Goal: Task Accomplishment & Management: Use online tool/utility

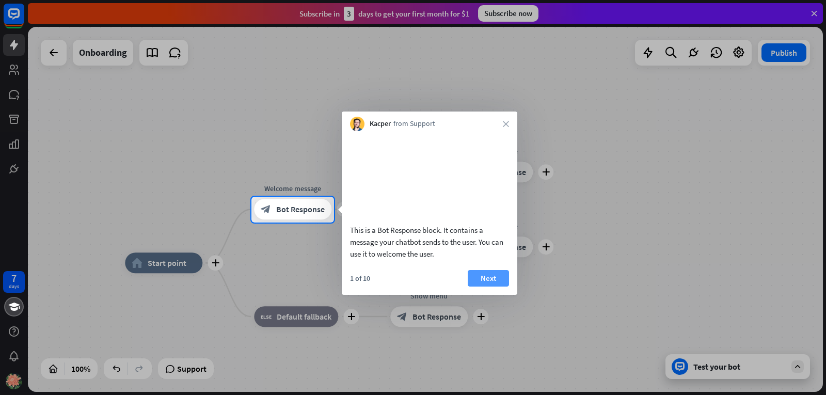
click at [488, 286] on button "Next" at bounding box center [487, 278] width 41 height 17
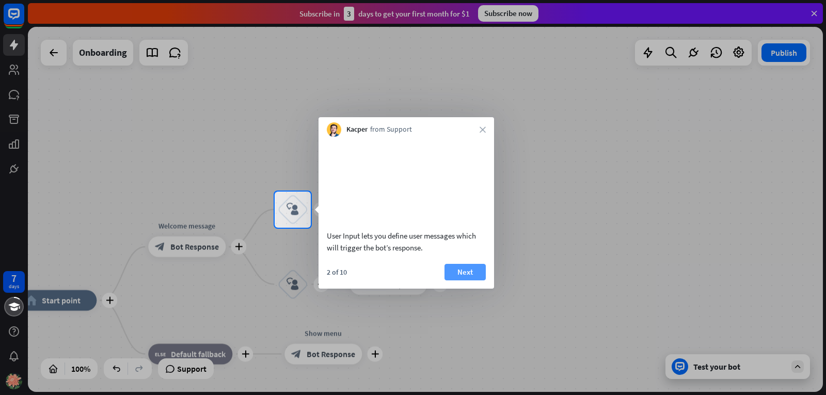
click at [472, 280] on button "Next" at bounding box center [464, 272] width 41 height 17
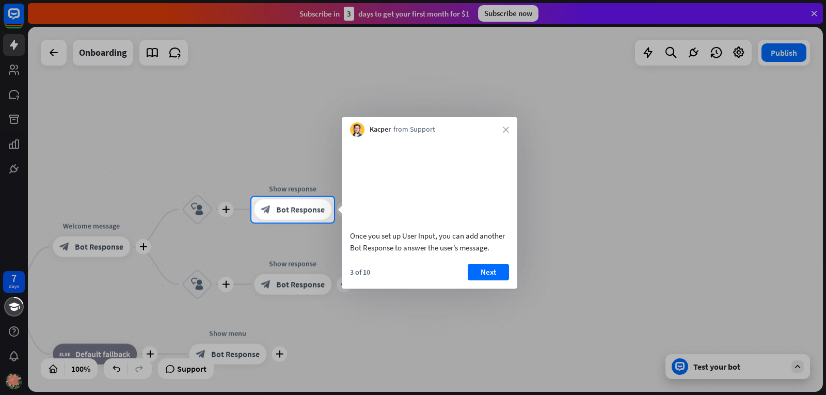
click at [468, 280] on button "Next" at bounding box center [487, 272] width 41 height 17
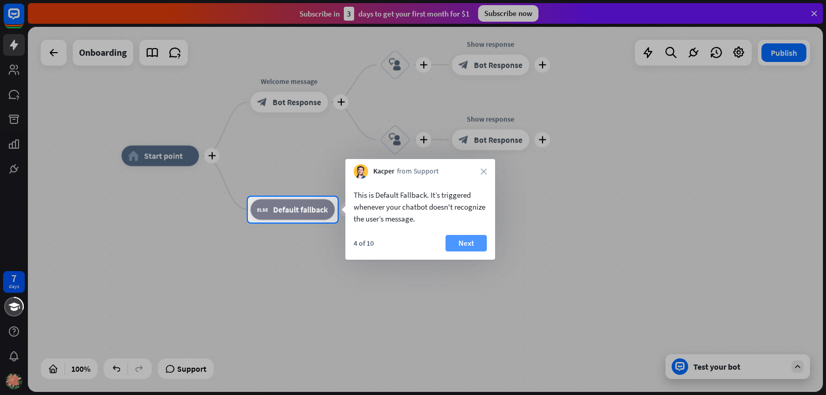
click at [460, 244] on button "Next" at bounding box center [465, 243] width 41 height 17
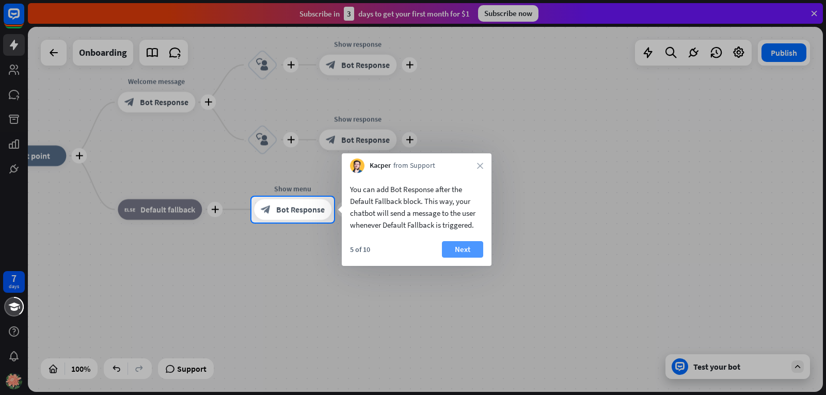
click at [468, 250] on button "Next" at bounding box center [462, 249] width 41 height 17
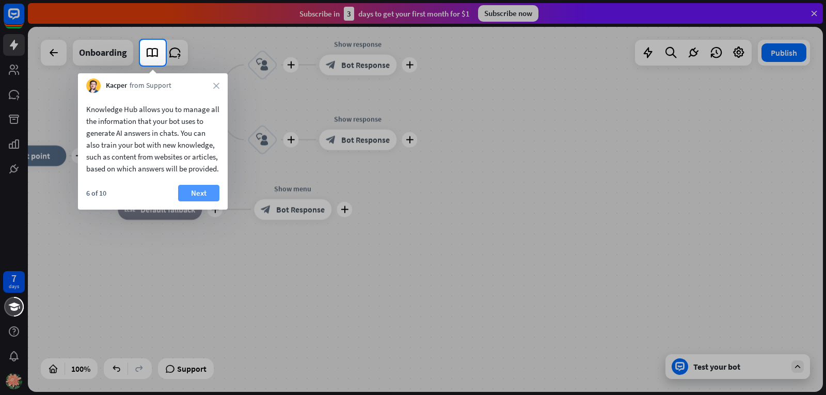
click at [182, 201] on button "Next" at bounding box center [198, 193] width 41 height 17
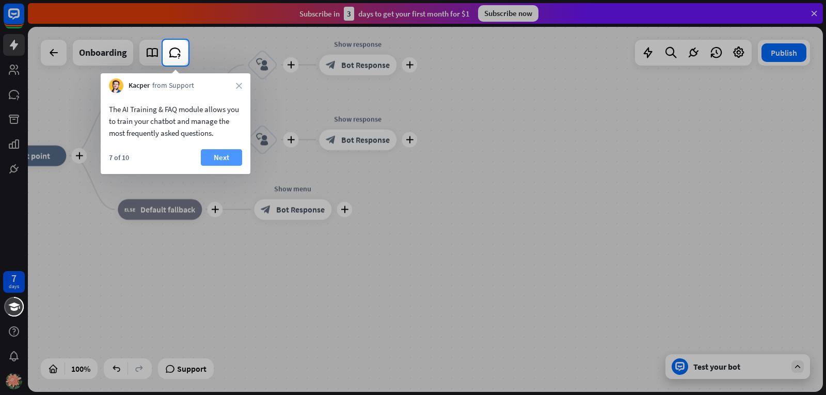
click at [232, 160] on button "Next" at bounding box center [221, 157] width 41 height 17
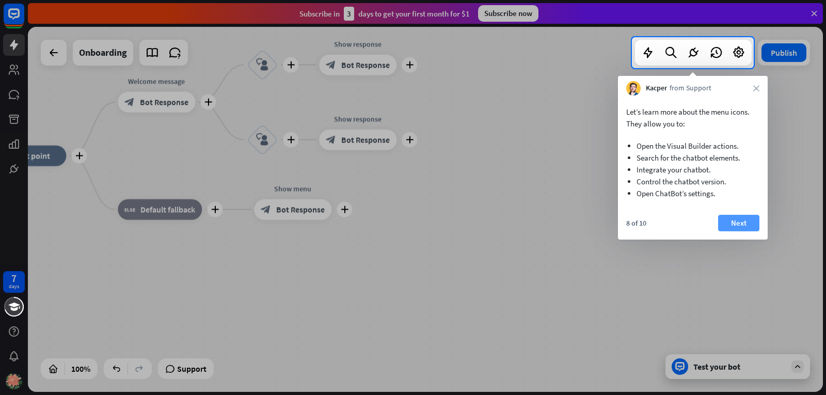
click at [734, 224] on button "Next" at bounding box center [738, 223] width 41 height 17
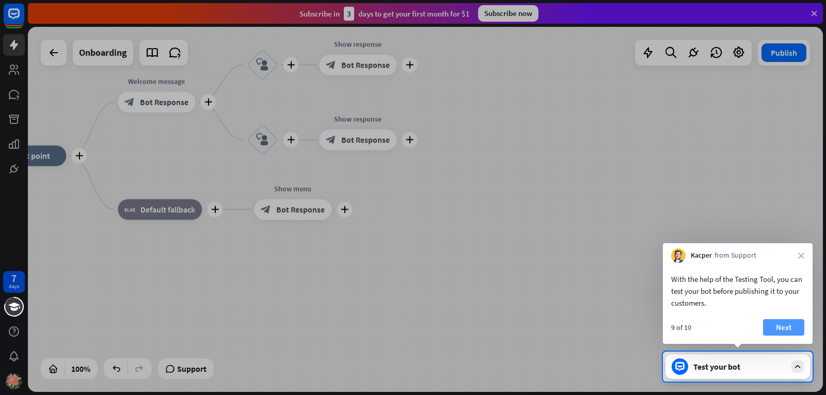
click at [767, 324] on button "Next" at bounding box center [783, 327] width 41 height 17
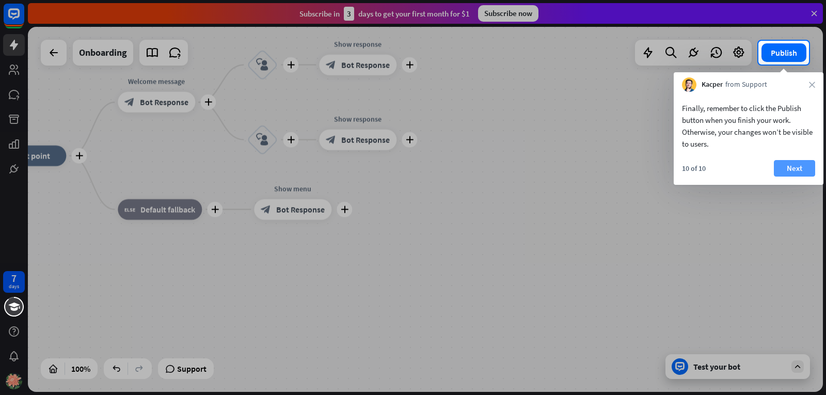
click at [786, 176] on button "Next" at bounding box center [793, 168] width 41 height 17
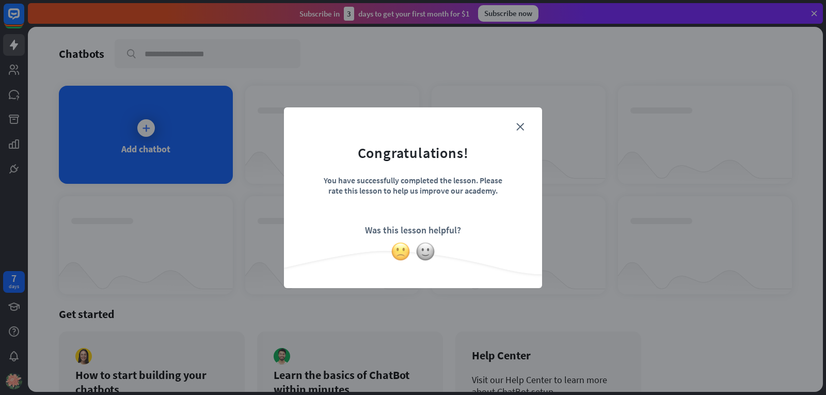
click at [406, 251] on img at bounding box center [401, 251] width 20 height 20
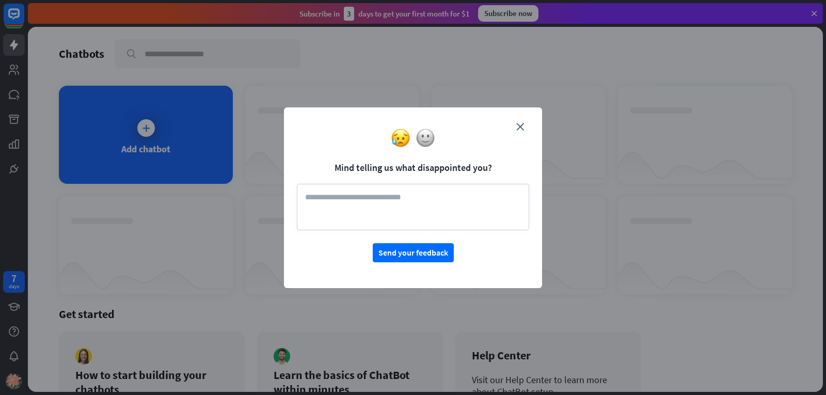
click at [392, 222] on textarea at bounding box center [413, 207] width 232 height 46
click at [400, 258] on button "Send your feedback" at bounding box center [413, 252] width 81 height 19
type textarea "**********"
click at [450, 251] on button "Send your feedback" at bounding box center [413, 252] width 81 height 19
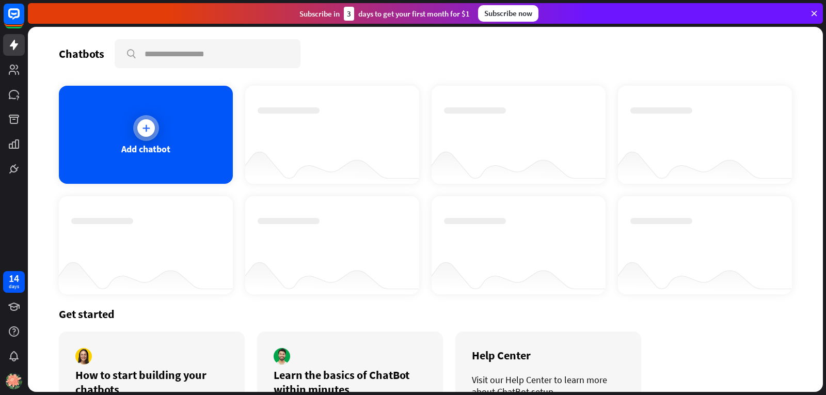
click at [116, 123] on div "Add chatbot" at bounding box center [146, 135] width 174 height 98
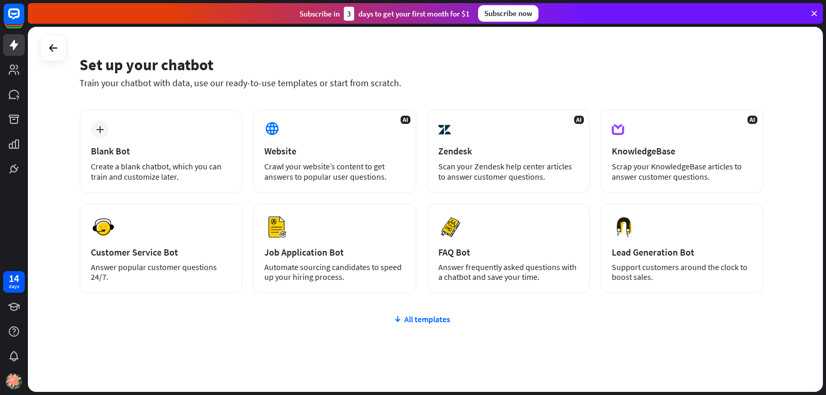
scroll to position [52, 0]
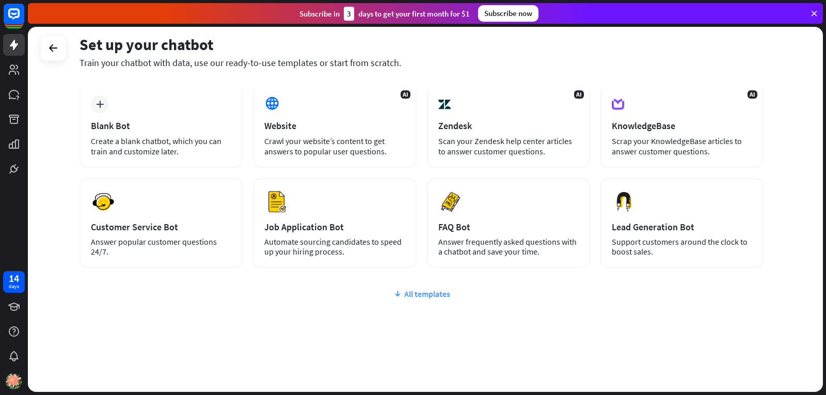
click at [402, 292] on div "All templates" at bounding box center [421, 293] width 684 height 10
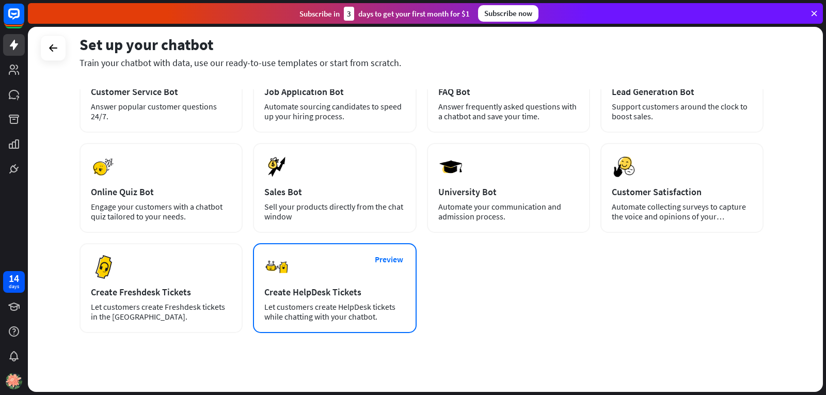
scroll to position [200, 0]
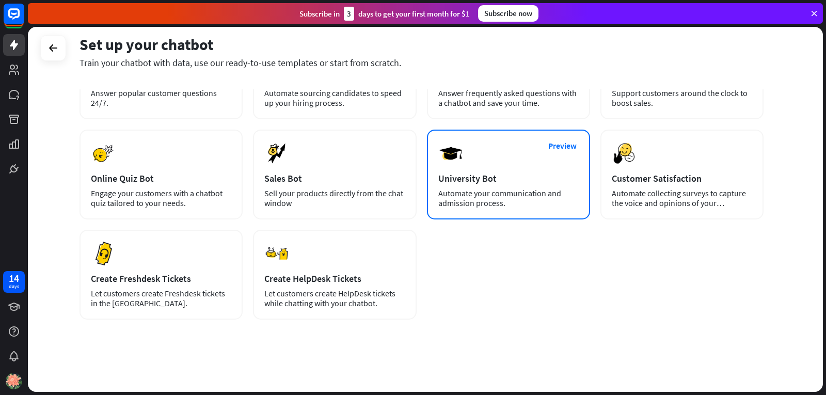
click at [487, 180] on div "University Bot" at bounding box center [508, 178] width 140 height 12
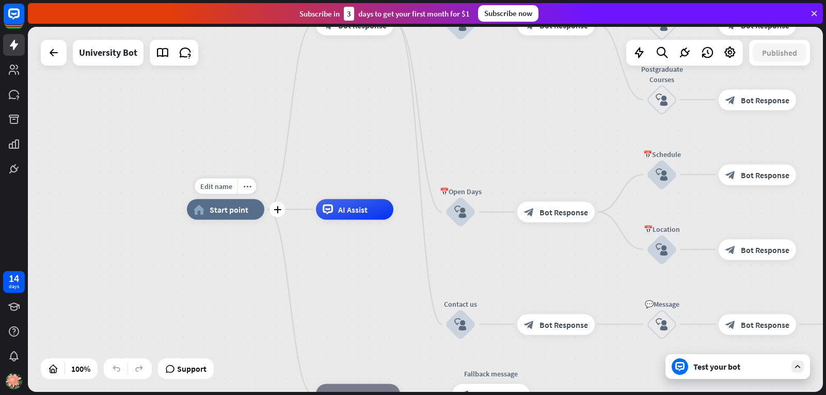
click at [201, 216] on div "home_2 Start point" at bounding box center [225, 209] width 77 height 21
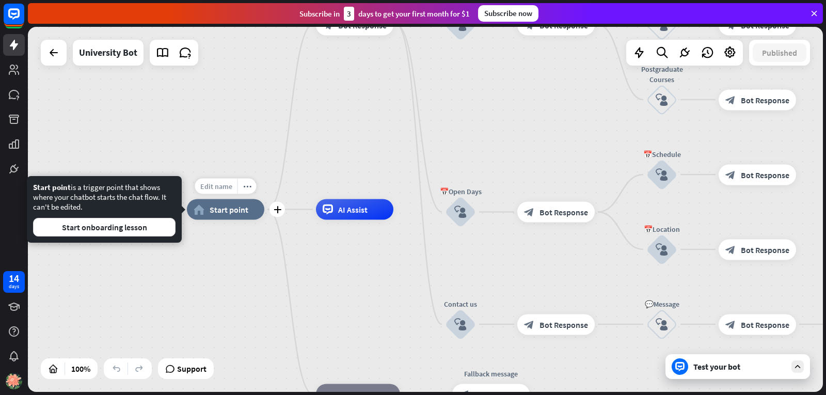
click at [224, 188] on span "Edit name" at bounding box center [216, 186] width 32 height 9
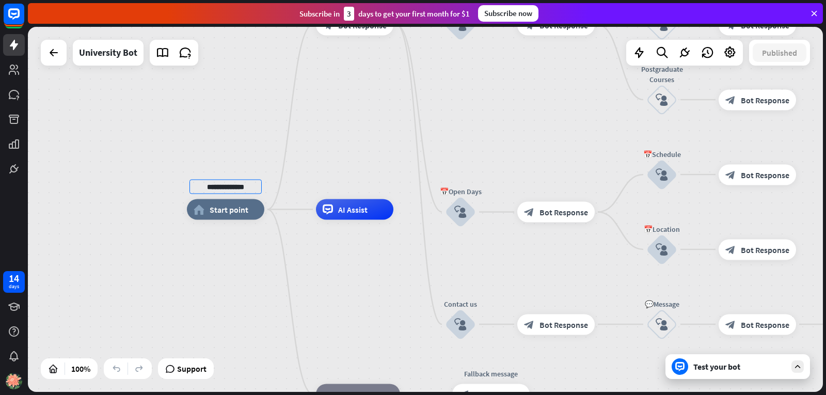
type input "**********"
click at [219, 269] on div "**********" at bounding box center [425, 209] width 795 height 365
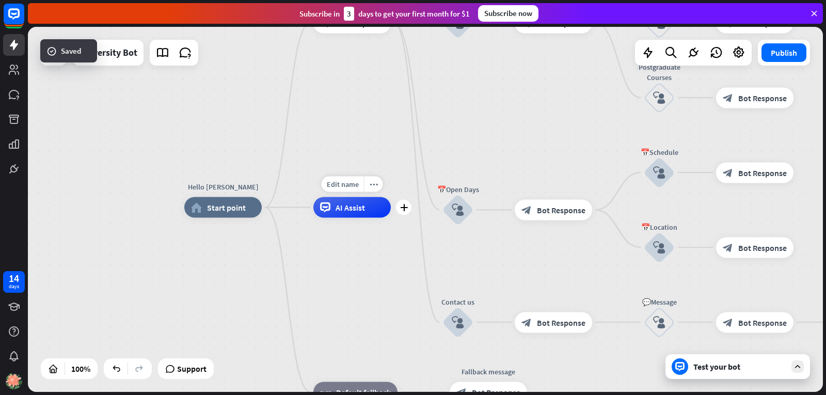
click at [349, 206] on span "AI Assist" at bounding box center [349, 207] width 29 height 10
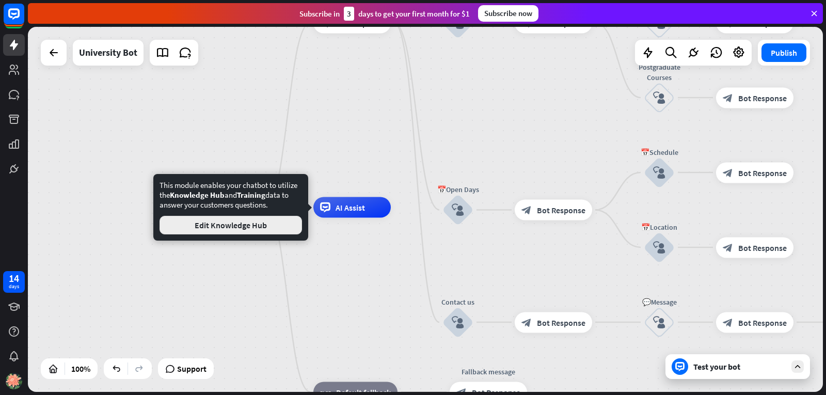
click at [220, 220] on button "Edit Knowledge Hub" at bounding box center [230, 225] width 142 height 19
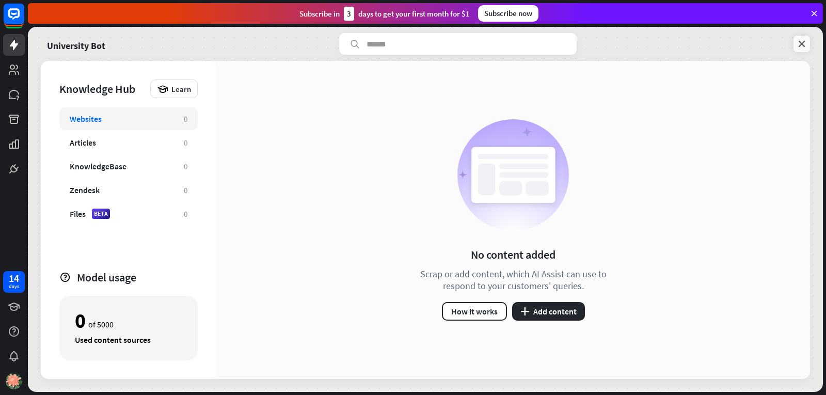
click at [797, 38] on link at bounding box center [801, 44] width 17 height 17
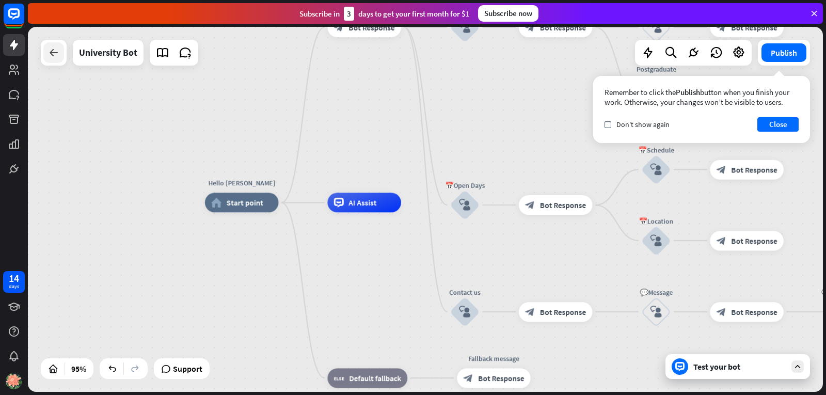
click at [54, 55] on icon at bounding box center [53, 52] width 12 height 12
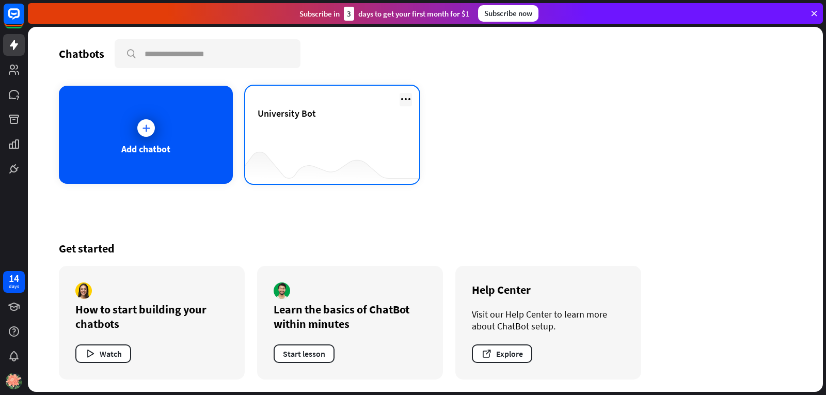
click at [409, 93] on icon at bounding box center [405, 99] width 12 height 12
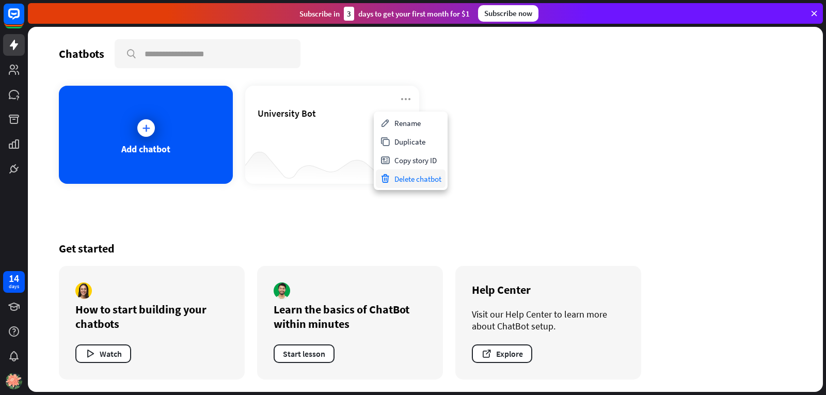
click at [429, 176] on div "Delete chatbot" at bounding box center [411, 178] width 70 height 19
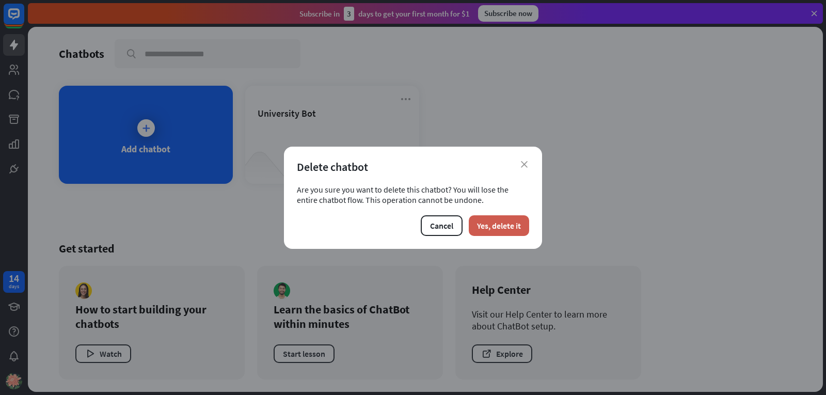
click at [474, 215] on button "Yes, delete it" at bounding box center [498, 225] width 60 height 21
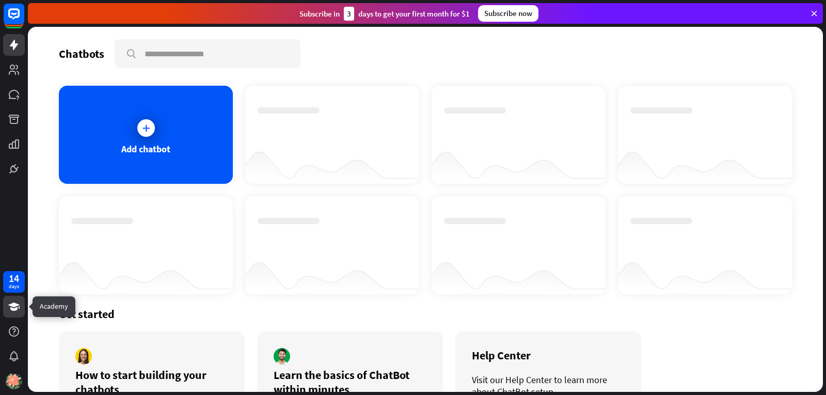
click at [14, 305] on icon at bounding box center [13, 306] width 11 height 8
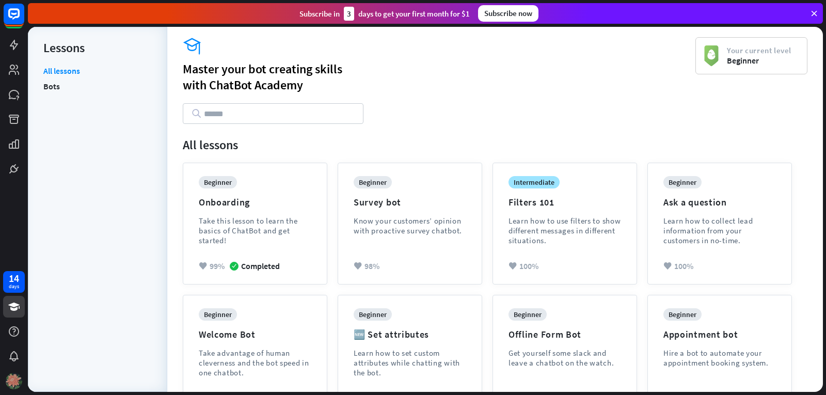
click at [18, 378] on img at bounding box center [14, 381] width 17 height 17
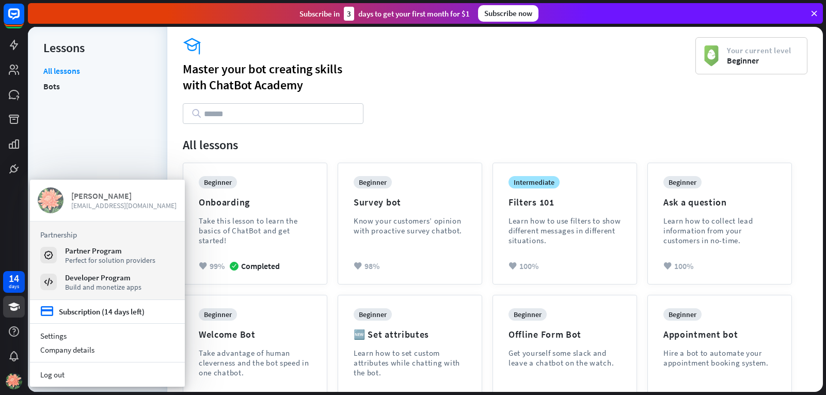
click at [75, 209] on span "[EMAIL_ADDRESS][DOMAIN_NAME]" at bounding box center [124, 205] width 106 height 9
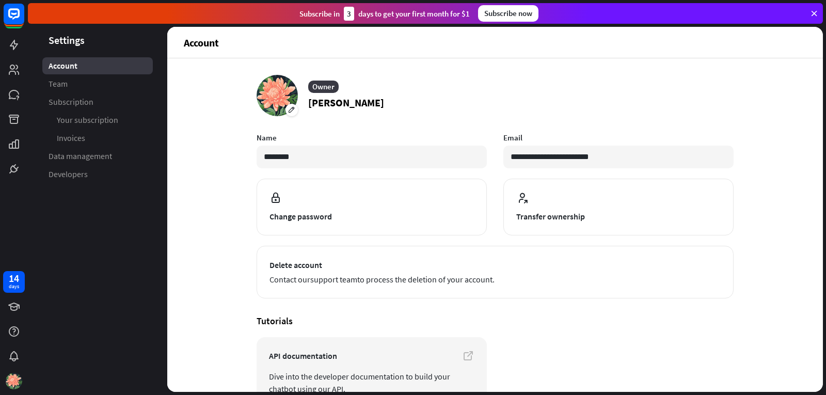
click at [345, 103] on p "[PERSON_NAME]" at bounding box center [346, 102] width 76 height 15
drag, startPoint x: 343, startPoint y: 103, endPoint x: 293, endPoint y: 108, distance: 50.8
click at [293, 108] on article "Owner [PERSON_NAME]" at bounding box center [494, 95] width 477 height 41
click at [389, 130] on div "**********" at bounding box center [494, 241] width 477 height 332
click at [285, 157] on input "********" at bounding box center [371, 156] width 230 height 23
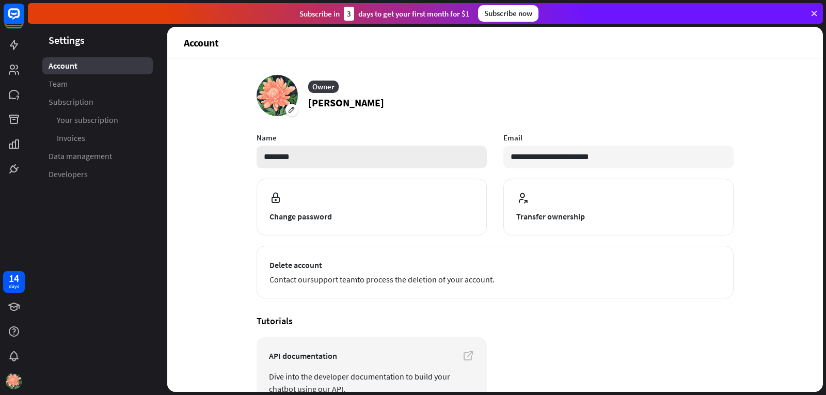
click at [291, 159] on input "********" at bounding box center [371, 156] width 230 height 23
click at [262, 154] on input "********" at bounding box center [371, 156] width 230 height 23
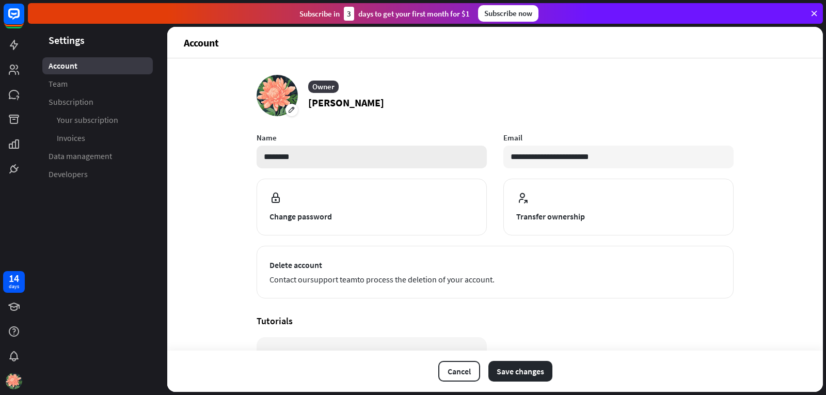
click at [427, 167] on input "********" at bounding box center [371, 156] width 230 height 23
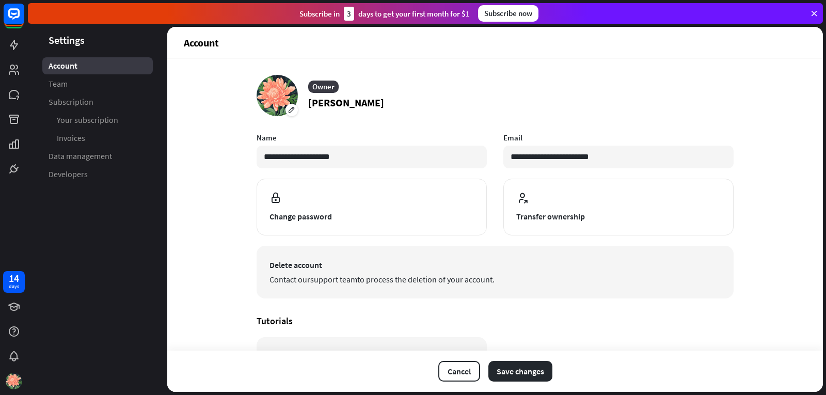
type input "**********"
click at [597, 268] on span "Delete account" at bounding box center [494, 264] width 451 height 12
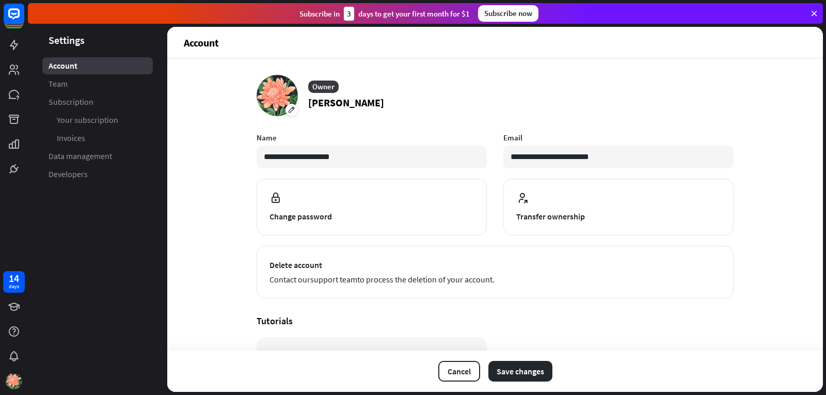
click at [734, 271] on div "**********" at bounding box center [494, 224] width 655 height 333
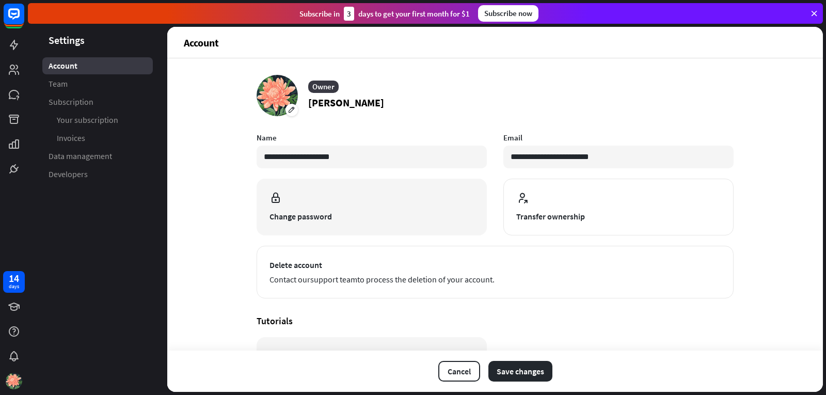
click at [382, 210] on span "Change password" at bounding box center [371, 216] width 204 height 12
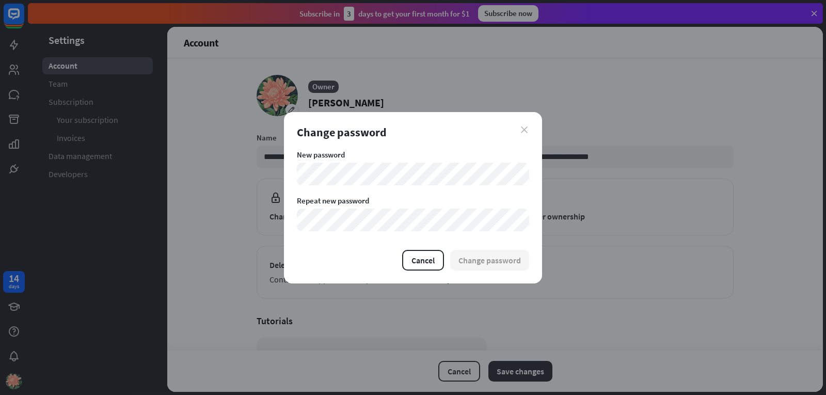
click at [526, 132] on icon "close" at bounding box center [524, 129] width 7 height 7
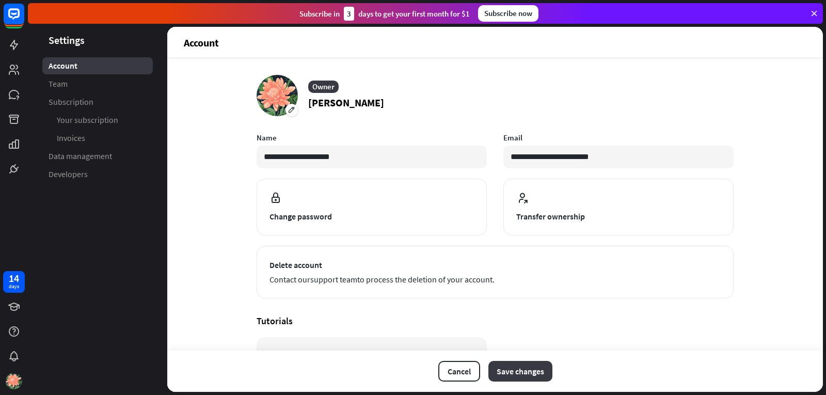
click at [515, 375] on button "Save changes" at bounding box center [520, 371] width 64 height 21
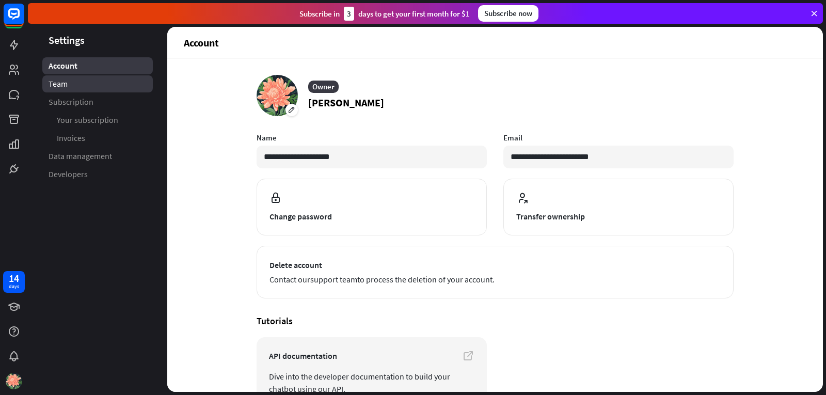
click at [94, 80] on link "Team" at bounding box center [97, 83] width 110 height 17
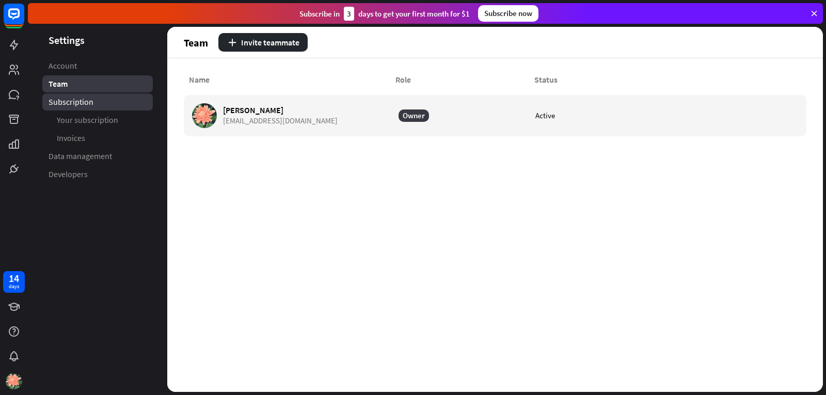
click at [97, 97] on link "Subscription" at bounding box center [97, 101] width 110 height 17
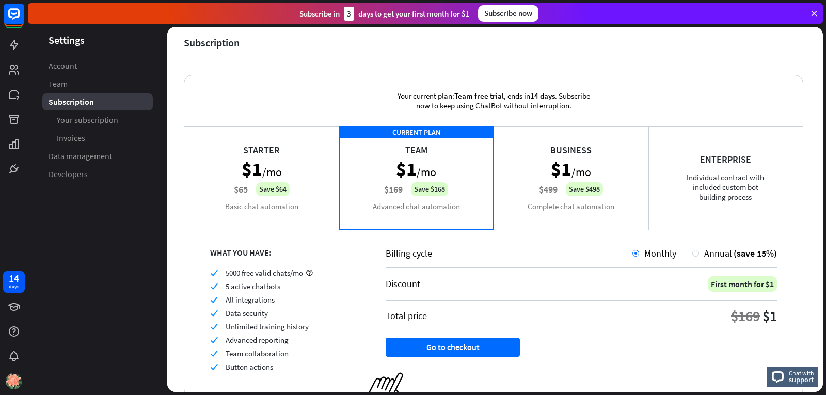
scroll to position [42, 0]
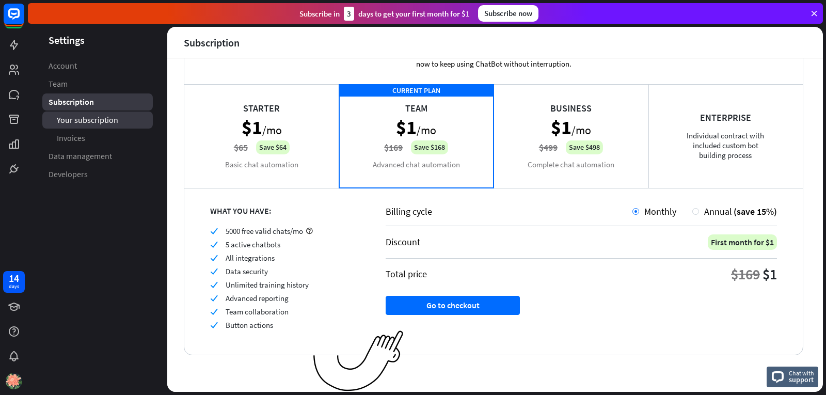
click at [123, 122] on link "Your subscription" at bounding box center [97, 119] width 110 height 17
click at [80, 137] on span "Invoices" at bounding box center [71, 138] width 28 height 11
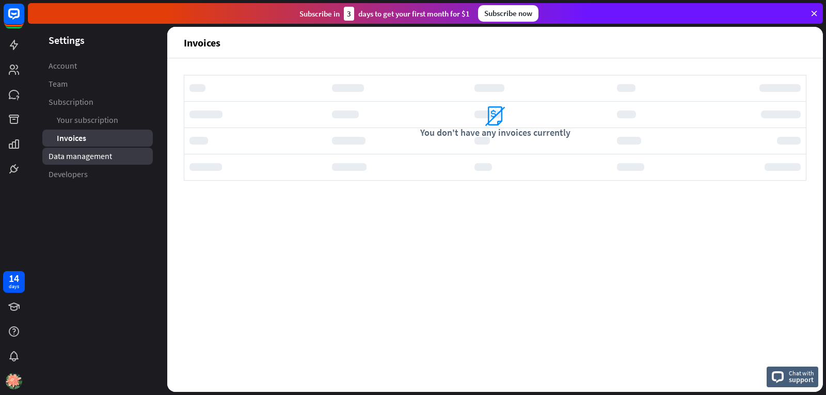
click at [123, 155] on link "Data management" at bounding box center [97, 156] width 110 height 17
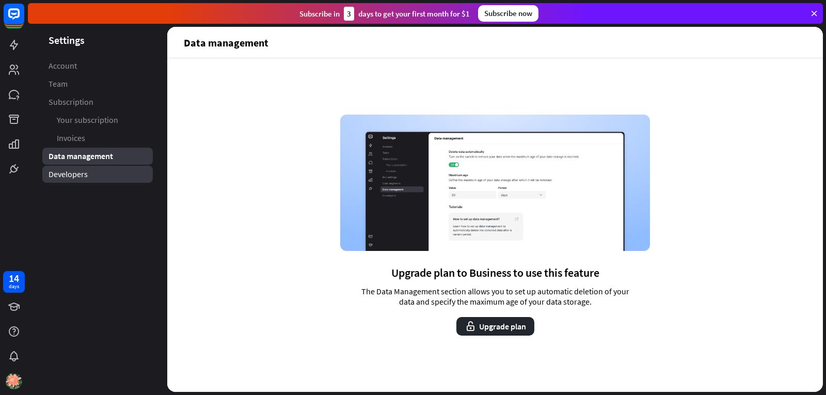
click at [132, 169] on link "Developers" at bounding box center [97, 174] width 110 height 17
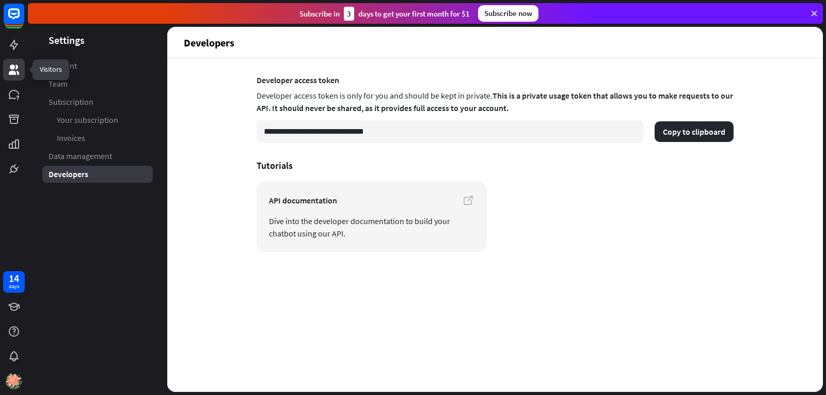
click at [12, 65] on icon at bounding box center [14, 69] width 10 height 10
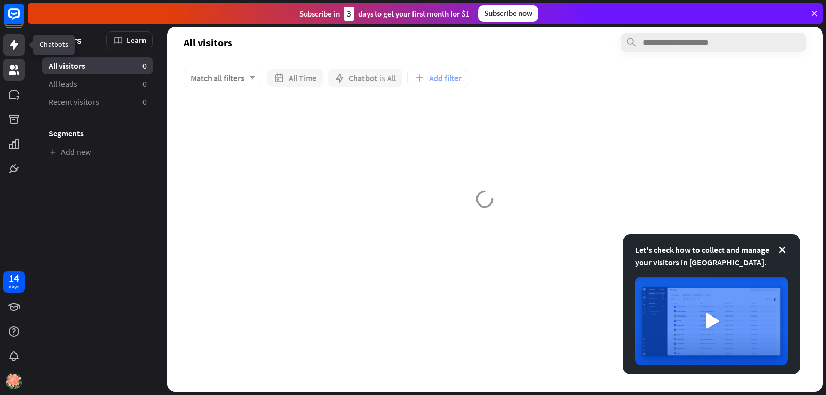
click at [12, 48] on icon at bounding box center [14, 45] width 12 height 12
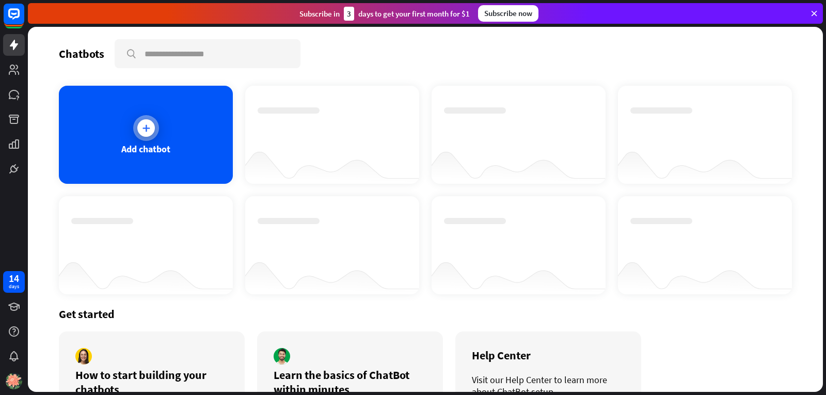
drag, startPoint x: 165, startPoint y: 133, endPoint x: 167, endPoint y: 142, distance: 9.0
click at [167, 142] on div "Add chatbot" at bounding box center [146, 135] width 174 height 98
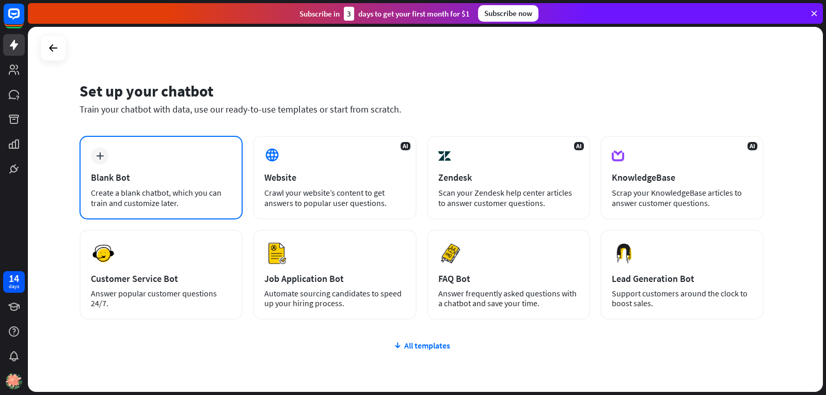
click at [170, 157] on div "plus Blank Bot Create a blank chatbot, which you can train and customize later." at bounding box center [160, 178] width 163 height 84
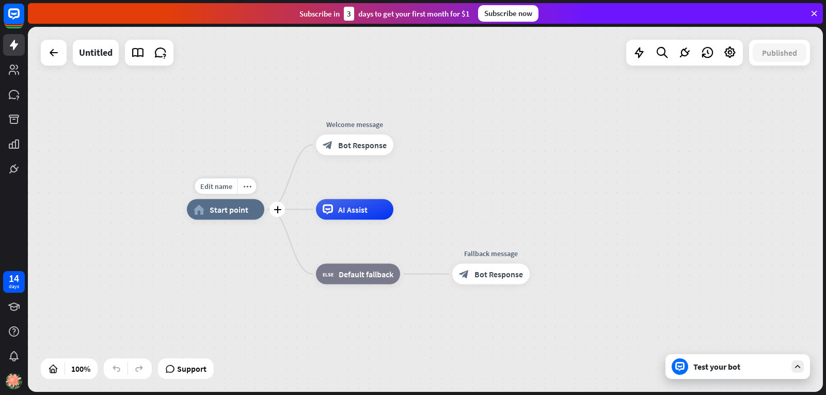
click at [232, 216] on div "home_2 Start point" at bounding box center [225, 209] width 77 height 21
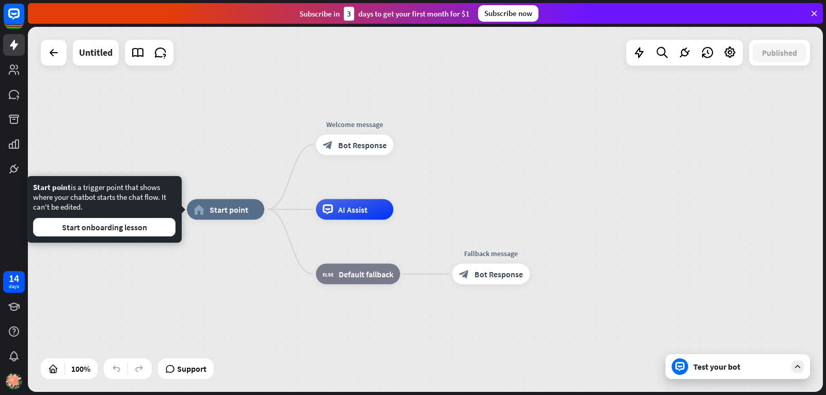
click at [186, 275] on div "home_2 Start point Welcome message block_bot_response Bot Response AI Assist bl…" at bounding box center [425, 209] width 795 height 365
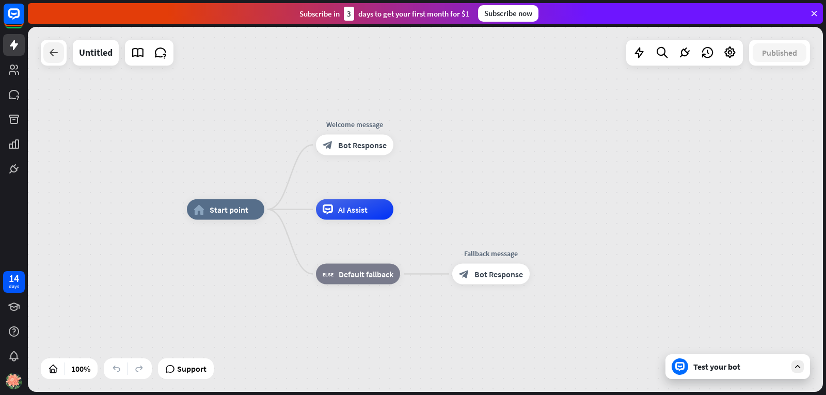
click at [59, 49] on icon at bounding box center [53, 52] width 12 height 12
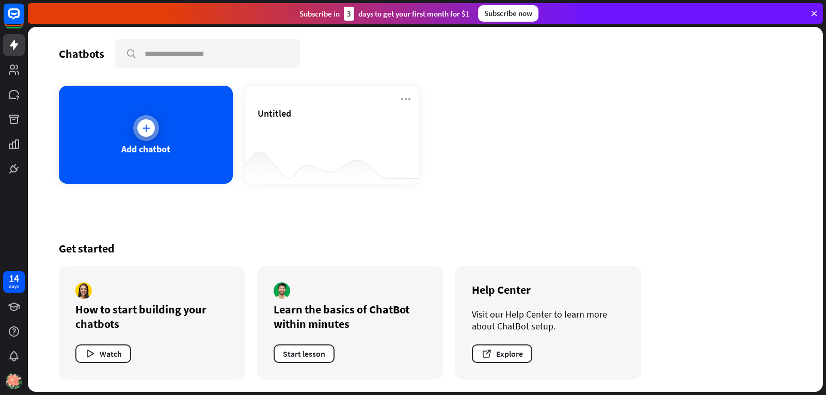
click at [205, 138] on div "Add chatbot" at bounding box center [146, 135] width 174 height 98
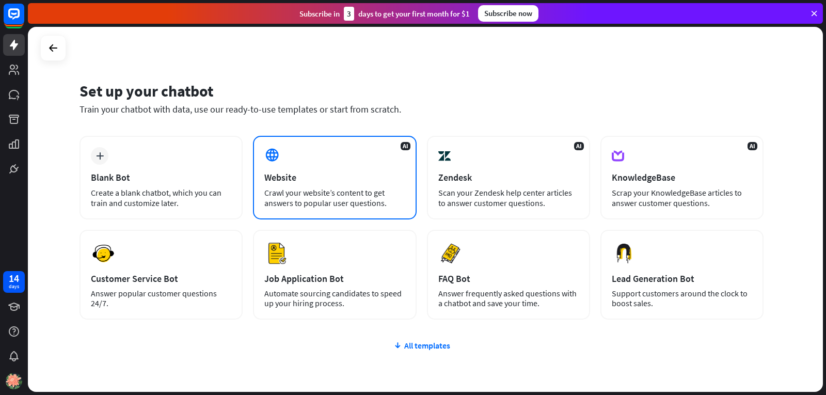
click at [335, 167] on div "AI Website Crawl your website’s content to get answers to popular user question…" at bounding box center [334, 178] width 163 height 84
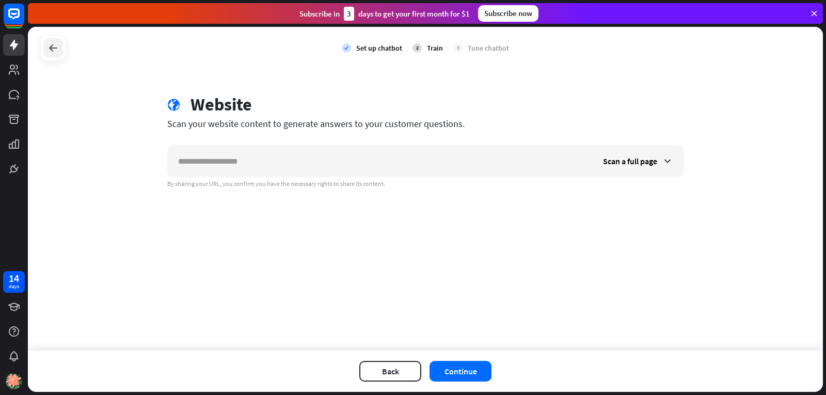
click at [54, 50] on icon at bounding box center [53, 48] width 12 height 12
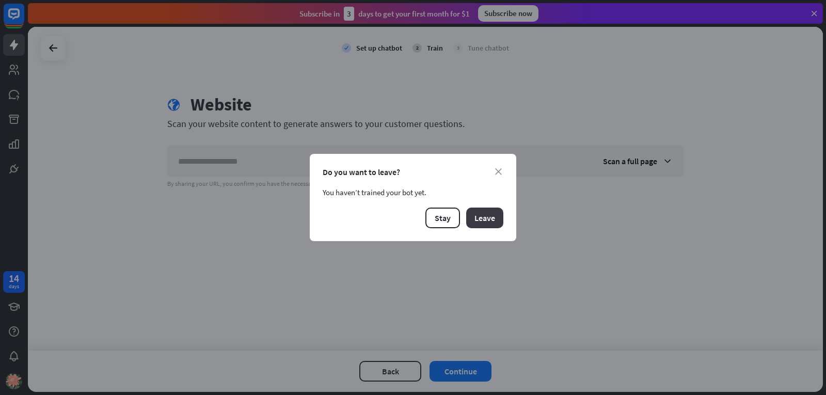
click at [487, 222] on button "Leave" at bounding box center [484, 217] width 37 height 21
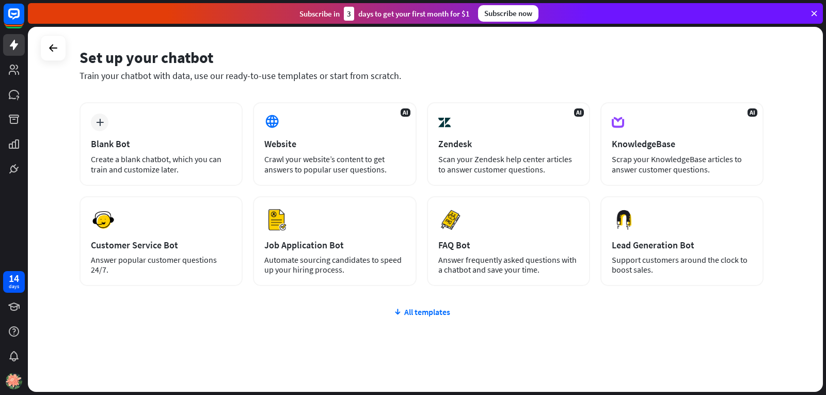
scroll to position [52, 0]
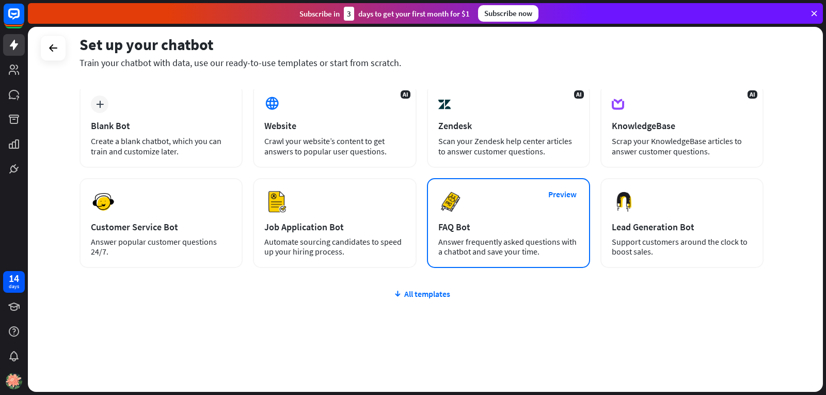
click at [475, 252] on div "Answer frequently asked questions with a chatbot and save your time." at bounding box center [508, 247] width 140 height 20
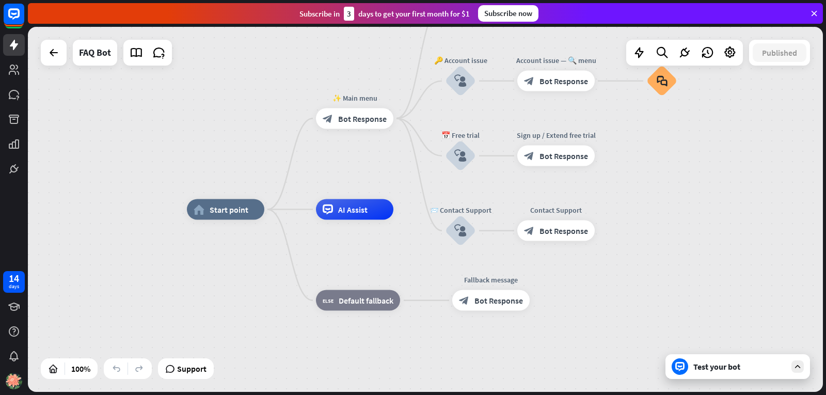
click at [714, 370] on div "Test your bot" at bounding box center [739, 366] width 93 height 10
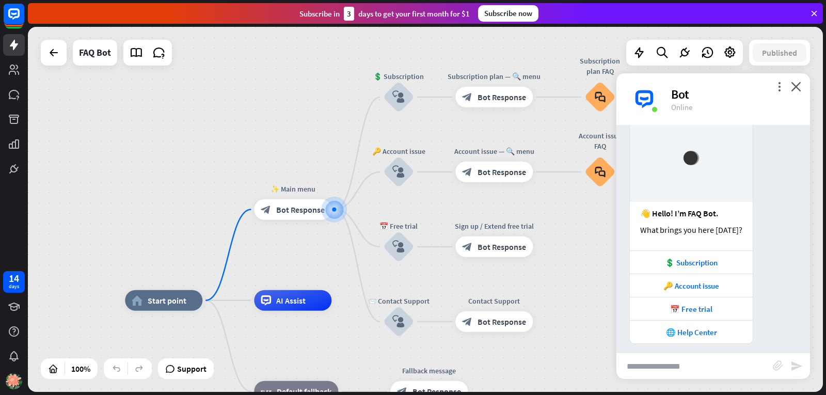
scroll to position [48, 0]
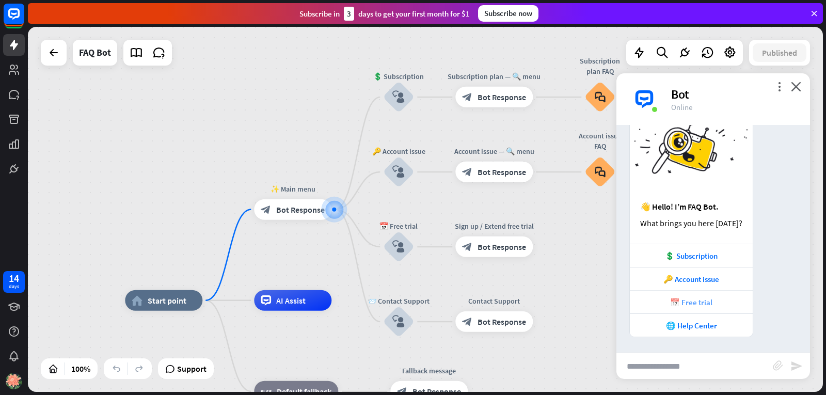
click at [662, 308] on div "📅 Free trial" at bounding box center [690, 301] width 123 height 23
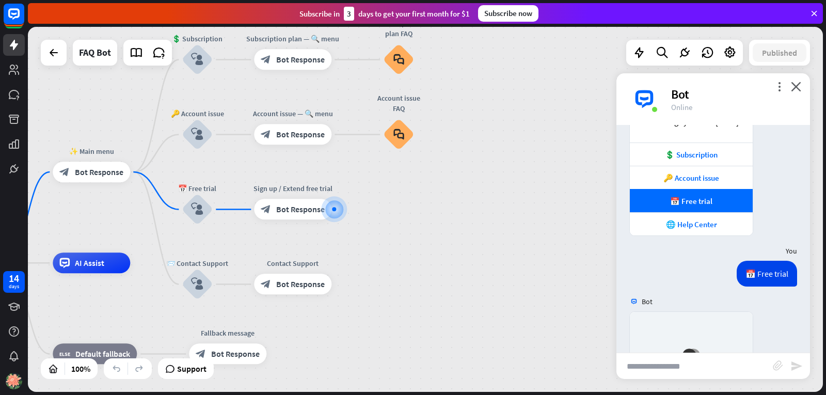
scroll to position [351, 0]
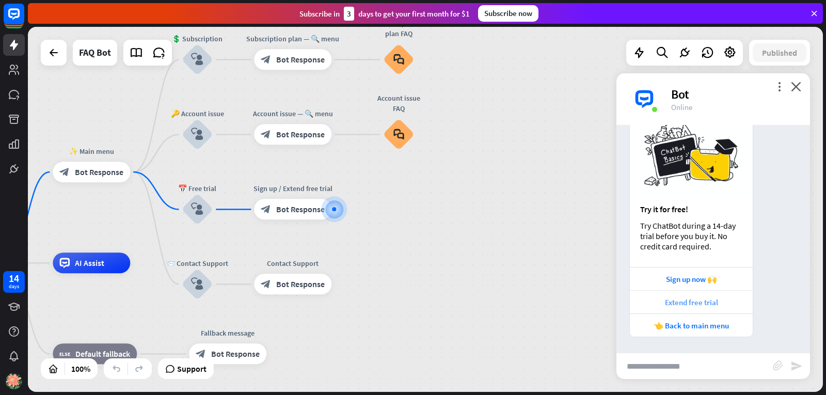
click at [708, 310] on div "Extend free trial" at bounding box center [690, 301] width 123 height 23
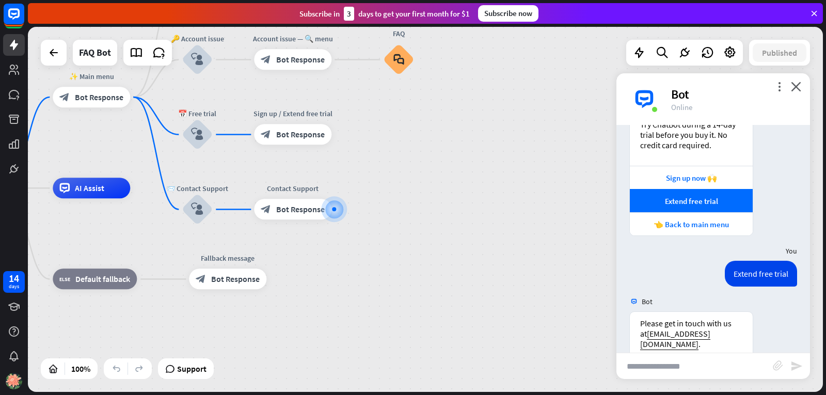
scroll to position [516, 0]
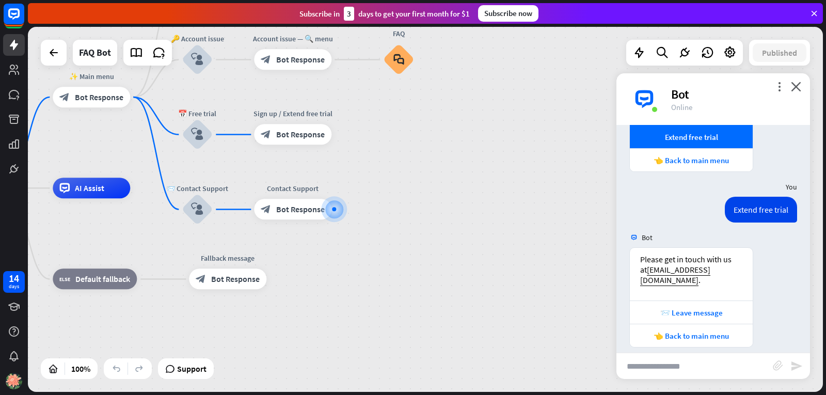
click at [803, 94] on div "more_vert close Bot Online" at bounding box center [712, 99] width 193 height 52
click at [798, 86] on icon "close" at bounding box center [795, 87] width 10 height 10
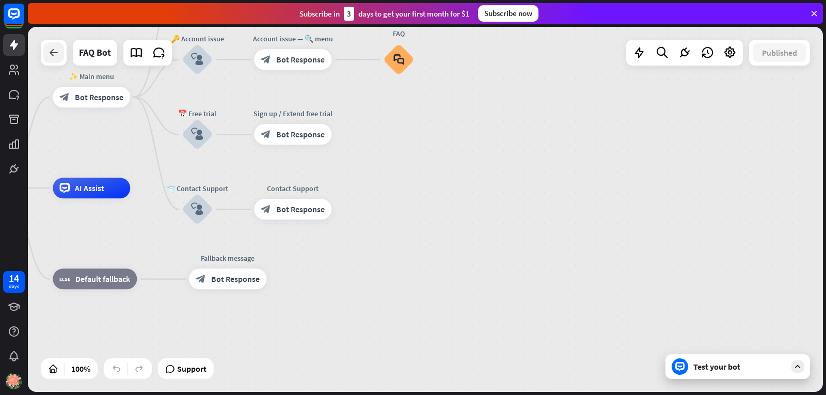
click at [51, 53] on icon at bounding box center [53, 52] width 12 height 12
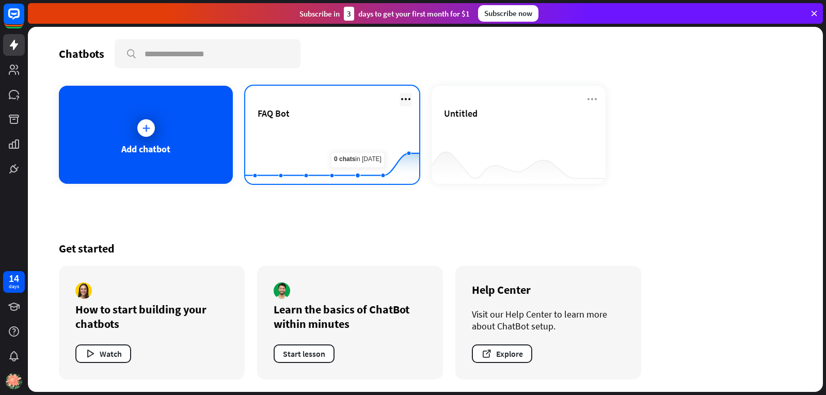
click at [406, 102] on icon at bounding box center [405, 99] width 12 height 12
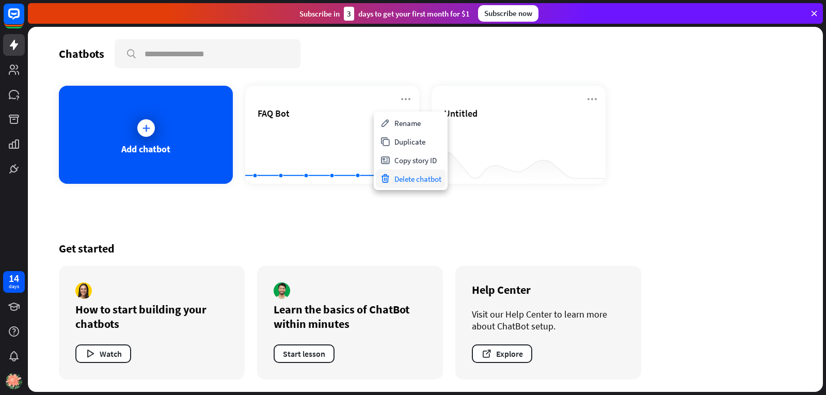
click at [440, 177] on div "Delete chatbot" at bounding box center [411, 178] width 70 height 19
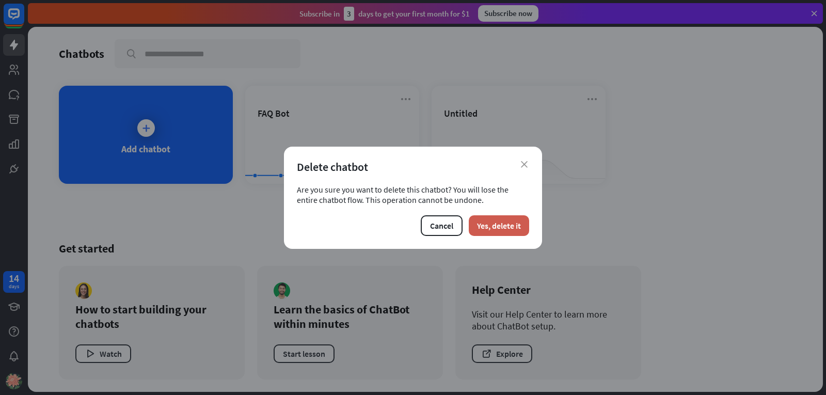
click at [483, 227] on button "Yes, delete it" at bounding box center [498, 225] width 60 height 21
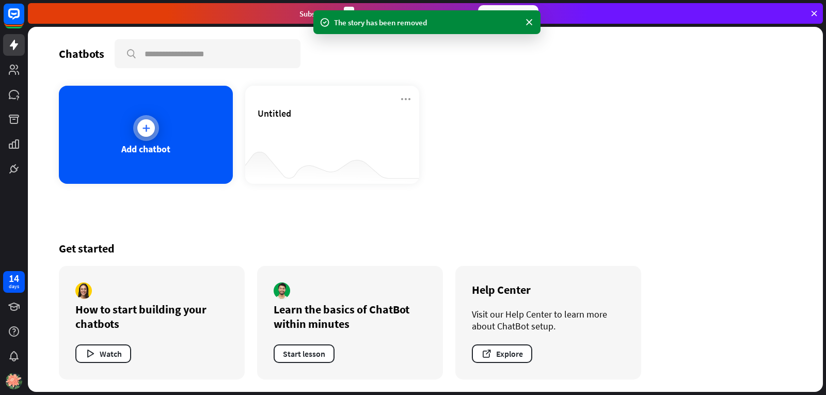
click at [170, 119] on div "Add chatbot" at bounding box center [146, 135] width 174 height 98
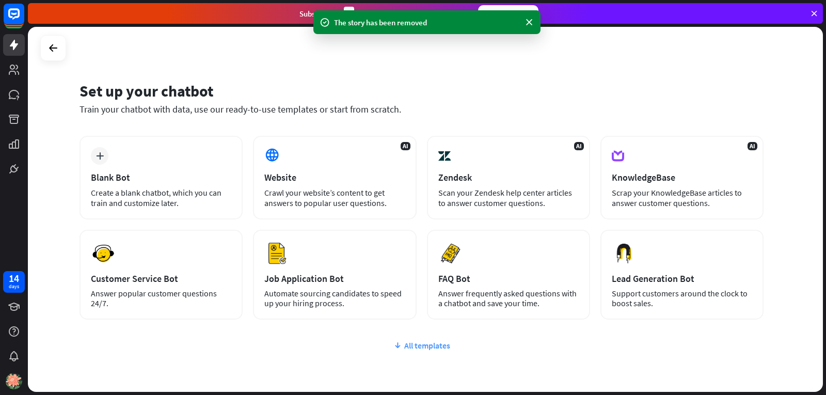
click at [431, 342] on div "All templates" at bounding box center [421, 345] width 684 height 10
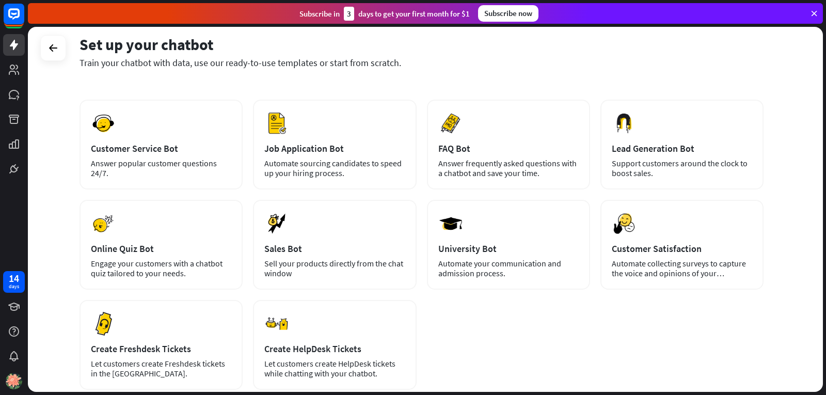
scroll to position [155, 0]
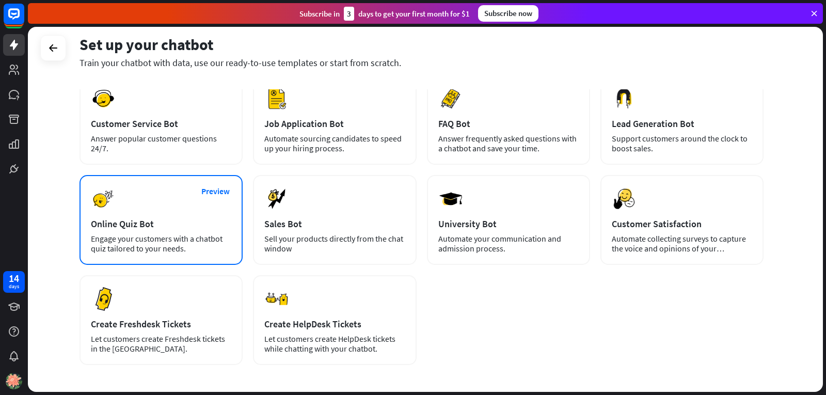
click at [107, 238] on div "Engage your customers with a chatbot quiz tailored to your needs." at bounding box center [161, 244] width 140 height 20
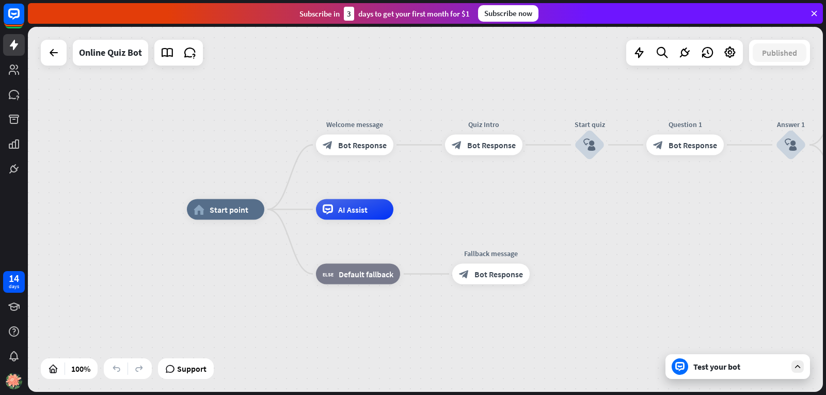
click at [703, 370] on div "Test your bot" at bounding box center [739, 366] width 93 height 10
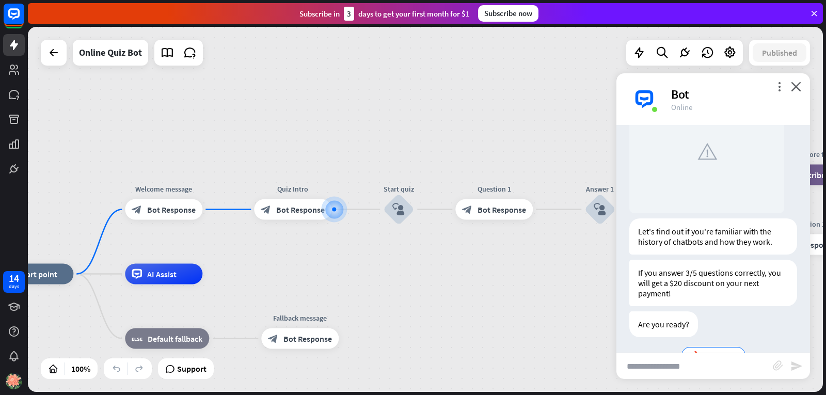
scroll to position [125, 0]
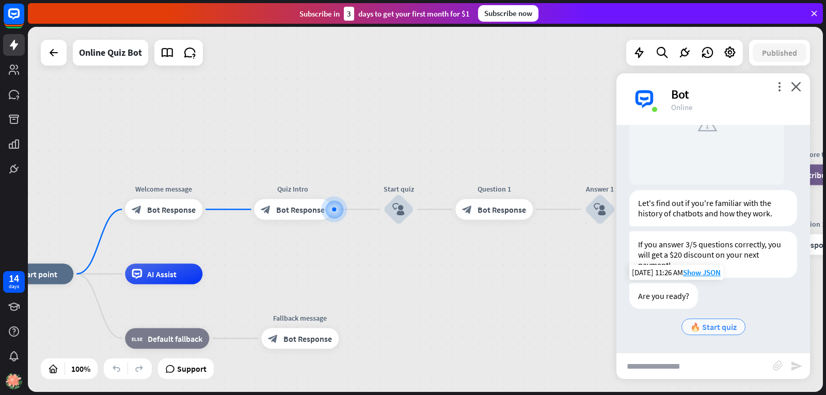
click at [691, 329] on span "🔥 Start quiz" at bounding box center [713, 326] width 46 height 10
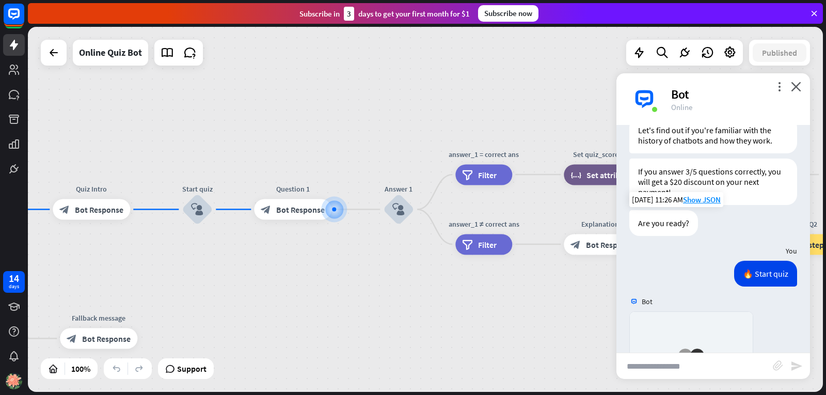
scroll to position [412, 0]
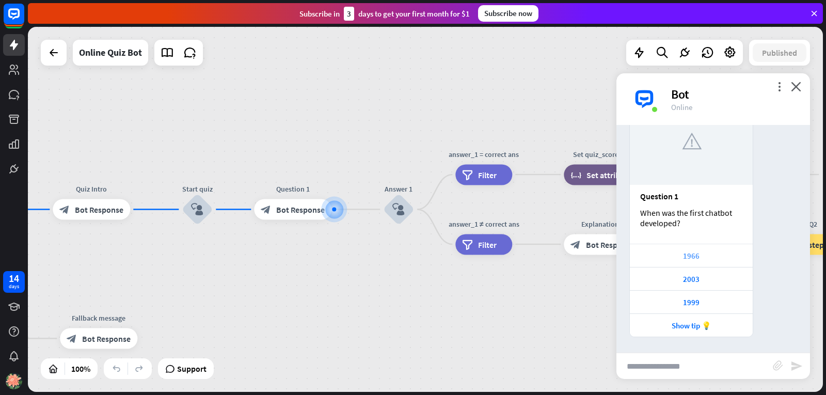
click at [669, 257] on div "1966" at bounding box center [691, 256] width 112 height 10
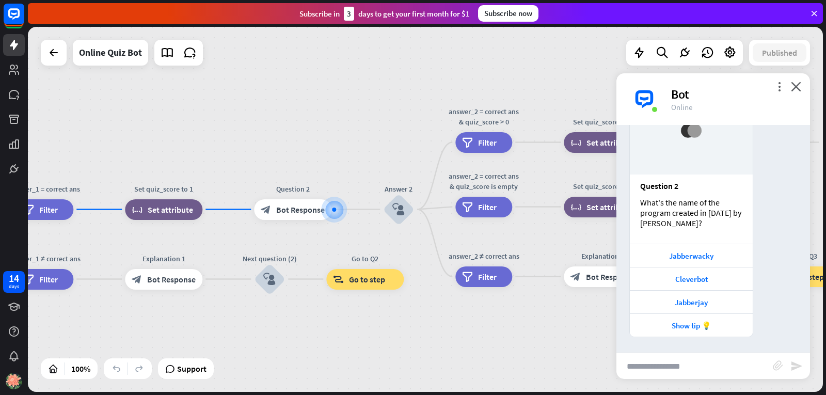
scroll to position [738, 0]
drag, startPoint x: 698, startPoint y: 220, endPoint x: 674, endPoint y: 220, distance: 23.2
click at [674, 220] on div "What's the name of the program created in [DATE] by [PERSON_NAME]?" at bounding box center [691, 212] width 102 height 31
drag, startPoint x: 699, startPoint y: 223, endPoint x: 660, endPoint y: 220, distance: 39.3
click at [660, 220] on div "What's the name of the program created in [DATE] by [PERSON_NAME]?" at bounding box center [691, 212] width 102 height 31
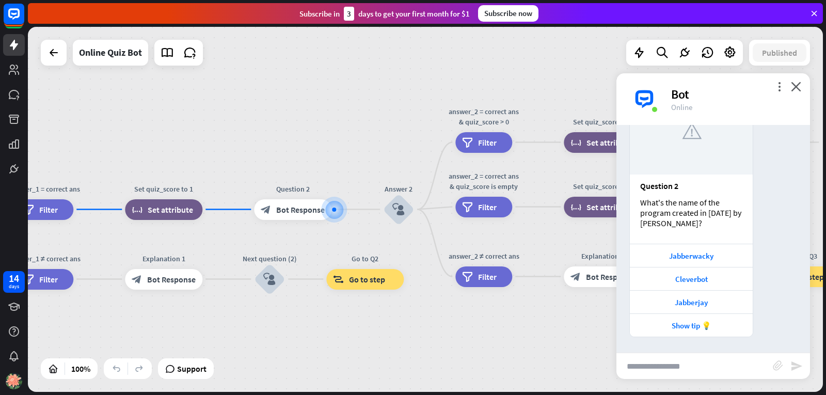
drag, startPoint x: 717, startPoint y: 201, endPoint x: 621, endPoint y: 182, distance: 97.2
click at [628, 186] on div "Question 2 What's the name of the program created in [DATE] by [PERSON_NAME]? J…" at bounding box center [712, 211] width 193 height 251
click at [716, 213] on div "What's the name of the program created in [DATE] by [PERSON_NAME]?" at bounding box center [691, 212] width 102 height 31
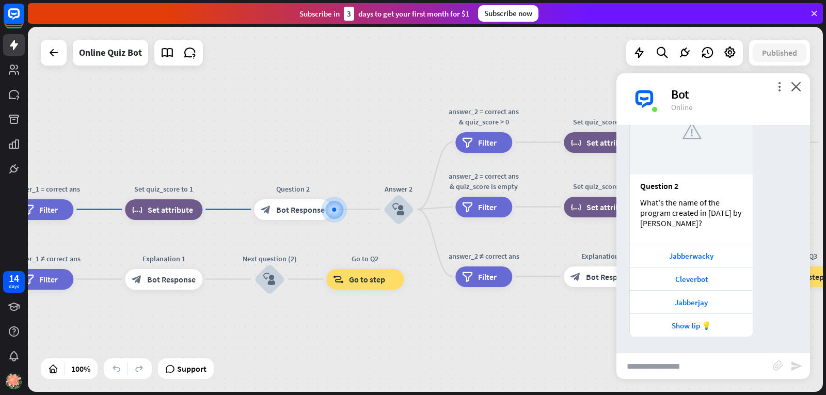
click at [716, 213] on div "What's the name of the program created in [DATE] by [PERSON_NAME]?" at bounding box center [691, 212] width 102 height 31
click at [676, 260] on div "Jabberwacky" at bounding box center [691, 256] width 112 height 10
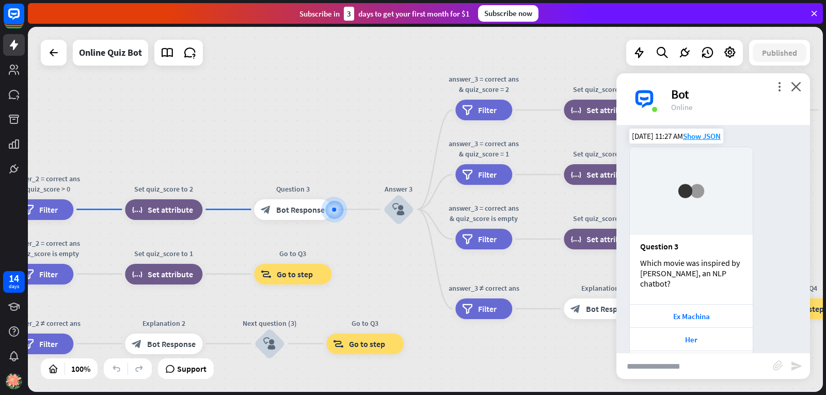
scroll to position [1054, 0]
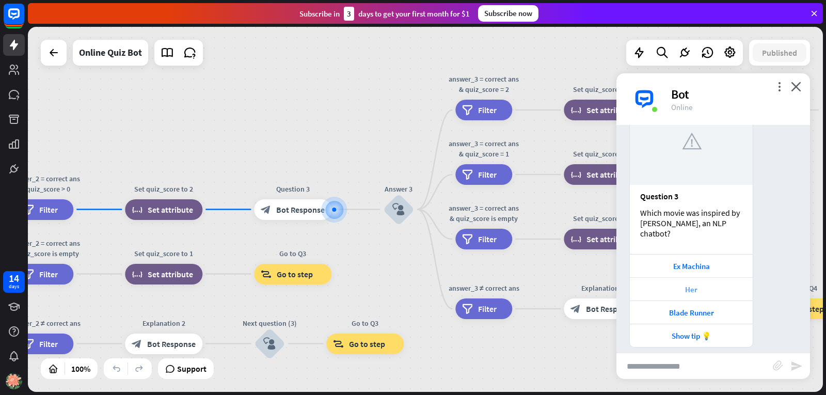
click at [662, 284] on div "Her" at bounding box center [691, 289] width 112 height 10
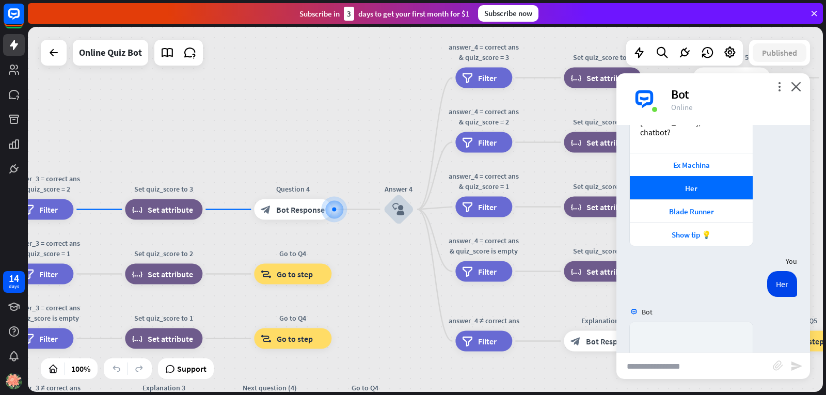
scroll to position [1370, 0]
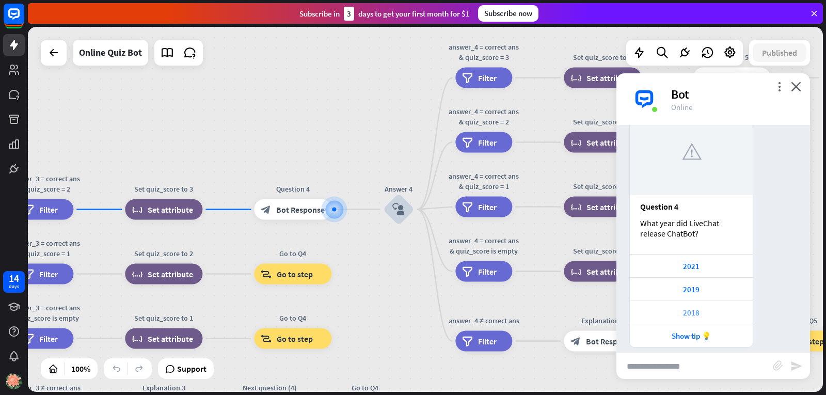
click at [682, 308] on div "2018" at bounding box center [691, 313] width 112 height 10
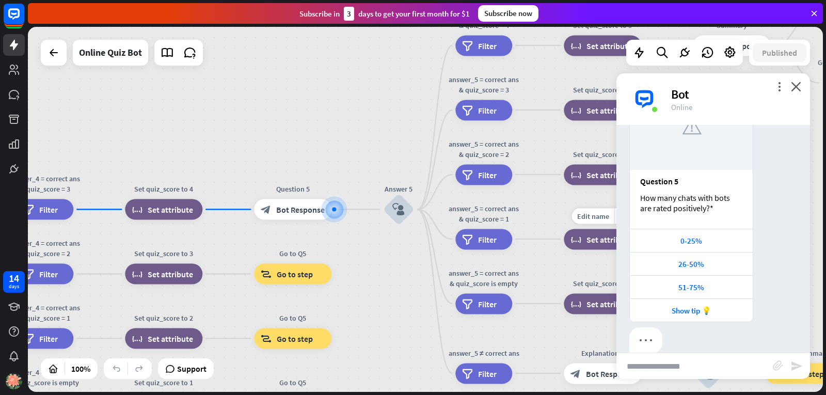
scroll to position [1717, 0]
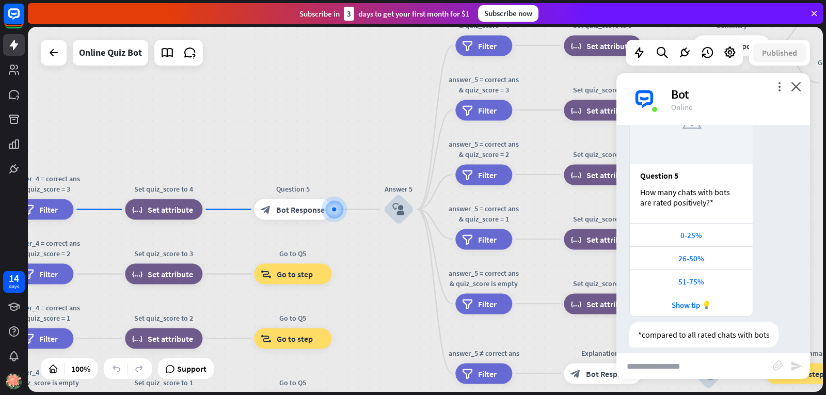
click at [717, 193] on div "How many chats with bots are rated positively?*" at bounding box center [691, 197] width 102 height 21
click at [683, 300] on div "Show tip 💡" at bounding box center [691, 305] width 112 height 10
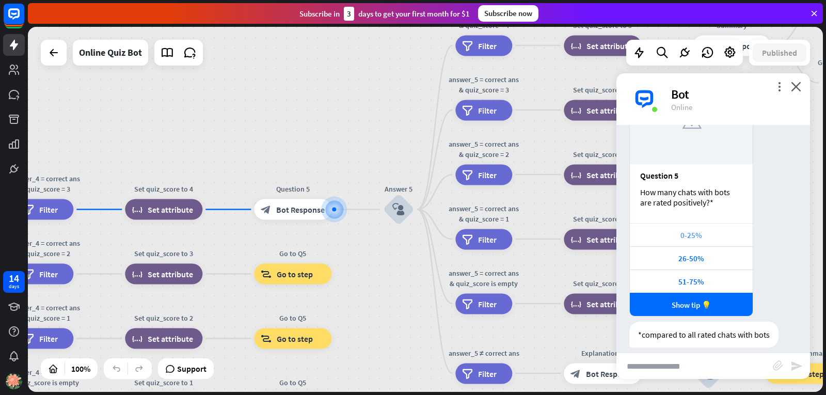
click at [667, 230] on div "0-25%" at bounding box center [691, 235] width 112 height 10
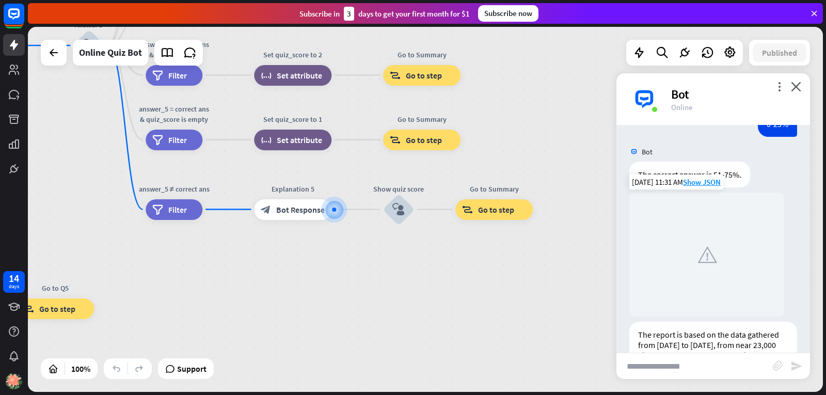
scroll to position [2047, 0]
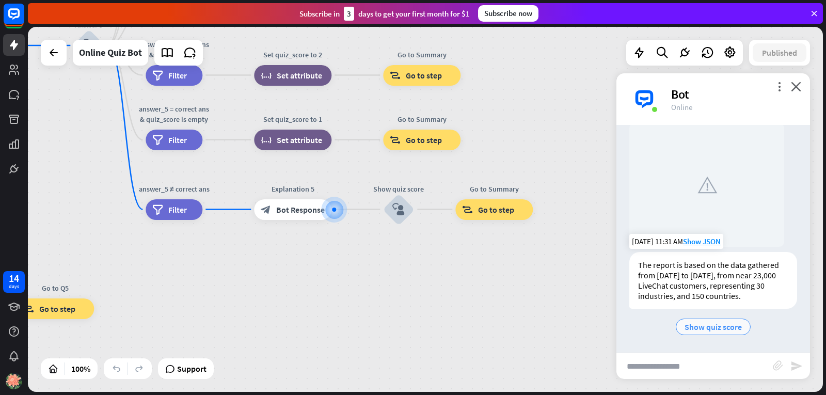
click at [684, 325] on span "Show quiz score" at bounding box center [712, 326] width 57 height 10
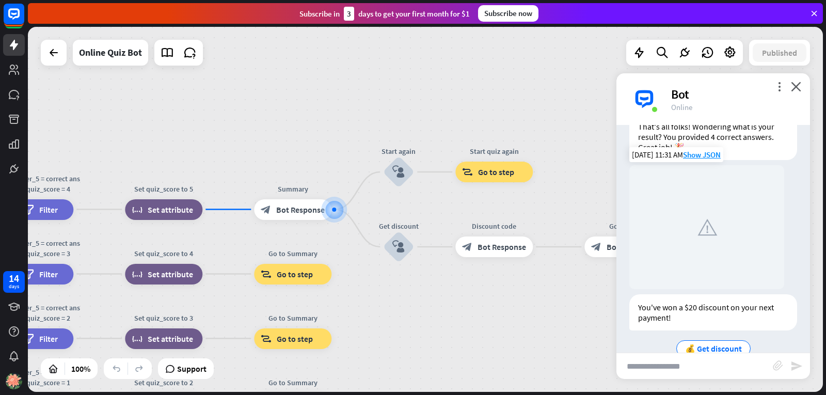
scroll to position [2339, 0]
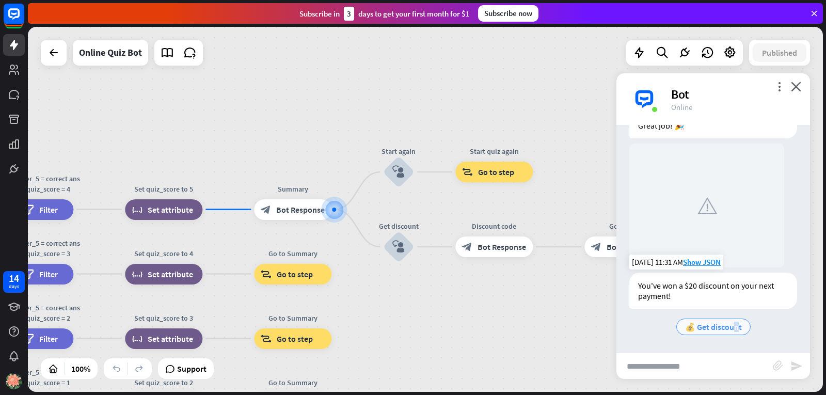
click at [730, 331] on span "💰 Get discount" at bounding box center [713, 326] width 57 height 10
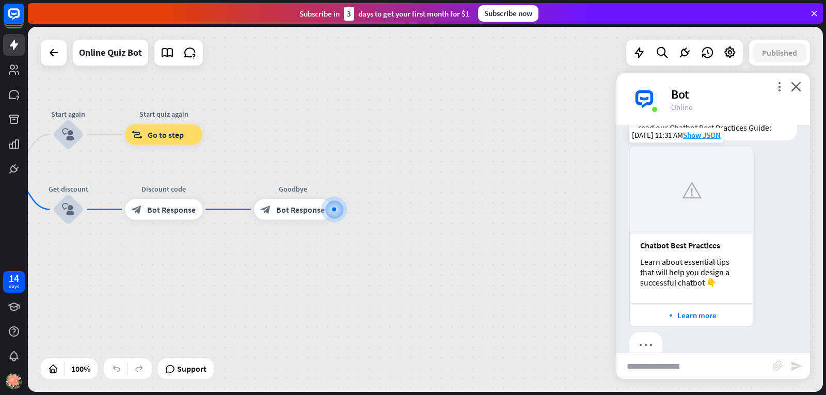
scroll to position [2702, 0]
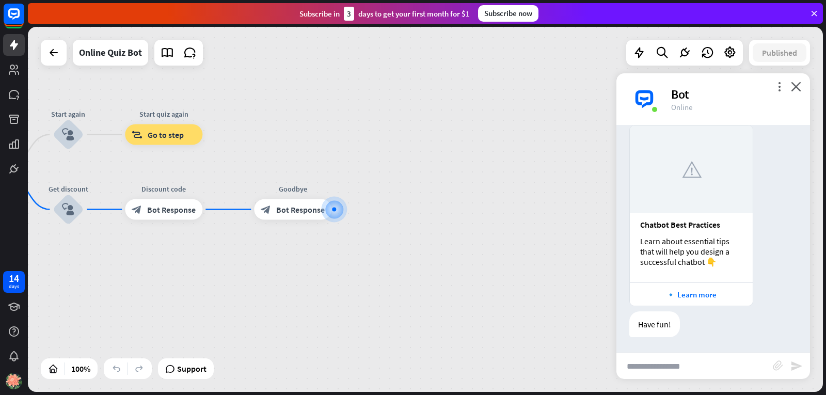
click at [675, 364] on input "text" at bounding box center [694, 366] width 156 height 26
type input "****"
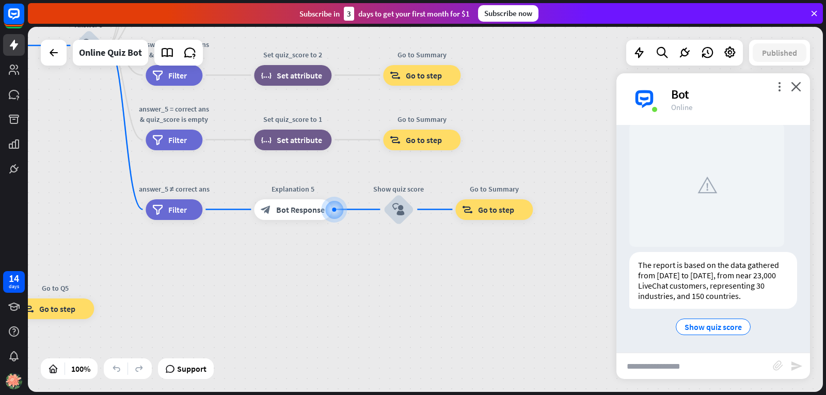
scroll to position [3032, 0]
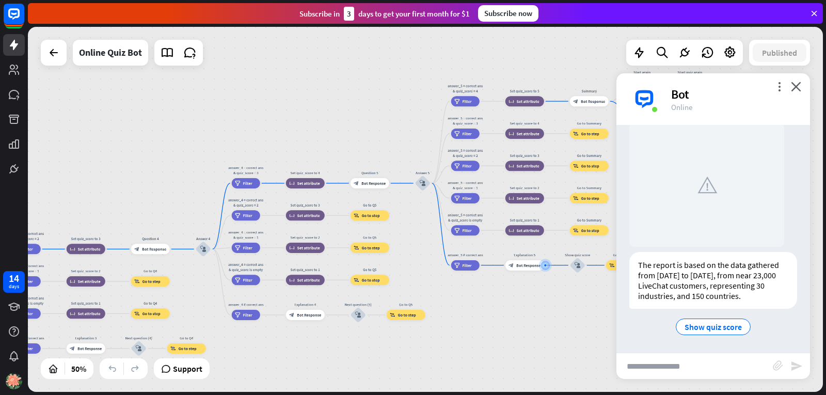
drag, startPoint x: 247, startPoint y: 335, endPoint x: 458, endPoint y: 336, distance: 211.0
click at [458, 336] on div "home_2 Start point Welcome message block_bot_response Bot Response Quiz Intro b…" at bounding box center [425, 209] width 795 height 365
click at [256, 184] on div "filter Filter" at bounding box center [246, 183] width 28 height 10
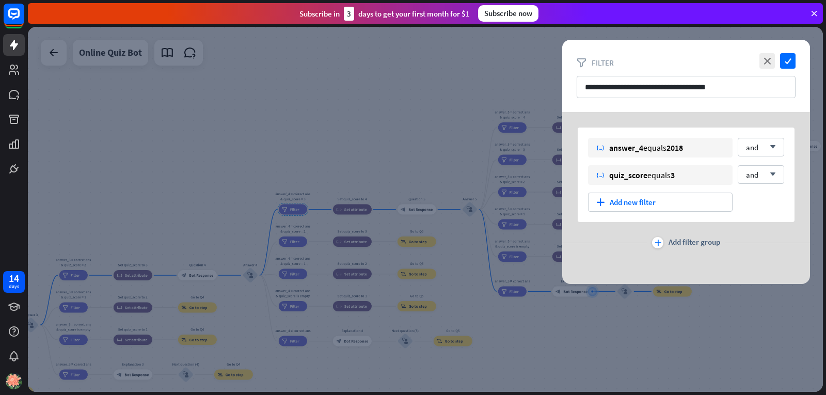
click at [624, 321] on div at bounding box center [425, 209] width 795 height 365
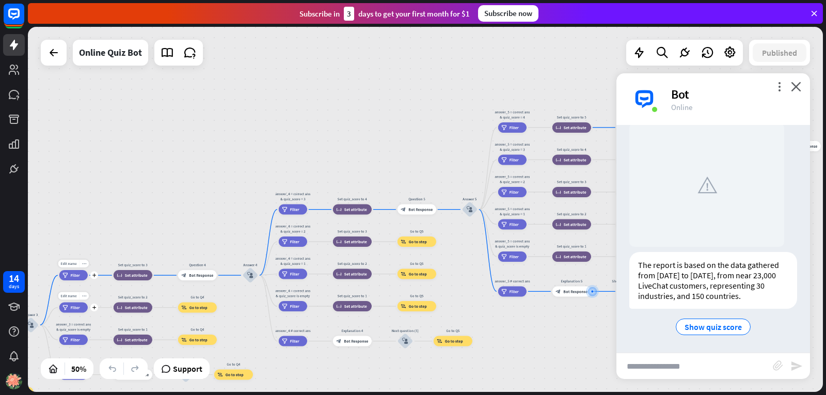
click at [77, 280] on div "Edit name more_horiz plus answer_3 = correct ans & quiz_score = 2 filter Filter" at bounding box center [73, 275] width 28 height 10
click at [65, 311] on div "filter Filter" at bounding box center [73, 307] width 28 height 10
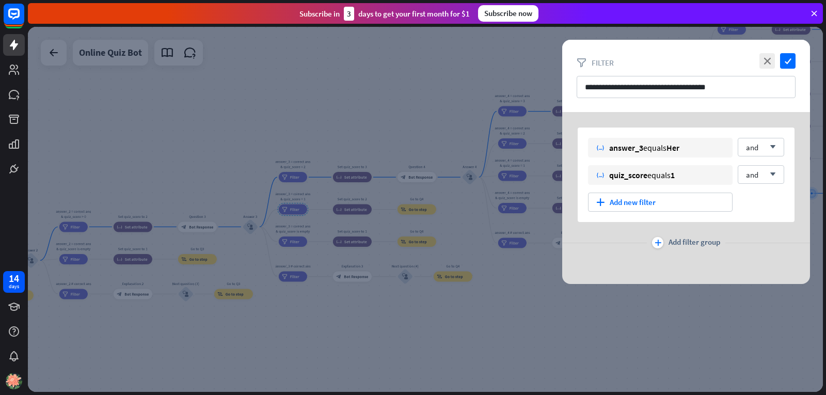
click at [255, 324] on div at bounding box center [425, 209] width 795 height 365
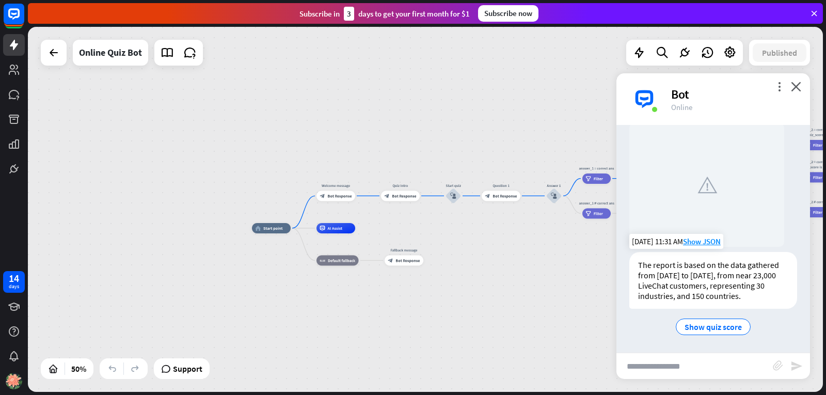
drag, startPoint x: 46, startPoint y: 342, endPoint x: 781, endPoint y: 263, distance: 739.0
click at [781, 263] on div "home_2 Start point Welcome message block_bot_response Bot Response Quiz Intro b…" at bounding box center [425, 209] width 795 height 365
click at [349, 201] on div "Edit name more_horiz plus Welcome message block_bot_response Bot Response" at bounding box center [335, 195] width 39 height 10
click at [351, 233] on div "Edit name more_horiz plus AI Assist" at bounding box center [335, 228] width 39 height 10
click at [331, 265] on div "Edit name more_horiz plus block_fallback Default fallback" at bounding box center [337, 260] width 42 height 10
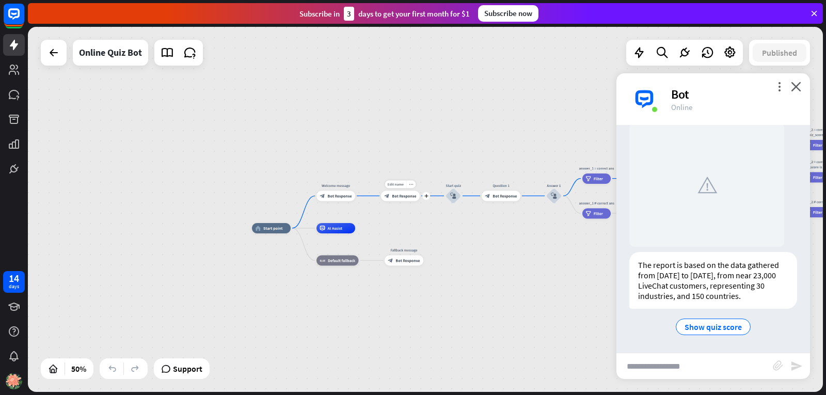
click at [414, 201] on div "Edit name more_horiz plus block_bot_response Bot Response" at bounding box center [400, 195] width 39 height 10
click at [56, 41] on div at bounding box center [54, 53] width 26 height 26
click at [50, 47] on icon at bounding box center [53, 52] width 12 height 12
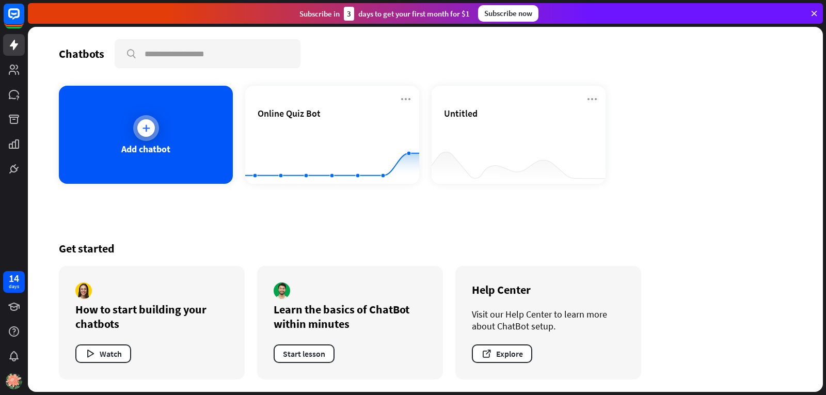
click at [97, 120] on div "Add chatbot" at bounding box center [146, 135] width 174 height 98
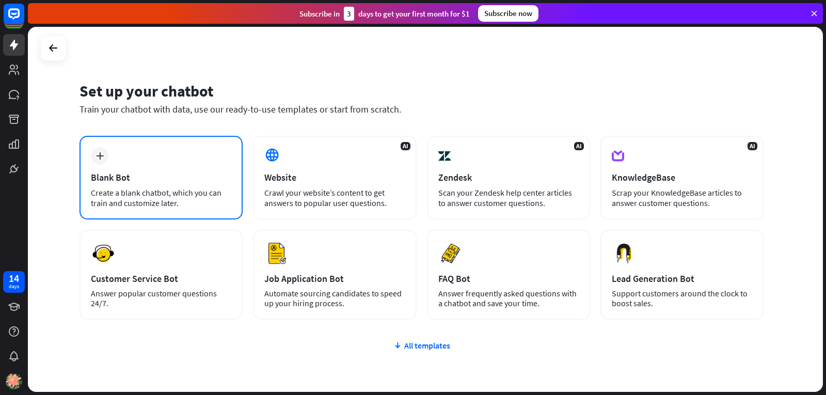
click at [182, 163] on div "plus Blank Bot Create a blank chatbot, which you can train and customize later." at bounding box center [160, 178] width 163 height 84
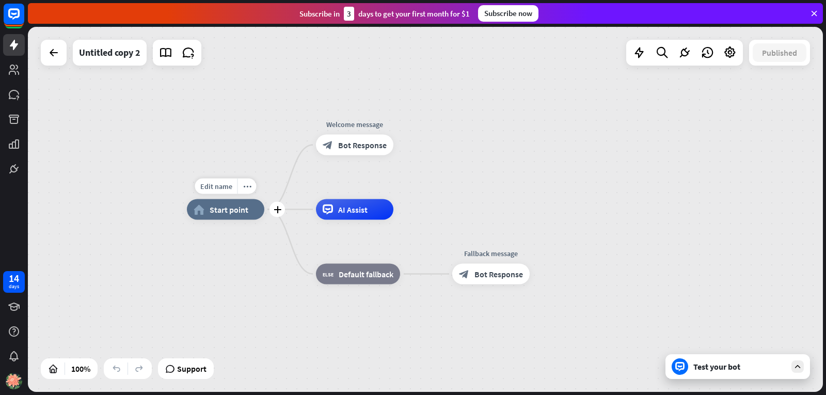
click at [195, 211] on icon "home_2" at bounding box center [198, 209] width 11 height 10
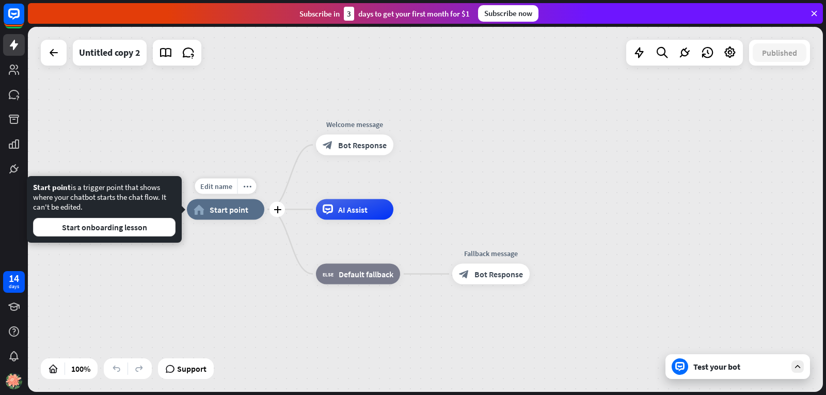
click at [224, 213] on span "Start point" at bounding box center [228, 209] width 39 height 10
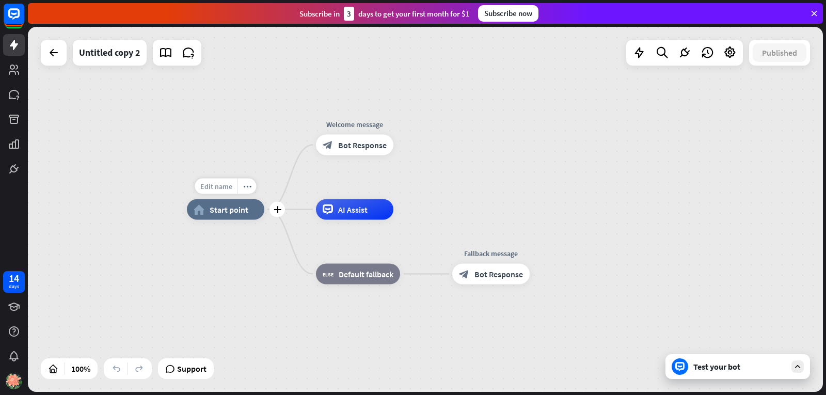
click at [229, 191] on div "Edit name" at bounding box center [216, 186] width 42 height 15
click at [227, 187] on span "Edit name" at bounding box center [216, 186] width 32 height 9
type input "******"
click at [338, 143] on div "****** home_2 Start point Edit name more_horiz Welcome message block_bot_respon…" at bounding box center [425, 209] width 795 height 365
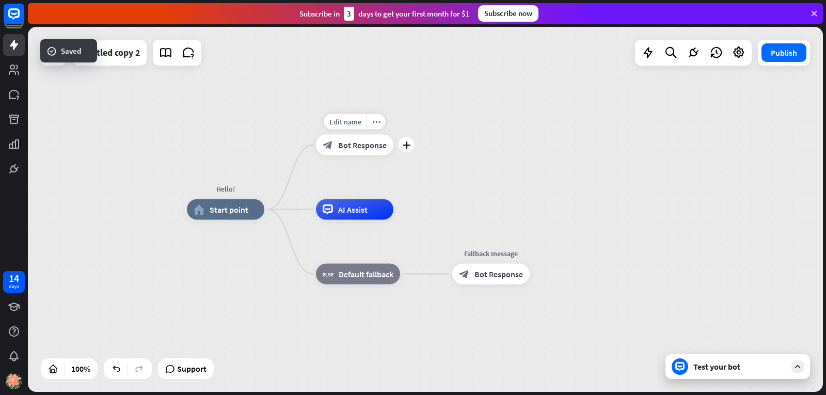
click at [353, 145] on span "Bot Response" at bounding box center [362, 145] width 48 height 10
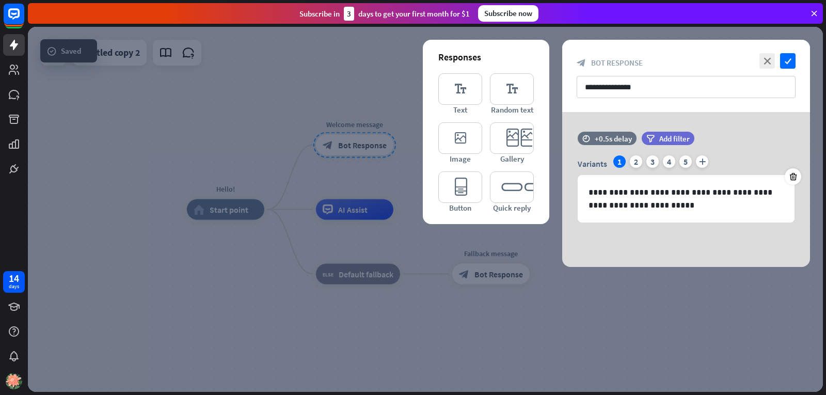
click at [354, 145] on div at bounding box center [425, 209] width 795 height 365
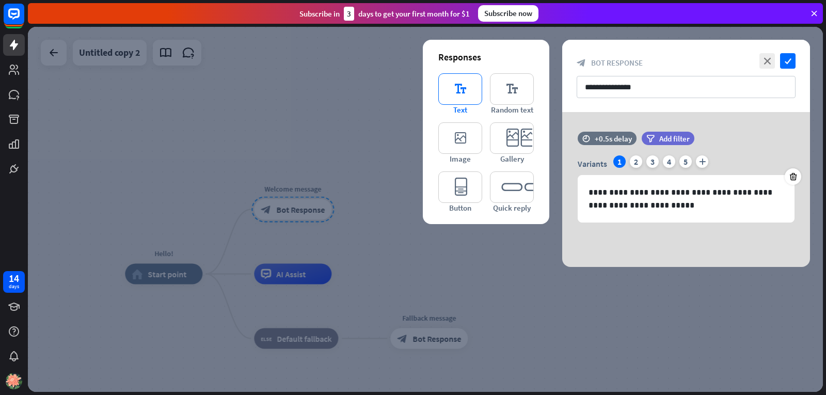
click at [454, 103] on icon "editor_text" at bounding box center [460, 88] width 44 height 31
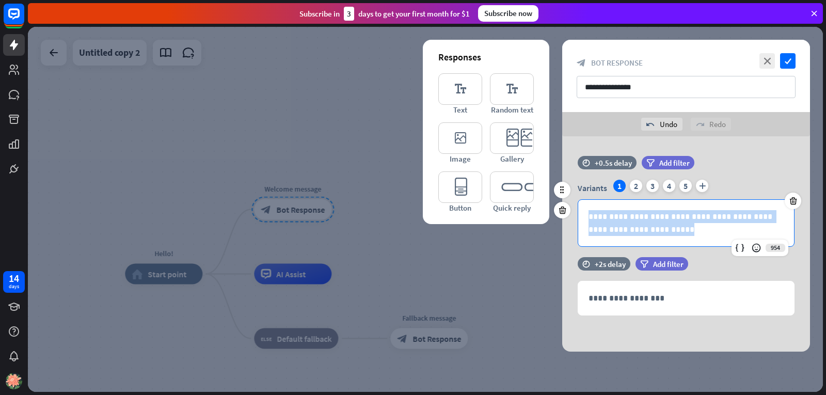
drag, startPoint x: 660, startPoint y: 229, endPoint x: 579, endPoint y: 214, distance: 82.9
click at [579, 214] on div "**********" at bounding box center [686, 223] width 216 height 46
click at [686, 242] on div "**********" at bounding box center [686, 223] width 216 height 46
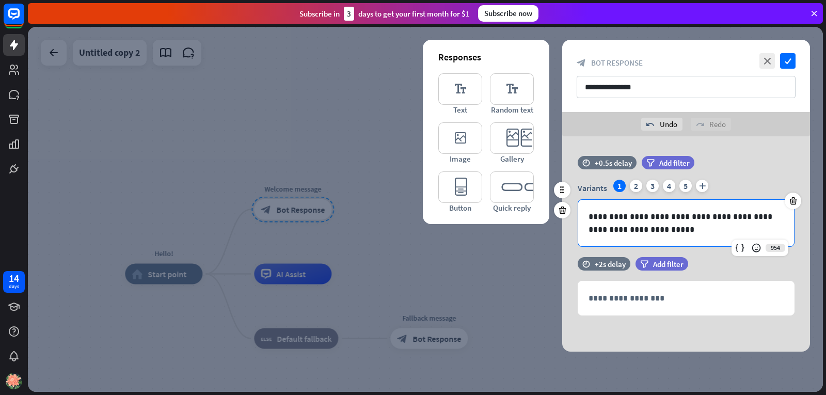
click at [633, 216] on p "**********" at bounding box center [685, 223] width 195 height 26
click at [654, 231] on p "**********" at bounding box center [685, 223] width 195 height 26
click at [780, 220] on p "**********" at bounding box center [685, 223] width 195 height 26
click at [640, 216] on p "**********" at bounding box center [685, 223] width 195 height 26
drag, startPoint x: 645, startPoint y: 217, endPoint x: 625, endPoint y: 218, distance: 20.7
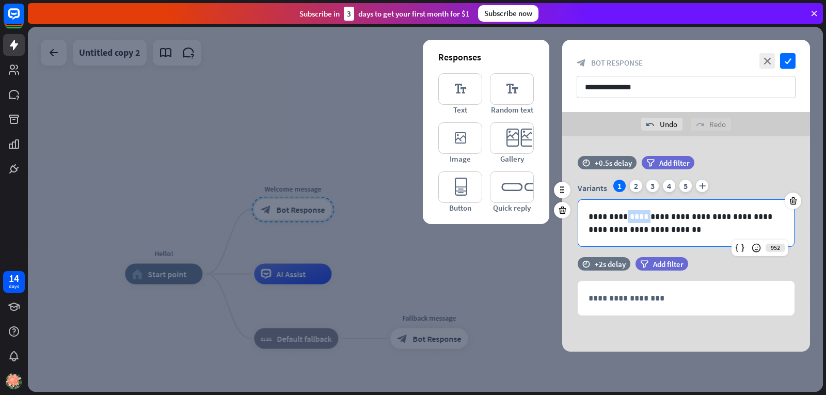
click at [625, 218] on p "**********" at bounding box center [685, 223] width 195 height 26
click at [681, 245] on div "**********" at bounding box center [686, 223] width 216 height 46
click at [632, 219] on p "**********" at bounding box center [685, 223] width 195 height 26
click at [636, 216] on p "**********" at bounding box center [685, 223] width 195 height 26
click at [634, 216] on p "**********" at bounding box center [685, 223] width 195 height 26
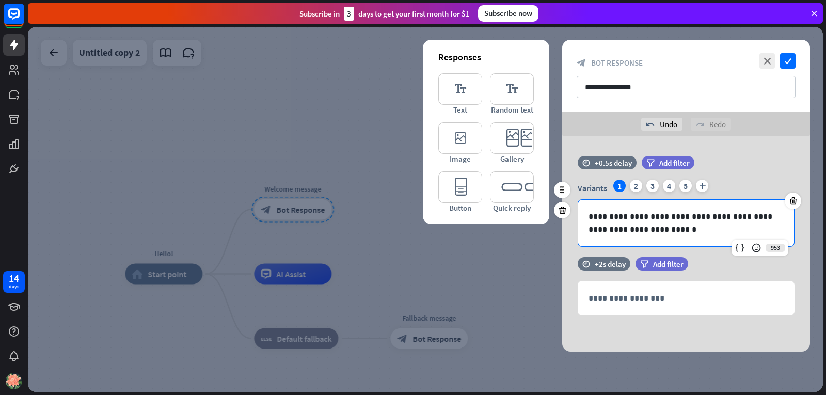
click at [634, 215] on p "**********" at bounding box center [685, 223] width 195 height 26
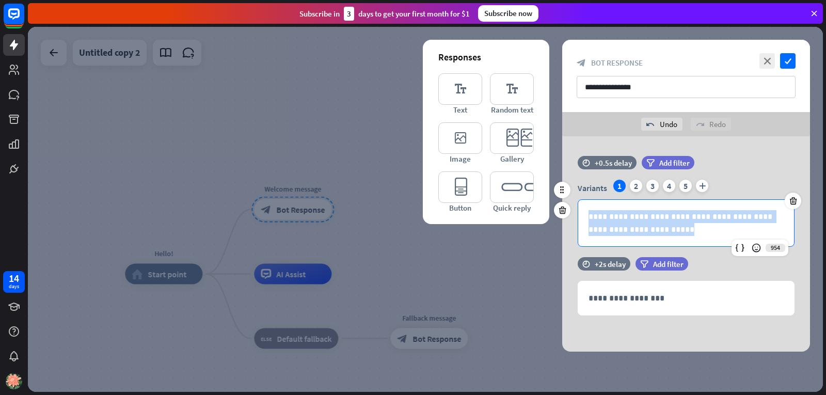
drag, startPoint x: 662, startPoint y: 228, endPoint x: 572, endPoint y: 211, distance: 91.9
click at [572, 211] on div "**********" at bounding box center [686, 213] width 248 height 67
copy p "**********"
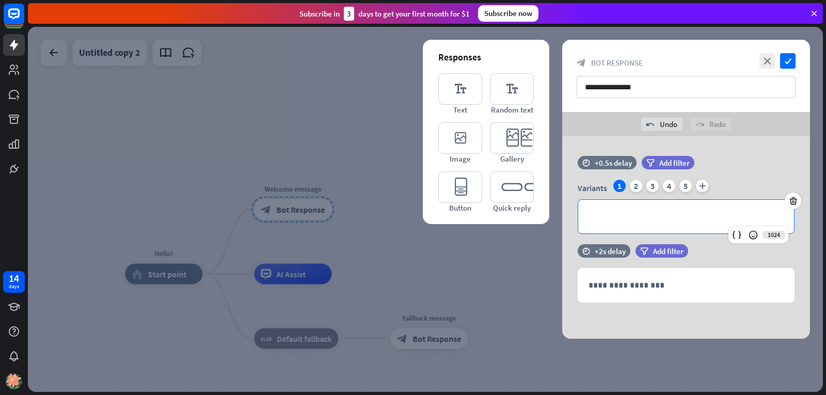
click at [457, 251] on div at bounding box center [425, 209] width 795 height 365
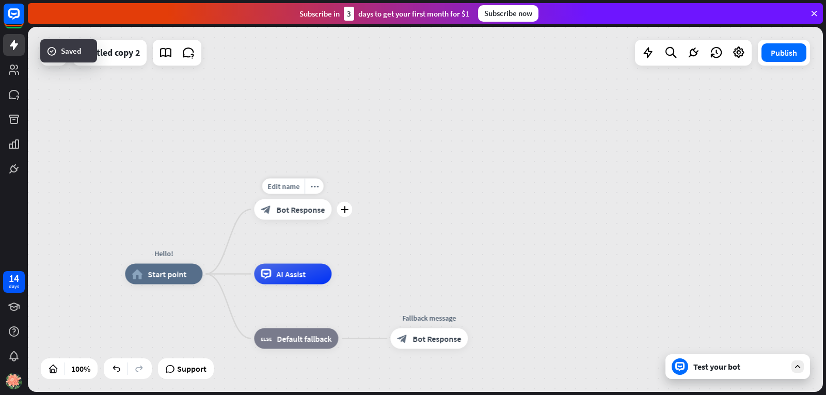
click at [307, 212] on span "Bot Response" at bounding box center [300, 209] width 48 height 10
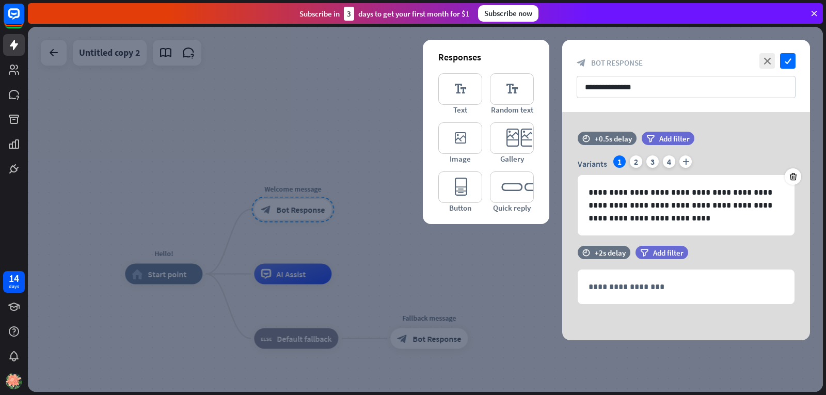
click at [339, 249] on div at bounding box center [425, 209] width 795 height 365
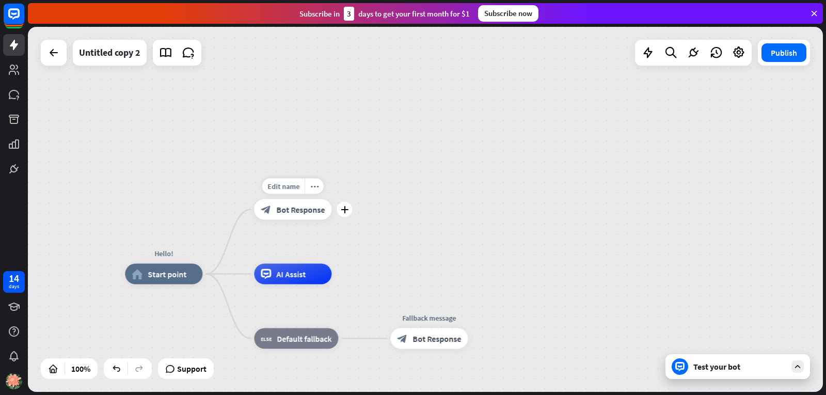
click at [314, 211] on span "Bot Response" at bounding box center [300, 209] width 48 height 10
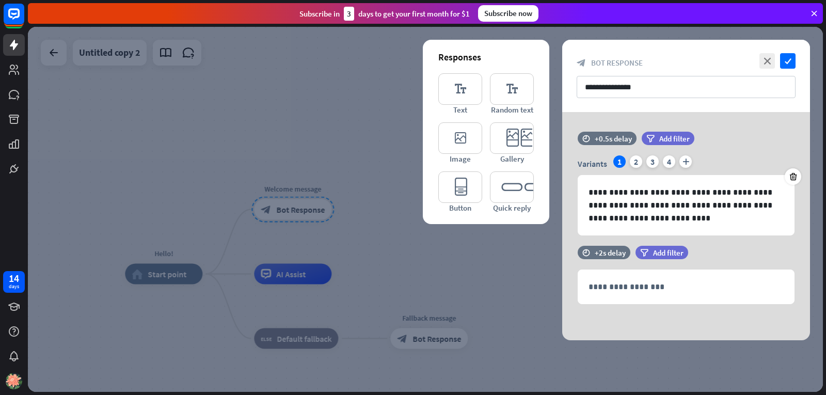
click at [488, 247] on div at bounding box center [425, 209] width 795 height 365
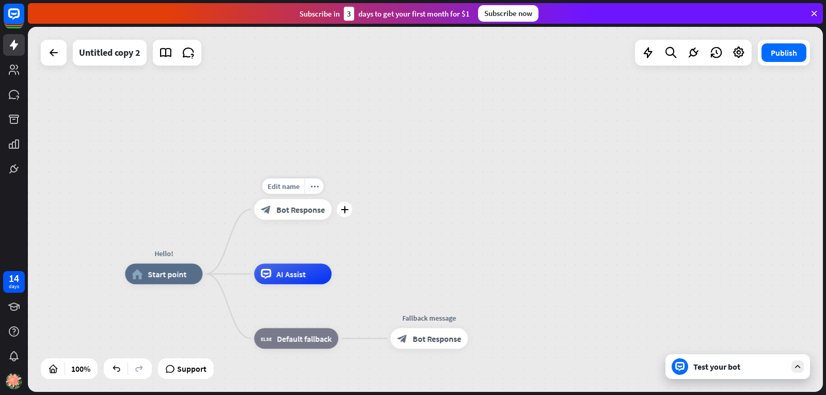
click at [312, 207] on span "Bot Response" at bounding box center [300, 209] width 48 height 10
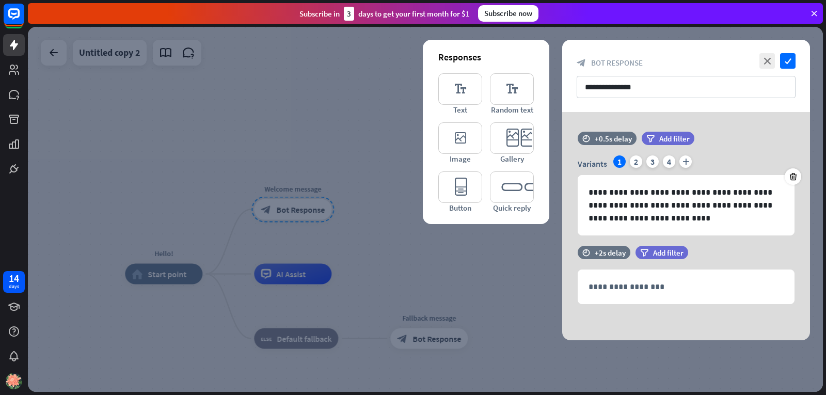
click at [508, 240] on div at bounding box center [425, 209] width 795 height 365
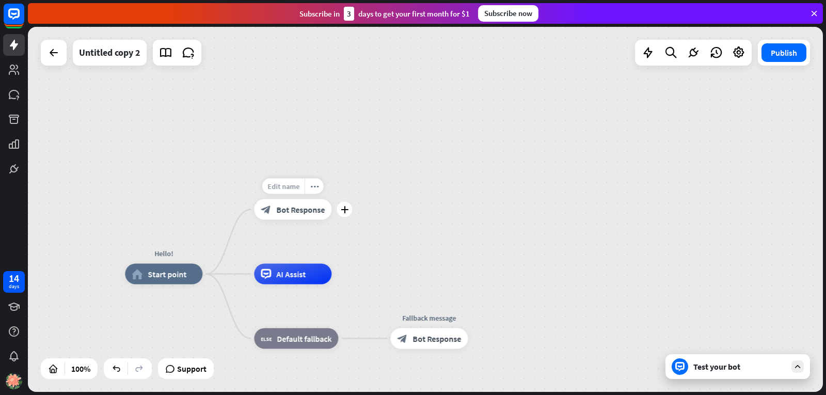
click at [277, 190] on span "Edit name" at bounding box center [283, 186] width 32 height 9
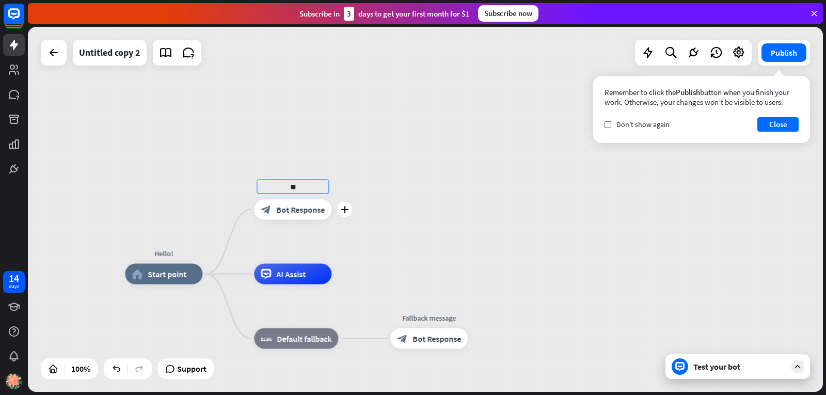
type input "*"
type input "**********"
click at [317, 235] on div "**********" at bounding box center [425, 209] width 795 height 365
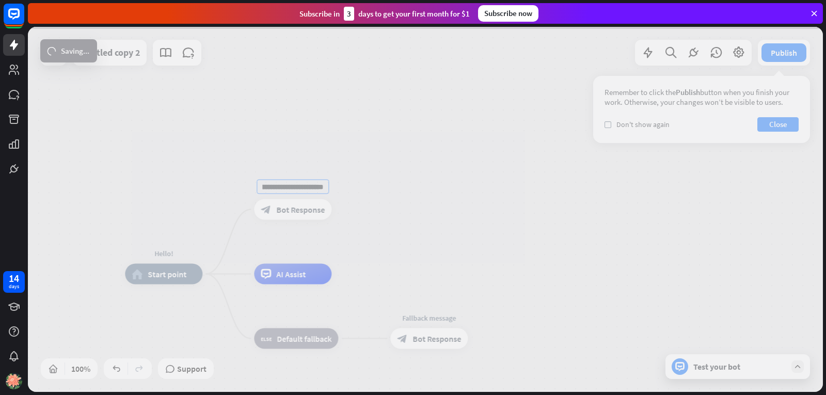
scroll to position [0, 0]
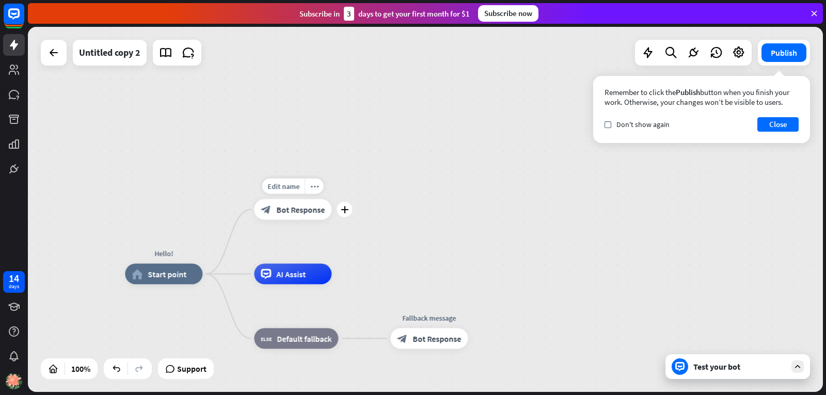
click at [287, 208] on span "Bot Response" at bounding box center [300, 209] width 48 height 10
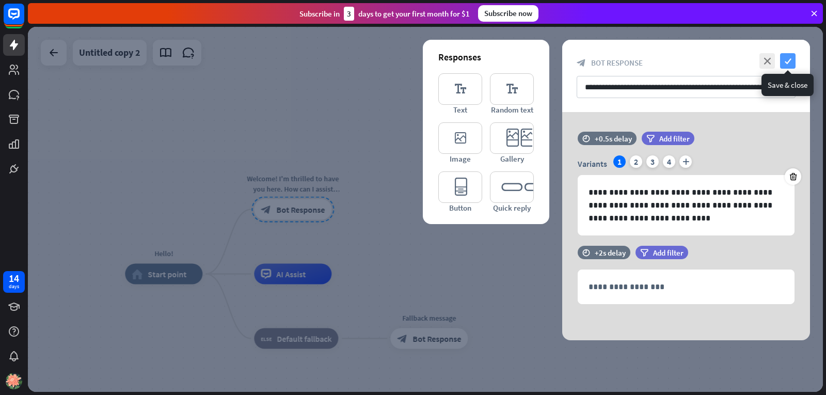
click at [794, 64] on icon "check" at bounding box center [787, 60] width 15 height 15
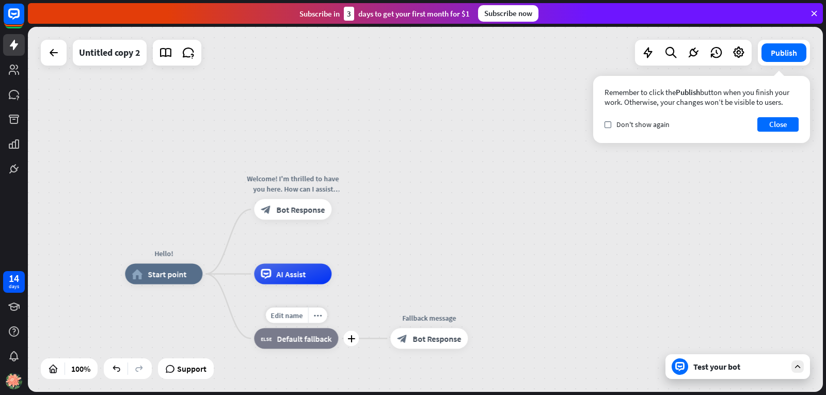
click at [293, 339] on span "Default fallback" at bounding box center [304, 338] width 55 height 10
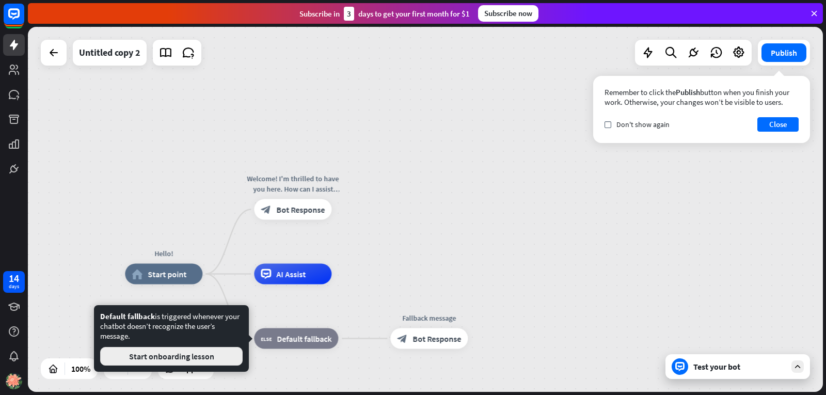
click at [213, 360] on button "Start onboarding lesson" at bounding box center [171, 356] width 142 height 19
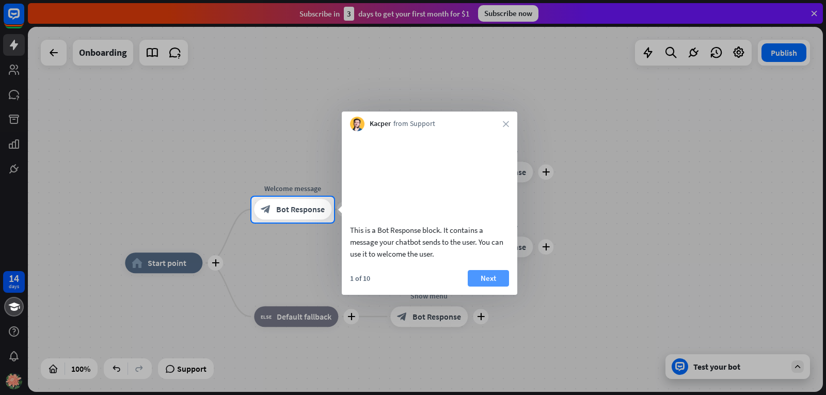
click at [479, 286] on button "Next" at bounding box center [487, 278] width 41 height 17
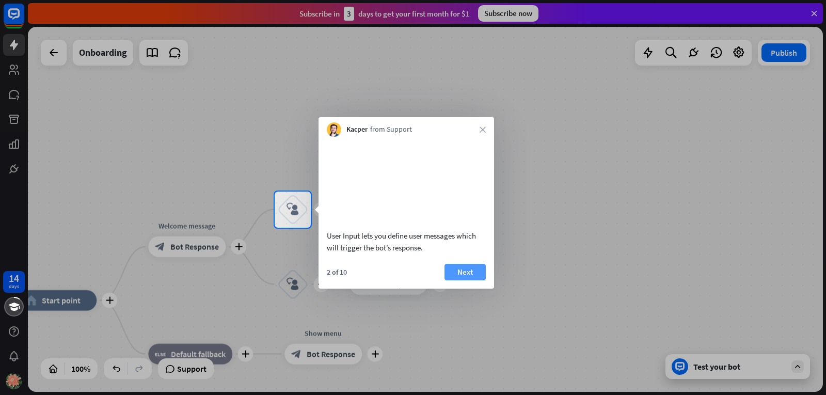
click at [449, 280] on button "Next" at bounding box center [464, 272] width 41 height 17
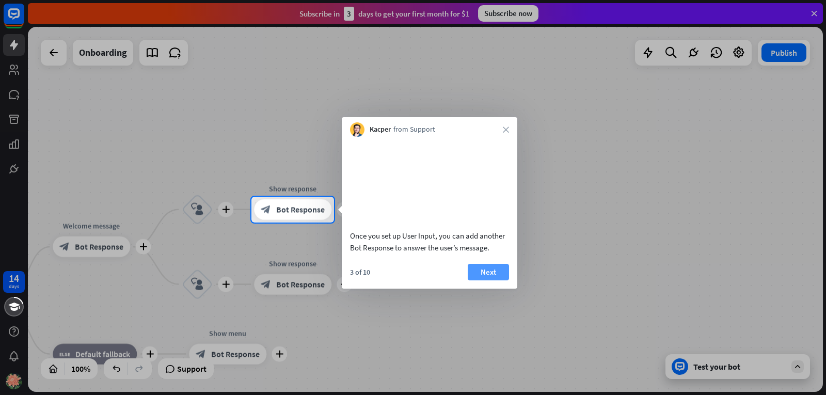
click at [477, 280] on button "Next" at bounding box center [487, 272] width 41 height 17
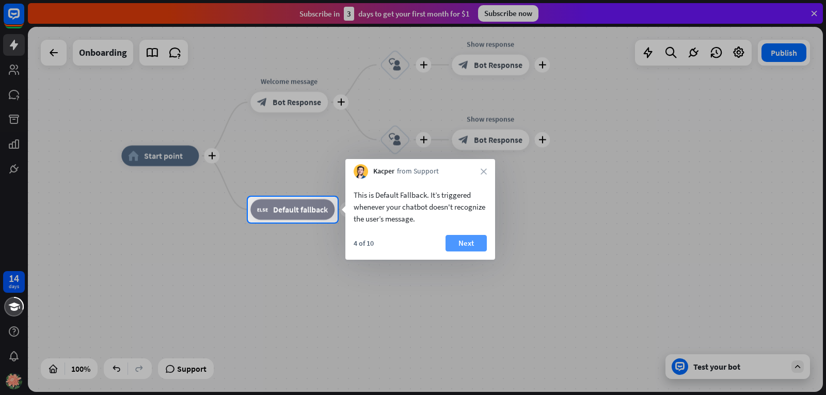
click at [452, 244] on button "Next" at bounding box center [465, 243] width 41 height 17
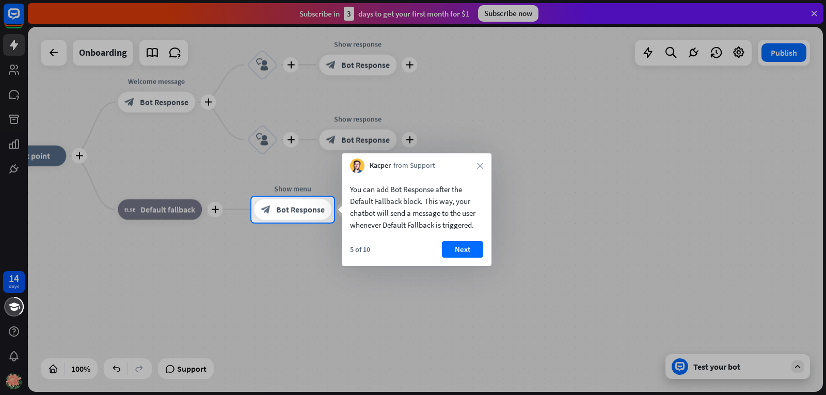
click at [452, 244] on button "Next" at bounding box center [462, 249] width 41 height 17
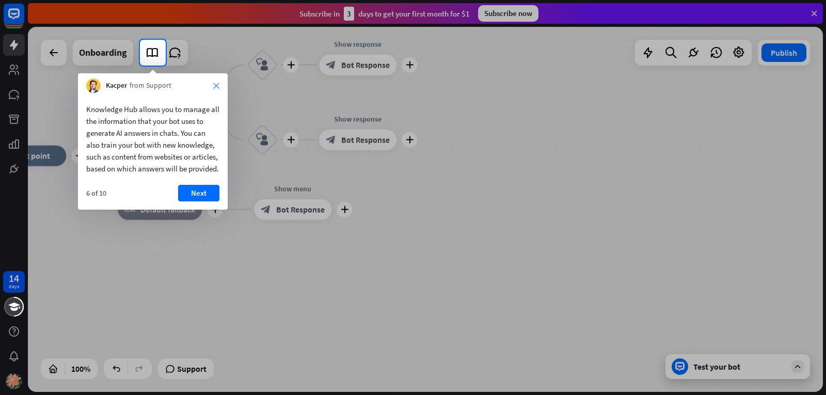
click at [217, 85] on icon "close" at bounding box center [216, 86] width 6 height 6
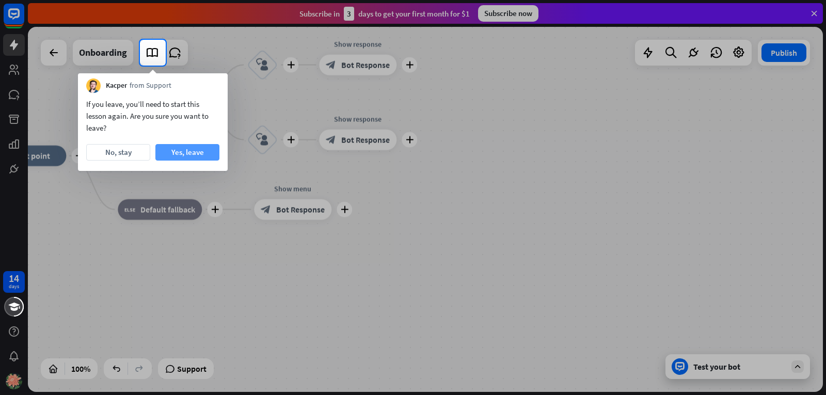
click at [191, 158] on button "Yes, leave" at bounding box center [187, 152] width 64 height 17
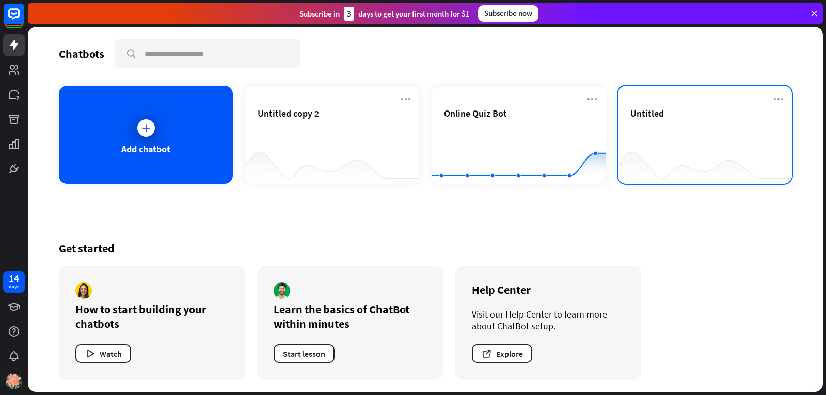
click at [656, 178] on div at bounding box center [705, 163] width 174 height 40
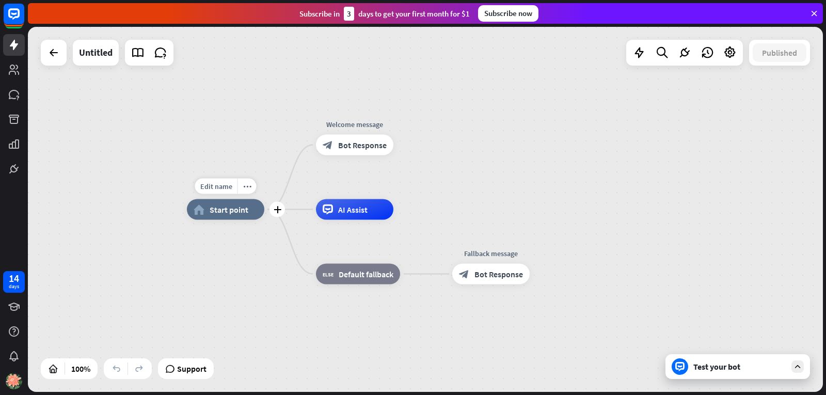
click at [231, 212] on span "Start point" at bounding box center [228, 209] width 39 height 10
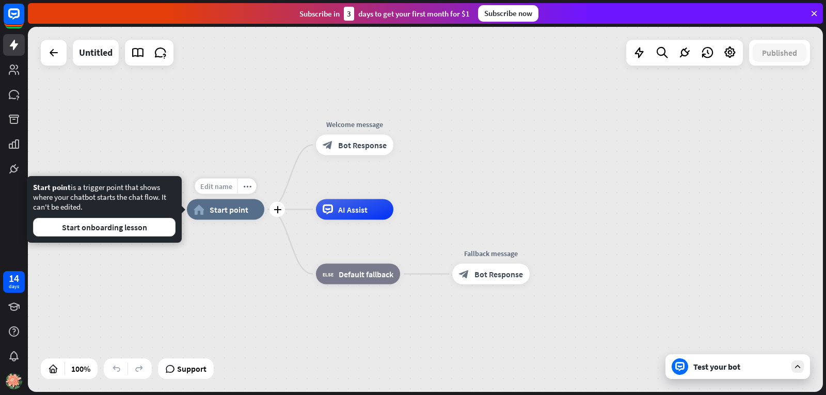
click at [219, 193] on div "Edit name" at bounding box center [216, 186] width 42 height 15
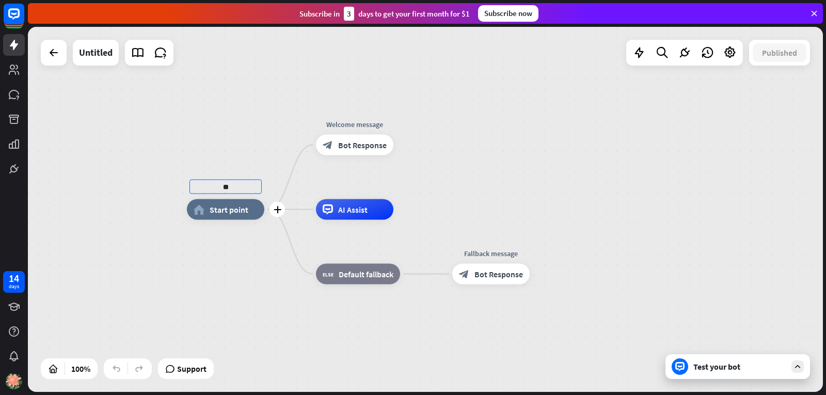
type input "**"
click at [219, 248] on div "** home_2 Start point Welcome message block_bot_response Bot Response AI Assist…" at bounding box center [425, 209] width 795 height 365
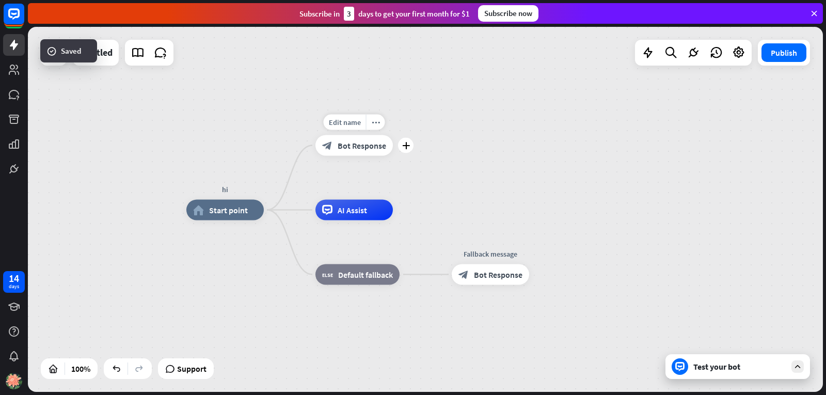
click at [349, 144] on span "Bot Response" at bounding box center [361, 145] width 48 height 10
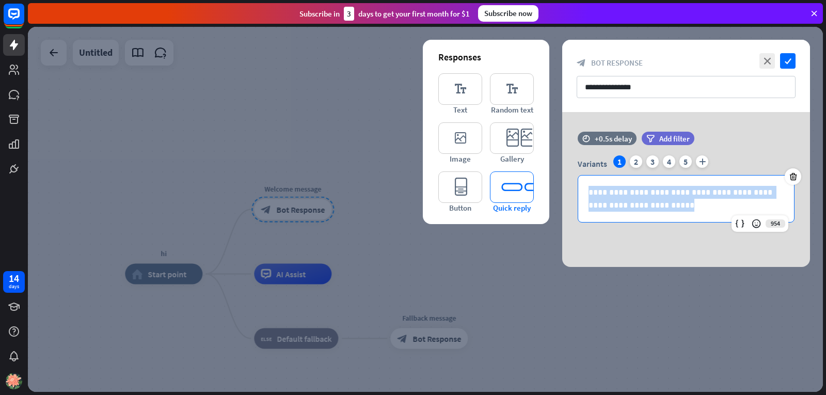
drag, startPoint x: 670, startPoint y: 203, endPoint x: 509, endPoint y: 192, distance: 161.3
click at [562, 192] on div "**********" at bounding box center [686, 189] width 248 height 155
copy p "**********"
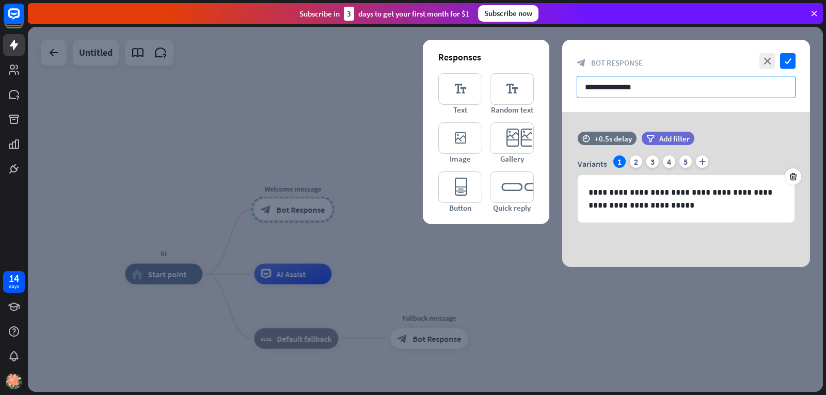
click at [657, 90] on input "**********" at bounding box center [685, 87] width 219 height 22
click at [508, 266] on div at bounding box center [425, 209] width 795 height 365
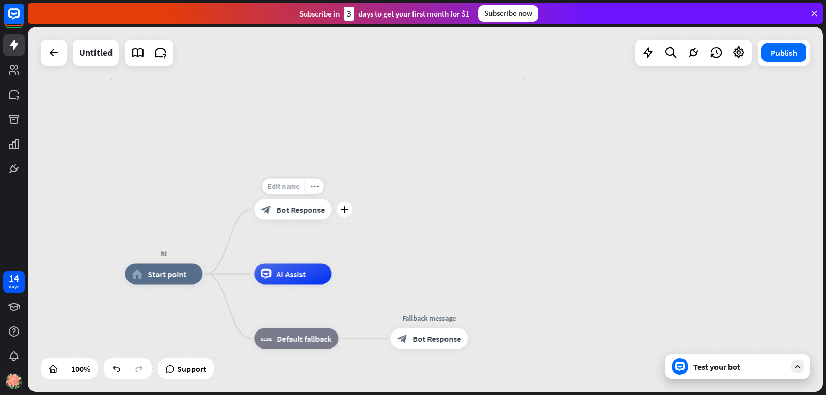
click at [273, 188] on span "Edit name" at bounding box center [283, 186] width 32 height 9
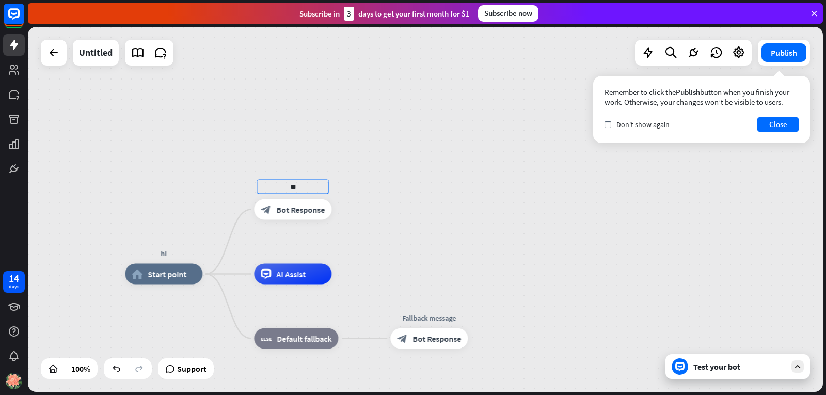
type input "*"
type input "**********"
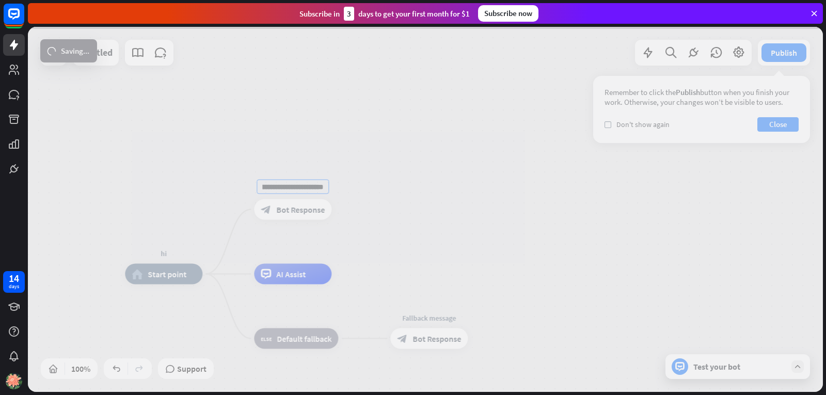
scroll to position [0, 0]
click at [389, 247] on div "**********" at bounding box center [425, 209] width 795 height 365
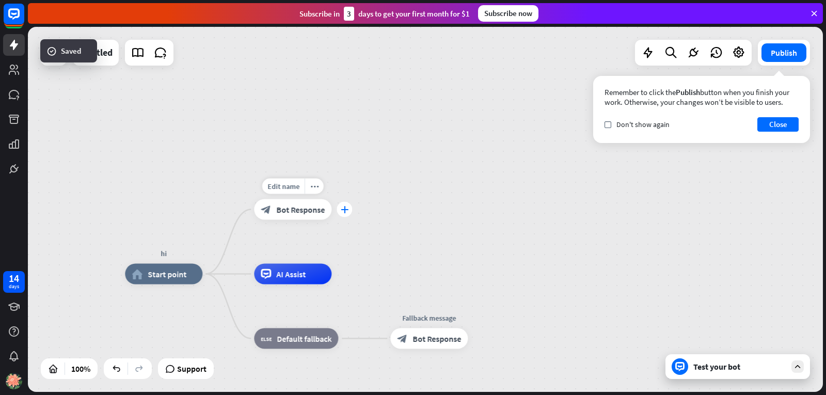
click at [344, 215] on div "plus" at bounding box center [343, 209] width 15 height 15
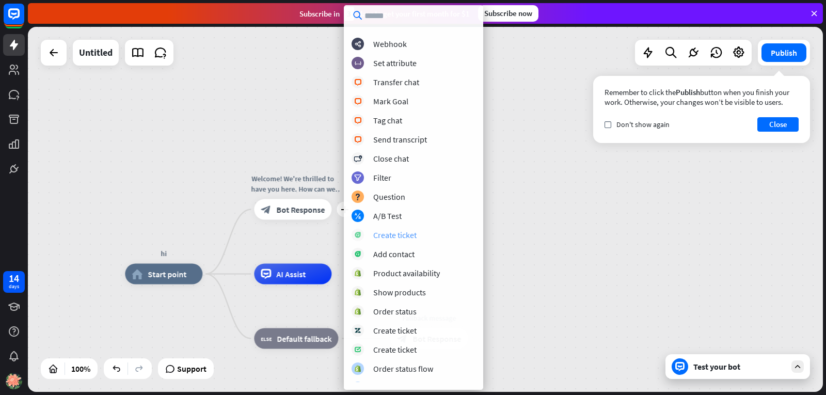
scroll to position [155, 0]
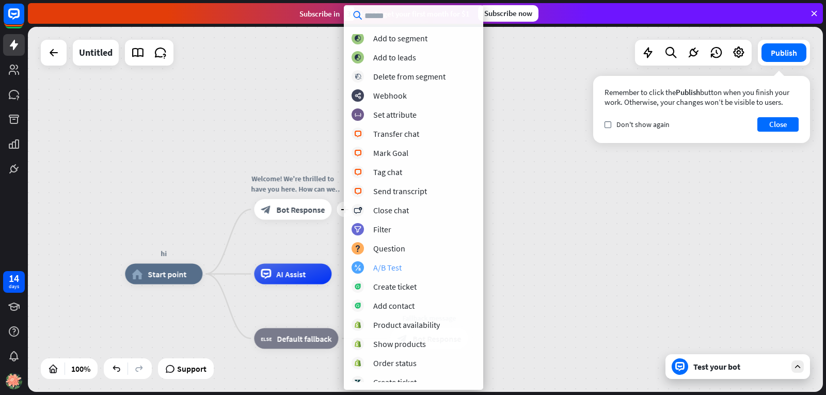
click at [403, 272] on div "block_ab_testing A/B Test" at bounding box center [413, 267] width 124 height 12
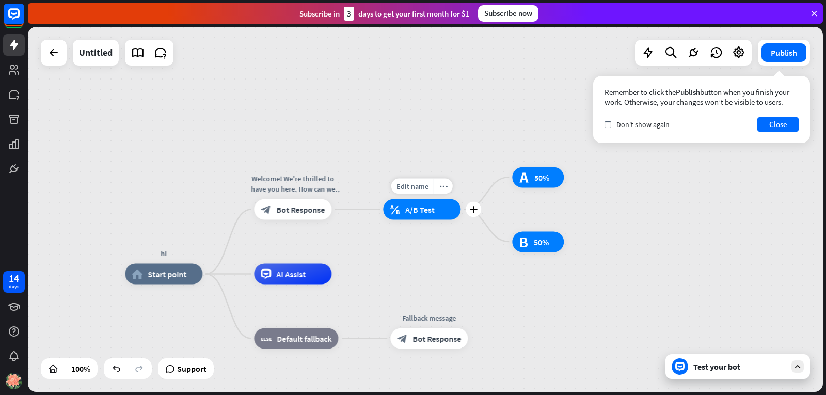
click at [403, 208] on div "block_ab_testing A/B Test" at bounding box center [421, 209] width 77 height 21
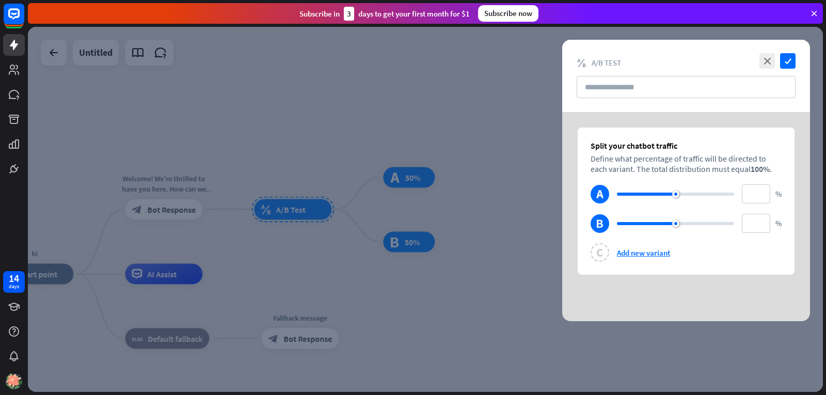
type input "**"
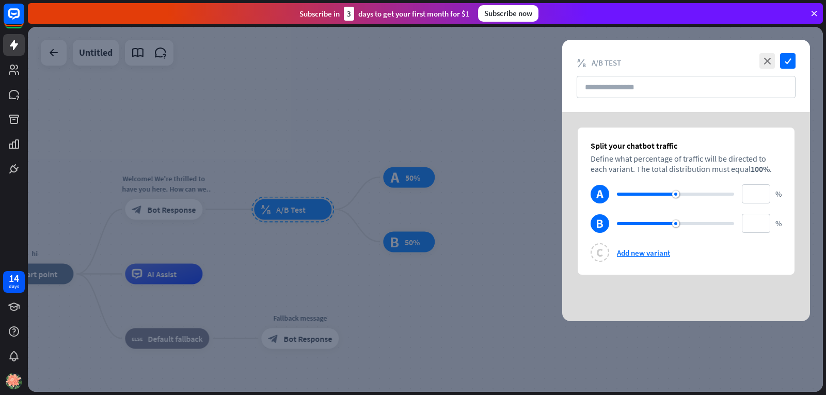
type input "**"
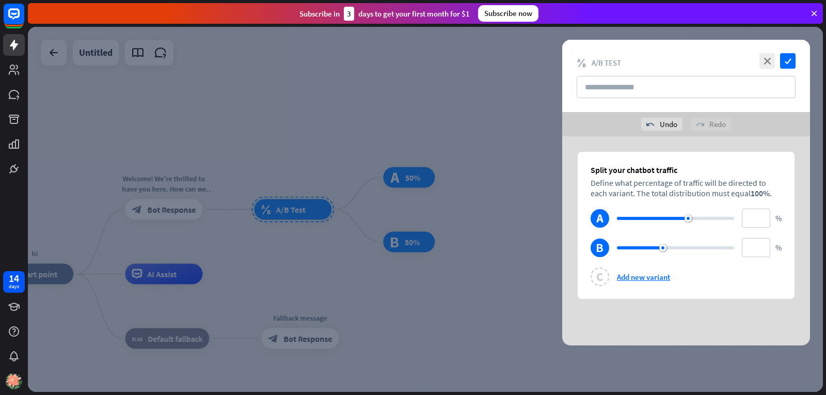
type input "**"
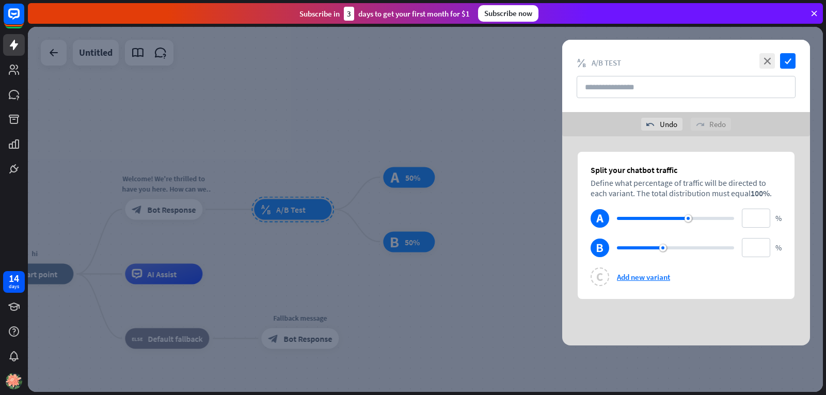
type input "*"
type input "***"
type input "*"
drag, startPoint x: 675, startPoint y: 194, endPoint x: 745, endPoint y: 196, distance: 69.7
click at [745, 196] on div "Split your chatbot traffic Define what percentage of traffic will be directed t…" at bounding box center [685, 225] width 217 height 147
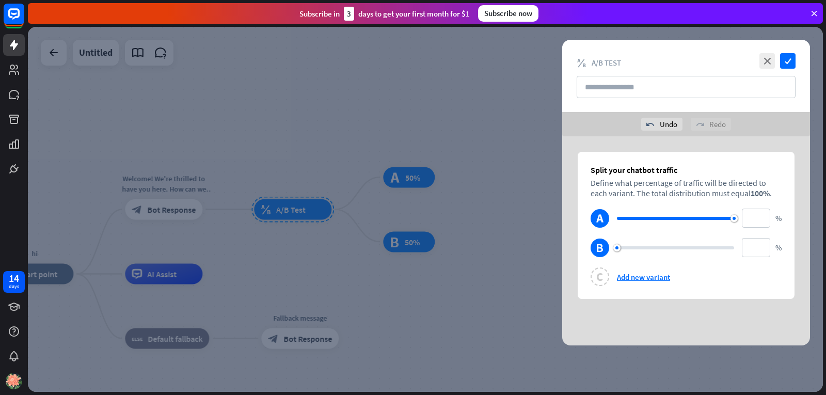
click at [651, 218] on div at bounding box center [675, 218] width 117 height 3
type input "**"
click at [708, 217] on div at bounding box center [675, 218] width 117 height 3
type input "**"
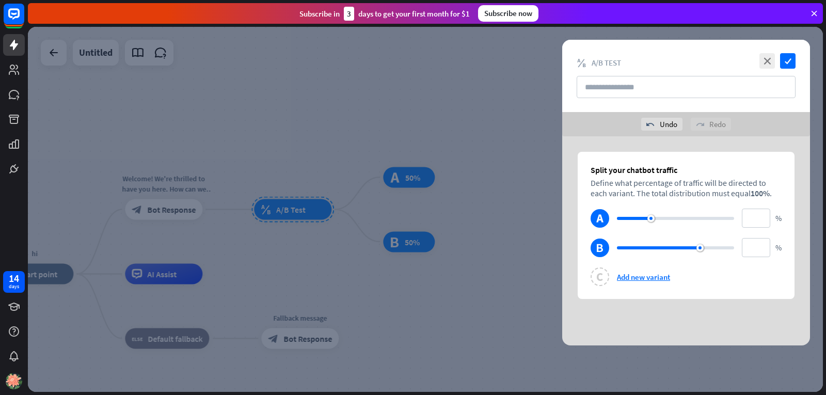
type input "**"
click at [773, 55] on icon "close" at bounding box center [766, 60] width 15 height 15
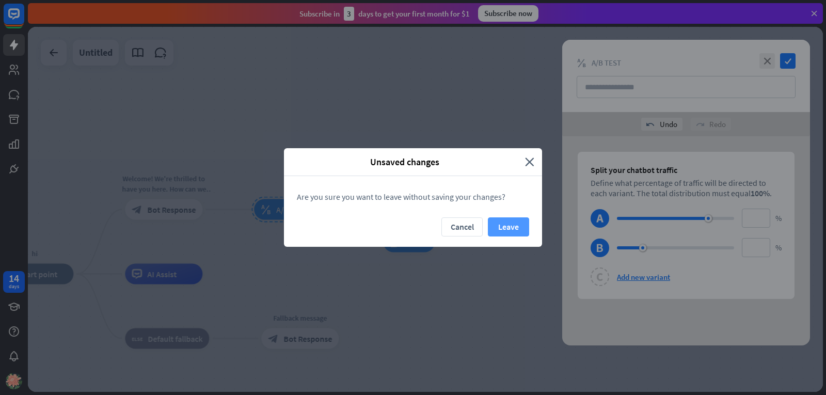
click at [496, 224] on button "Leave" at bounding box center [508, 226] width 41 height 19
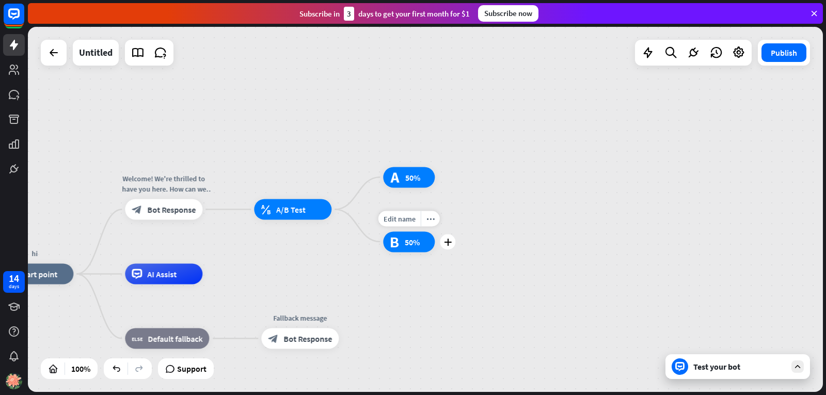
click at [400, 248] on div "test_b 50%" at bounding box center [409, 241] width 52 height 21
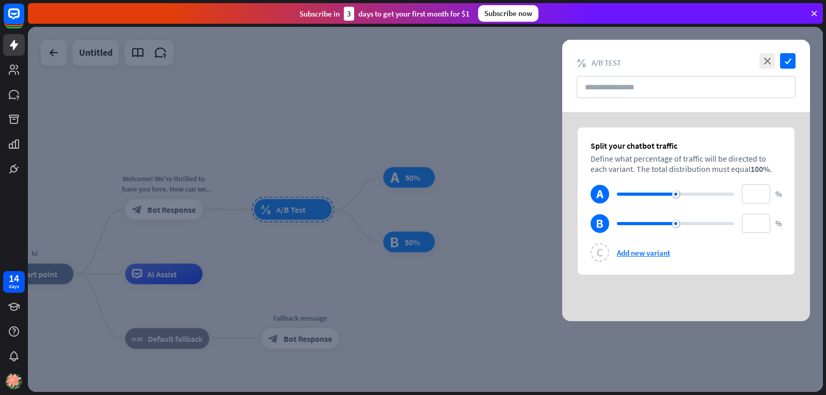
click at [397, 171] on div at bounding box center [425, 209] width 795 height 365
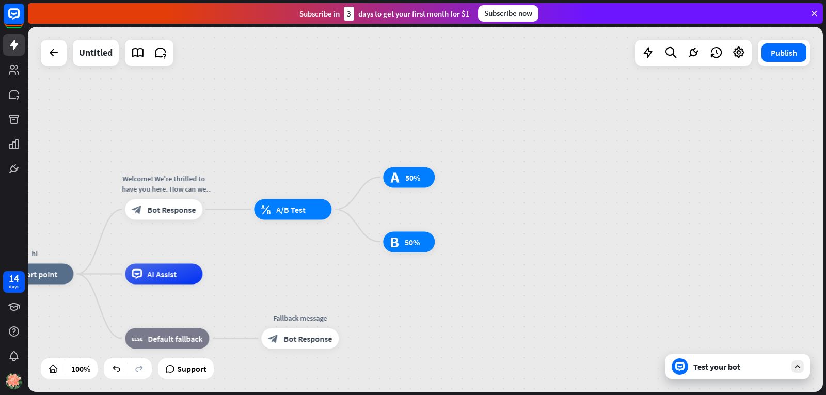
click at [707, 367] on div "Test your bot" at bounding box center [739, 366] width 93 height 10
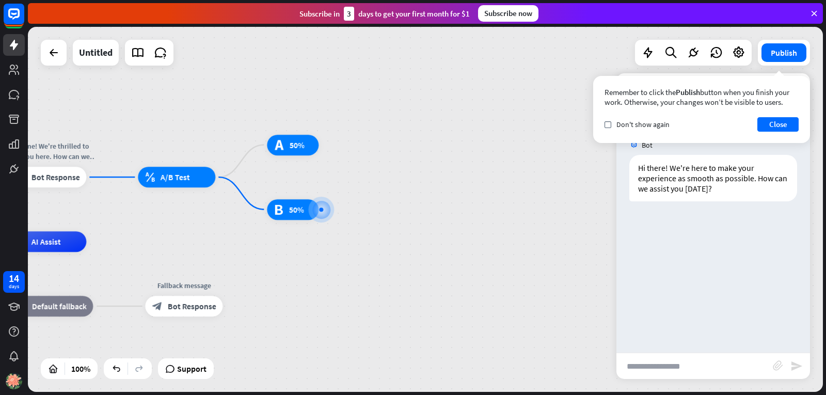
click at [692, 368] on input "text" at bounding box center [694, 366] width 156 height 26
type input "**"
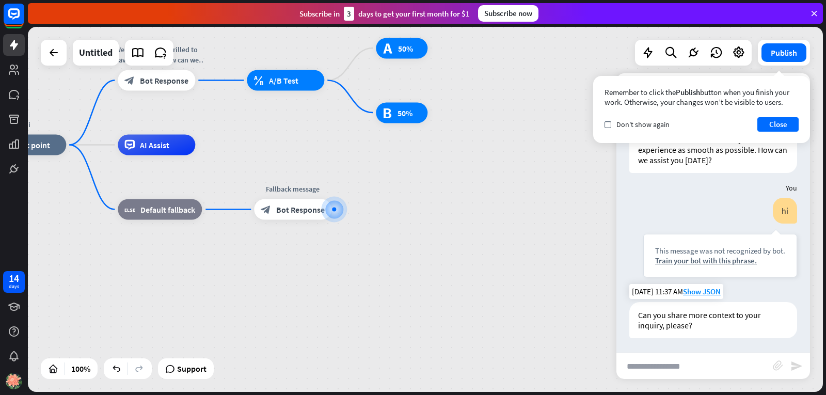
scroll to position [29, 0]
click at [736, 328] on div "Can you share more context to your inquiry, please?" at bounding box center [713, 319] width 168 height 36
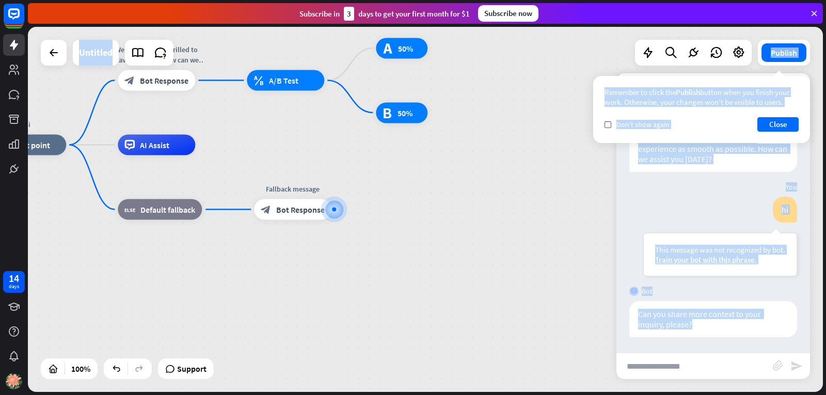
drag, startPoint x: 736, startPoint y: 328, endPoint x: 419, endPoint y: 363, distance: 319.2
click at [419, 363] on div "hi home_2 Start point Welcome! We're thrilled to have you here. How can we assi…" at bounding box center [425, 209] width 795 height 365
click at [452, 351] on div "hi home_2 Start point Welcome! We're thrilled to have you here. How can we assi…" at bounding box center [386, 327] width 795 height 365
click at [452, 350] on div "hi home_2 Start point Welcome! We're thrilled to have you here. How can we assi…" at bounding box center [386, 327] width 795 height 365
click at [58, 57] on icon at bounding box center [53, 52] width 12 height 12
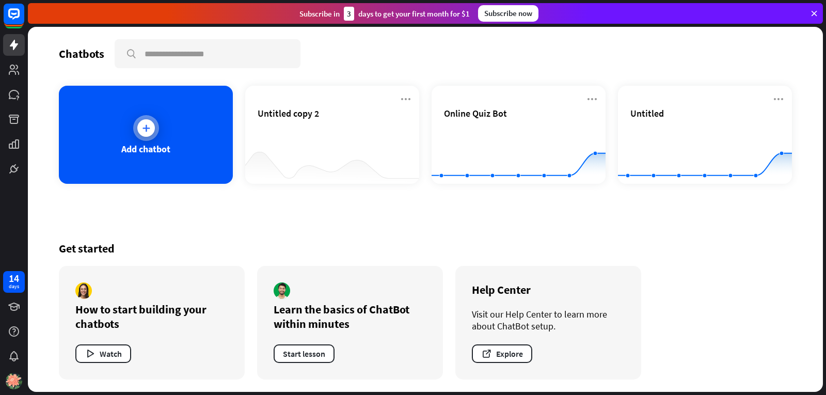
click at [192, 141] on div "Add chatbot" at bounding box center [146, 135] width 174 height 98
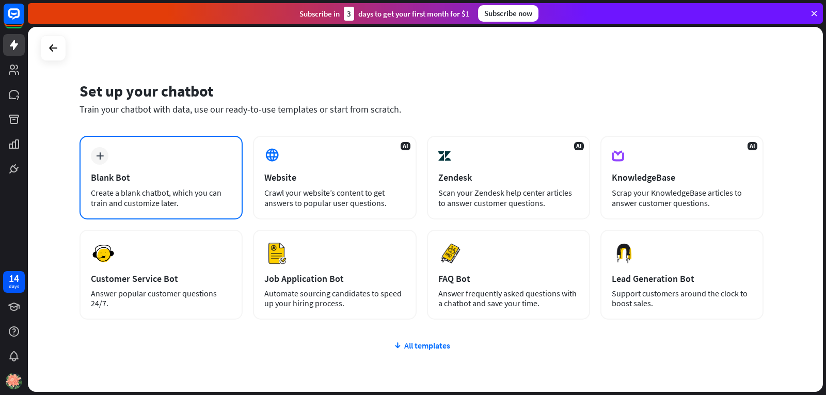
click at [180, 187] on div "Create a blank chatbot, which you can train and customize later." at bounding box center [161, 197] width 140 height 21
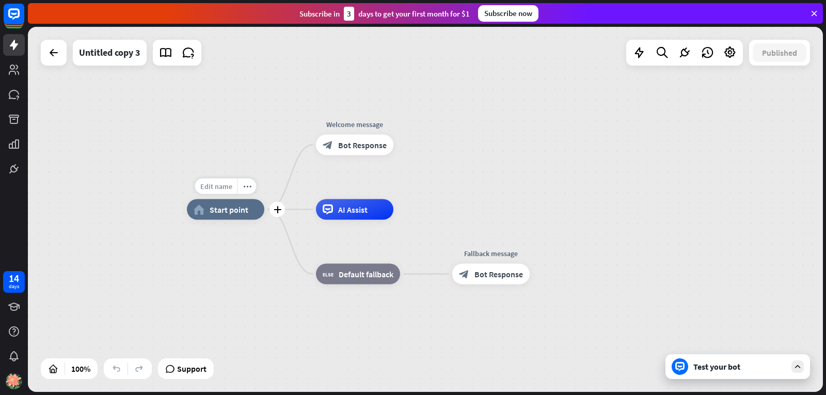
click at [236, 191] on div "Edit name" at bounding box center [216, 186] width 42 height 15
click at [217, 217] on div "home_2 Start point" at bounding box center [225, 209] width 77 height 21
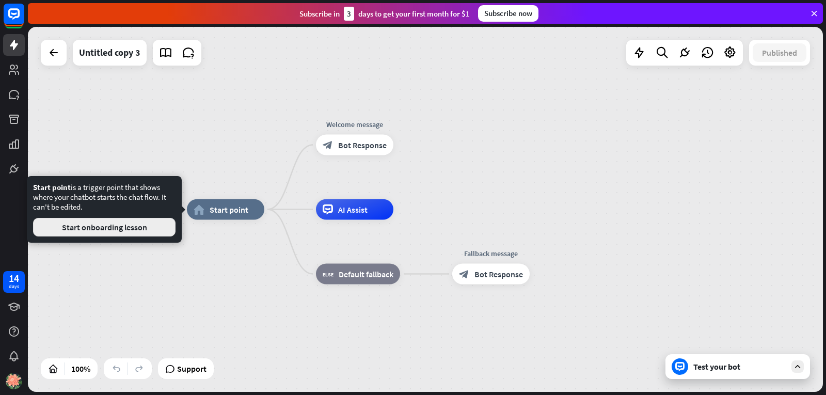
click at [104, 228] on button "Start onboarding lesson" at bounding box center [104, 227] width 142 height 19
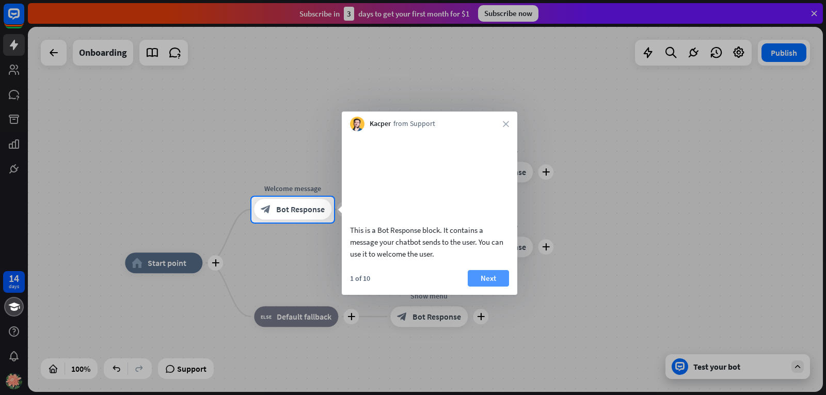
click at [474, 286] on button "Next" at bounding box center [487, 278] width 41 height 17
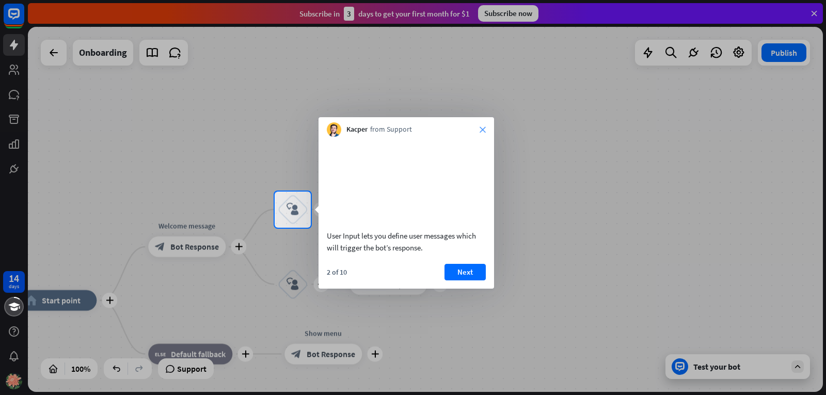
click at [479, 127] on icon "close" at bounding box center [482, 129] width 6 height 6
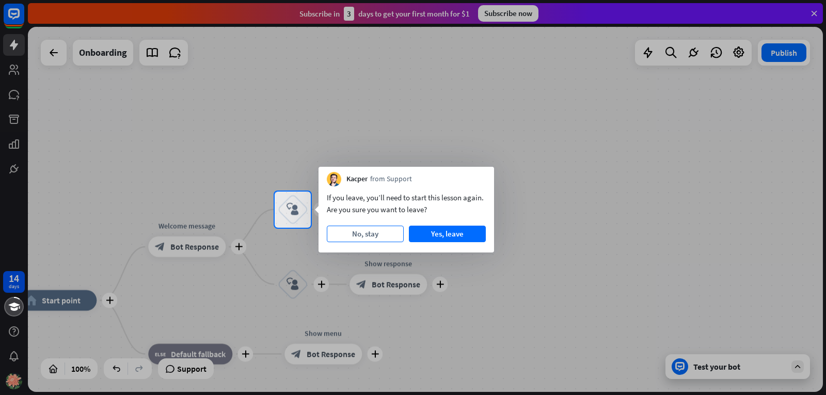
click at [364, 233] on button "No, stay" at bounding box center [365, 233] width 77 height 17
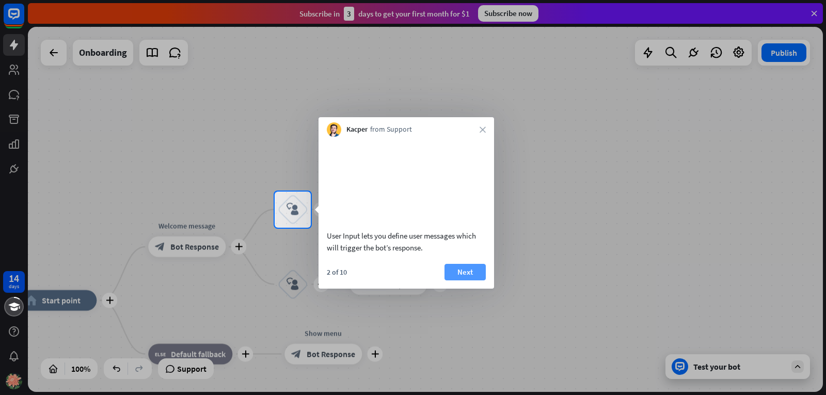
click at [472, 280] on button "Next" at bounding box center [464, 272] width 41 height 17
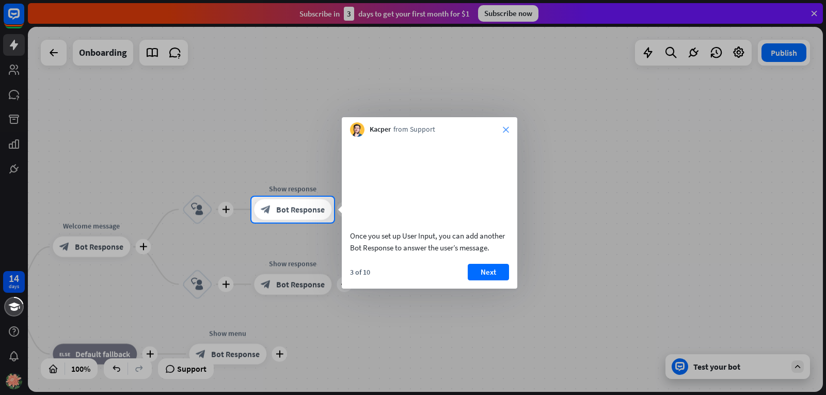
click at [505, 129] on icon "close" at bounding box center [506, 129] width 6 height 6
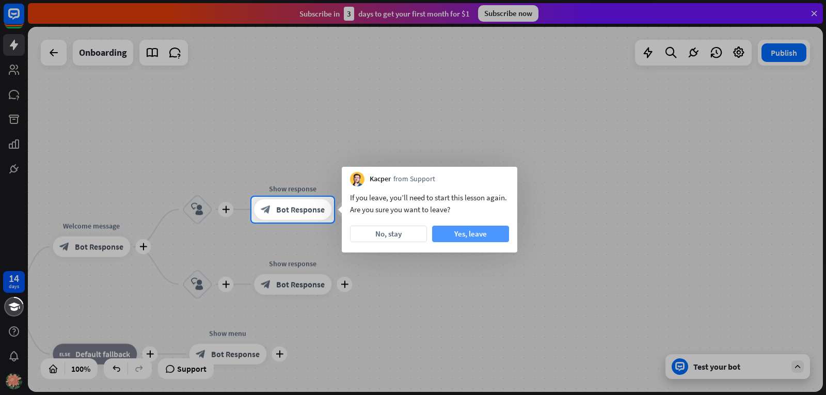
click at [451, 237] on button "Yes, leave" at bounding box center [470, 233] width 77 height 17
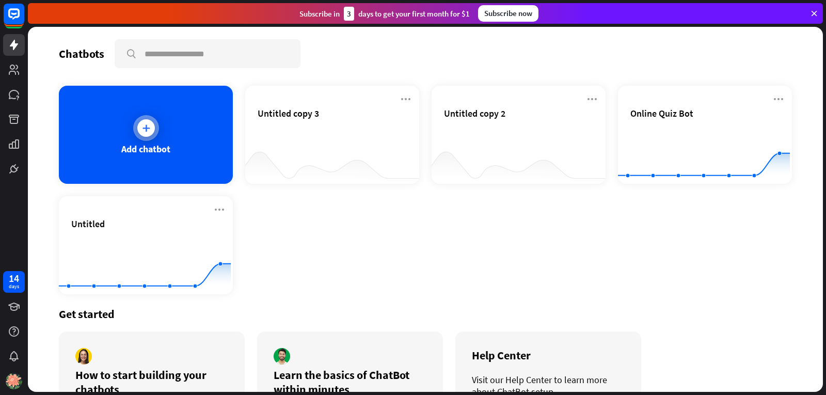
click at [111, 145] on div "Add chatbot" at bounding box center [146, 135] width 174 height 98
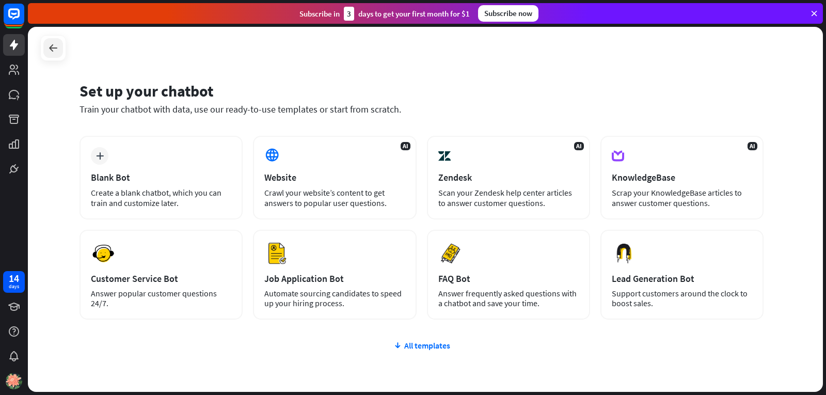
click at [53, 52] on icon at bounding box center [53, 48] width 12 height 12
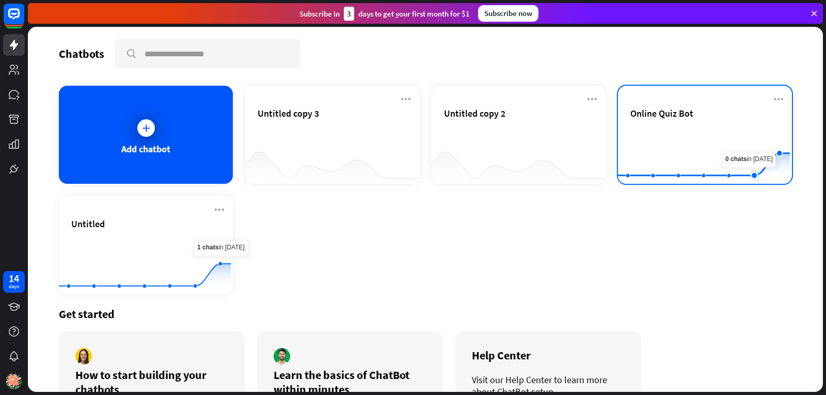
click at [756, 147] on rect at bounding box center [704, 158] width 172 height 64
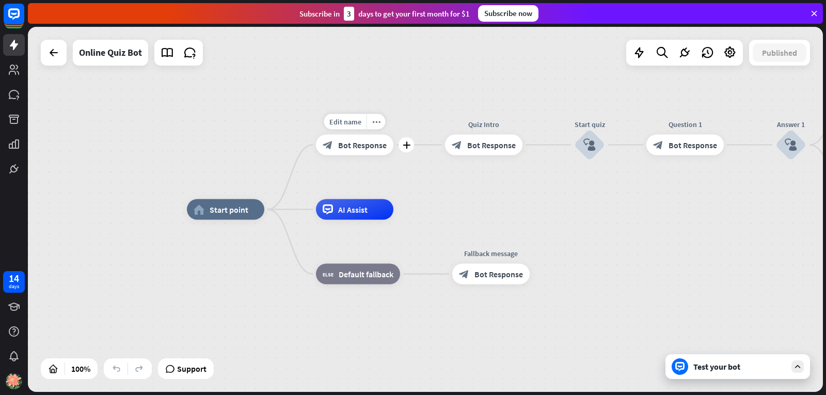
click at [341, 142] on span "Bot Response" at bounding box center [362, 145] width 48 height 10
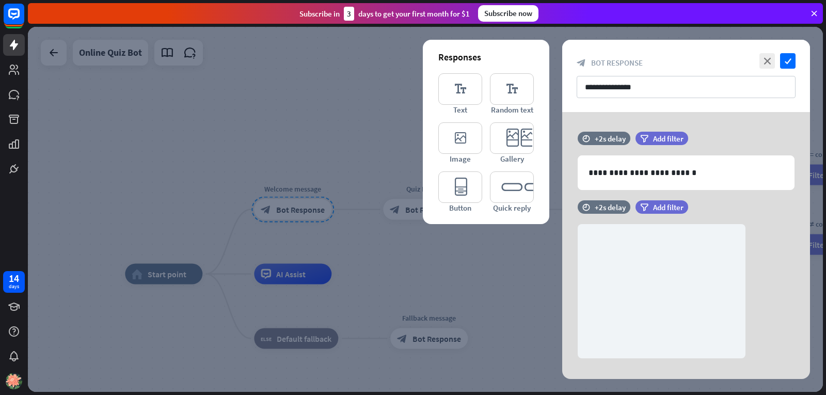
click at [393, 214] on div at bounding box center [425, 209] width 795 height 365
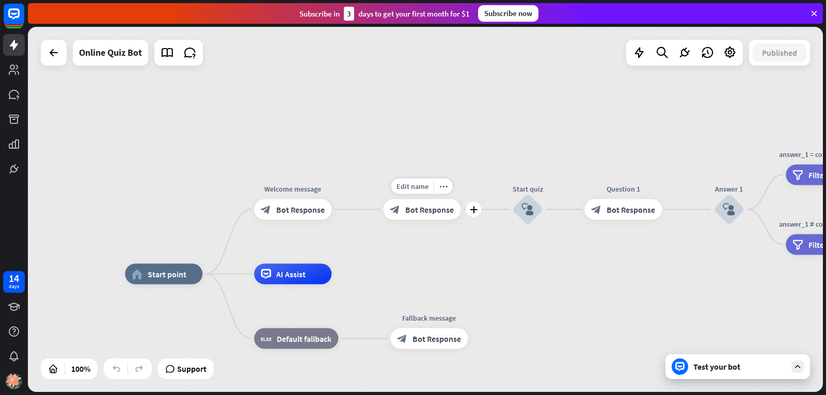
click at [404, 211] on div "block_bot_response Bot Response" at bounding box center [421, 209] width 77 height 21
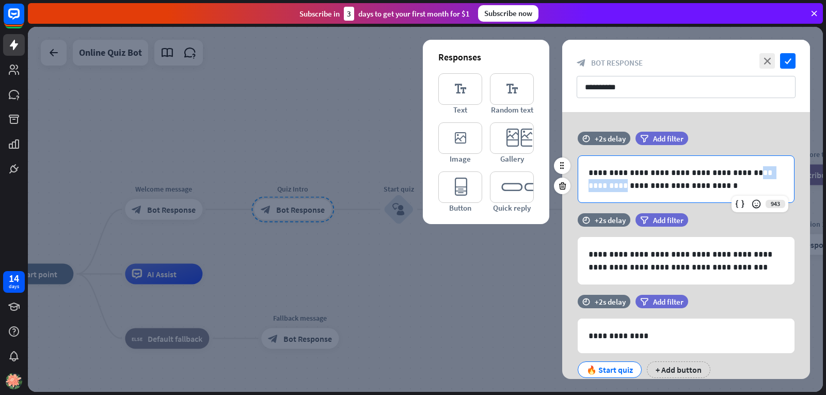
drag, startPoint x: 764, startPoint y: 165, endPoint x: 719, endPoint y: 171, distance: 45.3
click at [719, 171] on div "**********" at bounding box center [686, 179] width 216 height 46
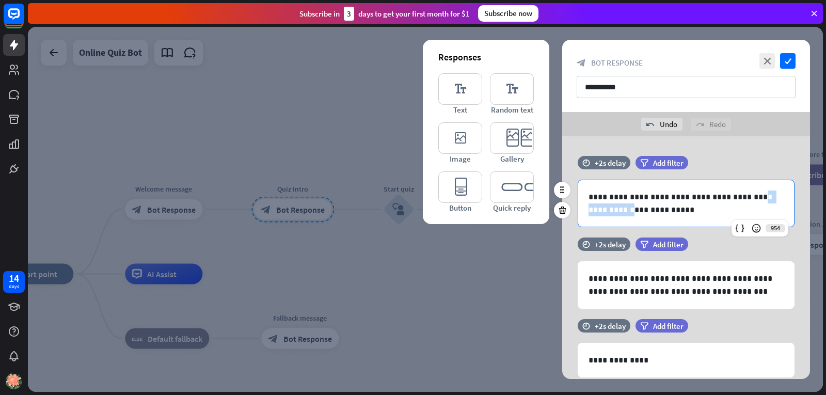
drag, startPoint x: 769, startPoint y: 197, endPoint x: 722, endPoint y: 201, distance: 47.1
click at [722, 201] on p "**********" at bounding box center [685, 203] width 195 height 26
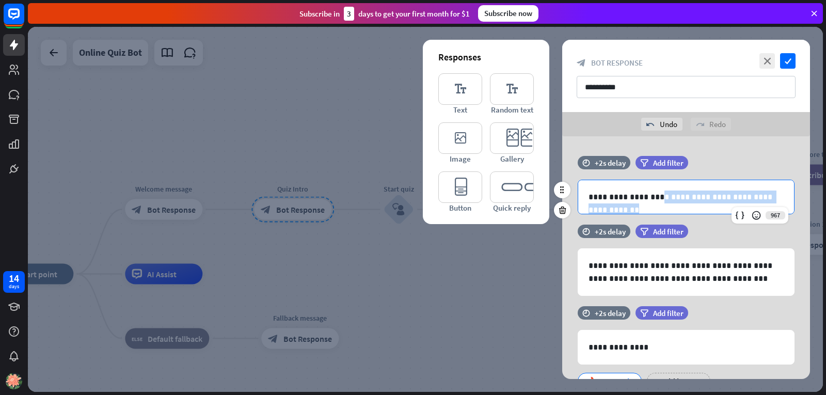
drag, startPoint x: 780, startPoint y: 196, endPoint x: 653, endPoint y: 201, distance: 126.5
click at [642, 199] on p "**********" at bounding box center [685, 196] width 195 height 13
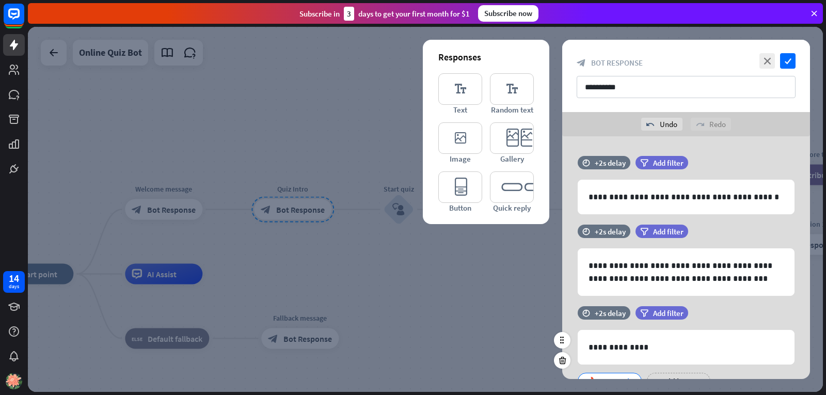
click at [717, 325] on div "filter Add filter" at bounding box center [687, 318] width 104 height 24
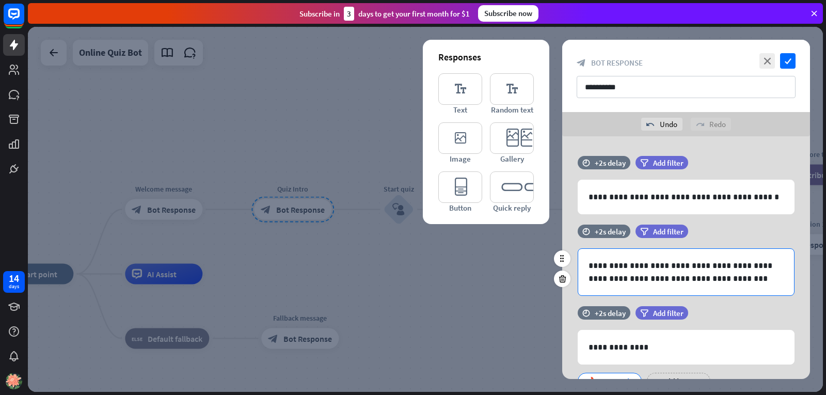
click at [739, 288] on div "**********" at bounding box center [686, 272] width 216 height 46
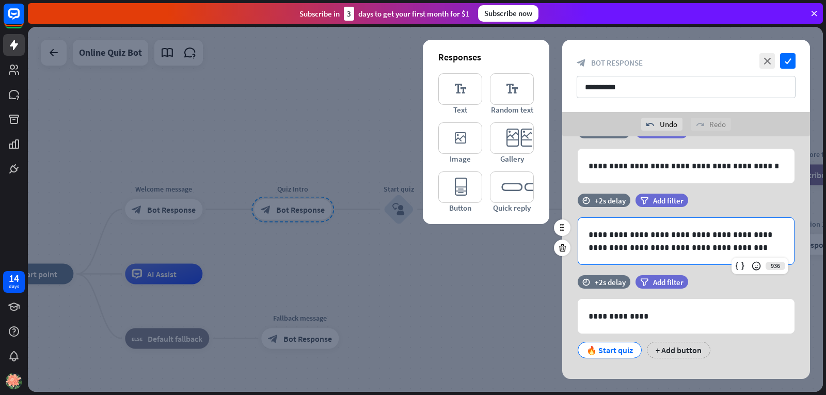
scroll to position [46, 0]
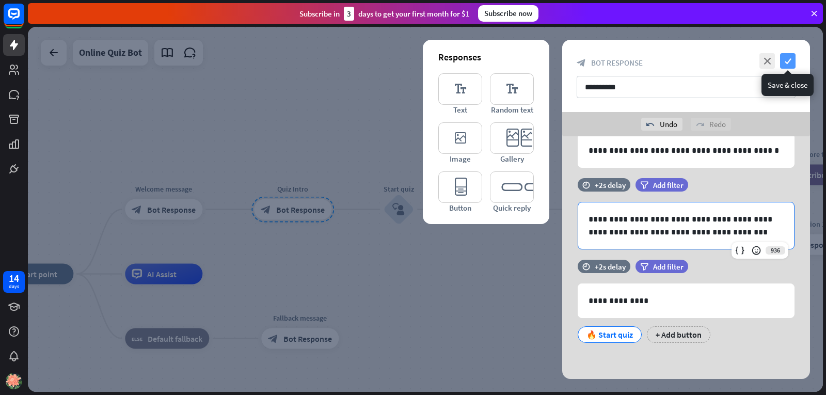
click at [789, 61] on icon "check" at bounding box center [787, 60] width 15 height 15
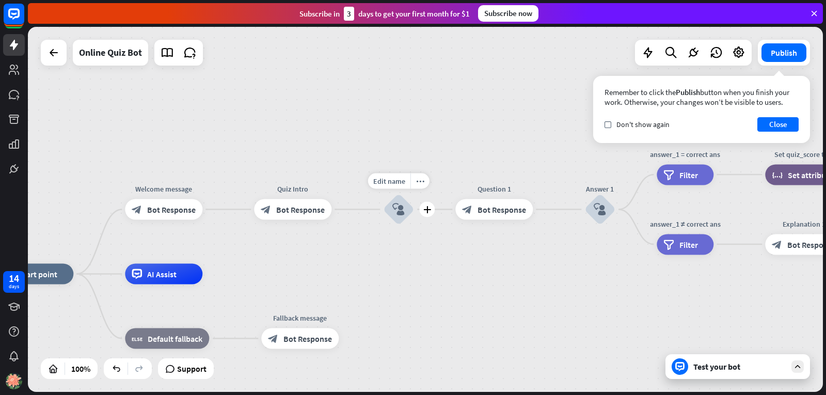
click at [397, 213] on icon "block_user_input" at bounding box center [398, 209] width 12 height 12
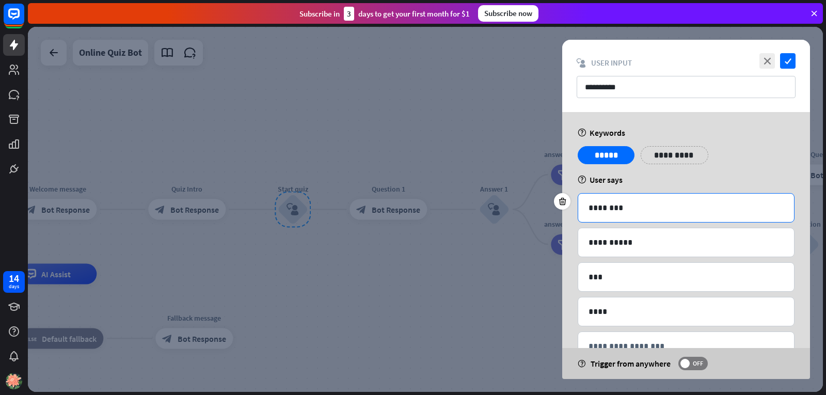
click at [642, 215] on div "********" at bounding box center [686, 207] width 216 height 28
click at [786, 64] on icon "check" at bounding box center [787, 60] width 15 height 15
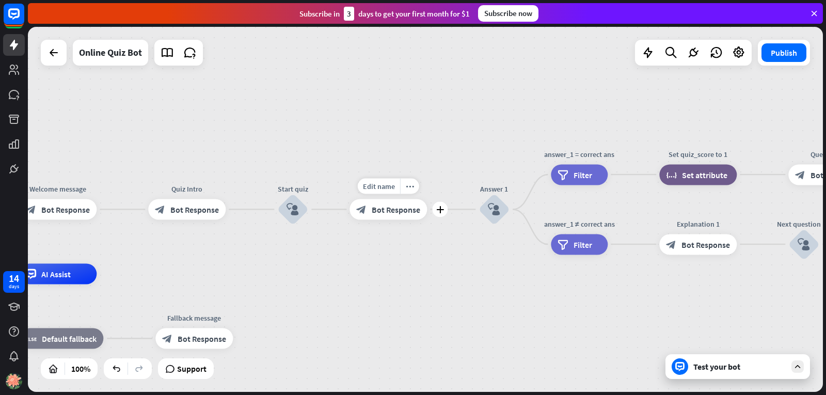
click at [387, 217] on div "block_bot_response Bot Response" at bounding box center [387, 209] width 77 height 21
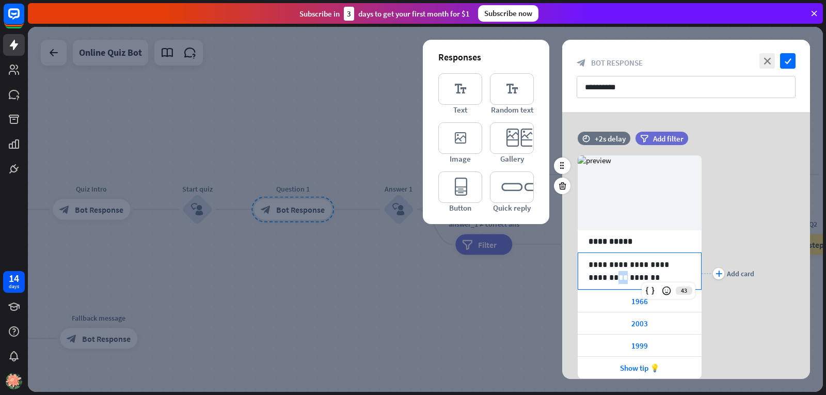
drag, startPoint x: 683, startPoint y: 258, endPoint x: 595, endPoint y: 282, distance: 90.4
click at [595, 282] on p "**********" at bounding box center [639, 271] width 102 height 26
drag, startPoint x: 629, startPoint y: 277, endPoint x: 560, endPoint y: 251, distance: 74.1
click at [560, 251] on div "**********" at bounding box center [685, 245] width 273 height 267
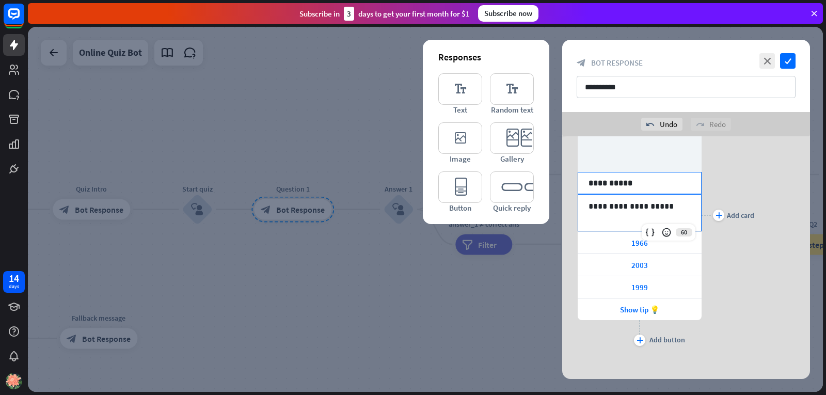
scroll to position [88, 0]
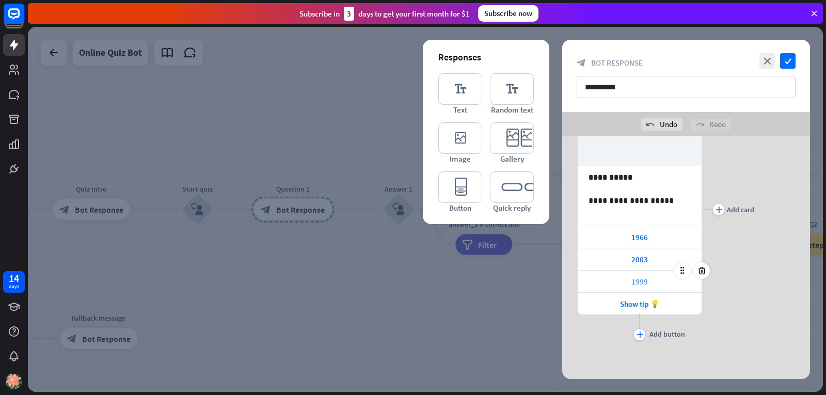
click at [660, 282] on div "1999" at bounding box center [639, 281] width 124 height 22
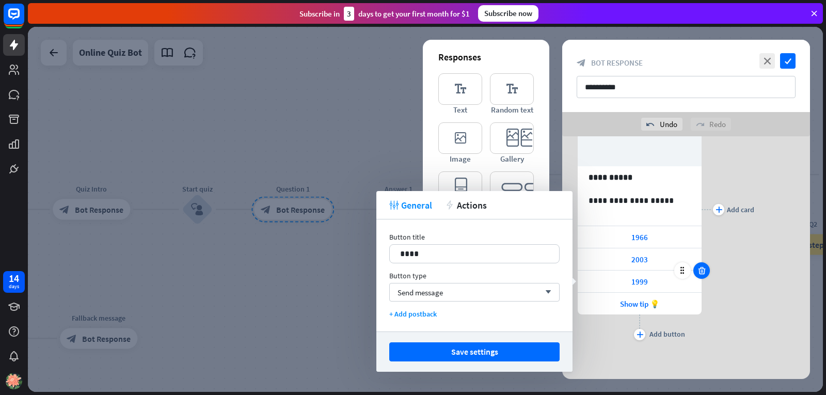
click at [703, 275] on div at bounding box center [701, 270] width 17 height 17
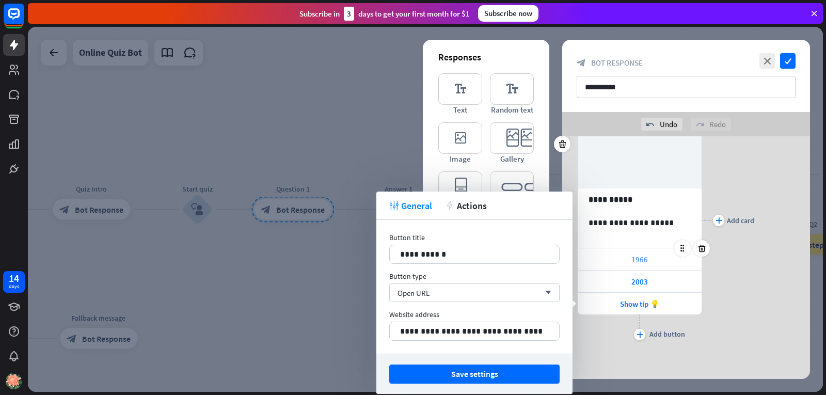
click at [695, 258] on div "1966" at bounding box center [639, 259] width 124 height 22
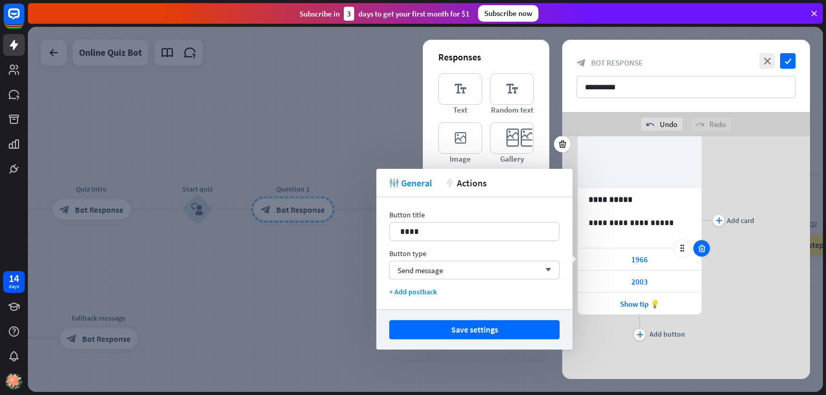
click at [698, 248] on icon at bounding box center [702, 248] width 10 height 9
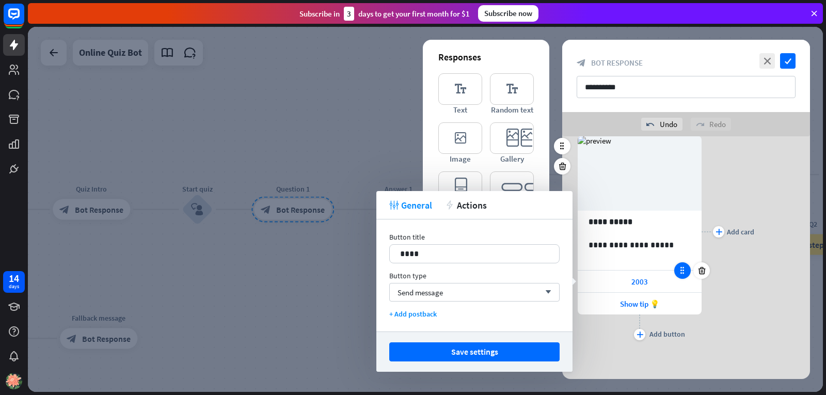
scroll to position [44, 0]
click at [687, 286] on div at bounding box center [682, 292] width 17 height 17
click at [699, 292] on icon at bounding box center [702, 292] width 10 height 9
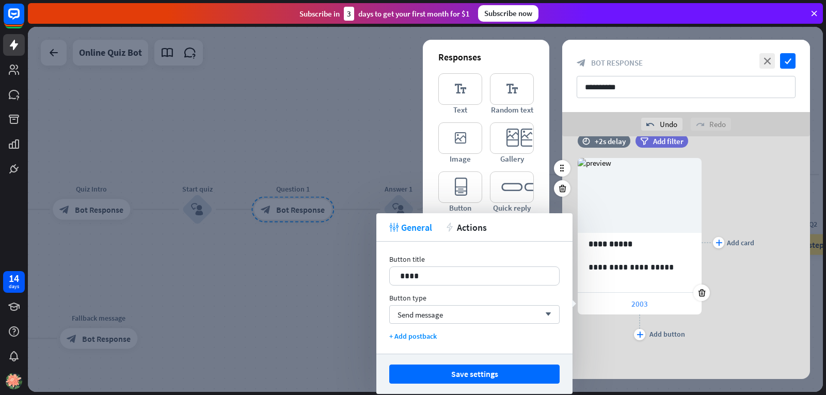
scroll to position [22, 0]
click at [681, 303] on div "2003" at bounding box center [639, 304] width 124 height 22
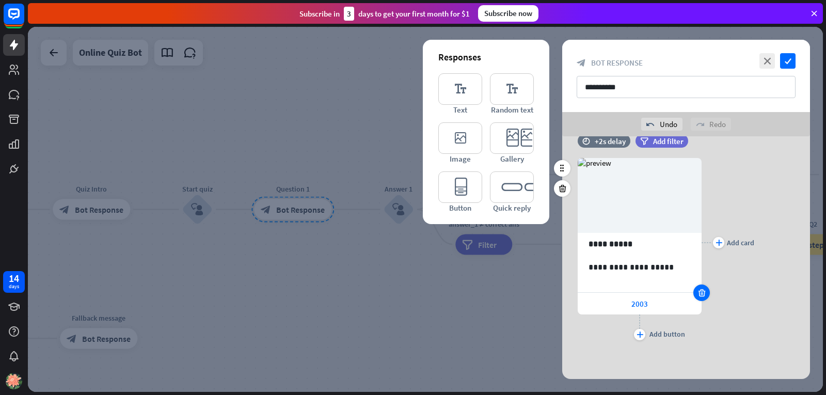
click at [702, 296] on icon at bounding box center [702, 292] width 10 height 9
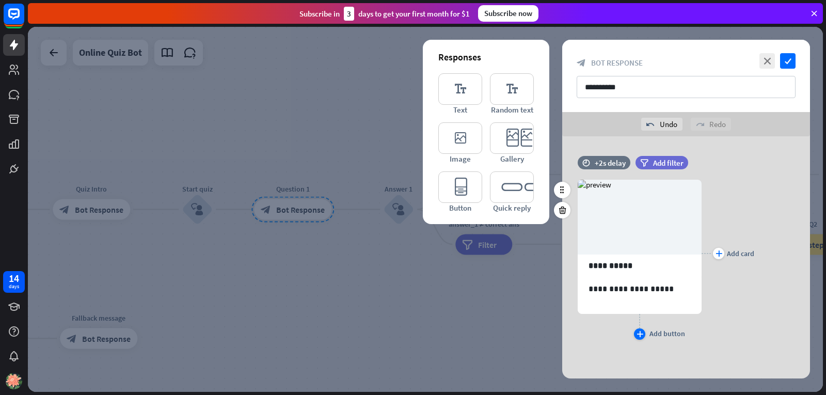
click at [641, 335] on icon "plus" at bounding box center [639, 334] width 7 height 6
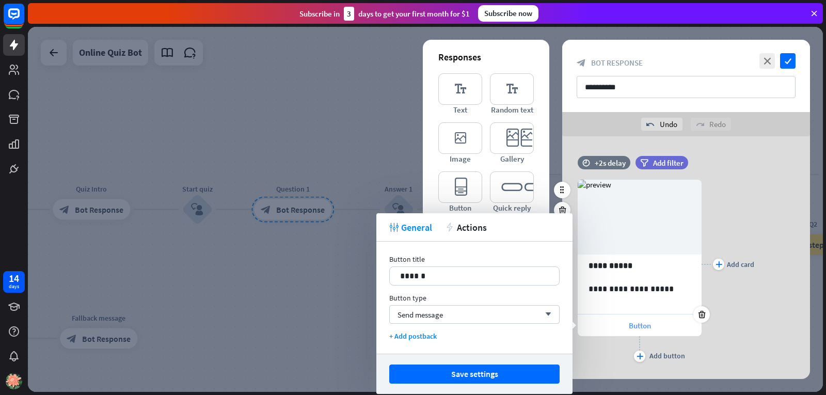
click at [622, 320] on div "Button" at bounding box center [639, 325] width 124 height 22
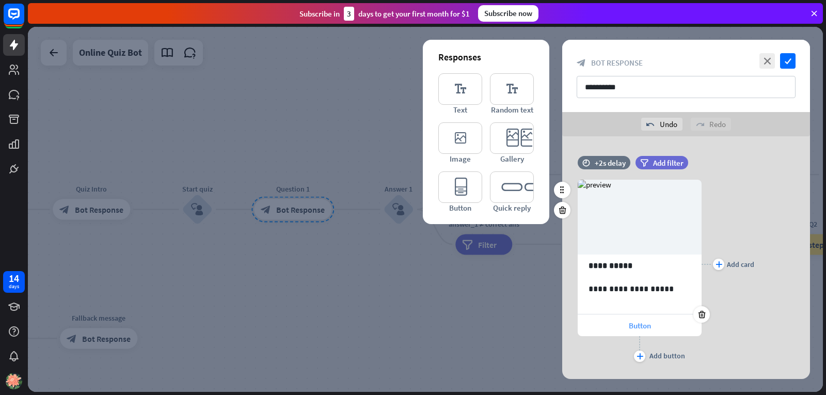
click at [625, 324] on div "Button" at bounding box center [639, 325] width 124 height 22
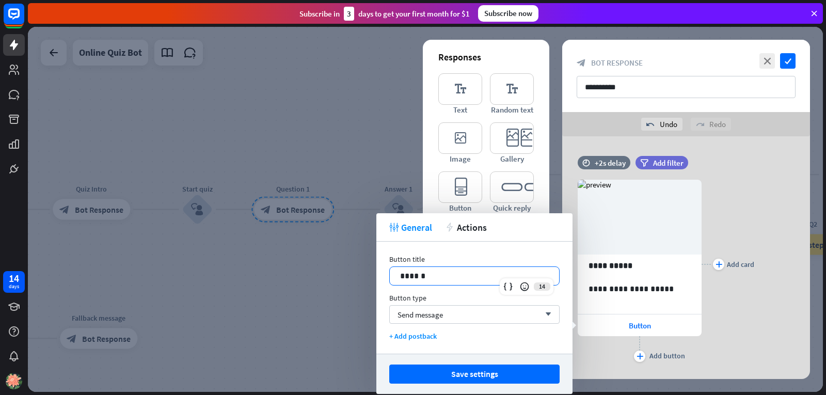
drag, startPoint x: 431, startPoint y: 279, endPoint x: 368, endPoint y: 282, distance: 63.1
click at [368, 282] on body "14 days close Product Help First steps Get started with ChatBot Help Center Fol…" at bounding box center [413, 197] width 826 height 395
drag, startPoint x: 439, startPoint y: 282, endPoint x: 395, endPoint y: 277, distance: 44.7
click at [395, 277] on div "*****" at bounding box center [474, 276] width 169 height 18
click at [625, 330] on div "5" at bounding box center [639, 325] width 124 height 22
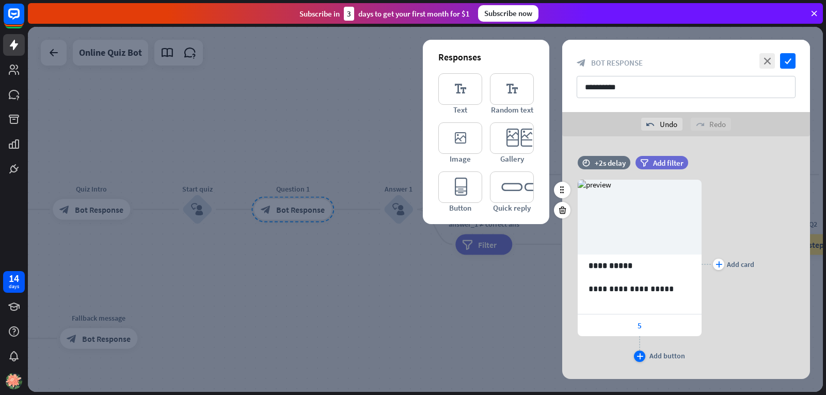
click at [636, 352] on div "plus" at bounding box center [639, 355] width 11 height 11
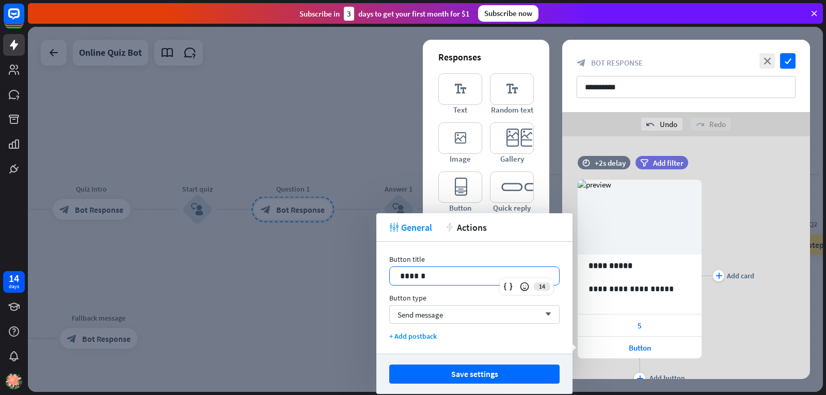
drag, startPoint x: 451, startPoint y: 276, endPoint x: 313, endPoint y: 281, distance: 137.9
click at [313, 281] on body "14 days close Product Help First steps Get started with ChatBot Help Center Fol…" at bounding box center [413, 197] width 826 height 395
drag, startPoint x: 429, startPoint y: 273, endPoint x: 327, endPoint y: 297, distance: 105.0
click at [327, 297] on body "14 days close Product Help First steps Get started with ChatBot Help Center Fol…" at bounding box center [413, 197] width 826 height 395
drag, startPoint x: 429, startPoint y: 273, endPoint x: 387, endPoint y: 273, distance: 41.3
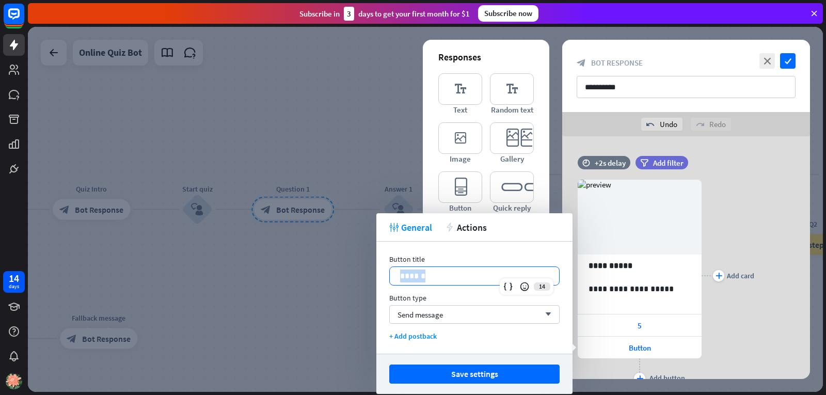
click at [387, 273] on div "Button title 14 ****** Button type Send message arrow_down + Add postback" at bounding box center [474, 297] width 196 height 112
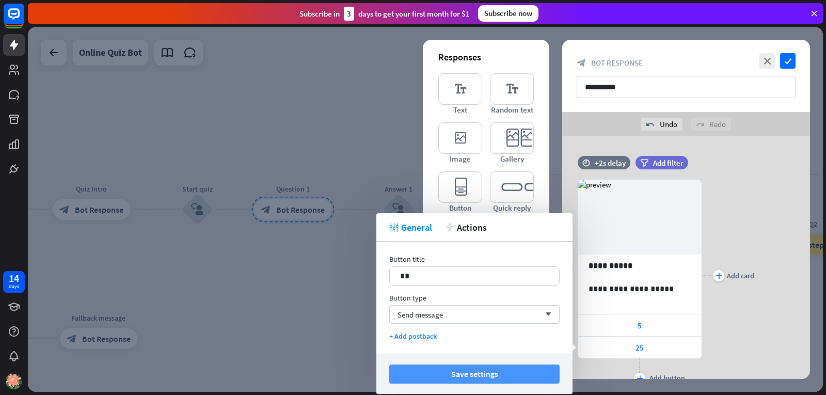
click at [457, 368] on button "Save settings" at bounding box center [474, 373] width 170 height 19
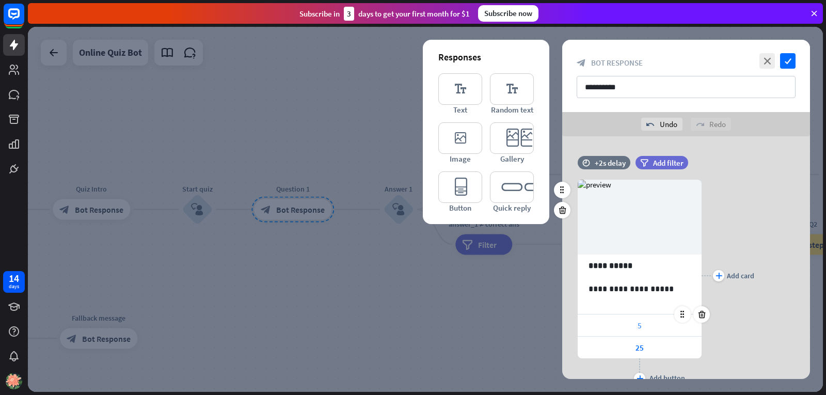
scroll to position [44, 0]
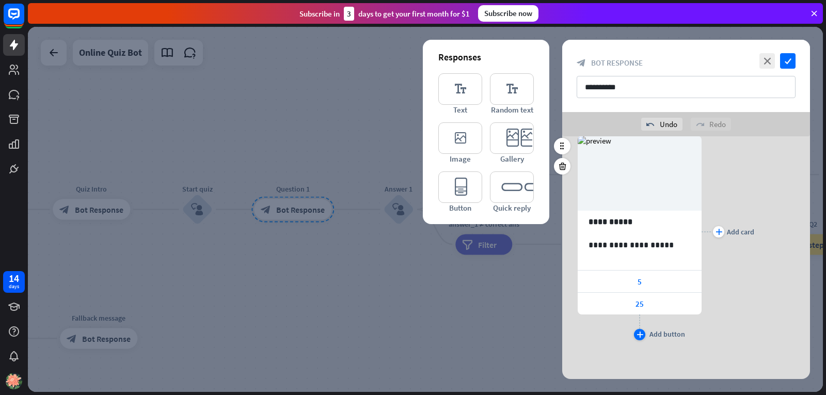
click at [639, 331] on div "plus" at bounding box center [639, 334] width 11 height 11
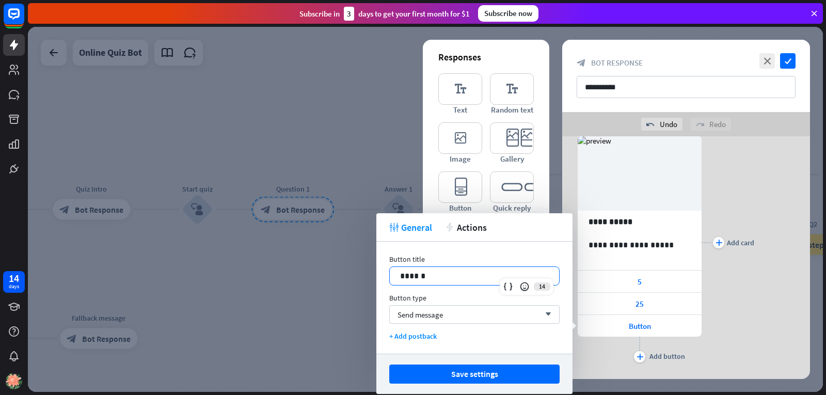
drag, startPoint x: 506, startPoint y: 281, endPoint x: 373, endPoint y: 268, distance: 134.2
click at [373, 268] on body "14 days close Product Help First steps Get started with ChatBot Help Center Fol…" at bounding box center [413, 197] width 826 height 395
drag, startPoint x: 428, startPoint y: 278, endPoint x: 389, endPoint y: 282, distance: 39.4
click at [389, 282] on div "*******" at bounding box center [474, 275] width 170 height 19
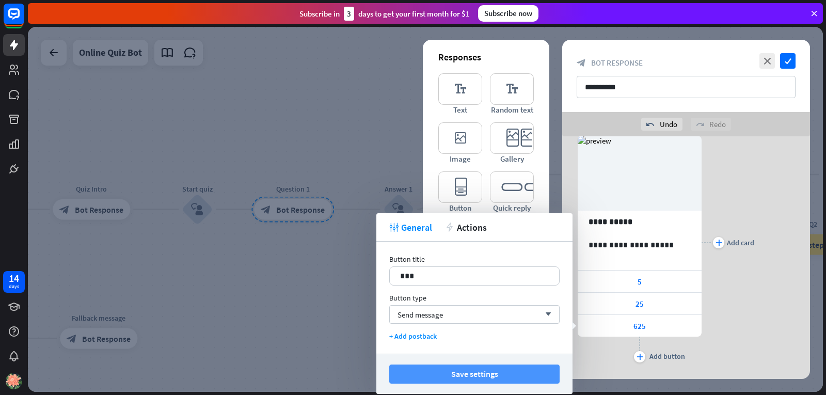
click at [465, 377] on button "Save settings" at bounding box center [474, 373] width 170 height 19
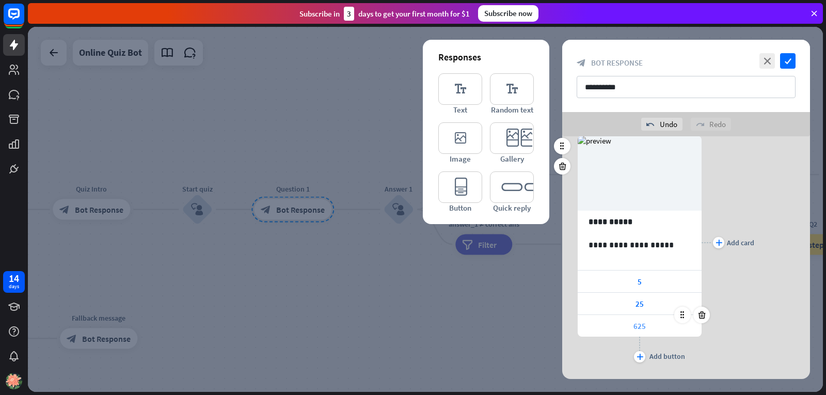
click at [670, 323] on div "625" at bounding box center [639, 326] width 124 height 22
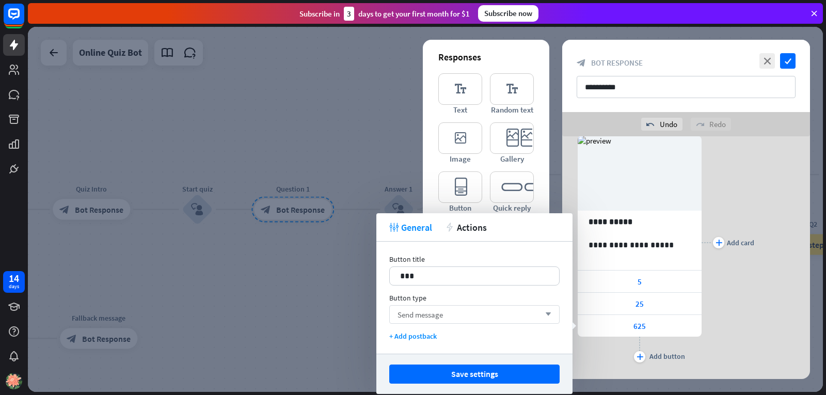
click at [490, 313] on div "Send message arrow_down" at bounding box center [474, 314] width 170 height 19
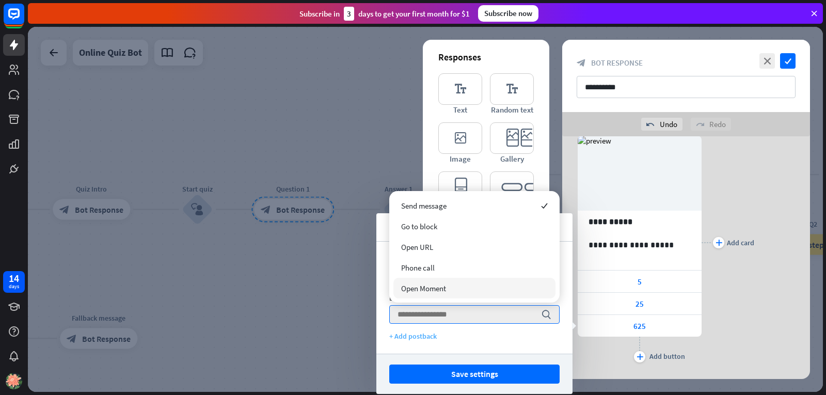
click at [425, 337] on div "+ Add postback" at bounding box center [474, 335] width 170 height 9
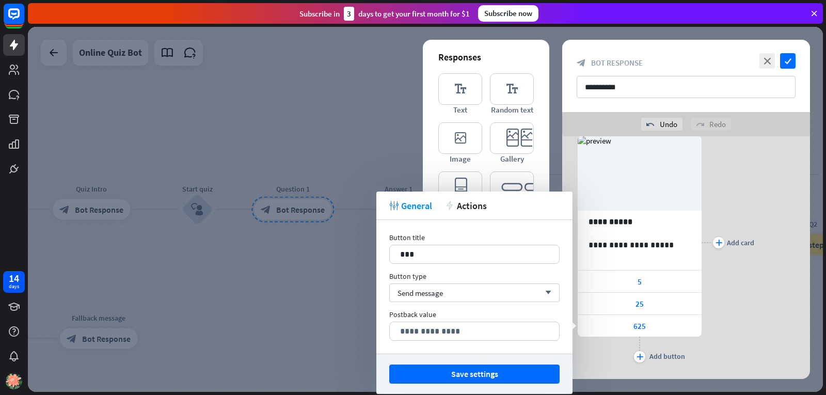
click at [524, 369] on button "Save settings" at bounding box center [474, 373] width 170 height 19
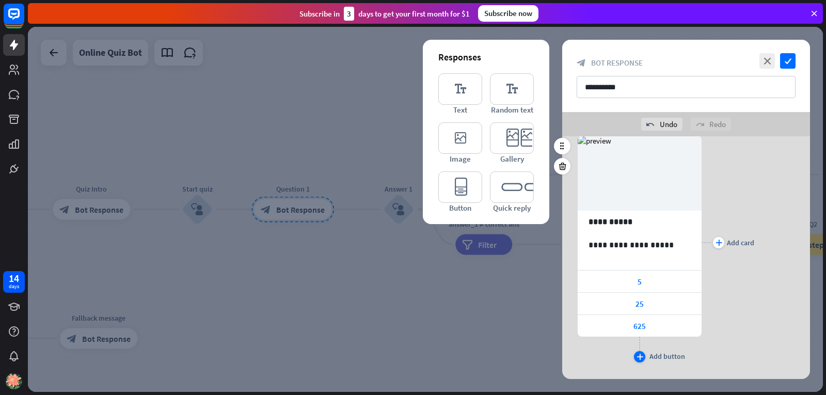
click at [634, 354] on div "plus" at bounding box center [639, 356] width 11 height 11
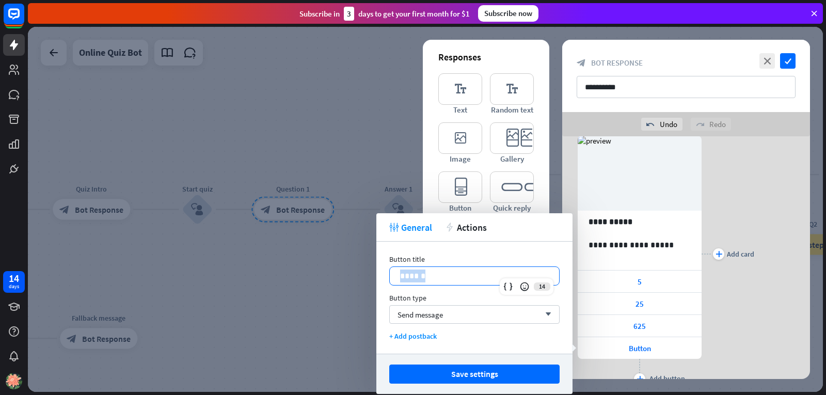
drag, startPoint x: 440, startPoint y: 274, endPoint x: 386, endPoint y: 276, distance: 53.2
click at [386, 276] on div "Button title 14 ****** Button type Send message arrow_down + Add postback" at bounding box center [474, 297] width 196 height 112
click at [346, 383] on div at bounding box center [425, 209] width 795 height 365
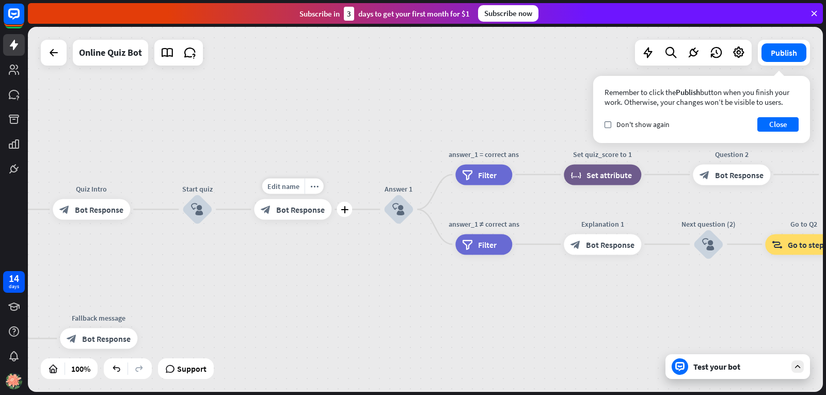
click at [304, 220] on div "Edit name more_horiz plus block_bot_response Bot Response" at bounding box center [292, 209] width 77 height 21
click at [301, 214] on span "Bot Response" at bounding box center [300, 209] width 48 height 10
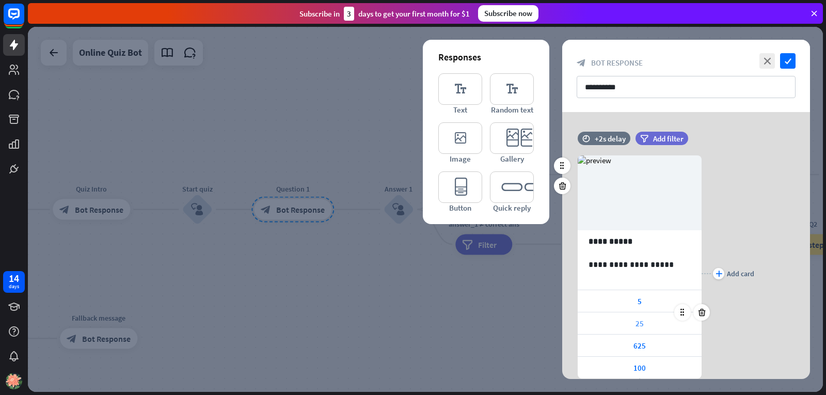
scroll to position [64, 0]
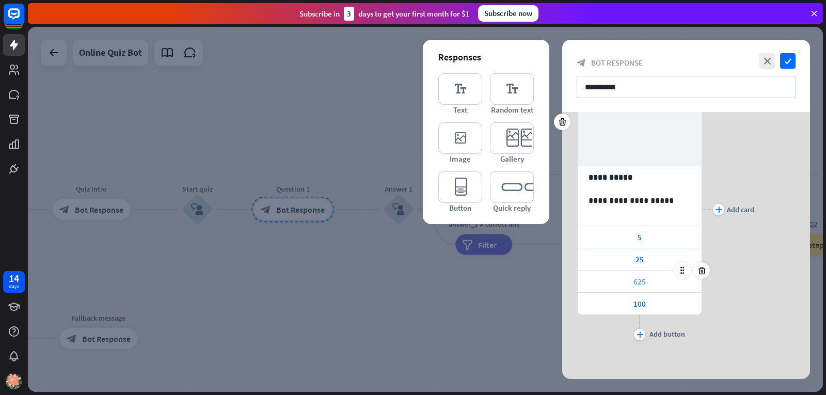
click at [615, 280] on div "625" at bounding box center [639, 281] width 124 height 22
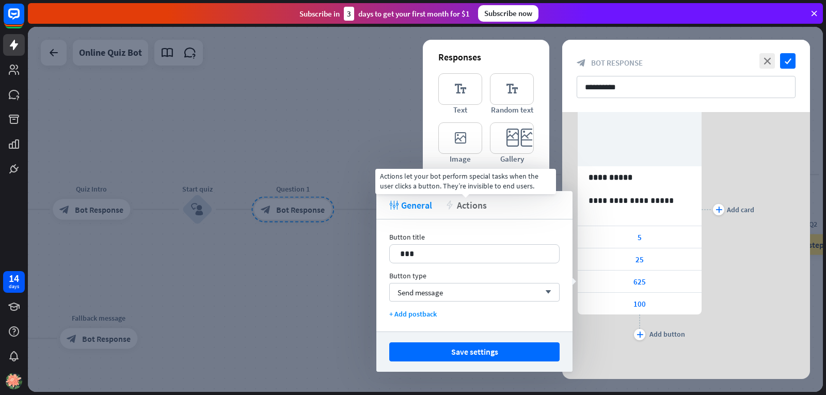
click at [460, 202] on span "Actions" at bounding box center [472, 205] width 30 height 12
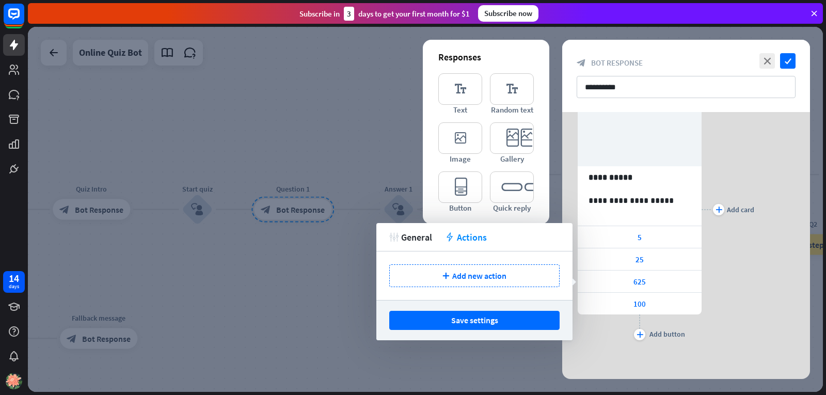
click at [510, 367] on div at bounding box center [425, 209] width 795 height 365
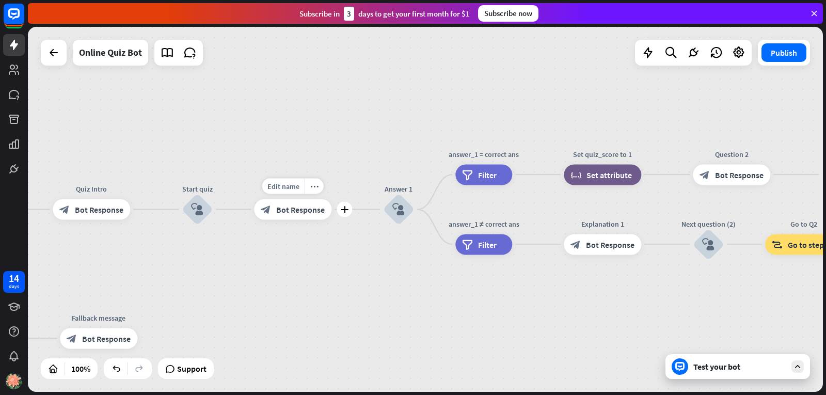
click at [288, 209] on span "Bot Response" at bounding box center [300, 209] width 48 height 10
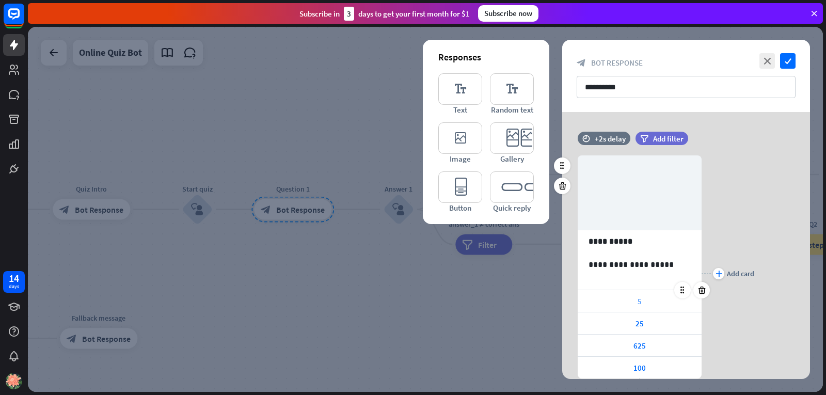
scroll to position [52, 0]
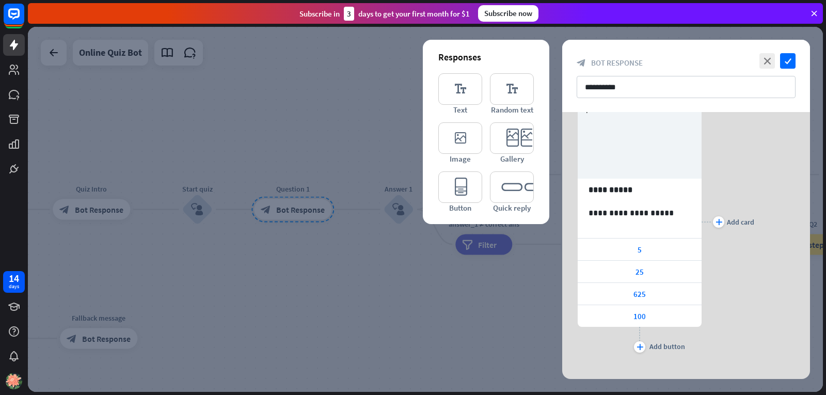
click at [384, 326] on div at bounding box center [425, 209] width 795 height 365
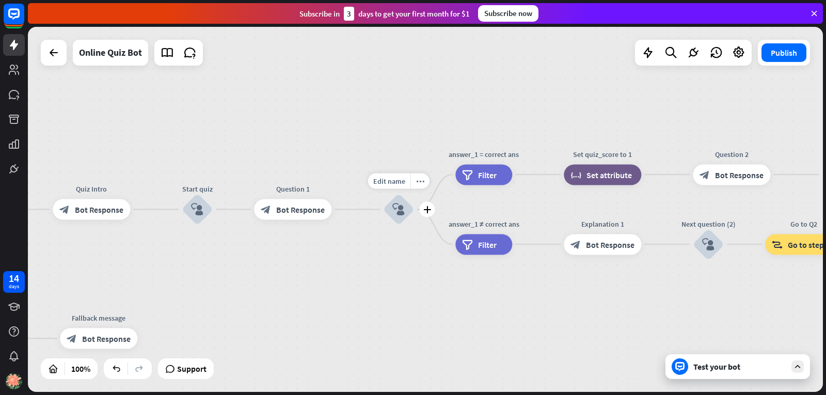
click at [390, 208] on div "block_user_input" at bounding box center [398, 209] width 31 height 31
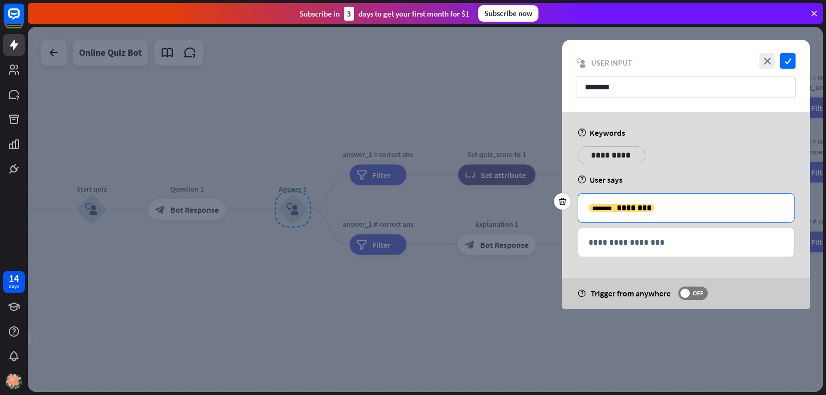
click at [687, 208] on p "**********" at bounding box center [685, 207] width 195 height 13
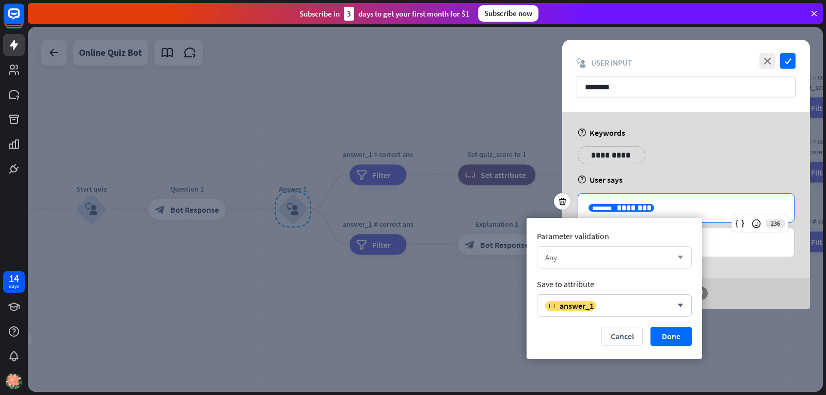
click at [638, 261] on div "Any" at bounding box center [608, 257] width 127 height 10
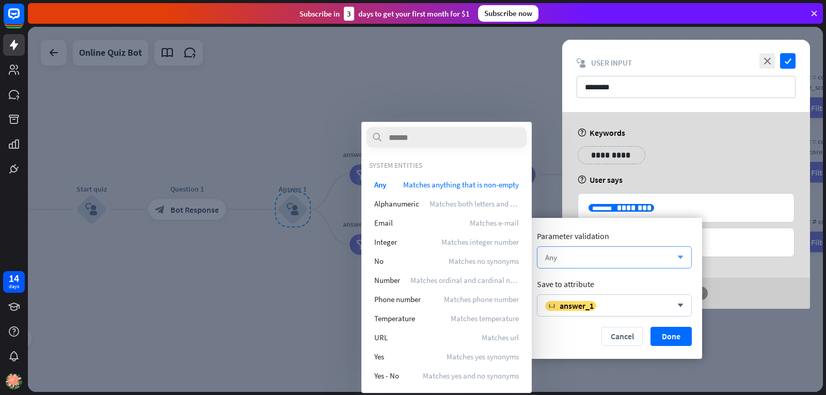
click at [638, 261] on div "Any" at bounding box center [608, 257] width 127 height 10
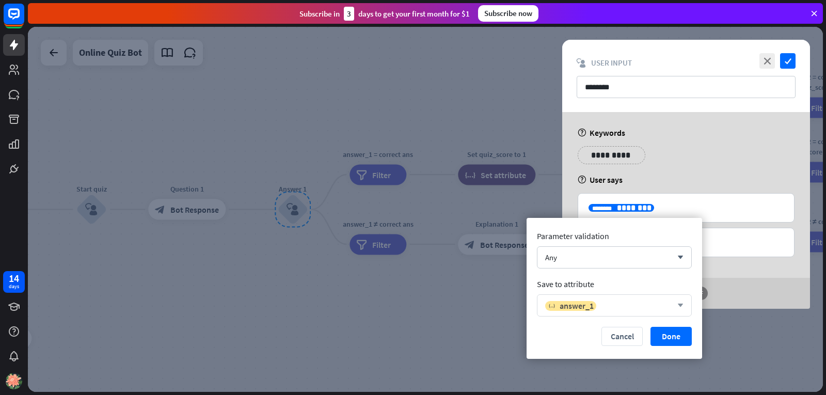
click at [636, 306] on div "variable answer_1" at bounding box center [608, 305] width 127 height 10
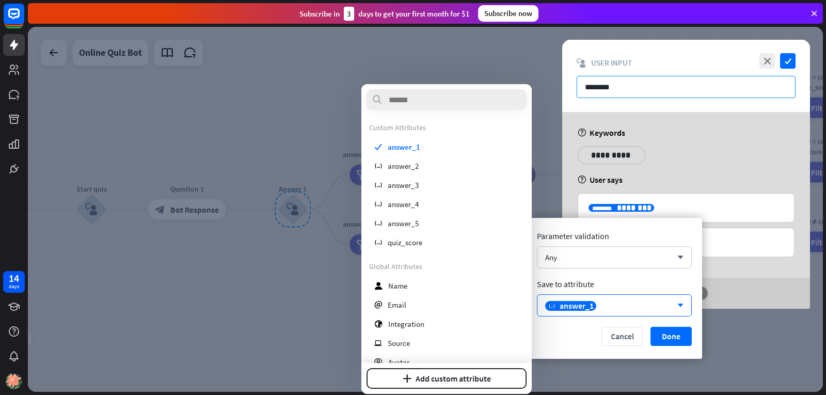
click at [628, 82] on input "********" at bounding box center [685, 87] width 219 height 22
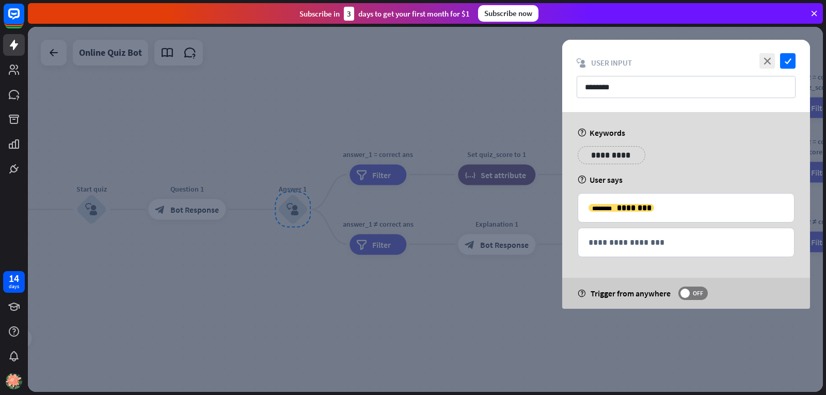
click at [410, 117] on div at bounding box center [425, 209] width 795 height 365
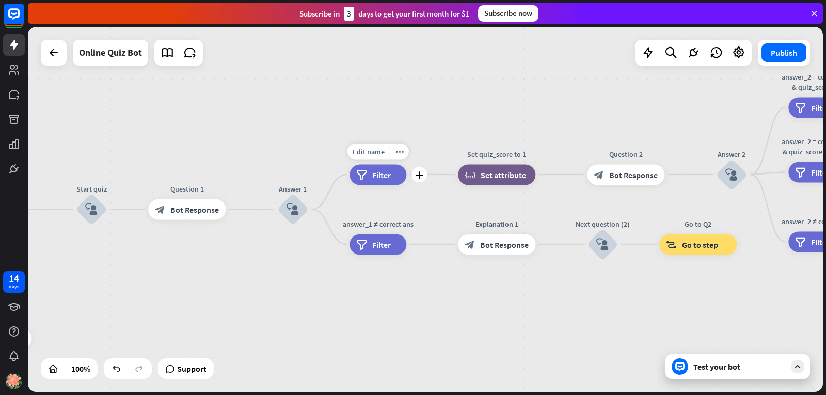
click at [384, 177] on span "Filter" at bounding box center [381, 174] width 19 height 10
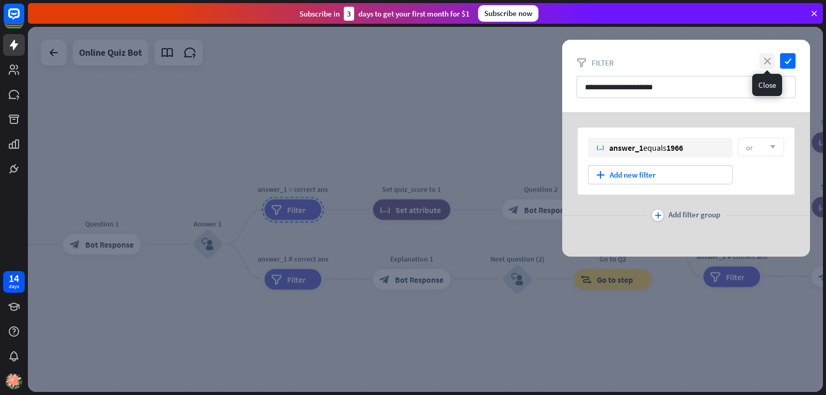
click at [766, 64] on icon "close" at bounding box center [766, 60] width 15 height 15
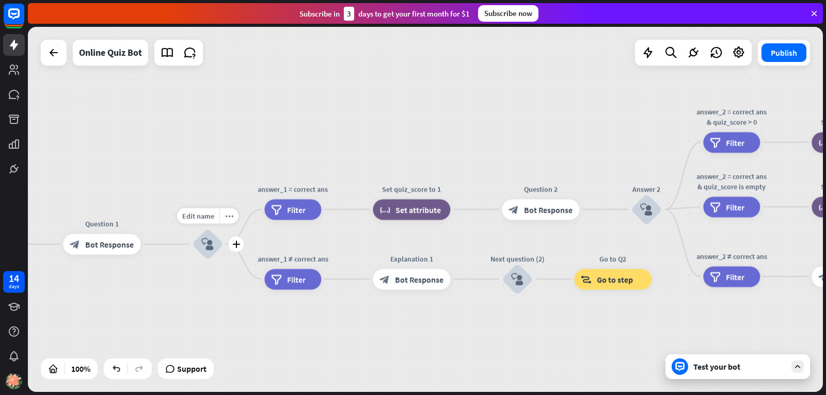
click at [211, 246] on icon "block_user_input" at bounding box center [207, 244] width 12 height 12
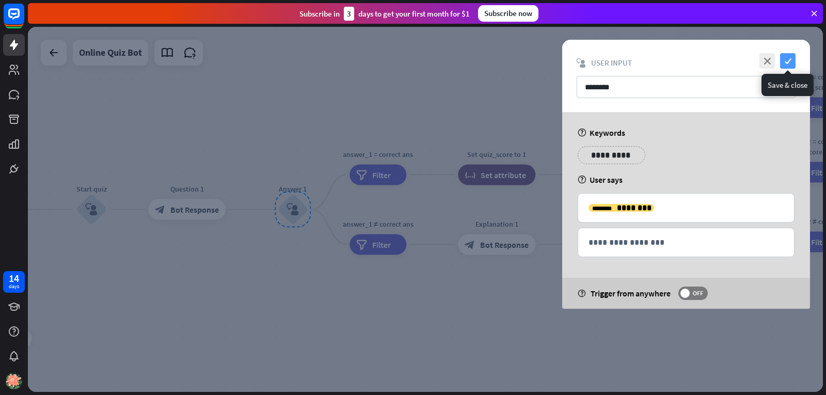
click at [788, 58] on icon "check" at bounding box center [787, 60] width 15 height 15
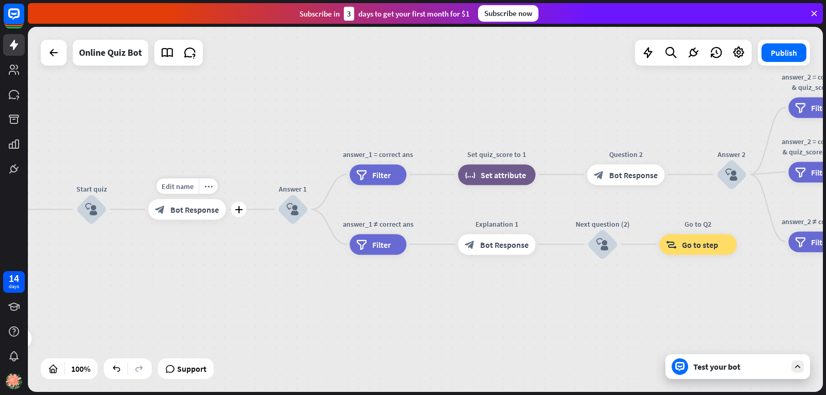
click at [190, 211] on span "Bot Response" at bounding box center [194, 209] width 48 height 10
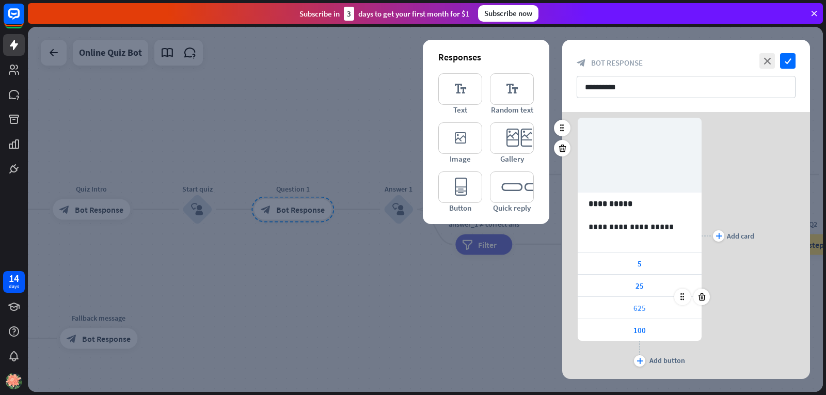
scroll to position [52, 0]
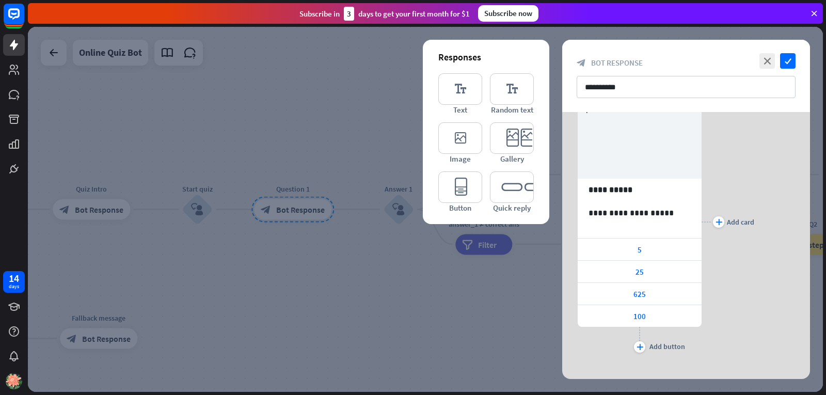
click at [350, 323] on div at bounding box center [425, 209] width 795 height 365
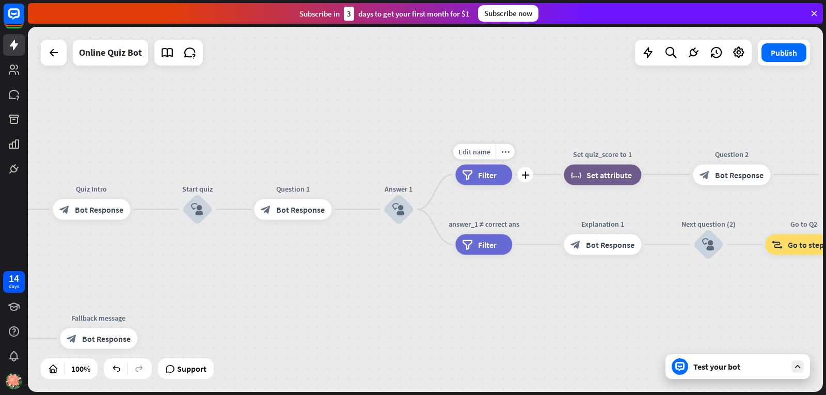
click at [487, 176] on span "Filter" at bounding box center [487, 174] width 19 height 10
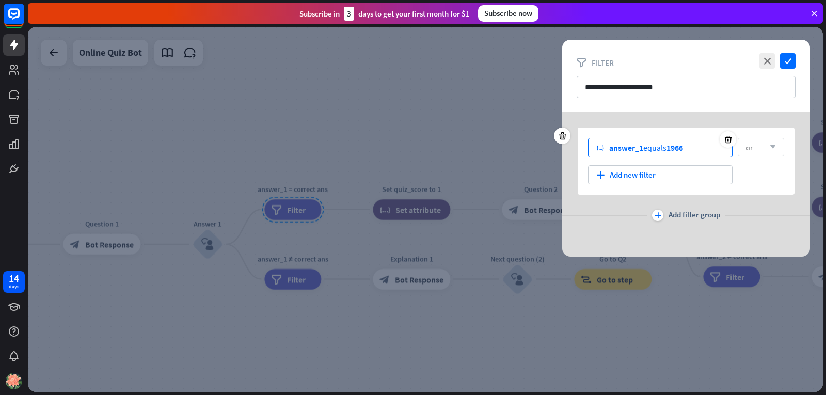
click at [639, 148] on span "answer_1" at bounding box center [626, 147] width 34 height 10
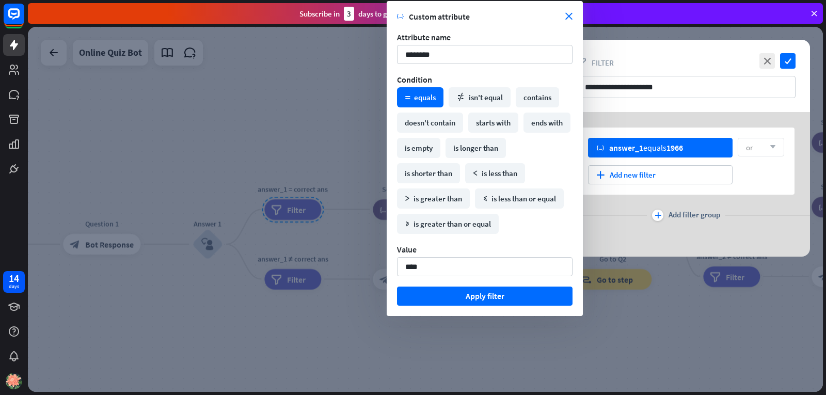
drag, startPoint x: 439, startPoint y: 264, endPoint x: 376, endPoint y: 262, distance: 62.4
click at [376, 262] on body "14 days close Product Help First steps Get started with ChatBot Help Center Fol…" at bounding box center [413, 197] width 826 height 395
type input "***"
click at [493, 296] on button "Apply filter" at bounding box center [484, 295] width 175 height 19
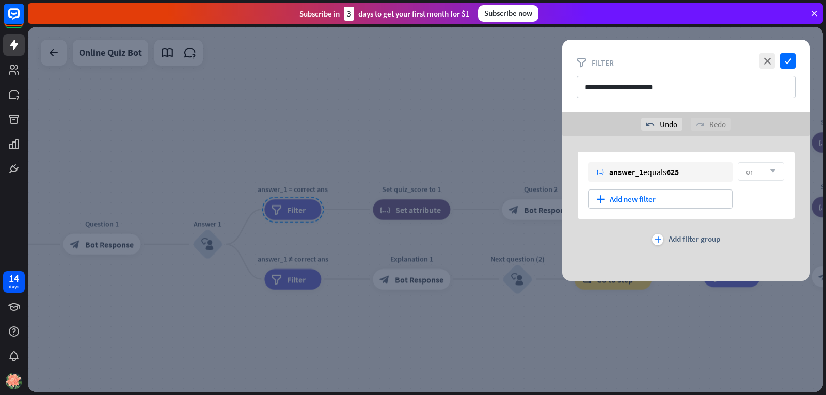
click at [527, 355] on div at bounding box center [425, 209] width 795 height 365
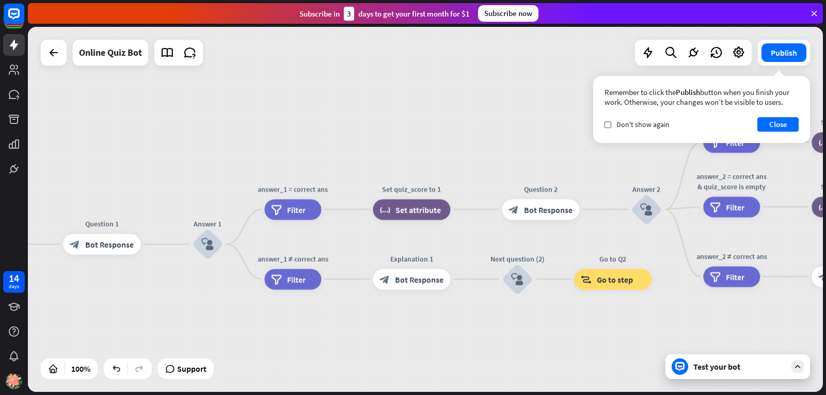
click at [731, 378] on div "Test your bot" at bounding box center [737, 366] width 144 height 25
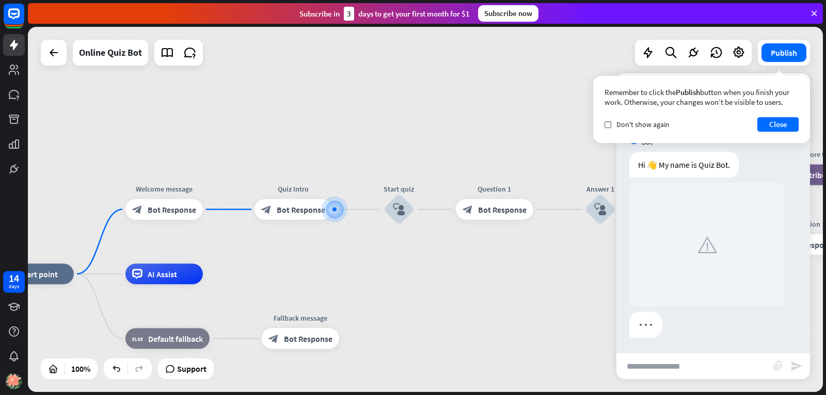
scroll to position [4, 0]
click at [613, 123] on div "check Don't show again" at bounding box center [636, 124] width 65 height 9
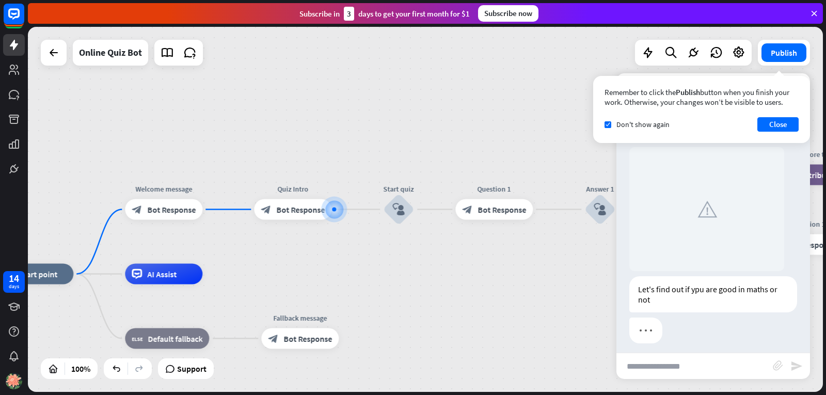
scroll to position [45, 0]
click at [769, 130] on button "Close" at bounding box center [777, 124] width 41 height 14
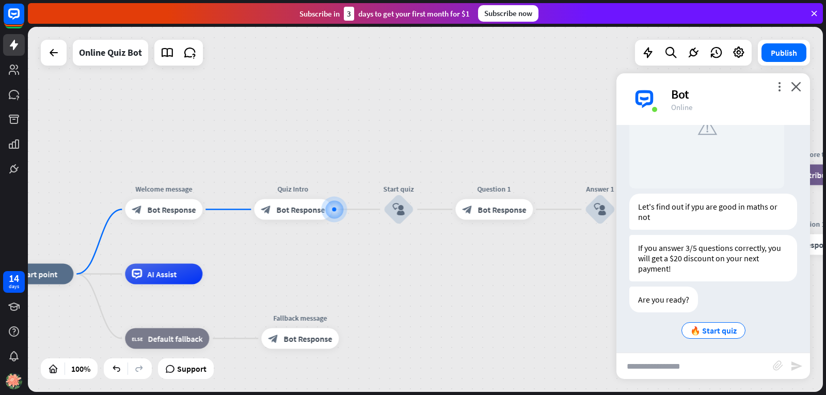
scroll to position [125, 0]
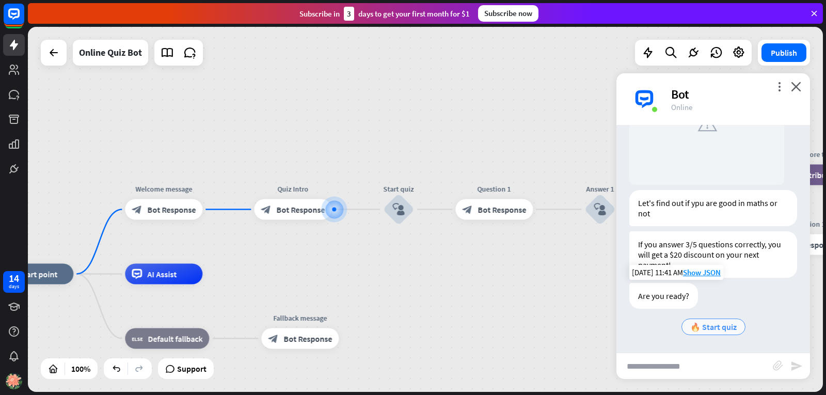
click at [713, 321] on span "🔥 Start quiz" at bounding box center [713, 326] width 46 height 10
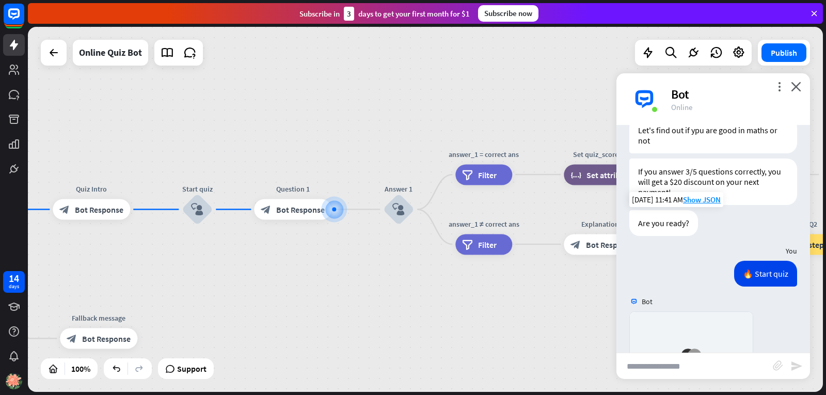
scroll to position [402, 0]
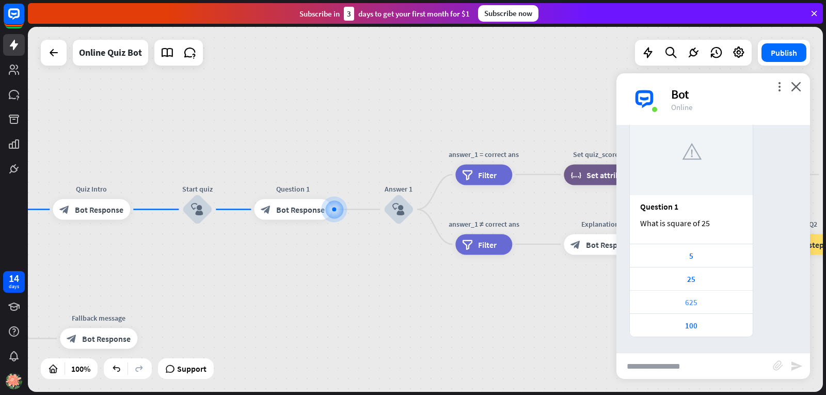
click at [674, 297] on div "625" at bounding box center [691, 302] width 112 height 10
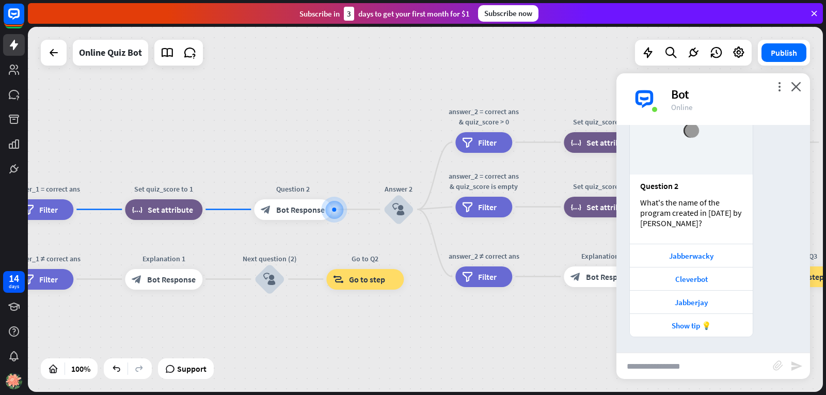
scroll to position [728, 0]
click at [230, 342] on div "home_2 Start point Welcome message block_bot_response Bot Response Quiz Intro b…" at bounding box center [425, 209] width 795 height 365
click at [800, 87] on icon "close" at bounding box center [795, 87] width 10 height 10
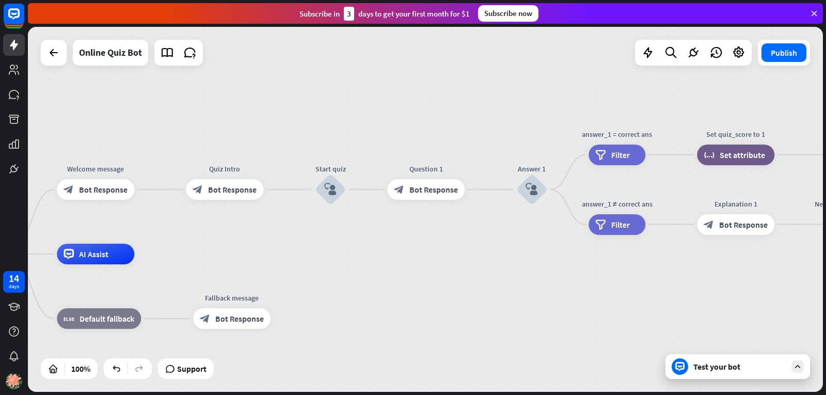
drag, startPoint x: 253, startPoint y: 151, endPoint x: 825, endPoint y: 96, distance: 574.3
click at [825, 96] on div "home_2 Start point Welcome message block_bot_response Bot Response Quiz Intro b…" at bounding box center [427, 211] width 798 height 368
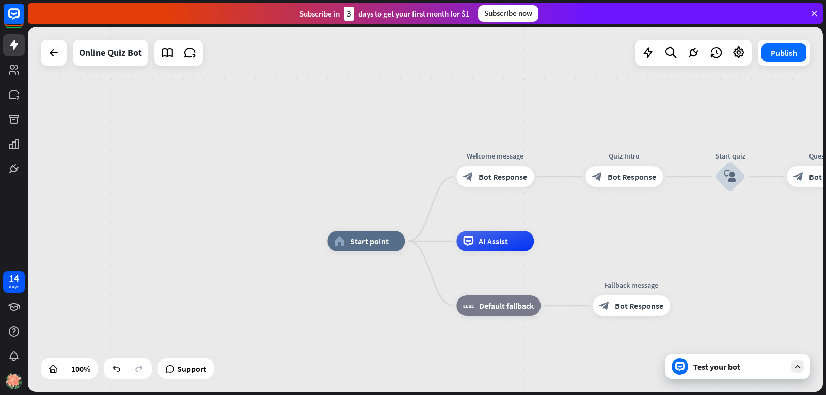
drag, startPoint x: 87, startPoint y: 105, endPoint x: 374, endPoint y: 86, distance: 288.0
click at [374, 86] on div "home_2 Start point Welcome message block_bot_response Bot Response Quiz Intro b…" at bounding box center [425, 209] width 795 height 365
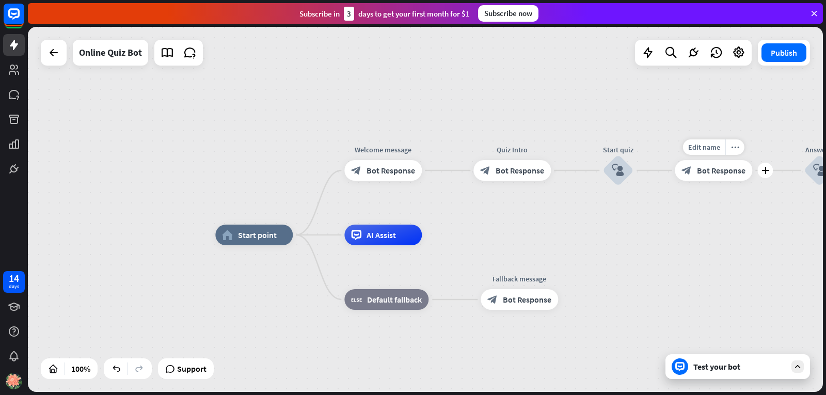
click at [705, 171] on span "Bot Response" at bounding box center [721, 170] width 48 height 10
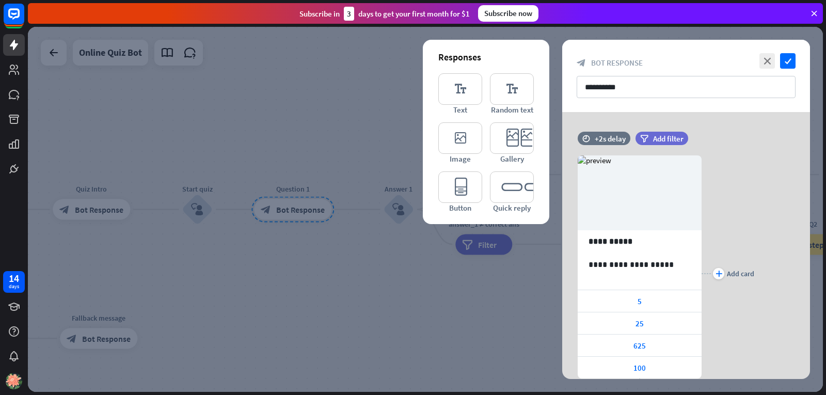
click at [248, 267] on div at bounding box center [425, 209] width 795 height 365
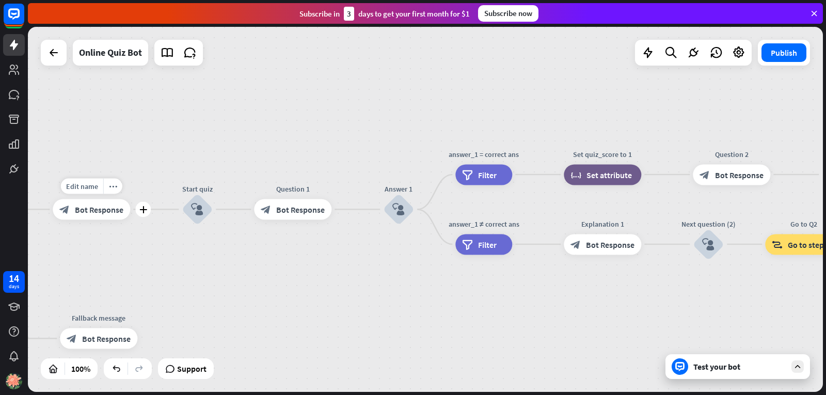
click at [82, 220] on div "Edit name more_horiz plus Quiz Intro block_bot_response Bot Response" at bounding box center [91, 209] width 77 height 21
click at [110, 215] on div "block_bot_response Bot Response" at bounding box center [91, 209] width 77 height 21
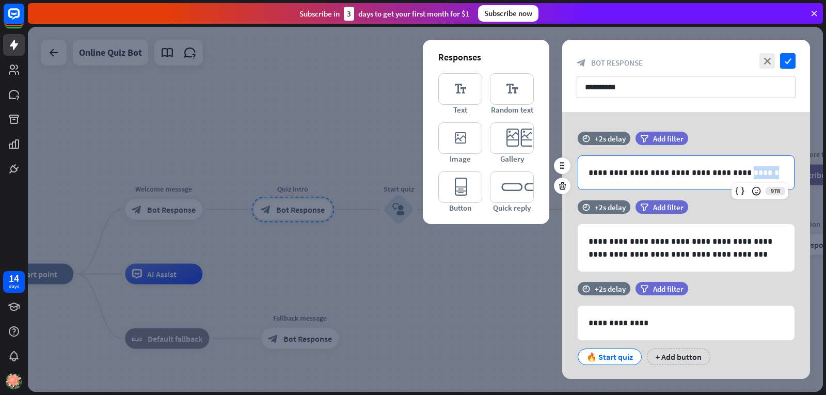
drag, startPoint x: 756, startPoint y: 167, endPoint x: 719, endPoint y: 173, distance: 37.1
click at [719, 173] on p "**********" at bounding box center [685, 172] width 195 height 13
drag, startPoint x: 718, startPoint y: 171, endPoint x: 697, endPoint y: 170, distance: 21.2
click at [697, 170] on p "**********" at bounding box center [685, 172] width 195 height 13
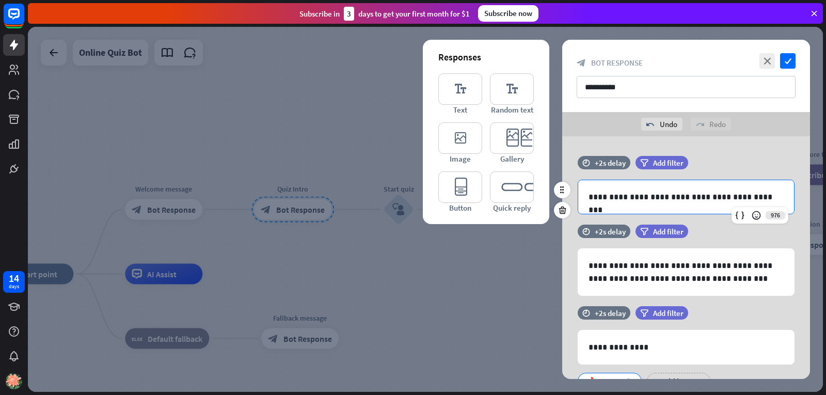
click at [648, 196] on p "**********" at bounding box center [685, 196] width 195 height 13
click at [500, 303] on div at bounding box center [425, 209] width 795 height 365
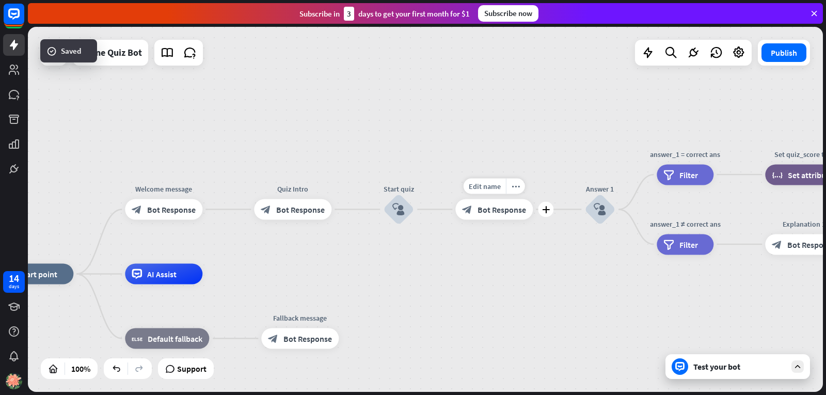
click at [490, 205] on span "Bot Response" at bounding box center [501, 209] width 48 height 10
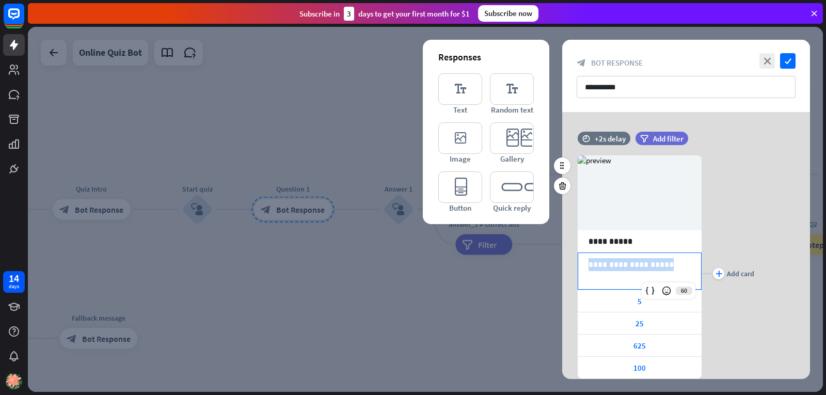
drag, startPoint x: 680, startPoint y: 266, endPoint x: 568, endPoint y: 256, distance: 112.4
click at [568, 256] on div "**********" at bounding box center [686, 273] width 248 height 267
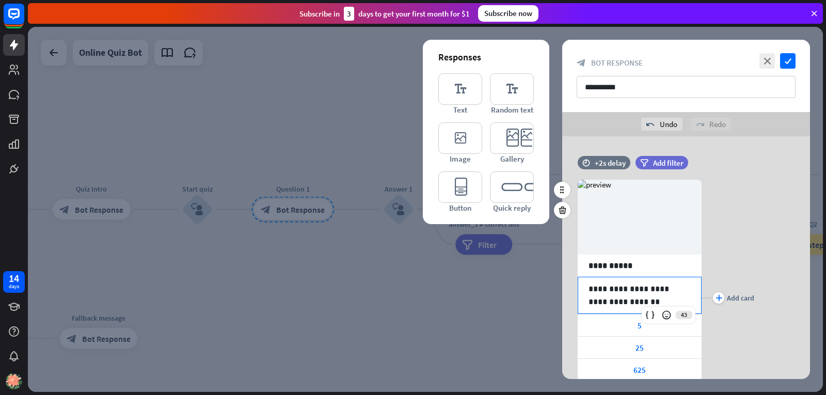
scroll to position [52, 0]
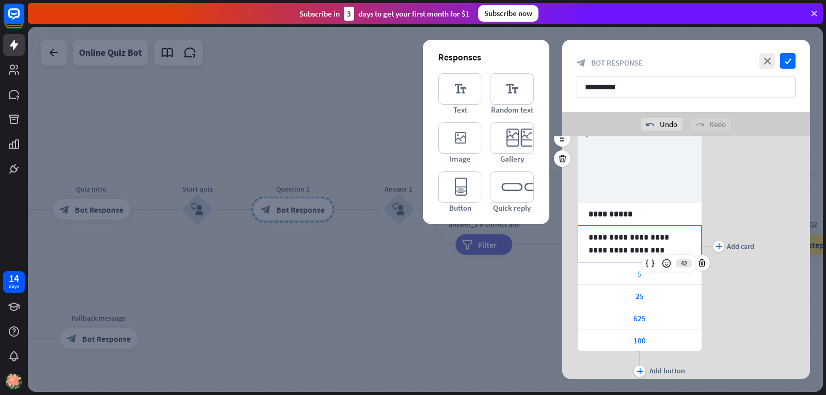
click at [677, 275] on div "5" at bounding box center [639, 274] width 124 height 22
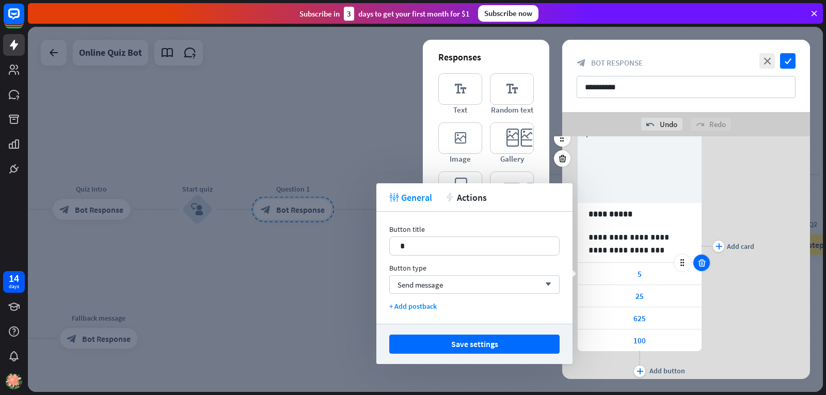
click at [702, 261] on icon at bounding box center [702, 262] width 10 height 9
click at [703, 261] on icon at bounding box center [702, 262] width 10 height 9
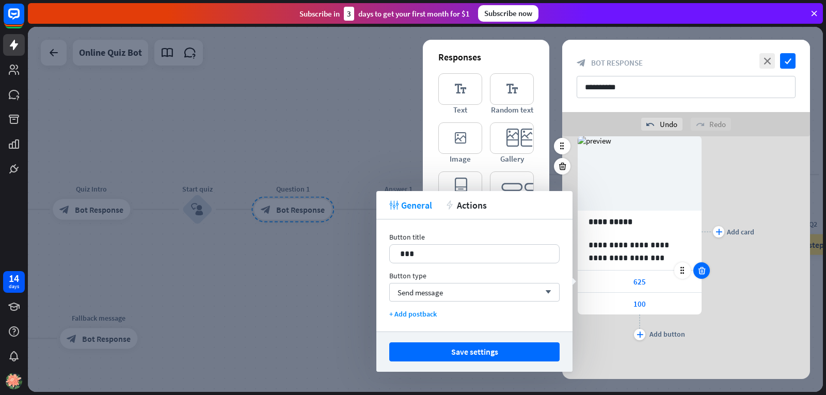
click at [703, 271] on icon at bounding box center [702, 270] width 10 height 9
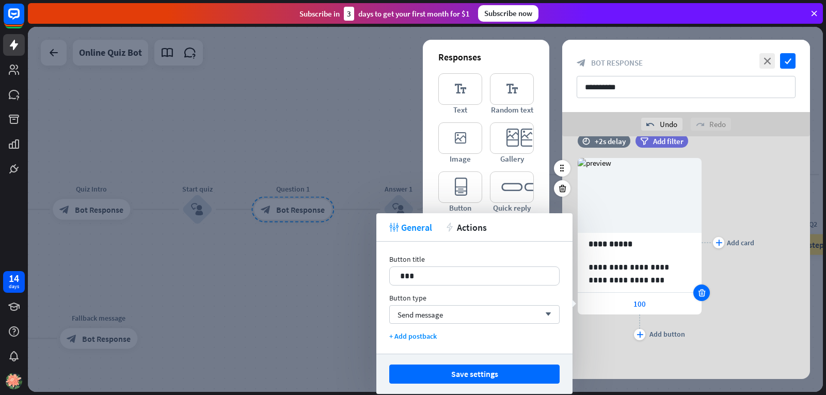
scroll to position [22, 0]
click at [703, 298] on div at bounding box center [701, 292] width 17 height 17
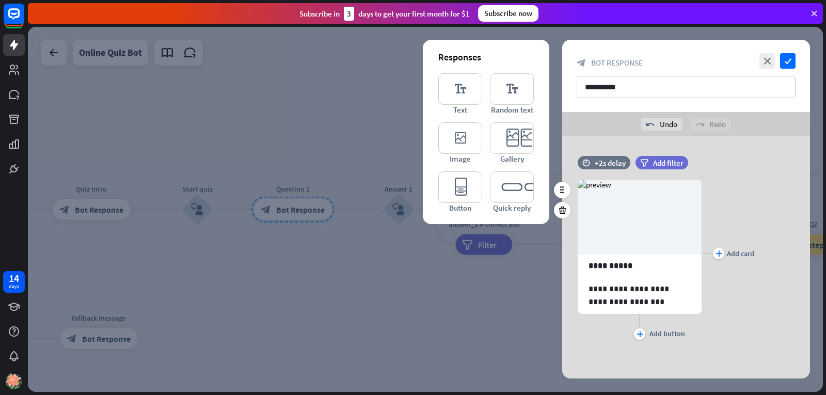
scroll to position [0, 0]
click at [636, 333] on icon "plus" at bounding box center [639, 334] width 7 height 6
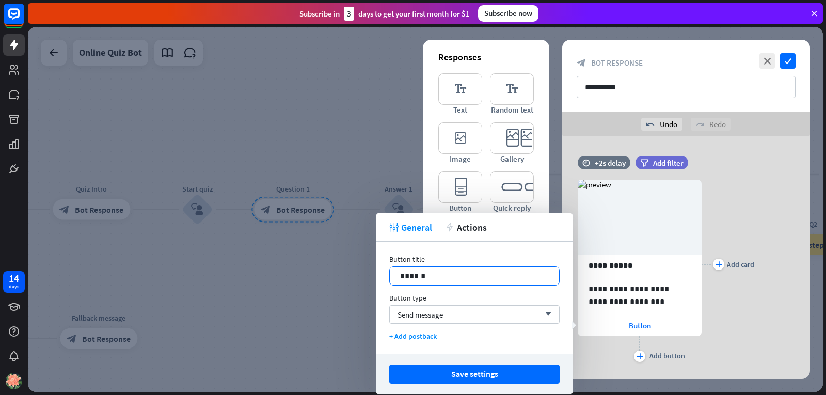
click at [471, 270] on p "******" at bounding box center [474, 275] width 149 height 13
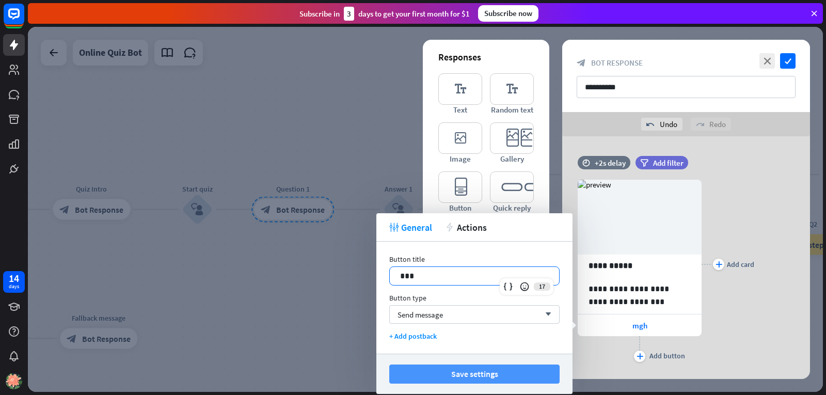
click at [494, 377] on button "Save settings" at bounding box center [474, 373] width 170 height 19
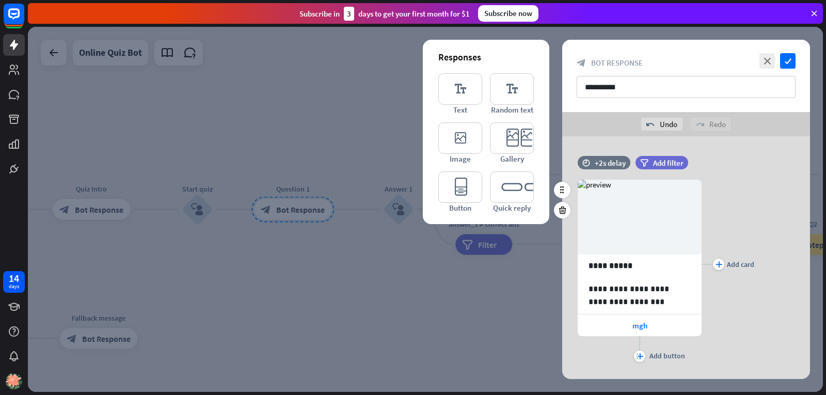
drag, startPoint x: 638, startPoint y: 352, endPoint x: 640, endPoint y: 346, distance: 6.9
click at [640, 346] on div "plus Add button" at bounding box center [639, 349] width 124 height 26
click at [637, 354] on icon "plus" at bounding box center [639, 356] width 7 height 6
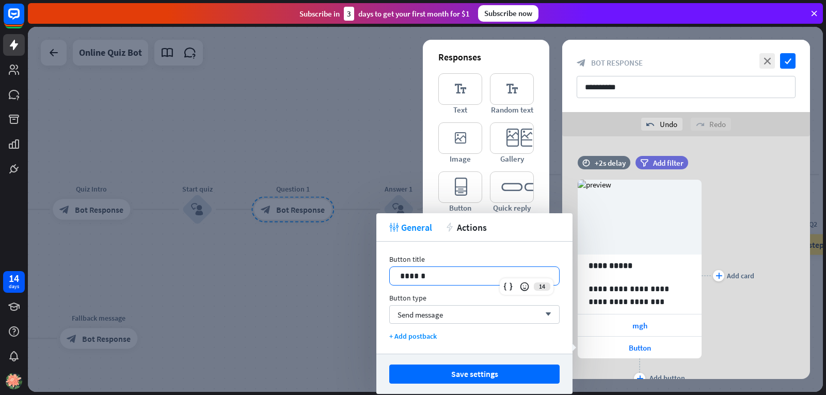
click at [473, 267] on div "******" at bounding box center [474, 276] width 169 height 18
click at [492, 374] on button "Save settings" at bounding box center [474, 373] width 170 height 19
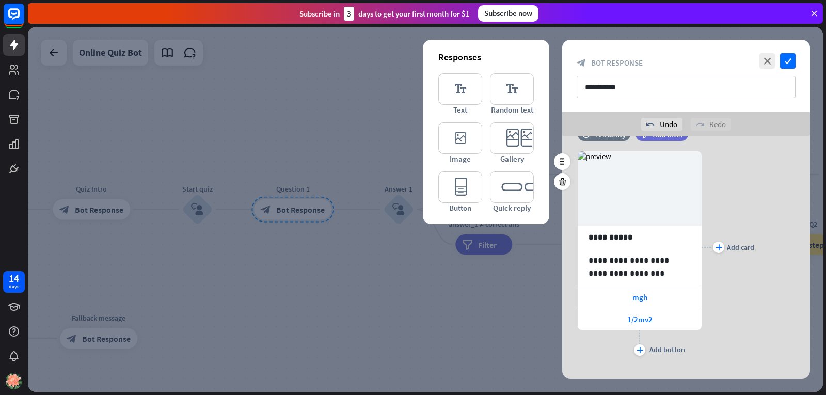
scroll to position [44, 0]
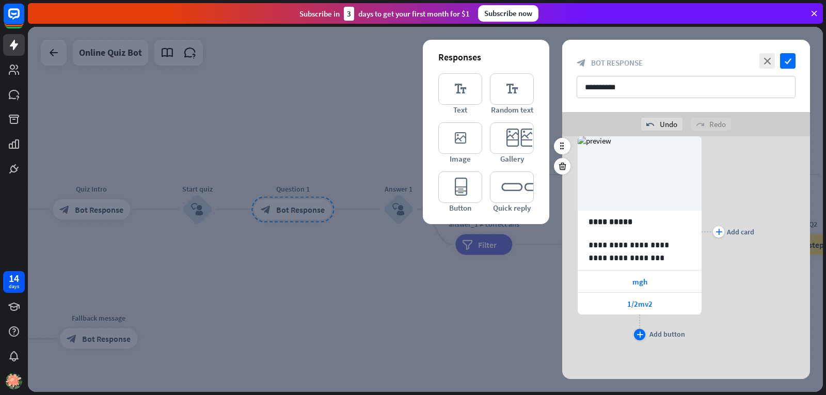
click at [640, 339] on div "plus" at bounding box center [639, 334] width 11 height 11
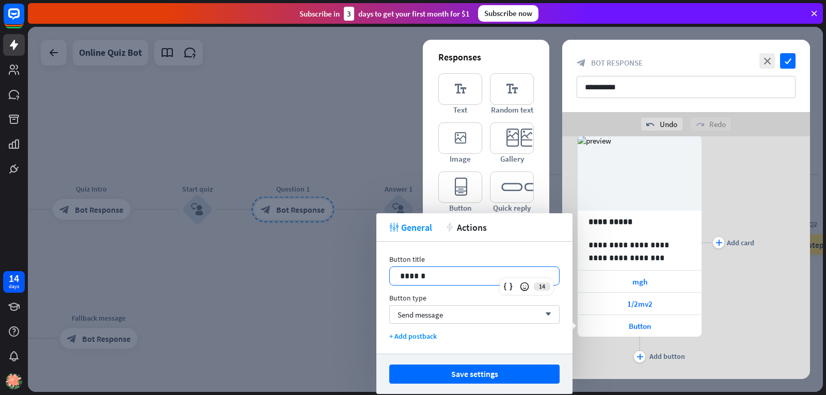
drag, startPoint x: 488, startPoint y: 278, endPoint x: 258, endPoint y: 265, distance: 230.0
click at [258, 265] on body "14 days close Product Help First steps Get started with ChatBot Help Center Fol…" at bounding box center [413, 197] width 826 height 395
drag, startPoint x: 430, startPoint y: 279, endPoint x: 402, endPoint y: 278, distance: 27.9
click at [402, 278] on p "******" at bounding box center [474, 275] width 149 height 13
drag, startPoint x: 398, startPoint y: 278, endPoint x: 433, endPoint y: 283, distance: 35.5
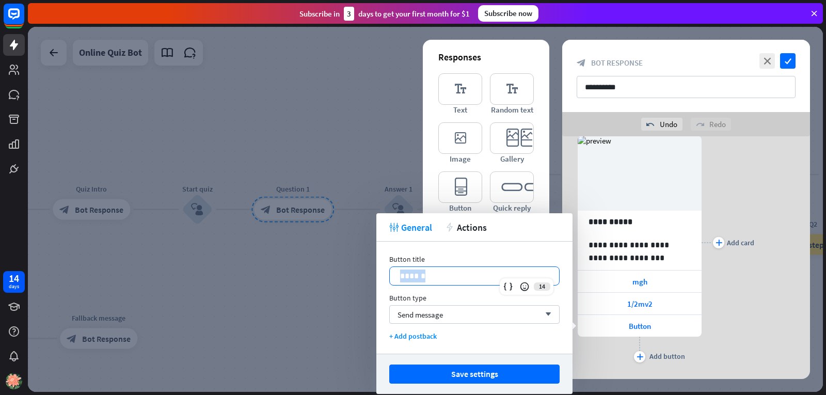
click at [433, 283] on div "******" at bounding box center [474, 276] width 169 height 18
click at [399, 280] on div "**" at bounding box center [474, 276] width 169 height 18
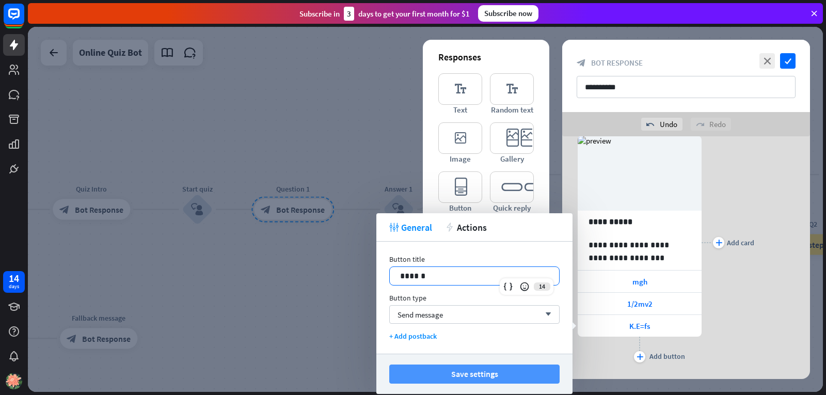
click at [506, 378] on button "Save settings" at bounding box center [474, 373] width 170 height 19
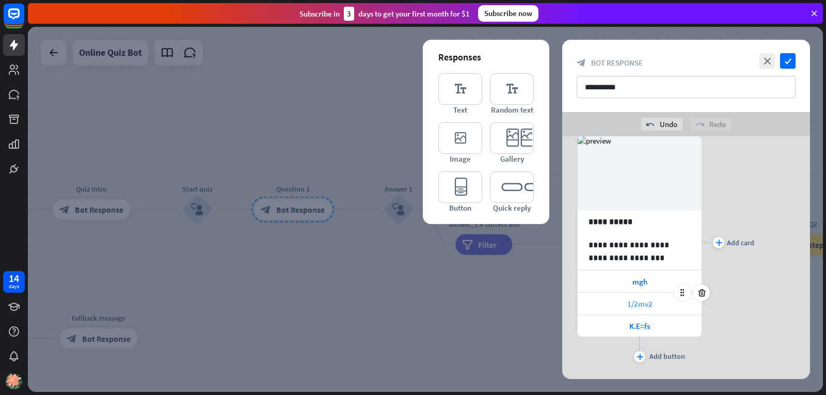
click at [620, 306] on div "1/2mv2" at bounding box center [639, 304] width 124 height 22
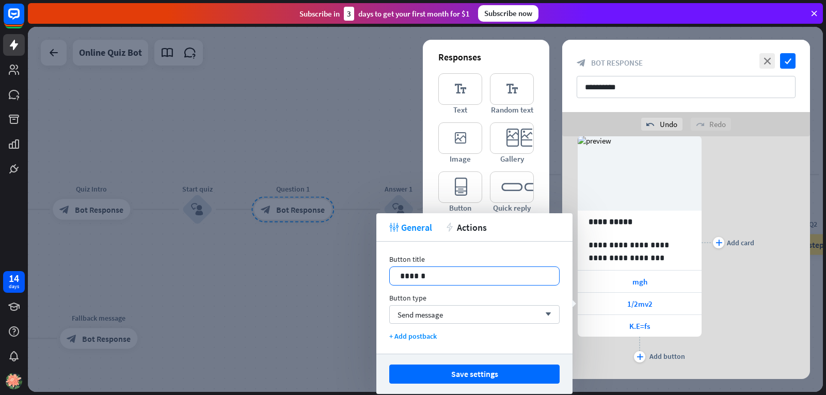
click at [398, 272] on div "******" at bounding box center [474, 276] width 169 height 18
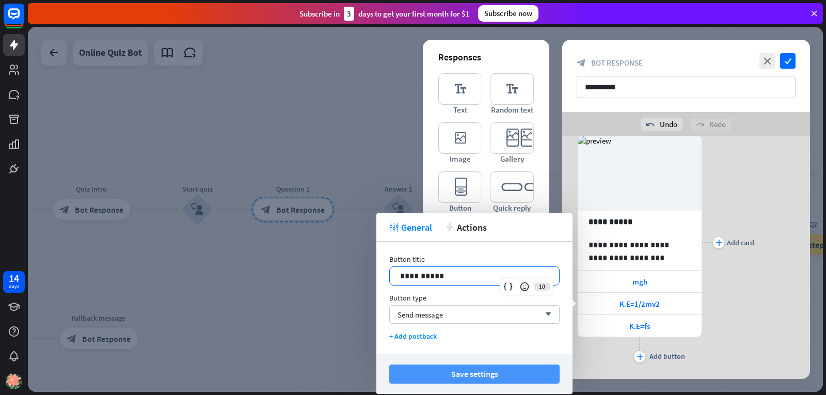
click at [445, 377] on button "Save settings" at bounding box center [474, 373] width 170 height 19
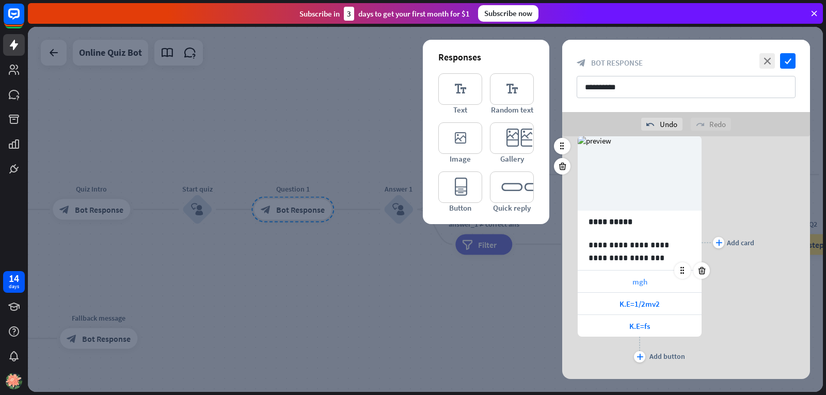
click at [621, 286] on div "mgh" at bounding box center [639, 281] width 124 height 22
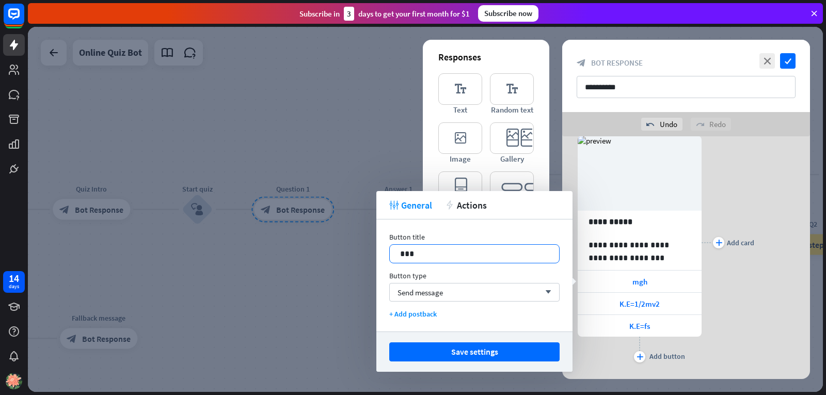
click at [400, 256] on p "***" at bounding box center [474, 253] width 149 height 13
click at [410, 250] on p "*******" at bounding box center [474, 253] width 149 height 13
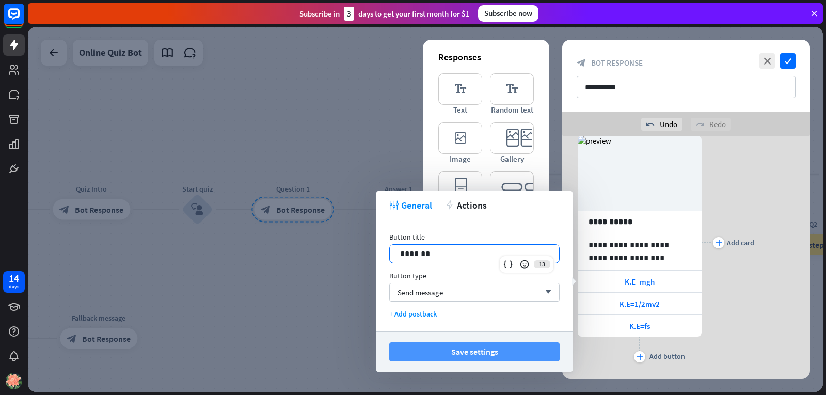
click at [444, 350] on button "Save settings" at bounding box center [474, 351] width 170 height 19
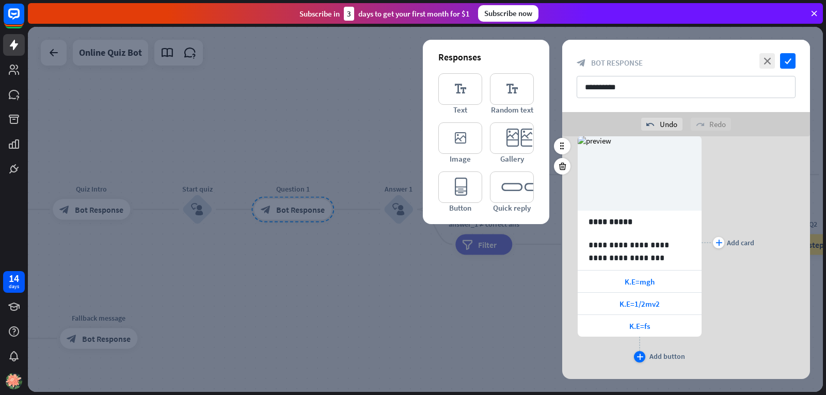
click at [639, 357] on icon "plus" at bounding box center [639, 356] width 7 height 6
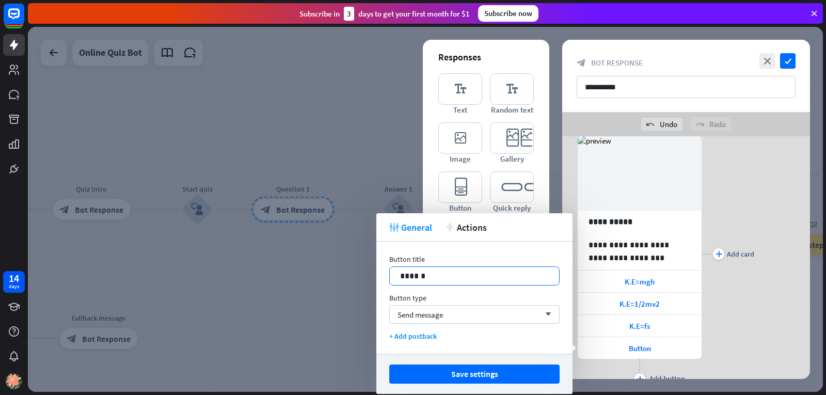
click at [478, 279] on p "******" at bounding box center [474, 275] width 149 height 13
drag, startPoint x: 360, startPoint y: 279, endPoint x: 393, endPoint y: 279, distance: 32.5
click at [393, 279] on div "******" at bounding box center [474, 276] width 169 height 18
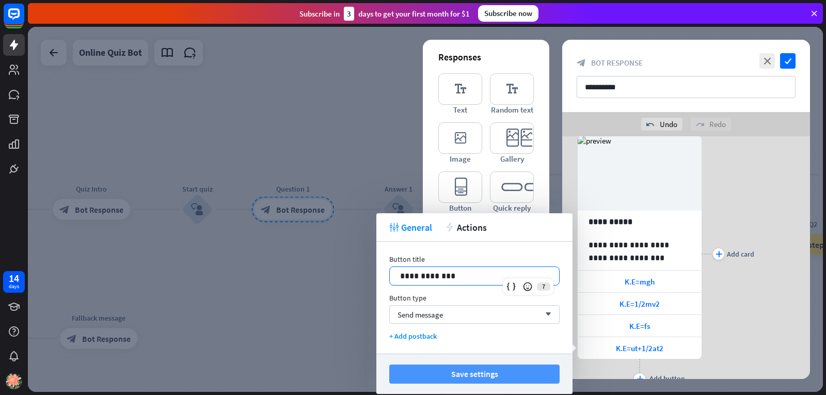
drag, startPoint x: 449, startPoint y: 375, endPoint x: 437, endPoint y: 371, distance: 12.8
click at [444, 373] on button "Save settings" at bounding box center [474, 373] width 170 height 19
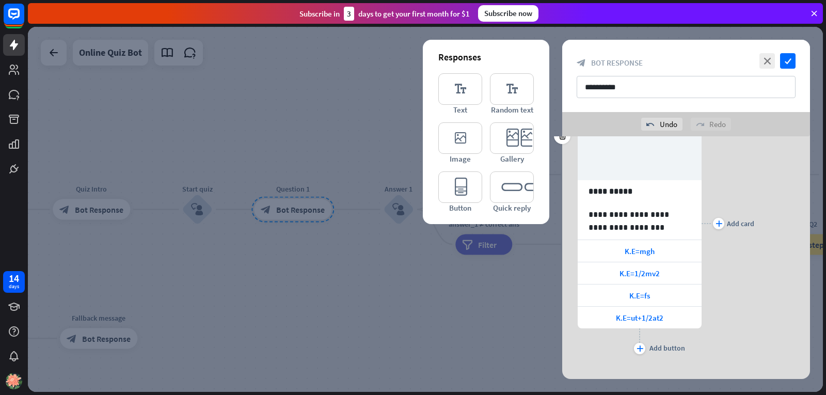
scroll to position [88, 0]
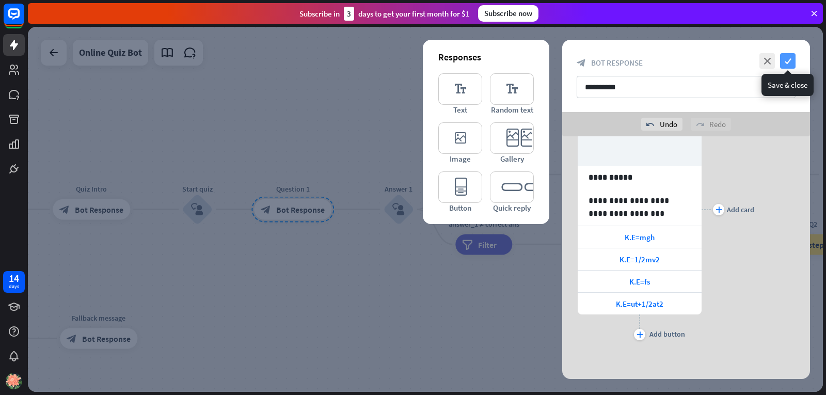
click at [787, 65] on icon "check" at bounding box center [787, 60] width 15 height 15
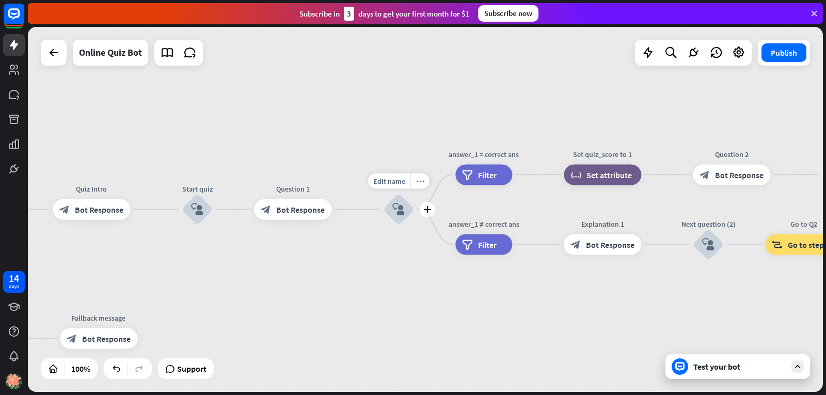
click at [404, 206] on icon "block_user_input" at bounding box center [398, 209] width 12 height 12
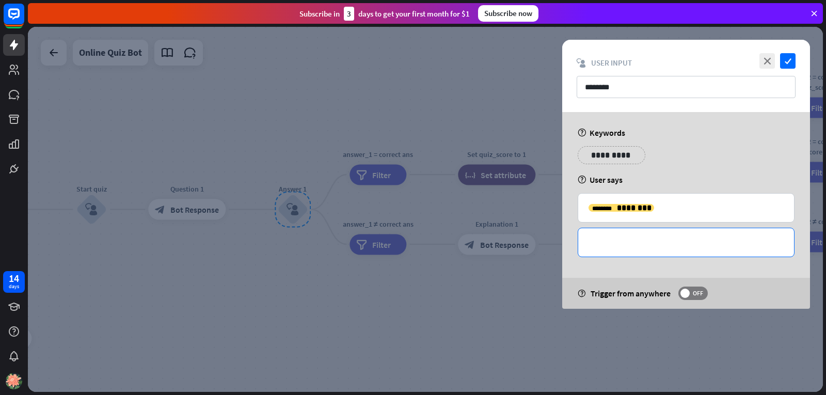
click at [657, 243] on p "**********" at bounding box center [685, 242] width 195 height 13
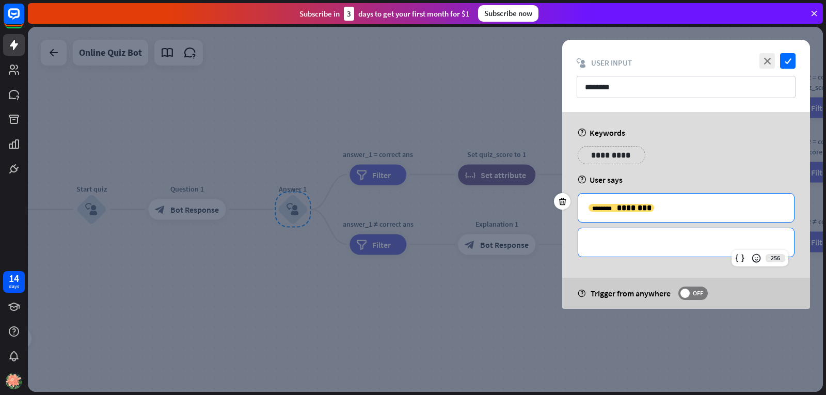
click at [670, 207] on p "**********" at bounding box center [685, 207] width 195 height 13
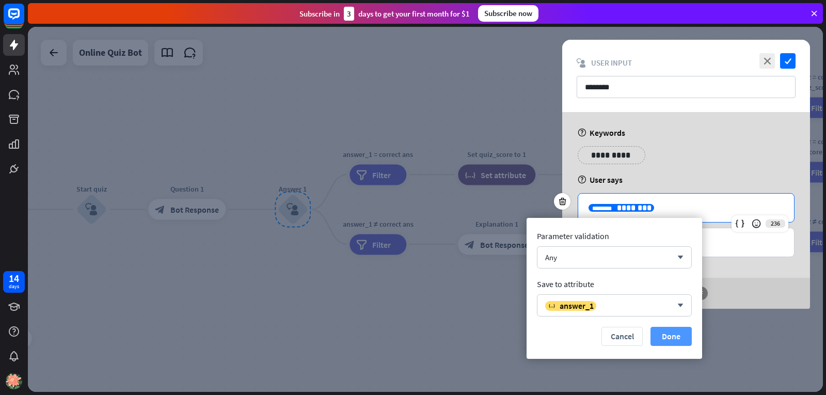
click at [665, 340] on button "Done" at bounding box center [670, 336] width 41 height 19
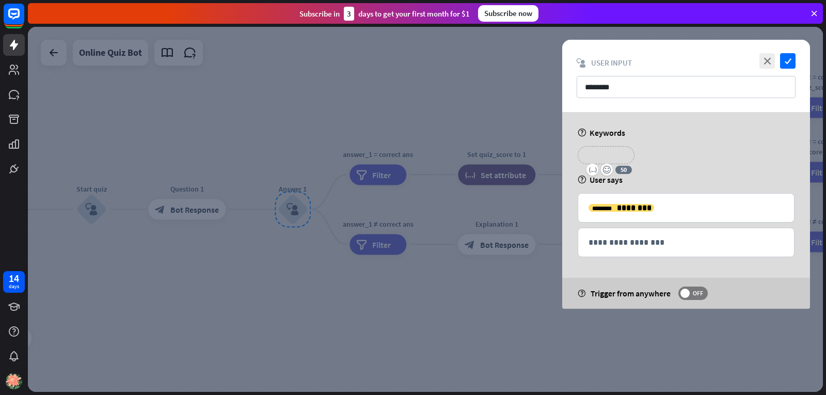
click at [622, 152] on p "**********" at bounding box center [605, 155] width 41 height 13
click at [601, 156] on p "**********" at bounding box center [605, 155] width 41 height 13
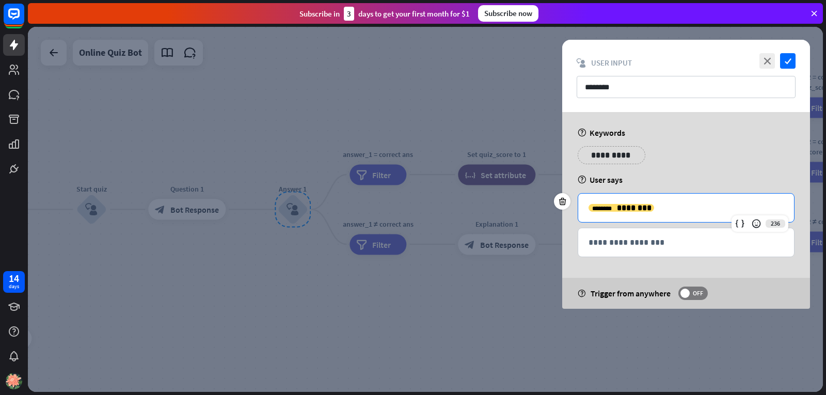
click at [652, 212] on p "**********" at bounding box center [685, 207] width 195 height 13
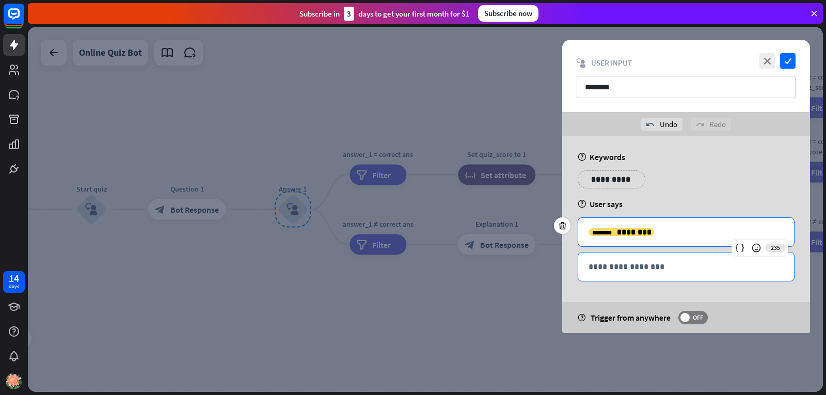
click at [639, 268] on p "**********" at bounding box center [685, 266] width 195 height 13
click at [692, 231] on p "**********" at bounding box center [685, 231] width 195 height 13
drag, startPoint x: 691, startPoint y: 224, endPoint x: 677, endPoint y: 232, distance: 15.9
click at [677, 232] on p "**********" at bounding box center [685, 231] width 195 height 13
click at [644, 267] on p "**********" at bounding box center [685, 266] width 195 height 13
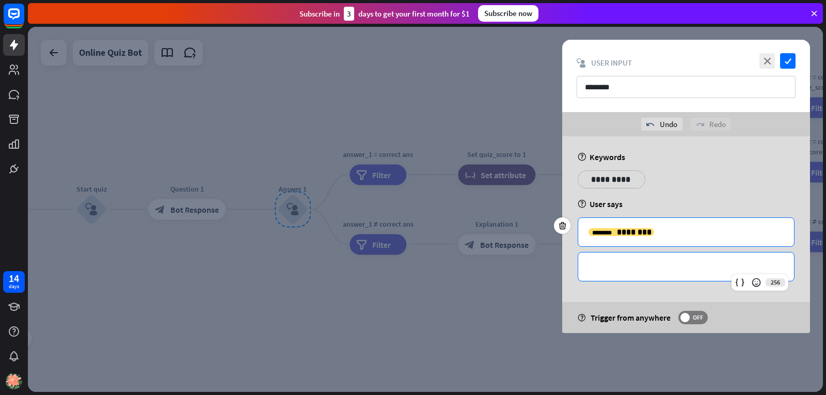
click at [685, 233] on p "**********" at bounding box center [685, 231] width 195 height 13
click at [650, 271] on p "**********" at bounding box center [685, 266] width 195 height 13
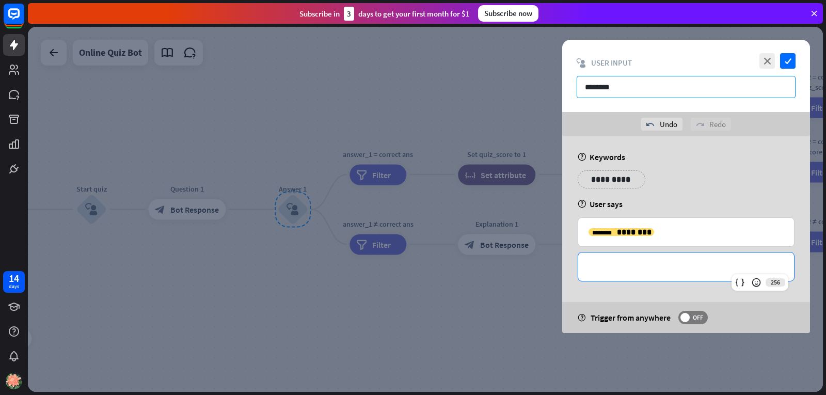
click at [632, 80] on input "********" at bounding box center [685, 87] width 219 height 22
click at [627, 85] on input "********" at bounding box center [685, 87] width 219 height 22
drag, startPoint x: 662, startPoint y: 87, endPoint x: 655, endPoint y: 78, distance: 11.0
click at [655, 76] on input "********" at bounding box center [685, 87] width 219 height 22
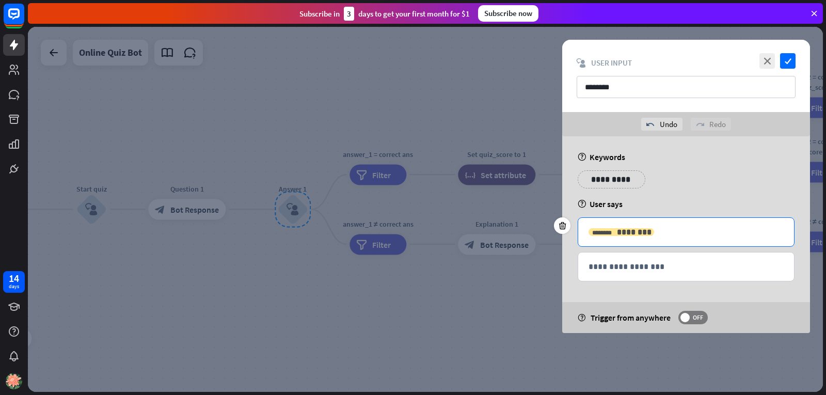
click at [617, 228] on span "********" at bounding box center [634, 232] width 35 height 8
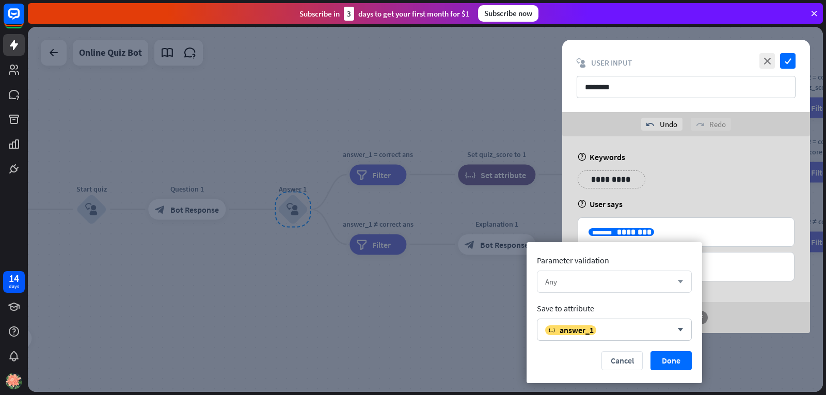
click at [630, 286] on div "Any arrow_down" at bounding box center [614, 281] width 155 height 22
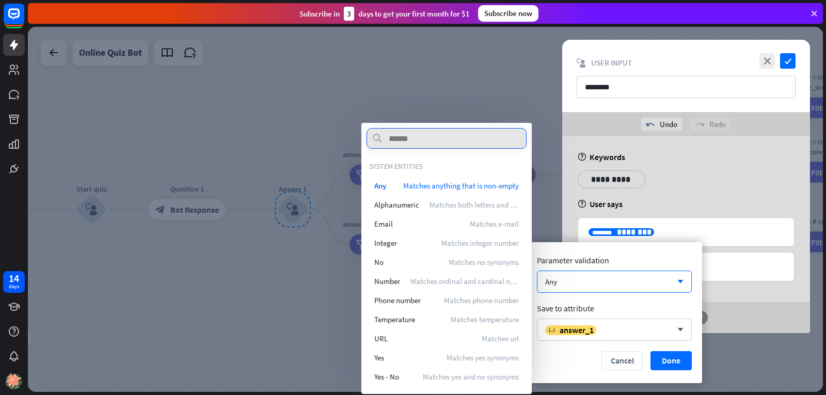
type input "*"
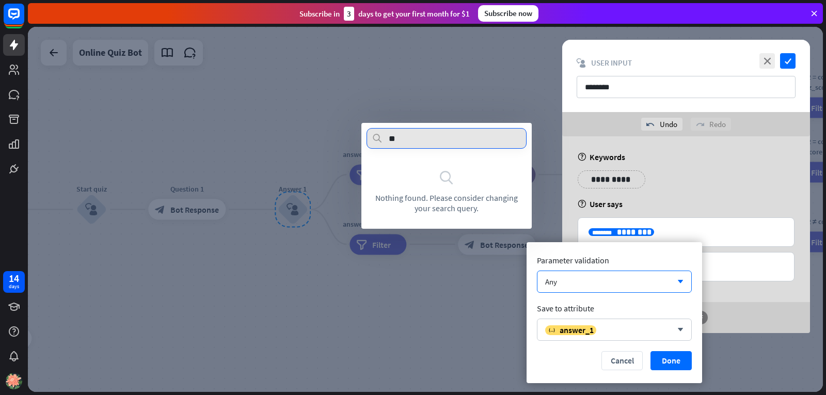
type input "***"
click at [467, 293] on div at bounding box center [425, 209] width 795 height 365
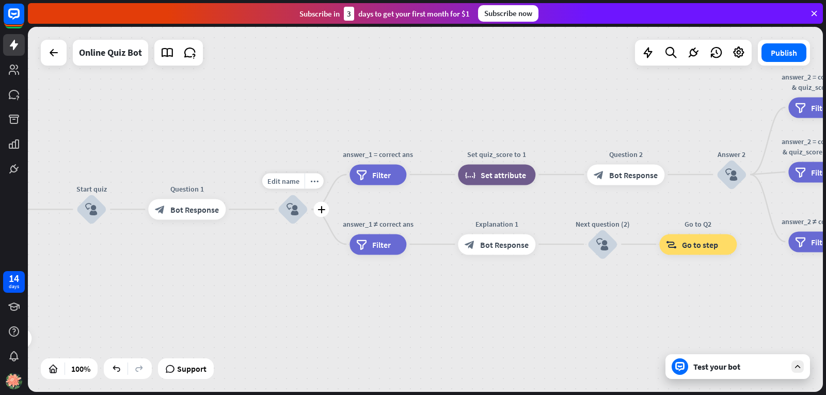
click at [292, 199] on div "block_user_input" at bounding box center [292, 209] width 31 height 31
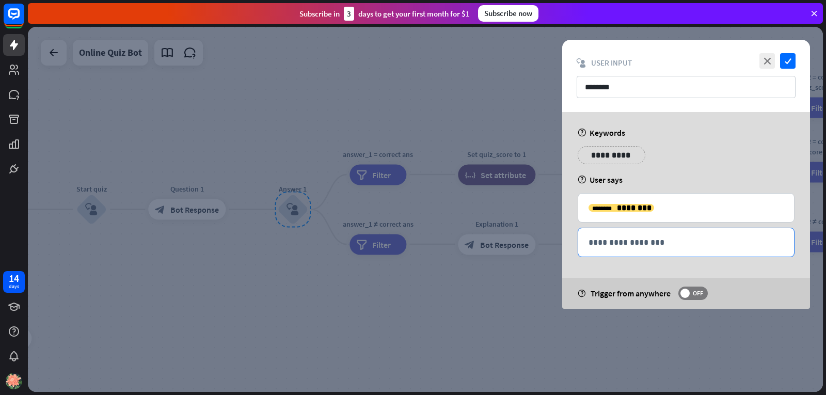
click at [651, 233] on div "**********" at bounding box center [686, 242] width 216 height 28
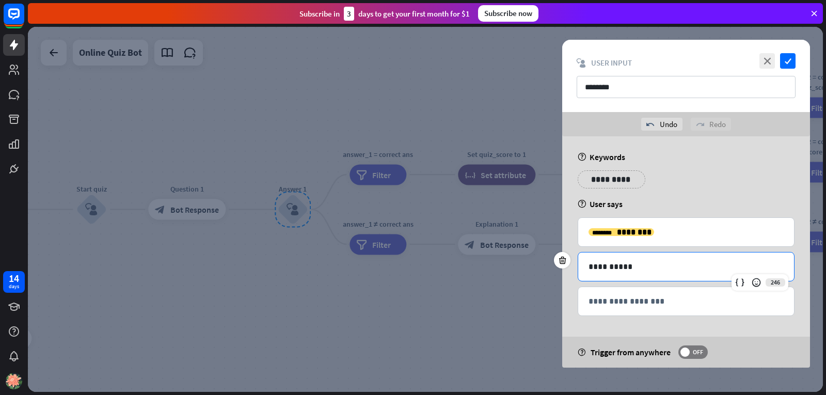
click at [624, 265] on p "**********" at bounding box center [685, 266] width 195 height 13
click at [657, 326] on div "**********" at bounding box center [686, 251] width 248 height 231
click at [786, 60] on icon "check" at bounding box center [787, 60] width 15 height 15
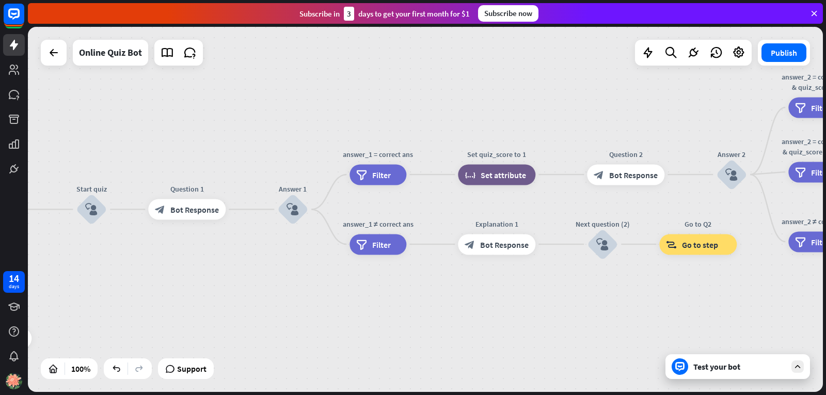
click at [743, 365] on div "Test your bot" at bounding box center [739, 366] width 93 height 10
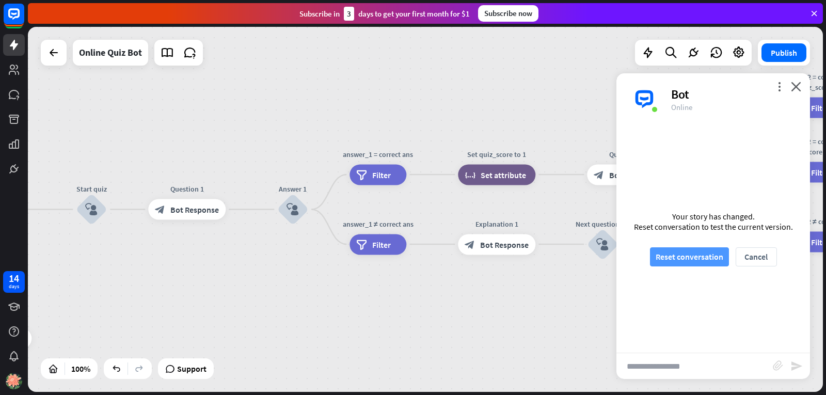
click at [694, 261] on button "Reset conversation" at bounding box center [689, 256] width 79 height 19
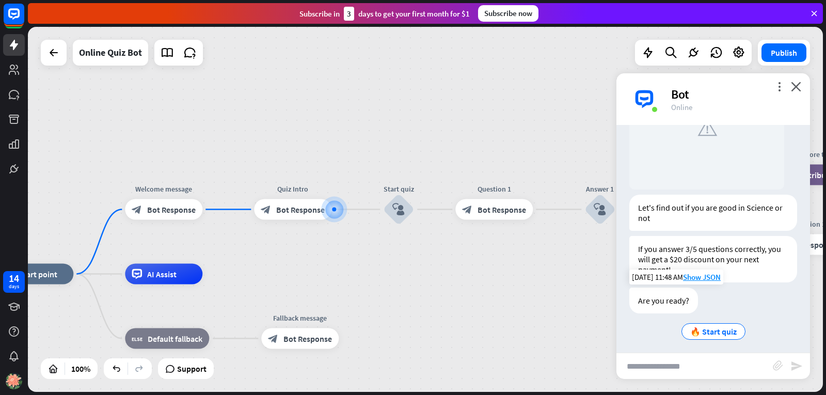
scroll to position [125, 0]
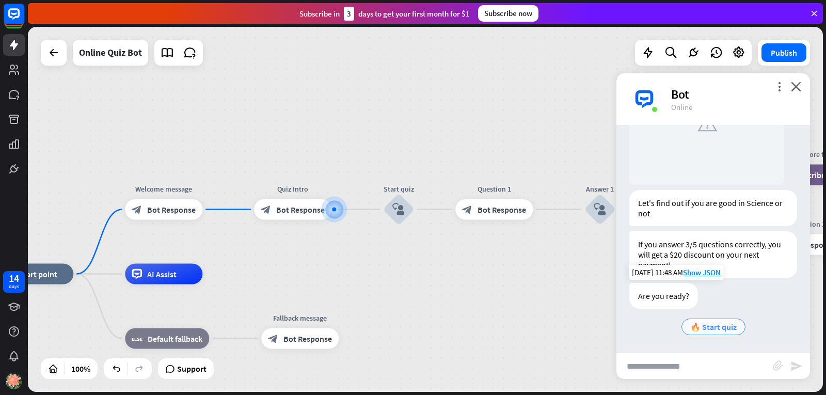
click at [701, 323] on span "🔥 Start quiz" at bounding box center [713, 326] width 46 height 10
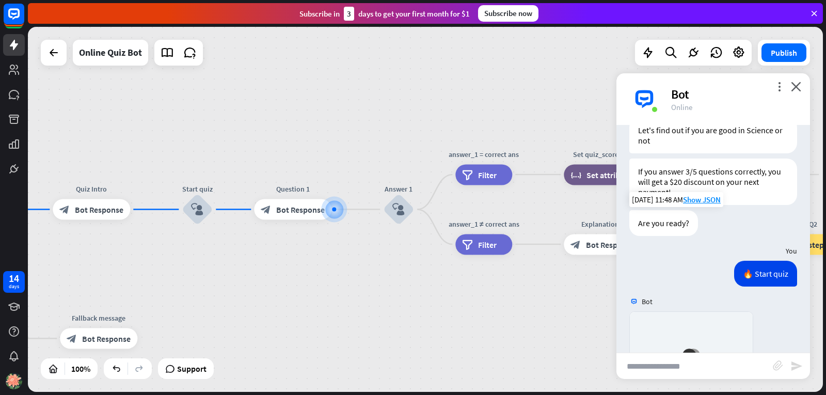
scroll to position [412, 0]
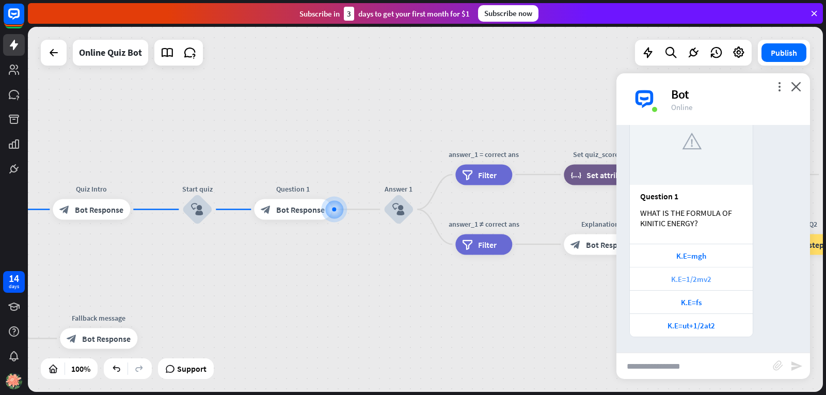
click at [700, 276] on div "K.E=1/2mv2" at bounding box center [691, 279] width 112 height 10
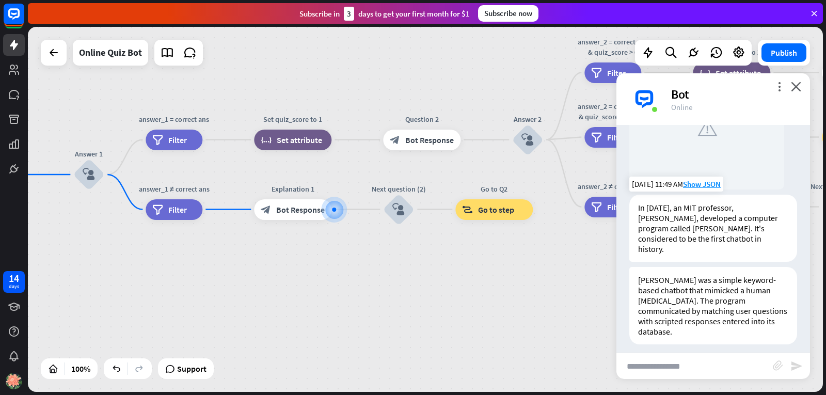
scroll to position [774, 0]
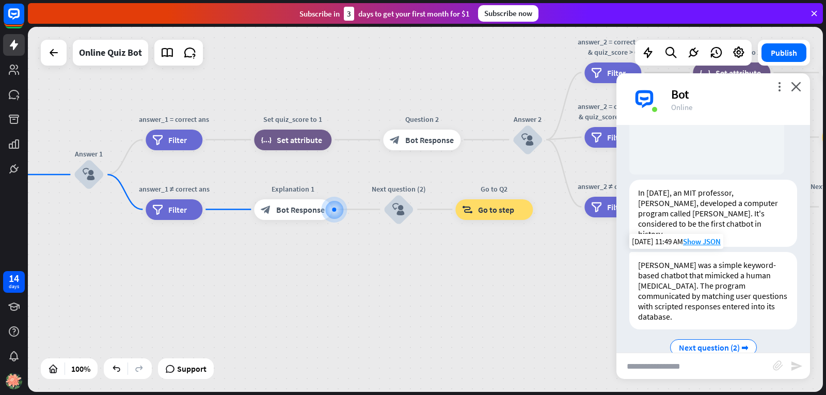
click at [645, 337] on div "Next question (2) ➡" at bounding box center [713, 347] width 168 height 21
click at [292, 242] on div "home_2 Start point Welcome message block_bot_response Bot Response Quiz Intro b…" at bounding box center [425, 209] width 795 height 365
click at [145, 150] on div "Edit name more_horiz plus answer_1 = correct ans filter Filter" at bounding box center [173, 140] width 57 height 21
click at [145, 150] on div "Edit name more_horiz plus filter Filter" at bounding box center [173, 140] width 57 height 21
click at [86, 176] on icon "block_user_input" at bounding box center [89, 174] width 12 height 12
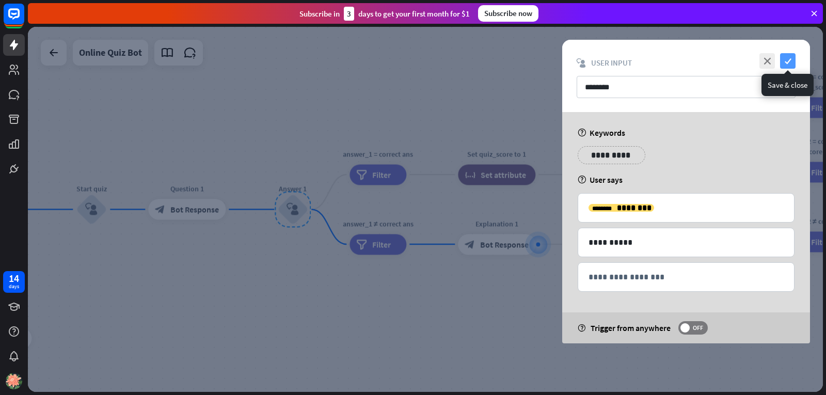
click at [789, 67] on icon "check" at bounding box center [787, 60] width 15 height 15
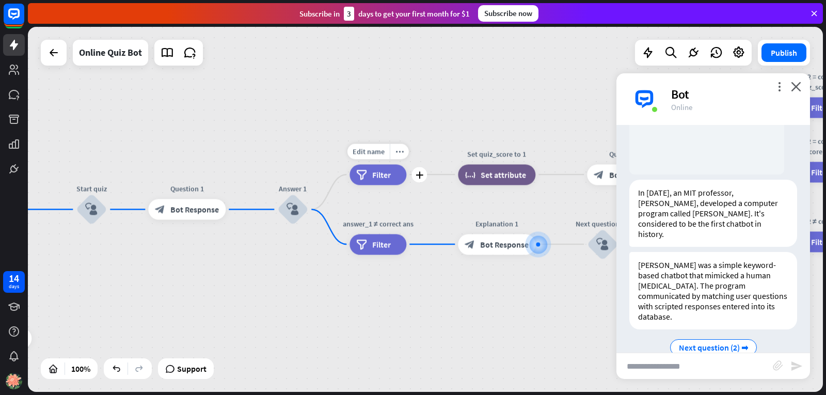
click at [401, 174] on div "filter Filter" at bounding box center [377, 174] width 57 height 21
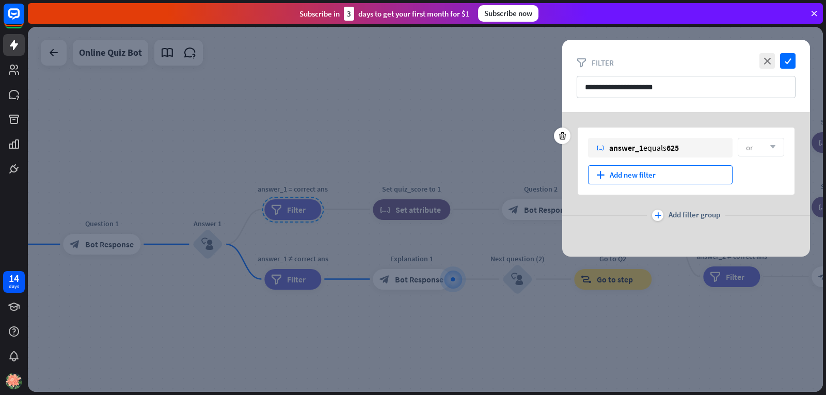
drag, startPoint x: 653, startPoint y: 179, endPoint x: 660, endPoint y: 181, distance: 7.5
click at [656, 180] on div "plus Add new filter" at bounding box center [660, 174] width 144 height 19
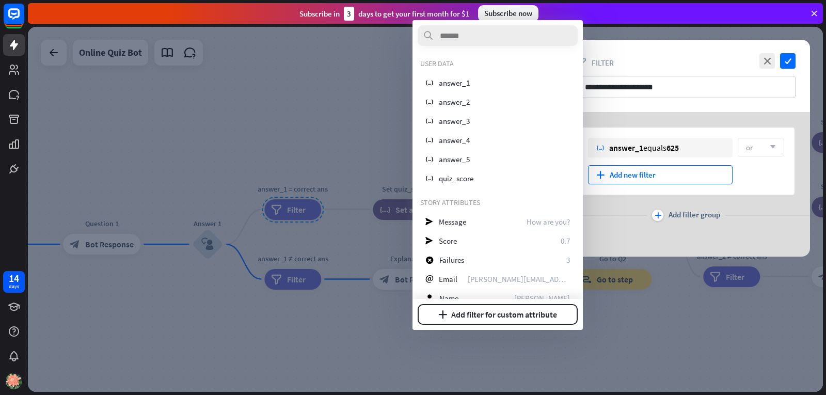
click at [660, 181] on div "plus Add new filter" at bounding box center [660, 174] width 144 height 19
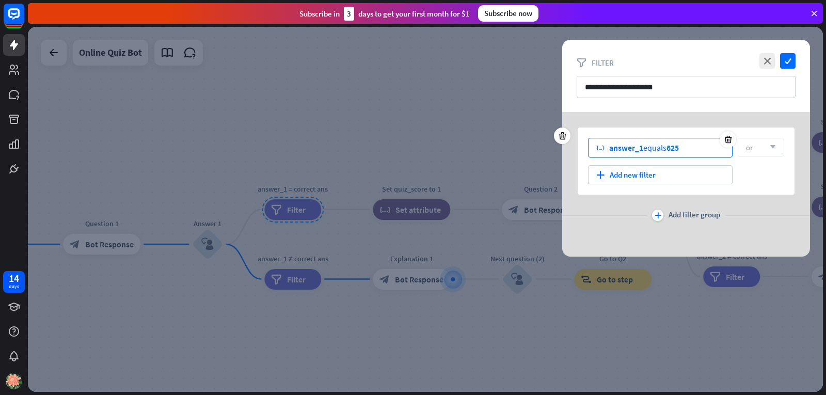
click at [685, 143] on div "variable answer_1 equals 625" at bounding box center [660, 148] width 144 height 20
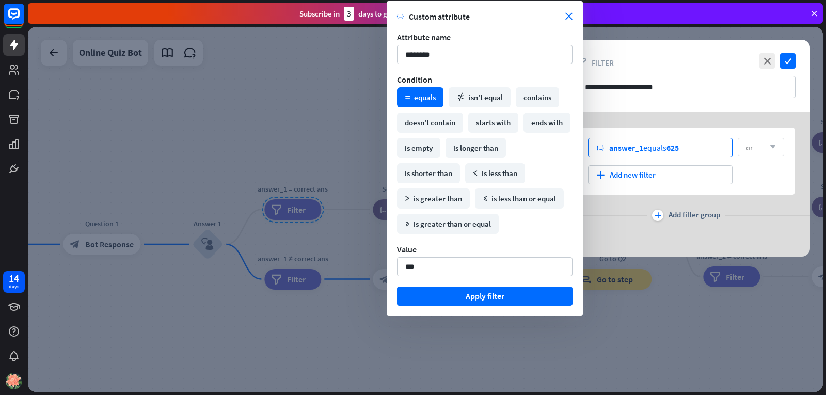
click at [685, 147] on div "variable answer_1 equals 625" at bounding box center [660, 148] width 144 height 20
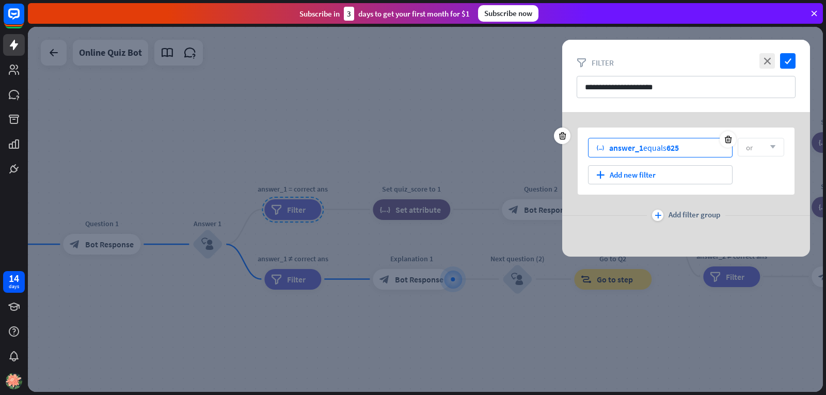
click at [683, 147] on div "variable answer_1 equals 625" at bounding box center [660, 148] width 144 height 20
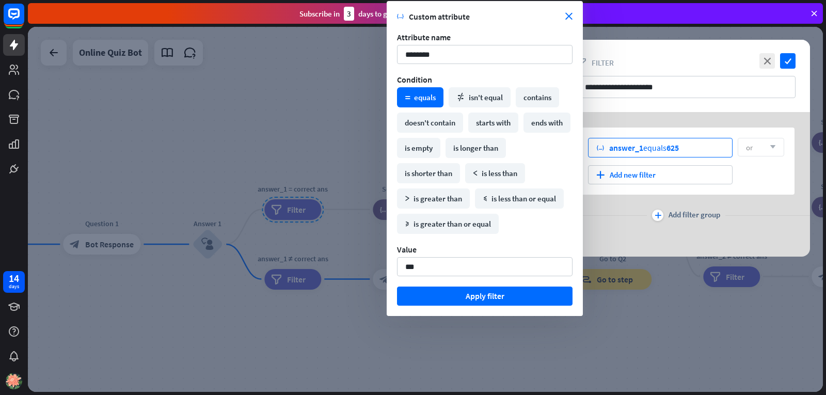
click at [682, 148] on div "variable answer_1 equals 625" at bounding box center [660, 148] width 144 height 20
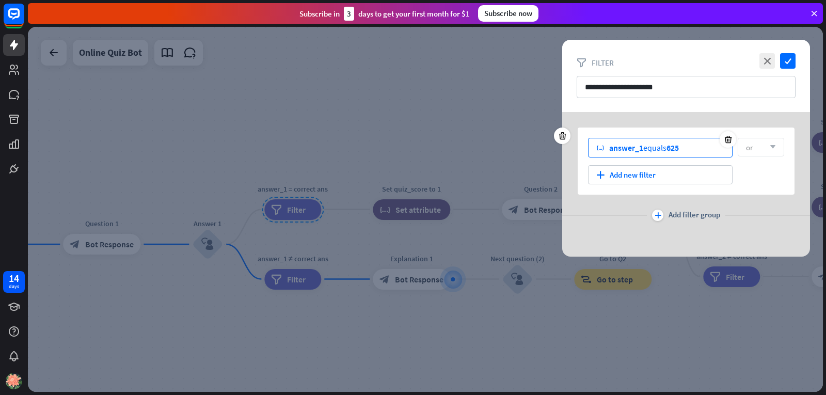
click at [678, 145] on span "625" at bounding box center [672, 147] width 12 height 10
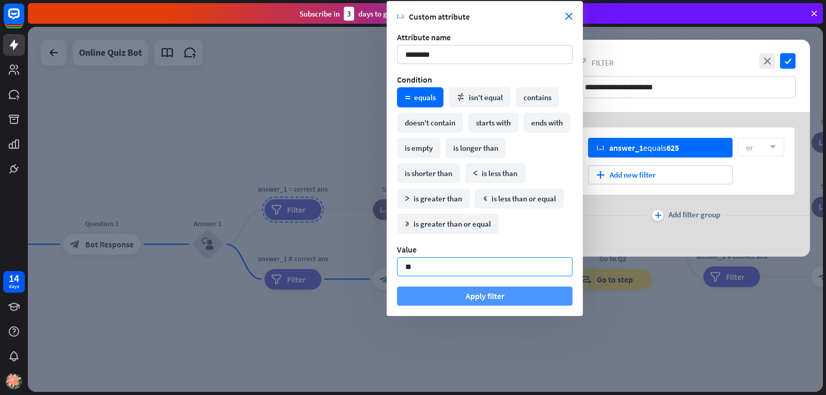
type input "*"
type input "**********"
click at [520, 291] on button "Apply filter" at bounding box center [484, 295] width 175 height 19
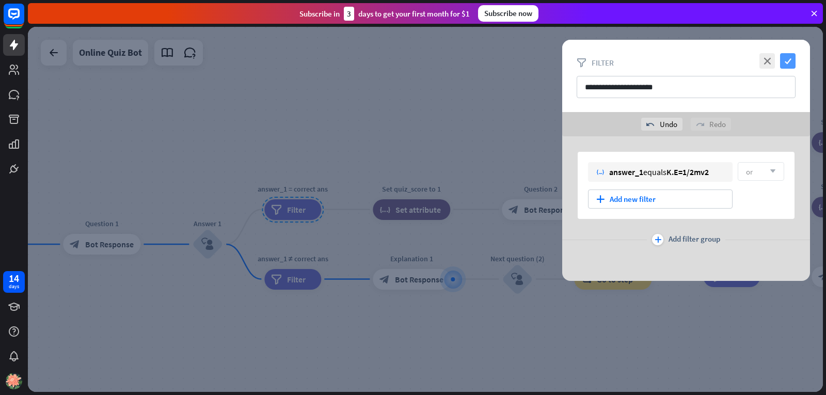
click at [791, 60] on icon "check" at bounding box center [787, 60] width 15 height 15
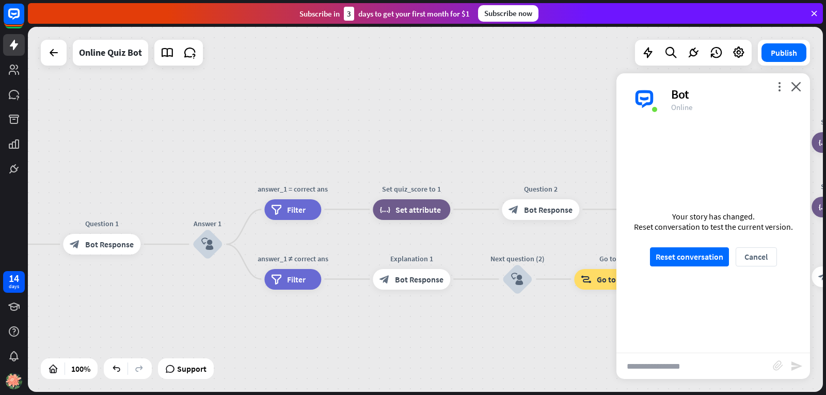
drag, startPoint x: 797, startPoint y: 87, endPoint x: 791, endPoint y: 93, distance: 8.8
click at [798, 87] on icon "close" at bounding box center [795, 87] width 10 height 10
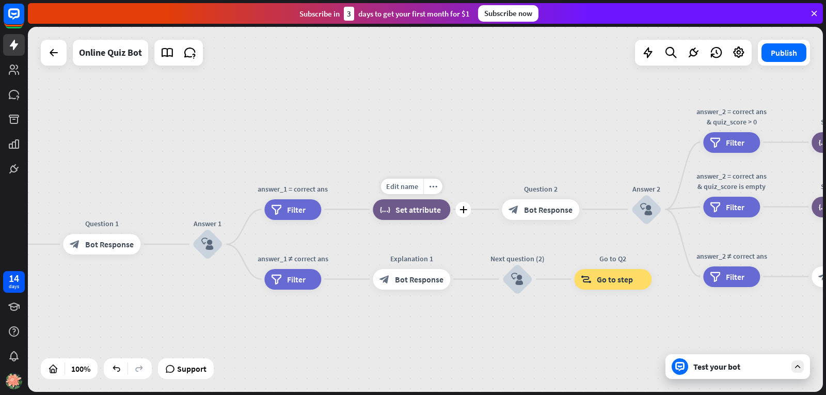
click at [426, 208] on span "Set attribute" at bounding box center [417, 209] width 45 height 10
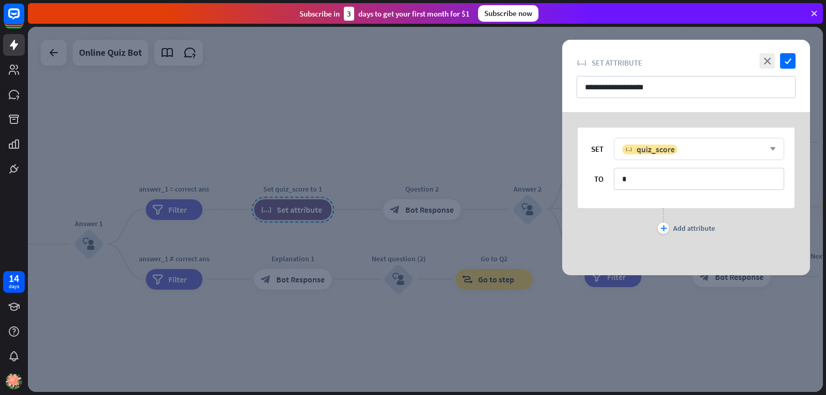
click at [693, 141] on div "variable quiz_score arrow_down" at bounding box center [698, 149] width 170 height 22
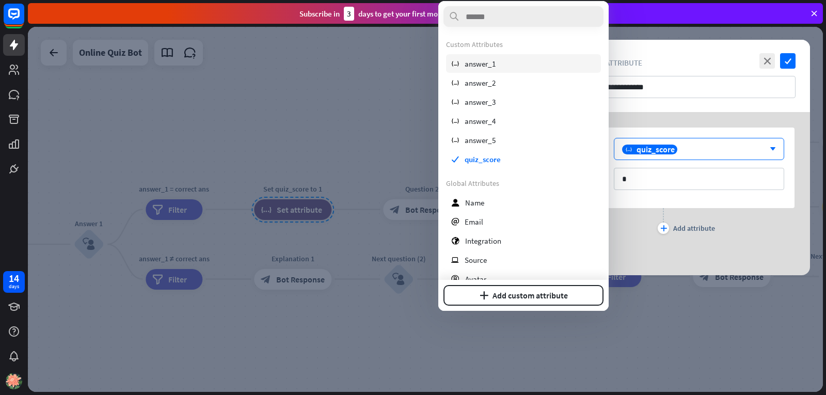
click at [508, 66] on div "variable answer_1" at bounding box center [523, 63] width 155 height 19
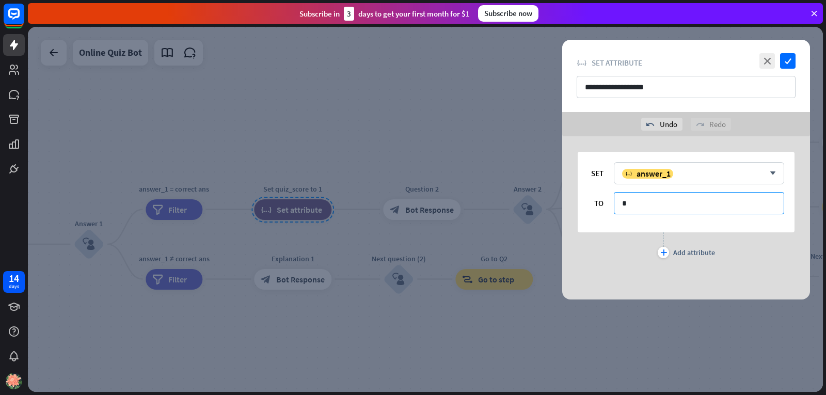
click at [734, 203] on input "*" at bounding box center [698, 203] width 170 height 22
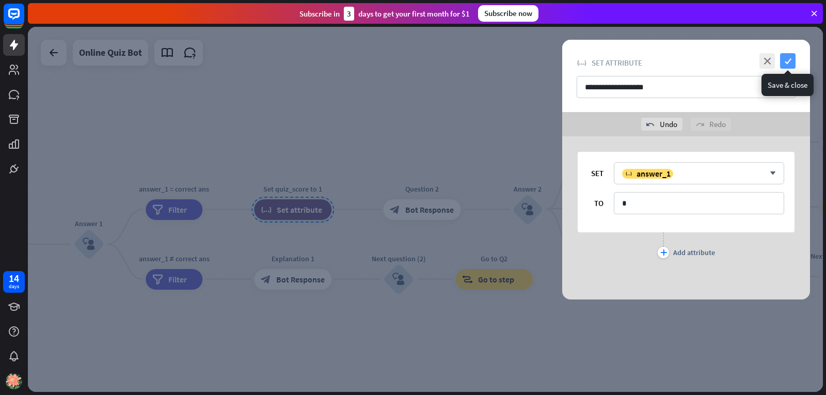
click at [792, 55] on icon "check" at bounding box center [787, 60] width 15 height 15
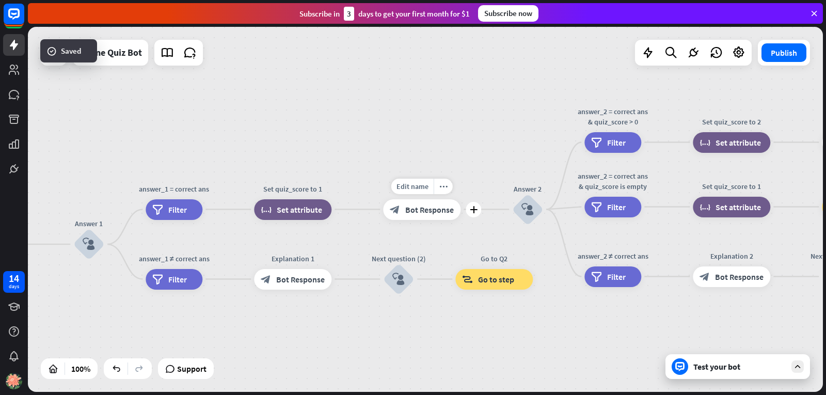
click at [438, 217] on div "block_bot_response Bot Response" at bounding box center [421, 209] width 77 height 21
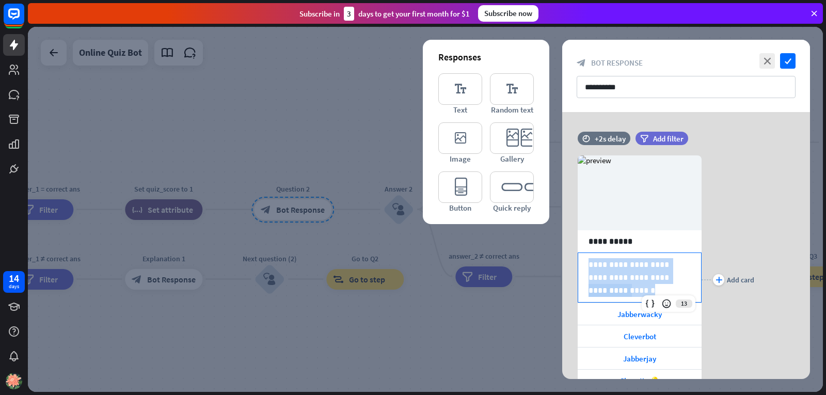
drag, startPoint x: 657, startPoint y: 299, endPoint x: 559, endPoint y: 257, distance: 106.4
click at [559, 257] on div "**********" at bounding box center [685, 245] width 273 height 267
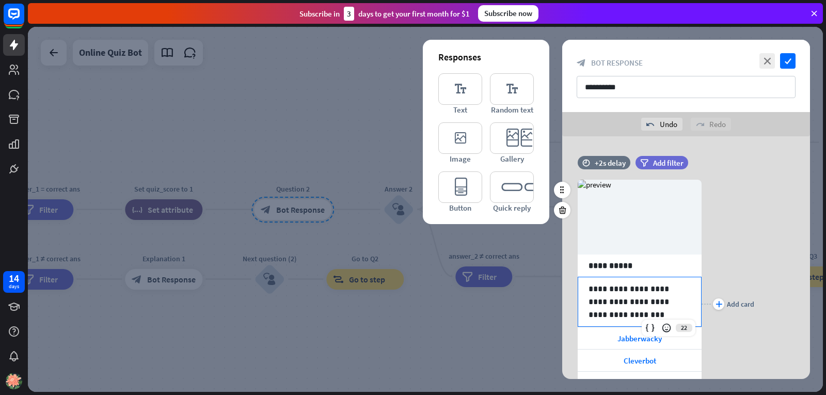
click at [624, 313] on p "**********" at bounding box center [639, 301] width 102 height 39
click at [624, 314] on p "**********" at bounding box center [639, 301] width 102 height 39
click at [624, 316] on p "**********" at bounding box center [639, 301] width 102 height 39
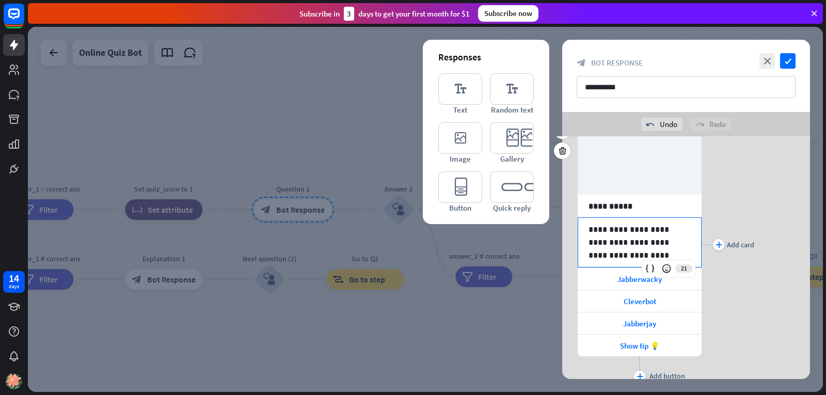
scroll to position [101, 0]
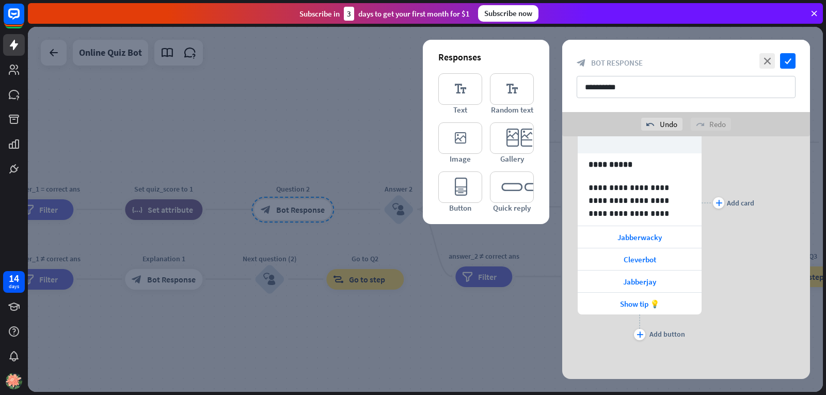
click at [768, 287] on div "**********" at bounding box center [686, 203] width 248 height 280
click at [668, 256] on div "Cleverbot" at bounding box center [639, 259] width 124 height 22
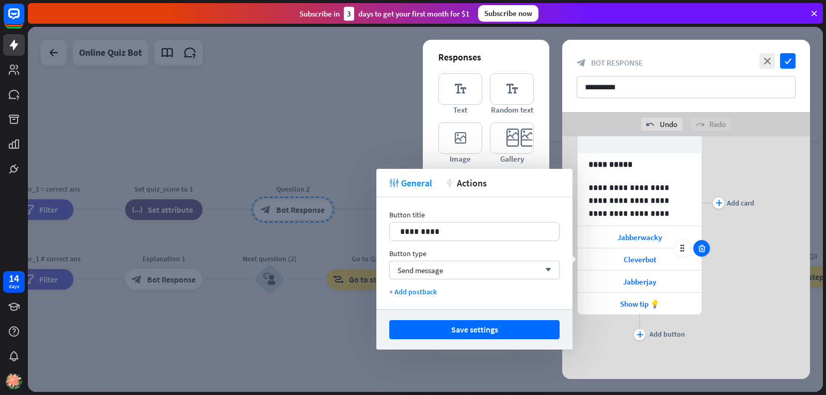
click at [701, 246] on icon at bounding box center [702, 248] width 10 height 9
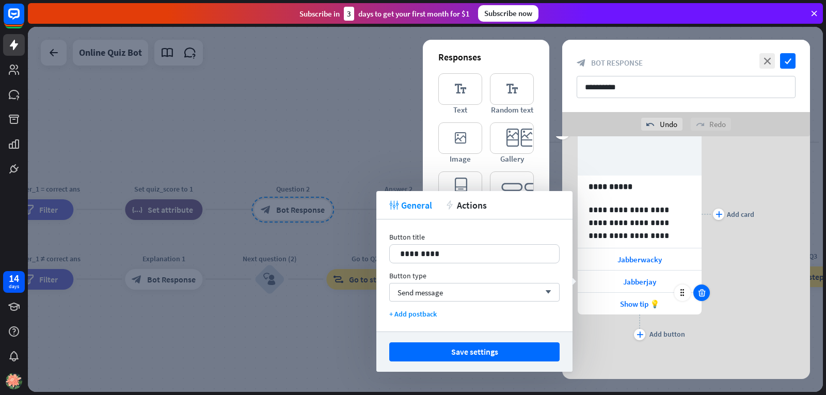
click at [704, 298] on div at bounding box center [701, 292] width 17 height 17
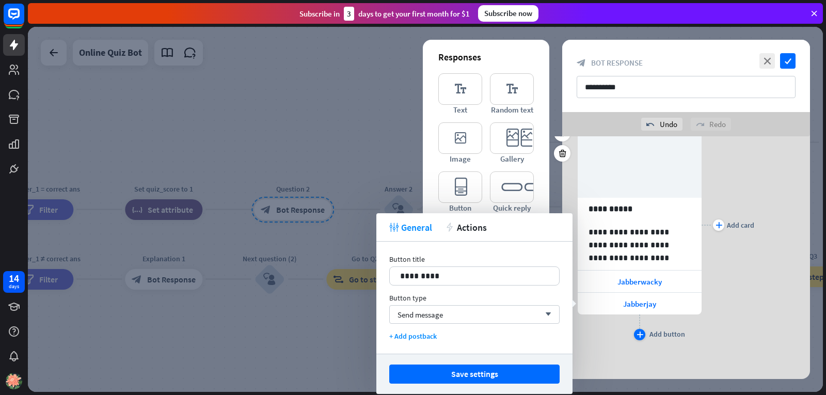
click at [643, 336] on div "plus" at bounding box center [639, 334] width 11 height 11
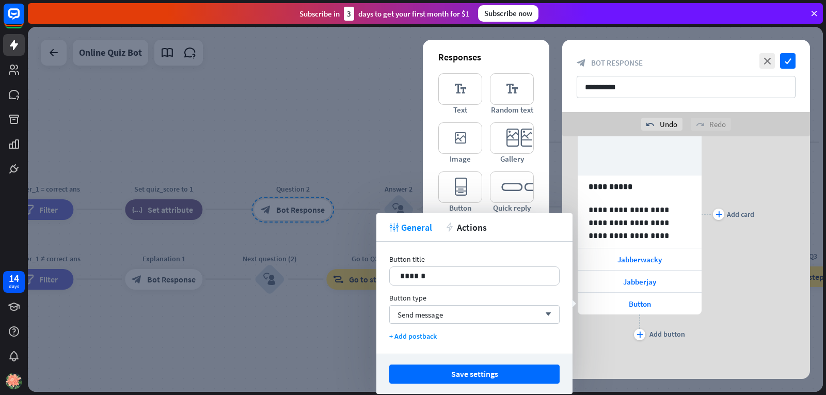
click at [477, 289] on div "Button title 14 ****** Button type Send message arrow_down + Add postback" at bounding box center [474, 297] width 196 height 112
drag, startPoint x: 473, startPoint y: 286, endPoint x: 385, endPoint y: 273, distance: 88.6
click at [385, 273] on div "Button title 14 ****** Button type Send message arrow_down + Add postback" at bounding box center [474, 297] width 196 height 112
drag, startPoint x: 482, startPoint y: 277, endPoint x: 389, endPoint y: 268, distance: 93.8
click at [389, 268] on div "**********" at bounding box center [474, 275] width 170 height 19
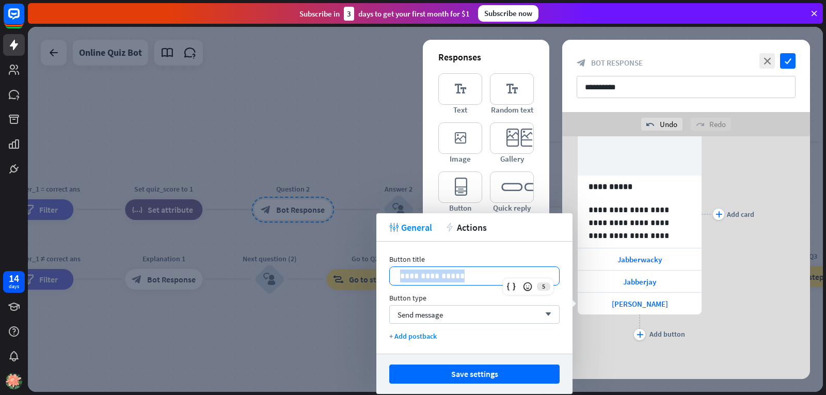
copy p "**********"
click at [412, 369] on button "Save settings" at bounding box center [474, 373] width 170 height 19
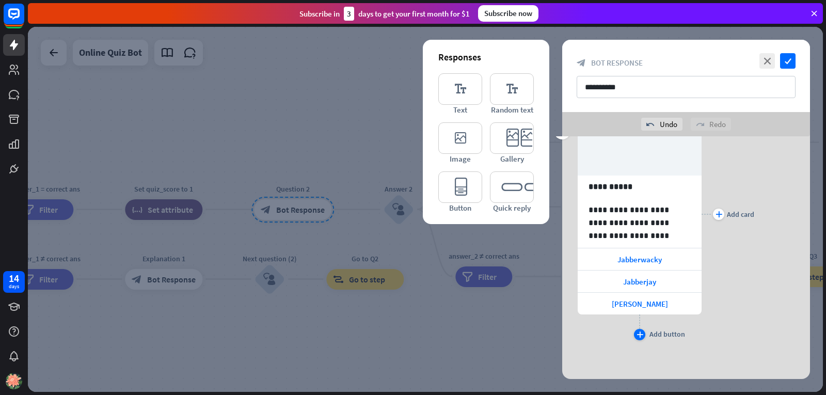
click at [643, 336] on div "plus" at bounding box center [639, 334] width 11 height 11
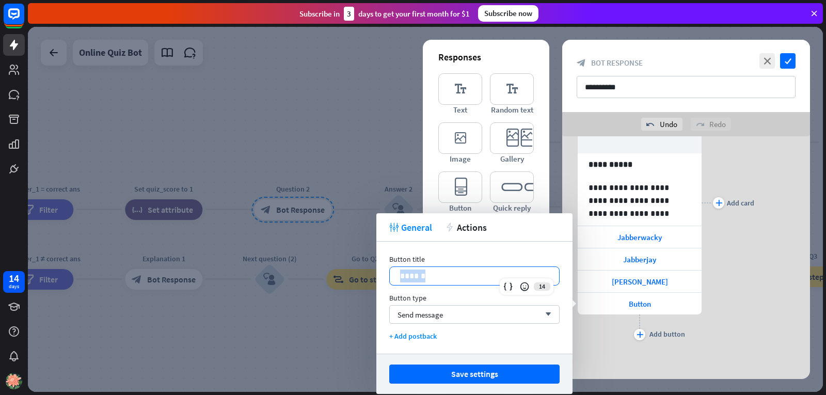
drag, startPoint x: 443, startPoint y: 268, endPoint x: 386, endPoint y: 273, distance: 57.6
click at [386, 273] on div "Button title 14 ****** Button type Send message arrow_down + Add postback" at bounding box center [474, 297] width 196 height 112
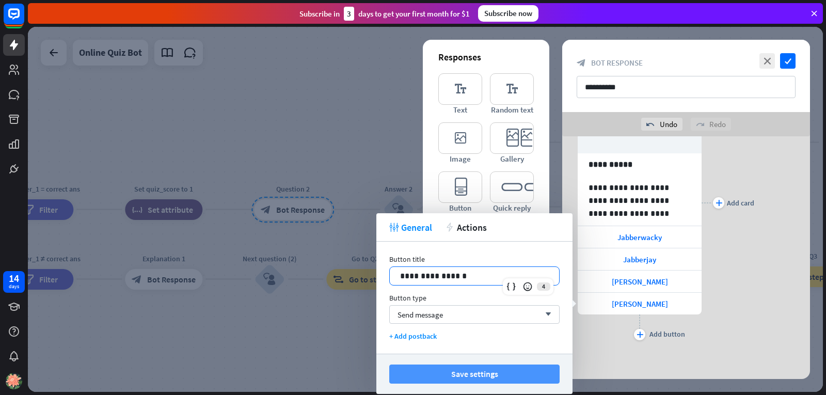
click at [468, 371] on button "Save settings" at bounding box center [474, 373] width 170 height 19
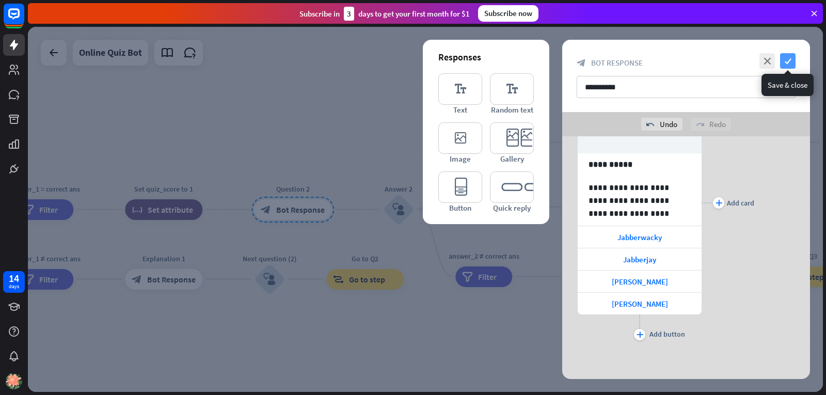
click at [790, 63] on icon "check" at bounding box center [787, 60] width 15 height 15
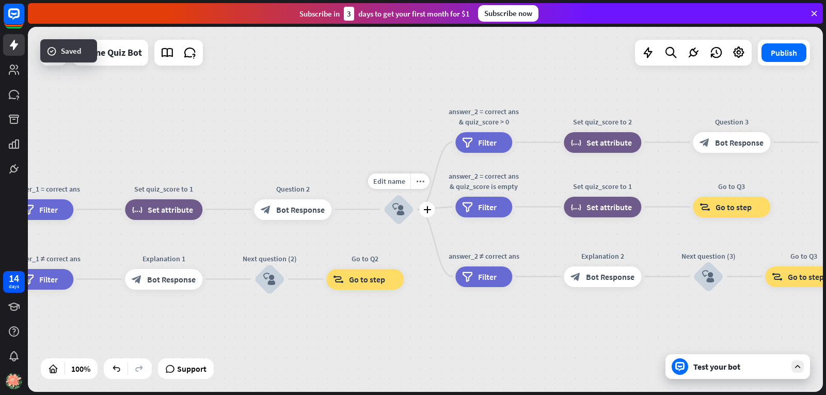
click at [410, 214] on div "block_user_input" at bounding box center [398, 209] width 31 height 31
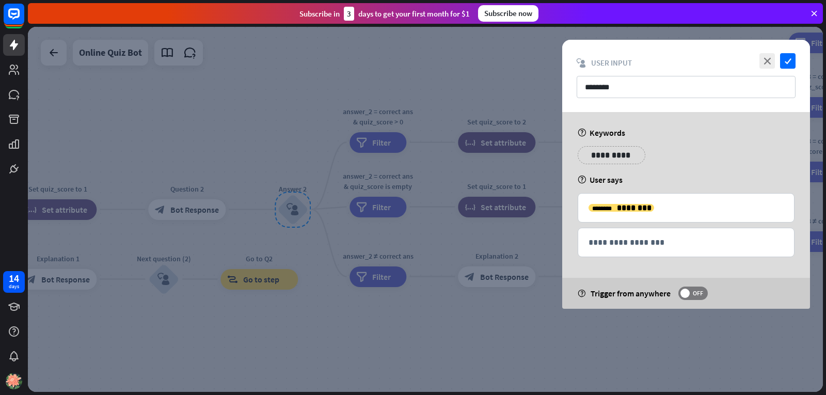
click at [565, 353] on div at bounding box center [425, 209] width 795 height 365
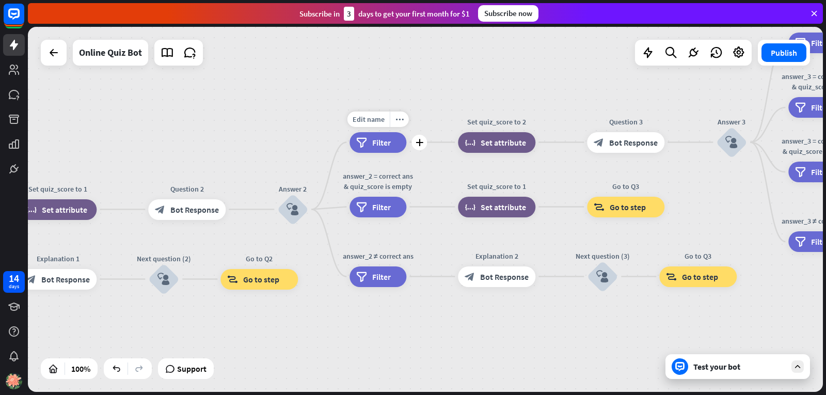
click at [392, 146] on div "filter Filter" at bounding box center [377, 142] width 57 height 21
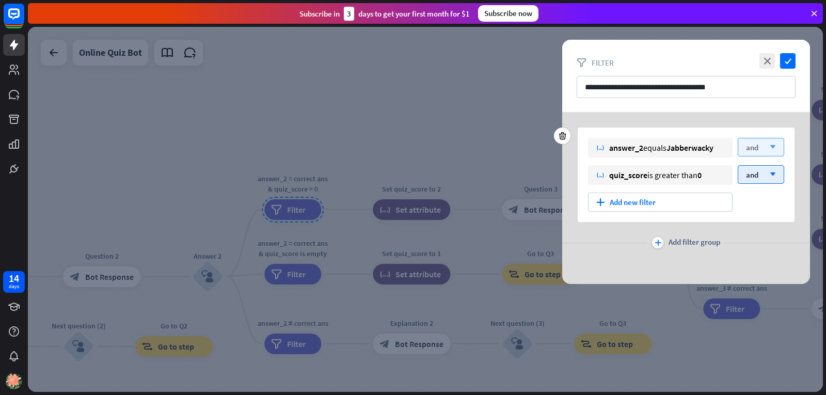
click at [757, 149] on span "and" at bounding box center [752, 147] width 12 height 10
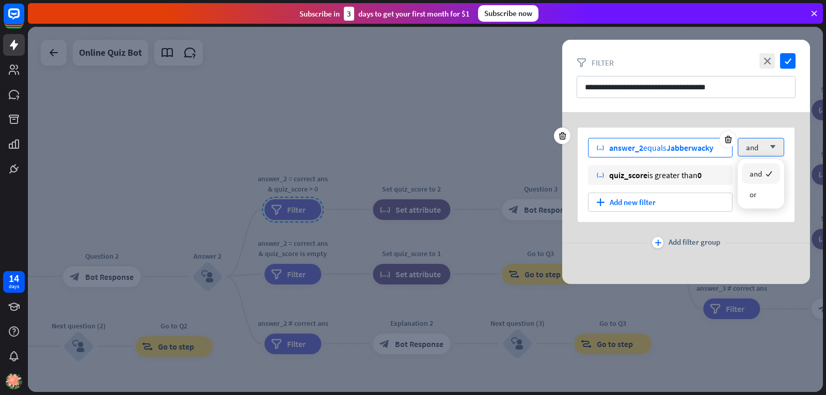
click at [723, 152] on div "variable answer_2 equals Jabberwacky" at bounding box center [660, 148] width 144 height 20
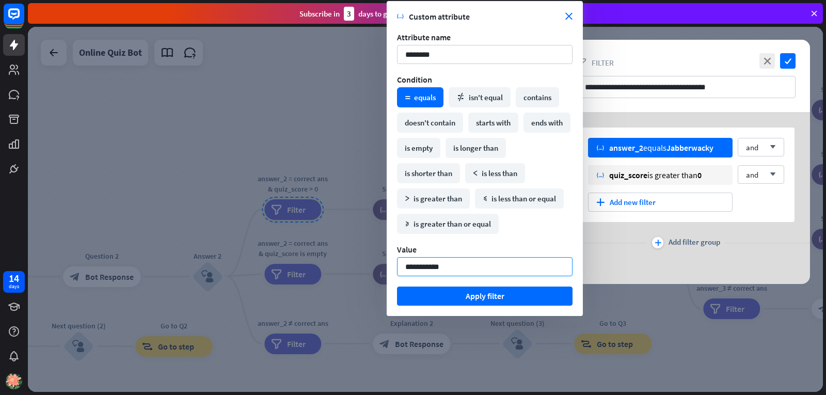
drag, startPoint x: 468, startPoint y: 270, endPoint x: 368, endPoint y: 267, distance: 100.1
click at [368, 267] on body "14 days close Product Help First steps Get started with ChatBot Help Center Fol…" at bounding box center [413, 197] width 826 height 395
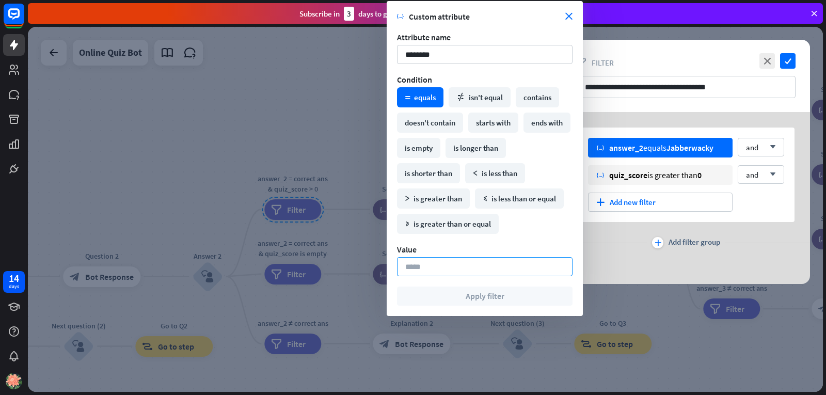
paste input "**********"
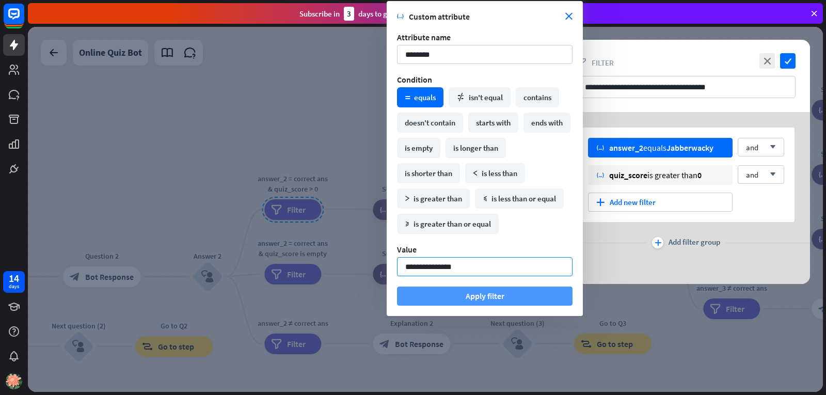
type input "**********"
click at [412, 295] on button "Apply filter" at bounding box center [484, 295] width 175 height 19
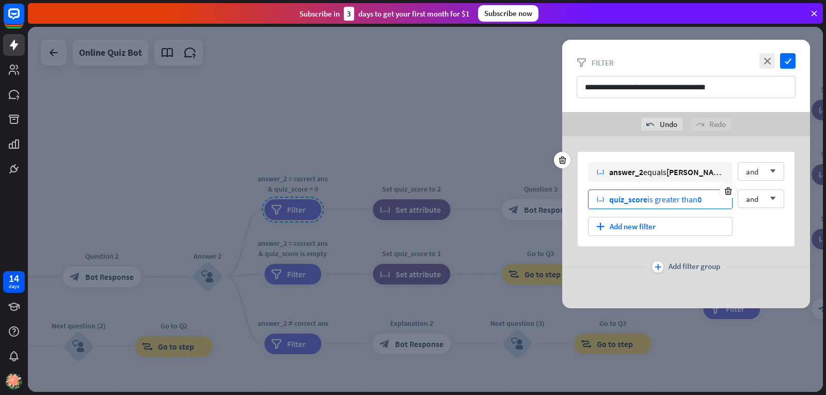
click at [697, 195] on div "quiz_score is greater than 0" at bounding box center [655, 199] width 92 height 10
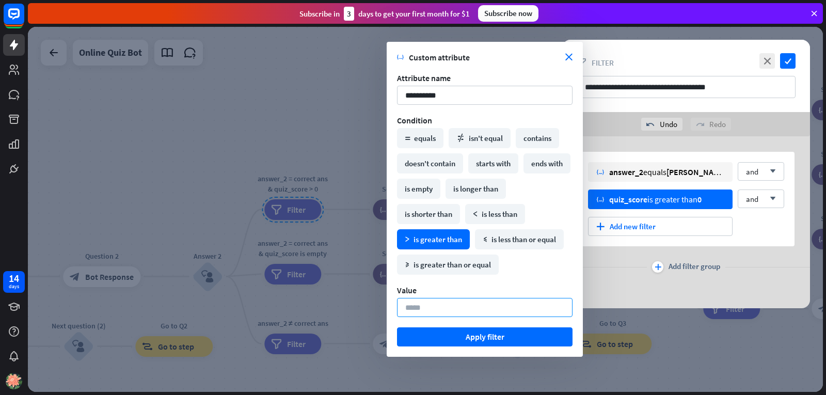
drag, startPoint x: 433, startPoint y: 312, endPoint x: 378, endPoint y: 306, distance: 55.0
click at [378, 306] on body "14 days close Product Help First steps Get started with ChatBot Help Center Fol…" at bounding box center [413, 197] width 826 height 395
type input "*"
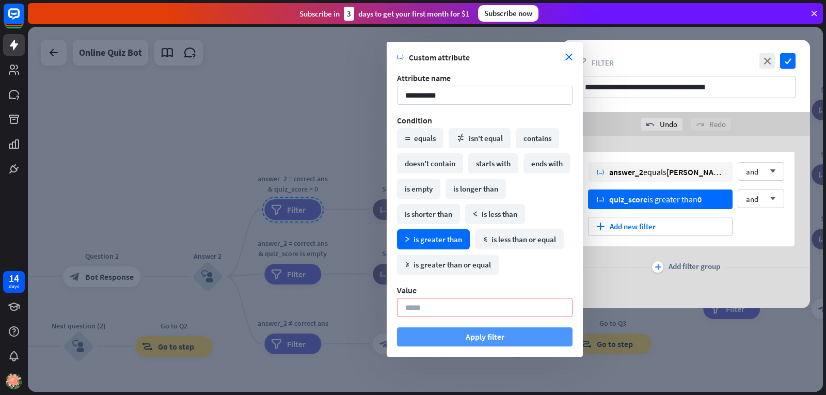
click at [504, 339] on button "Apply filter" at bounding box center [484, 336] width 175 height 19
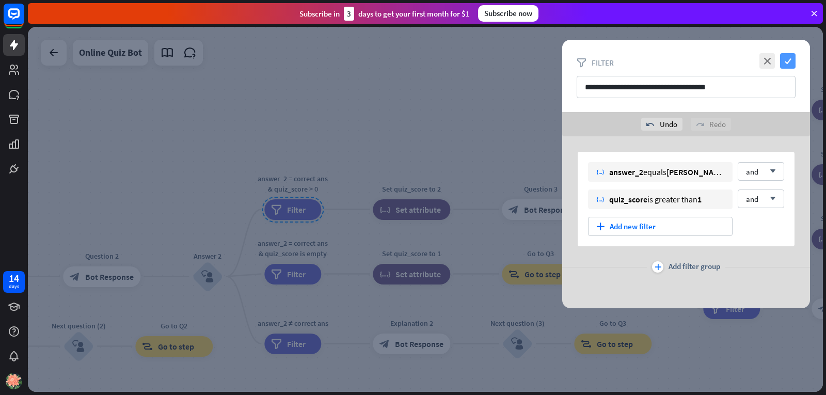
click at [789, 57] on icon "check" at bounding box center [787, 60] width 15 height 15
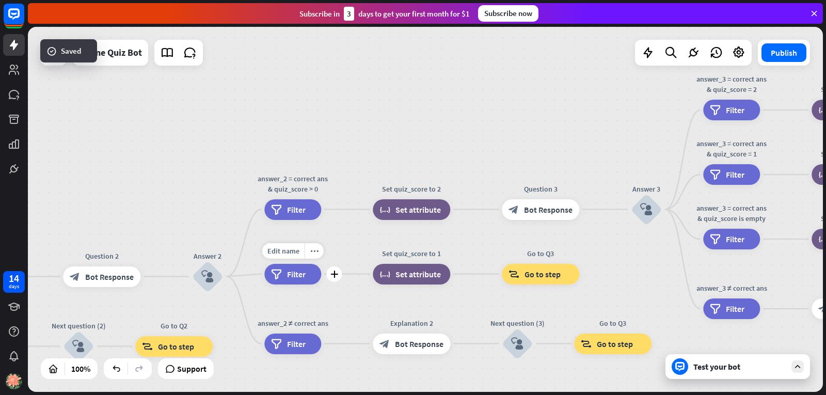
click at [289, 279] on div "filter Filter" at bounding box center [292, 274] width 57 height 21
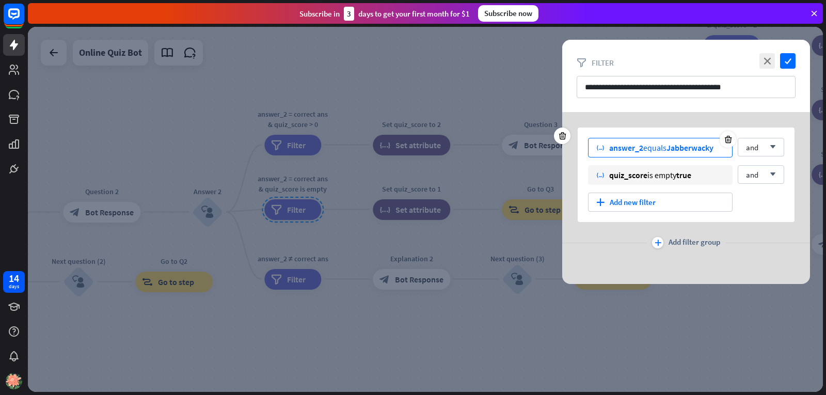
click at [713, 148] on span "Jabberwacky" at bounding box center [689, 147] width 47 height 10
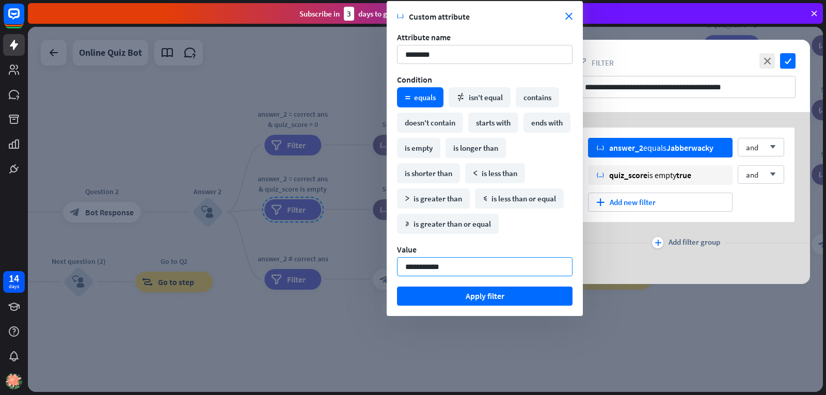
drag, startPoint x: 450, startPoint y: 265, endPoint x: 334, endPoint y: 273, distance: 116.9
click at [334, 273] on body "14 days close Product Help First steps Get started with ChatBot Help Center Fol…" at bounding box center [413, 197] width 826 height 395
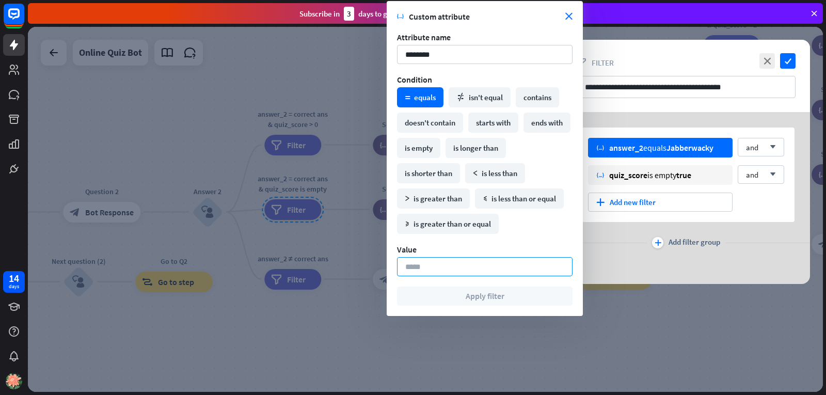
paste input "**********"
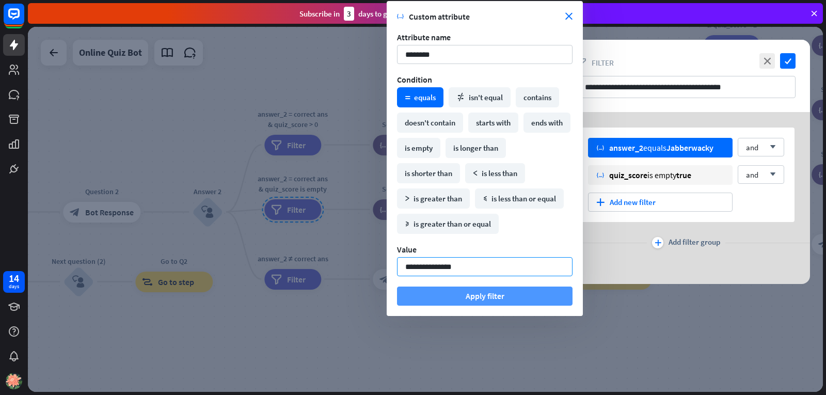
type input "**********"
click at [460, 298] on button "Apply filter" at bounding box center [484, 295] width 175 height 19
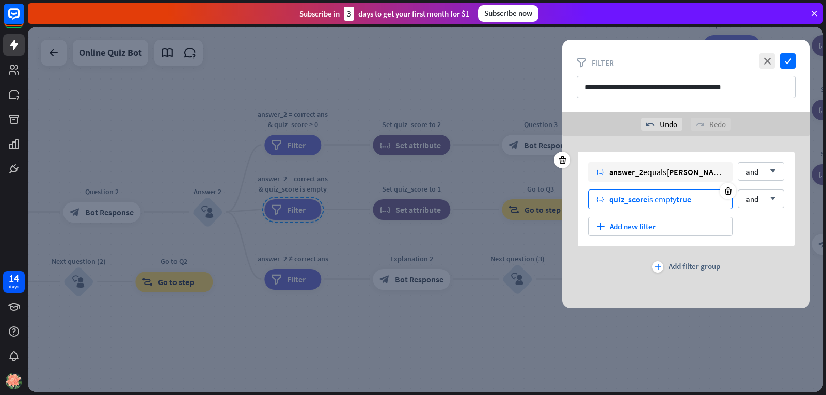
click at [706, 203] on div "variable quiz_score is empty true" at bounding box center [660, 199] width 144 height 20
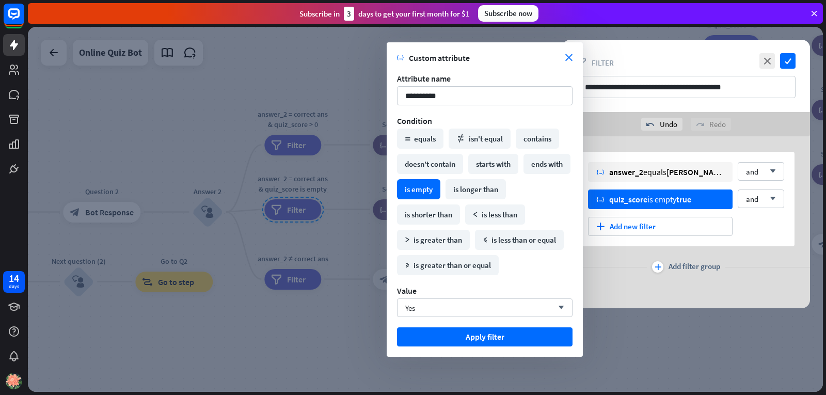
click at [569, 53] on section "variable Custom attribute close" at bounding box center [484, 58] width 175 height 10
click at [787, 63] on icon "check" at bounding box center [787, 60] width 15 height 15
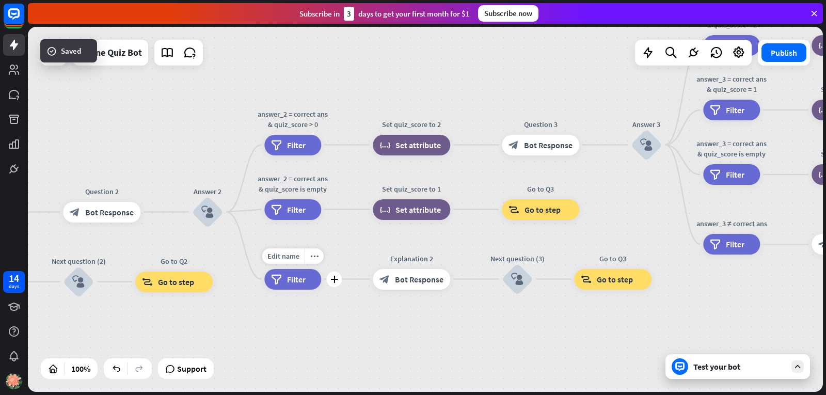
click at [311, 285] on div "filter Filter" at bounding box center [292, 279] width 57 height 21
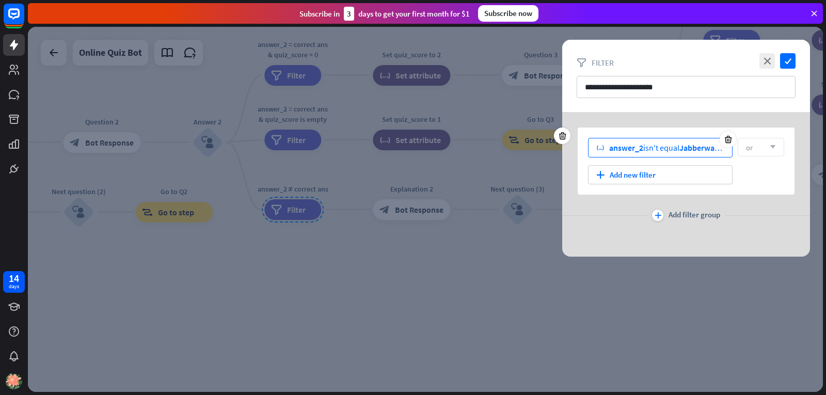
click at [703, 144] on span "Jabberwacky" at bounding box center [702, 147] width 47 height 10
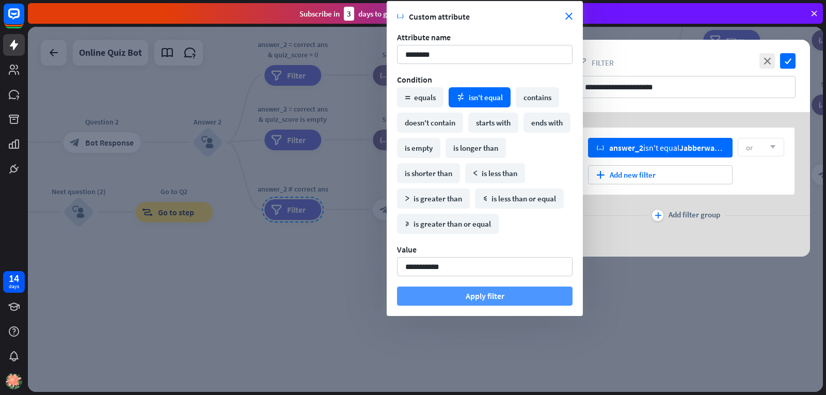
click at [408, 297] on button "Apply filter" at bounding box center [484, 295] width 175 height 19
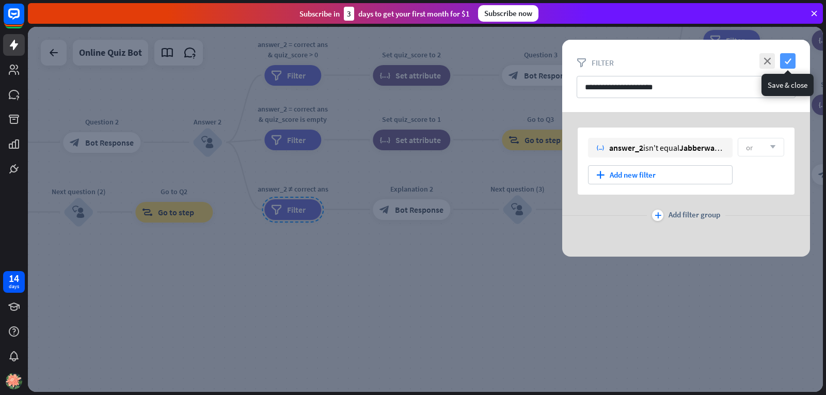
click at [789, 64] on icon "check" at bounding box center [787, 60] width 15 height 15
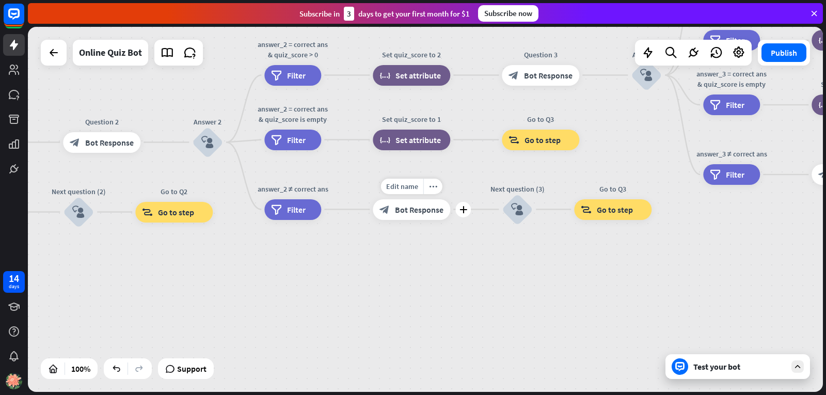
click at [422, 209] on span "Bot Response" at bounding box center [419, 209] width 48 height 10
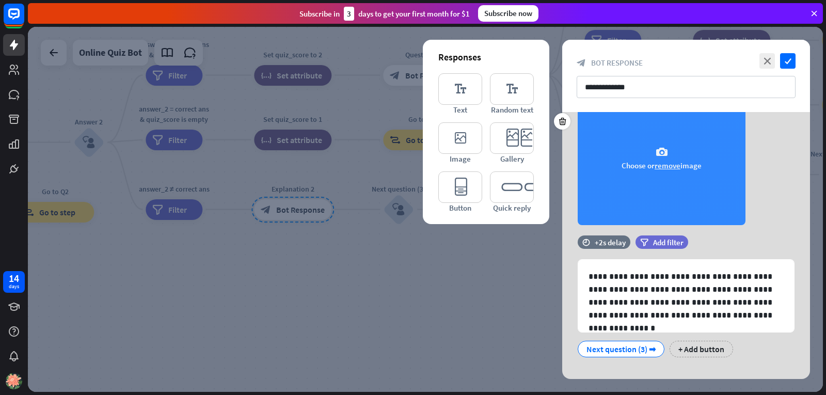
scroll to position [148, 0]
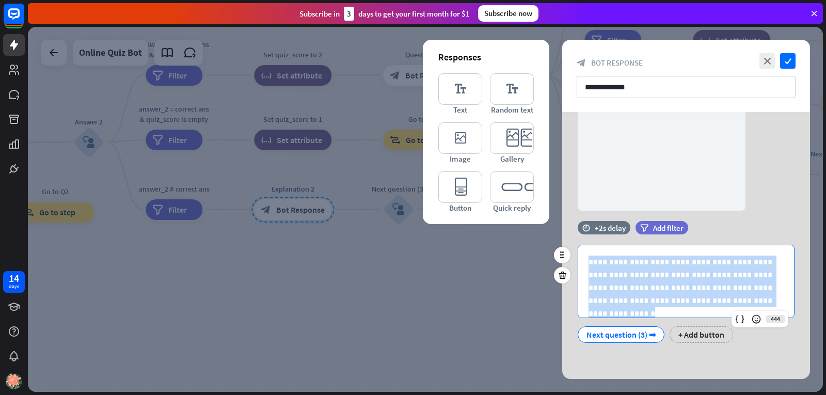
drag, startPoint x: 585, startPoint y: 261, endPoint x: 774, endPoint y: 307, distance: 195.5
click at [774, 307] on div "**********" at bounding box center [686, 281] width 216 height 72
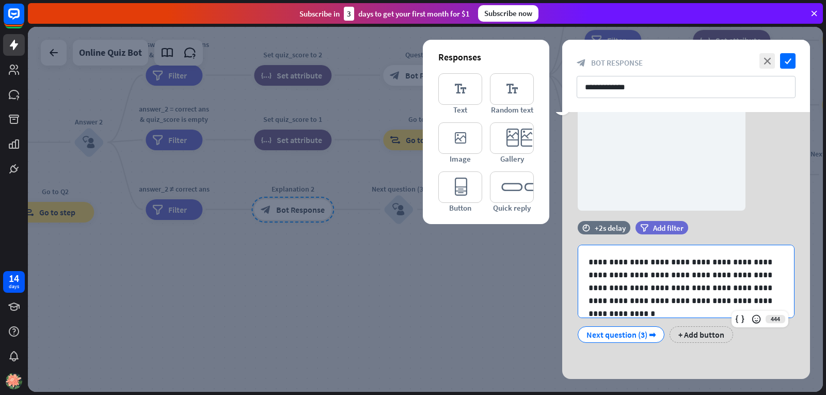
scroll to position [0, 0]
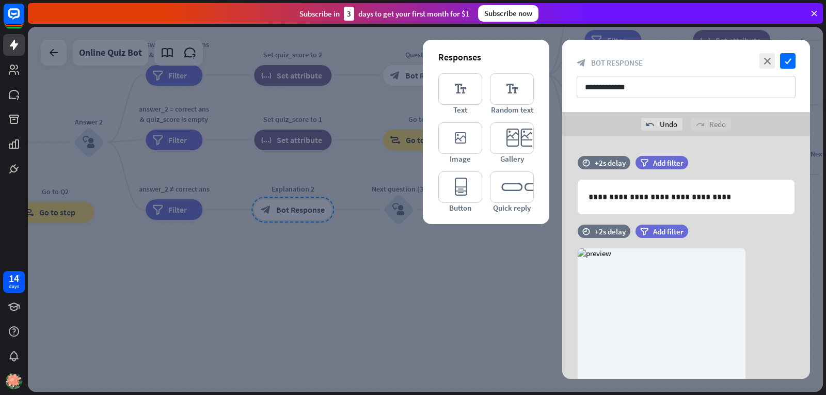
click at [468, 318] on div at bounding box center [425, 209] width 795 height 365
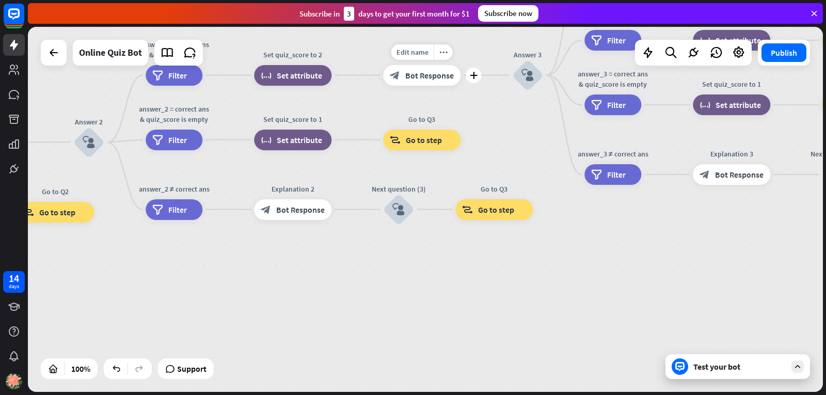
click at [422, 77] on span "Bot Response" at bounding box center [429, 75] width 48 height 10
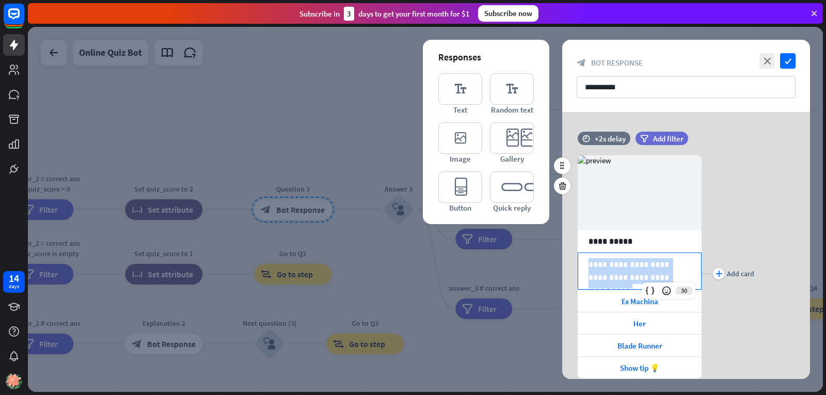
drag, startPoint x: 666, startPoint y: 279, endPoint x: 576, endPoint y: 264, distance: 91.5
click at [576, 264] on div "**********" at bounding box center [686, 273] width 248 height 267
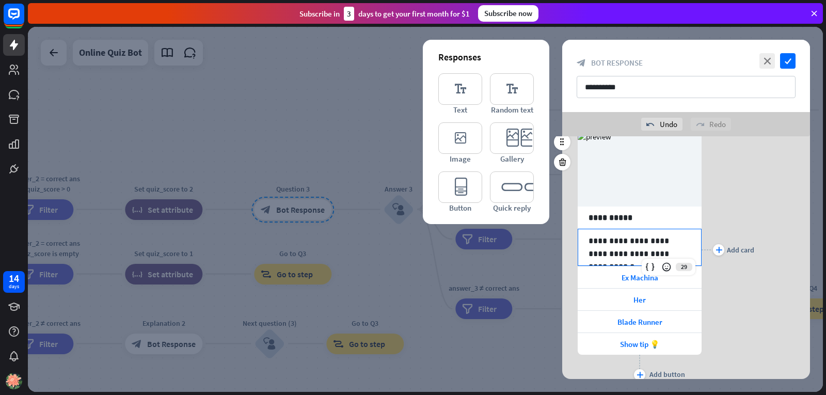
scroll to position [88, 0]
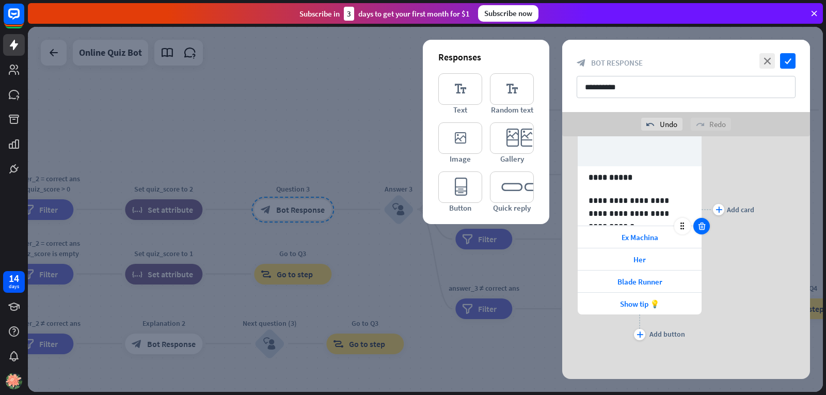
click at [701, 223] on icon at bounding box center [702, 225] width 10 height 9
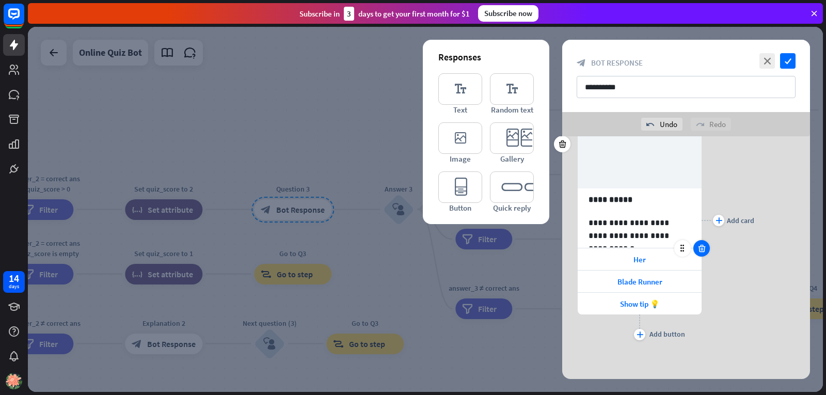
click at [697, 251] on icon at bounding box center [702, 248] width 10 height 9
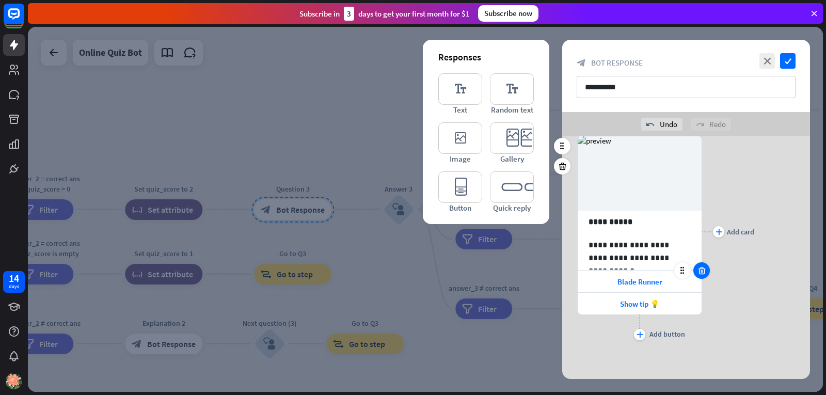
scroll to position [44, 0]
click at [702, 272] on icon at bounding box center [702, 270] width 10 height 9
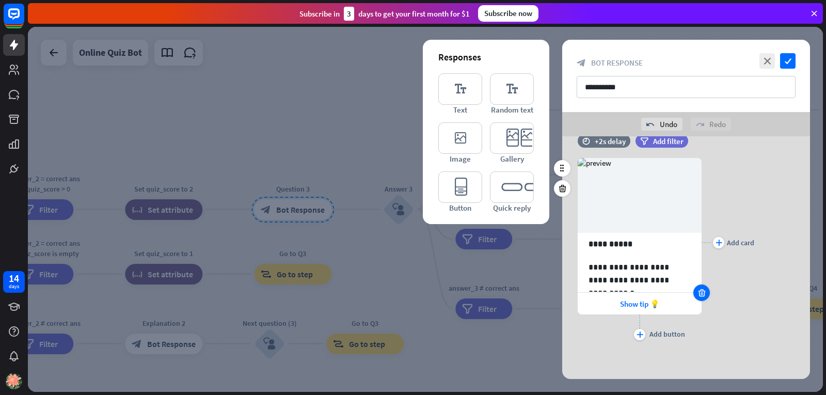
drag, startPoint x: 704, startPoint y: 288, endPoint x: 688, endPoint y: 312, distance: 28.8
click at [704, 288] on icon at bounding box center [702, 292] width 10 height 9
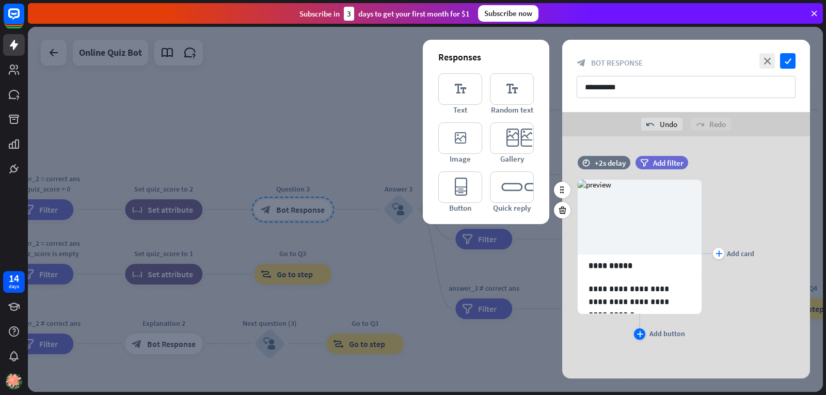
click at [641, 333] on icon "plus" at bounding box center [639, 334] width 7 height 6
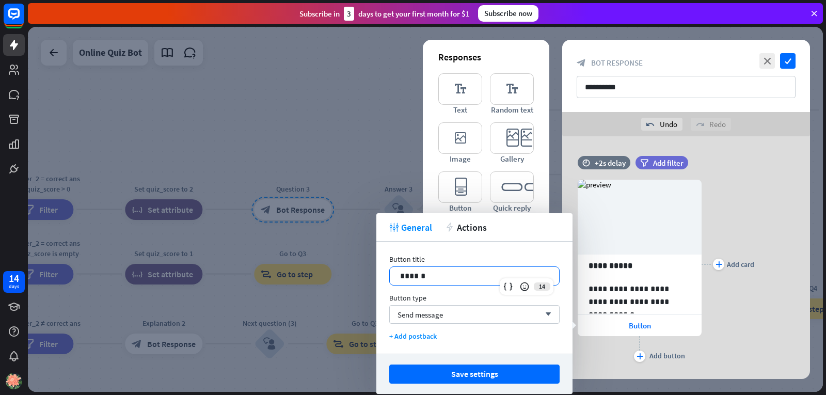
drag, startPoint x: 479, startPoint y: 274, endPoint x: 381, endPoint y: 285, distance: 98.1
click at [381, 285] on div "Button title 14 ****** Button type Send message arrow_down + Add postback" at bounding box center [474, 297] width 196 height 112
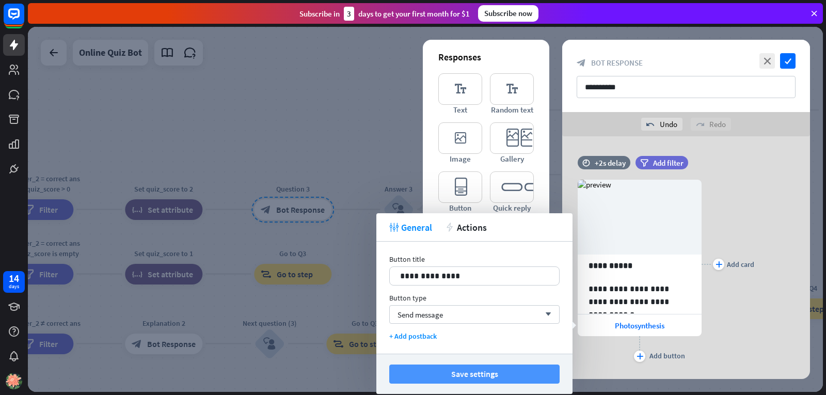
click at [449, 377] on button "Save settings" at bounding box center [474, 373] width 170 height 19
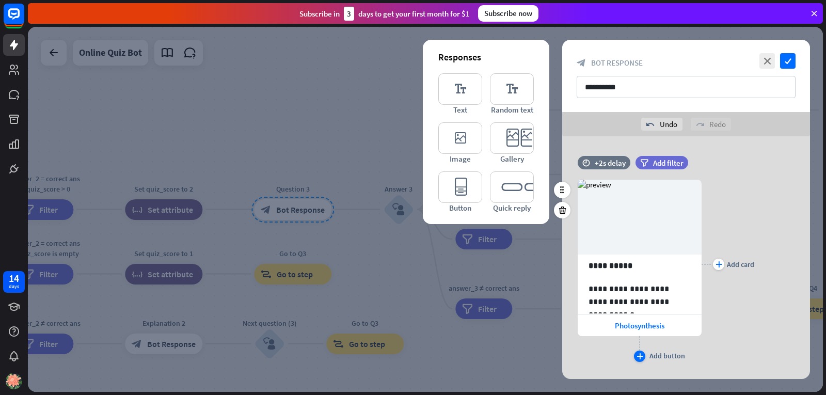
click at [639, 355] on icon "plus" at bounding box center [639, 356] width 7 height 6
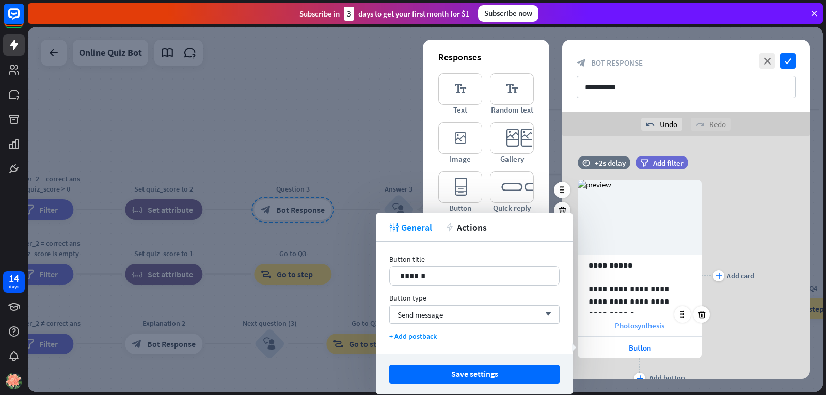
click at [658, 328] on span "Photosynthesis" at bounding box center [640, 325] width 50 height 10
drag, startPoint x: 461, startPoint y: 274, endPoint x: 349, endPoint y: 270, distance: 112.5
click at [349, 270] on body "14 days close Product Help First steps Get started with ChatBot Help Center Fol…" at bounding box center [413, 197] width 826 height 395
drag, startPoint x: 349, startPoint y: 270, endPoint x: 360, endPoint y: 272, distance: 11.0
click at [360, 272] on div at bounding box center [425, 209] width 795 height 365
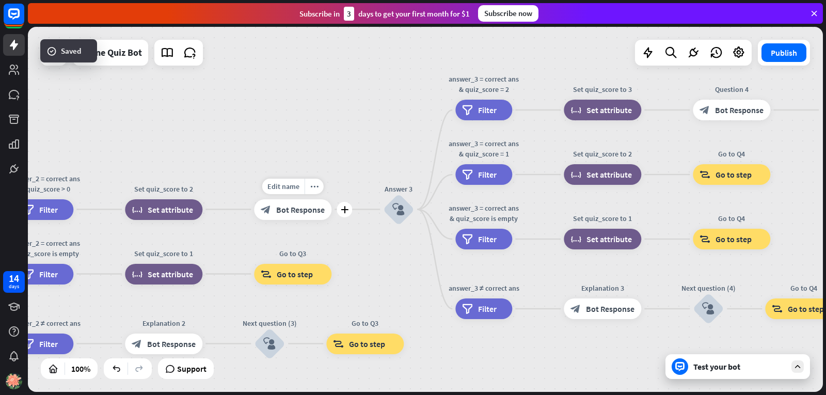
click at [292, 215] on div "block_bot_response Bot Response" at bounding box center [292, 209] width 77 height 21
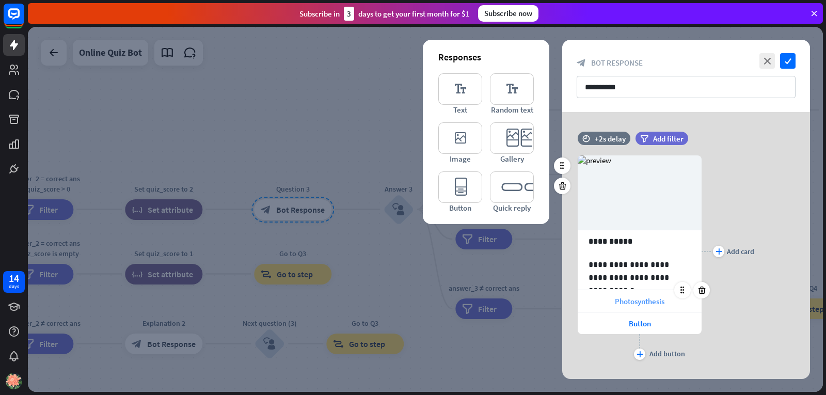
click at [666, 302] on div "Photosynthesis" at bounding box center [639, 301] width 124 height 22
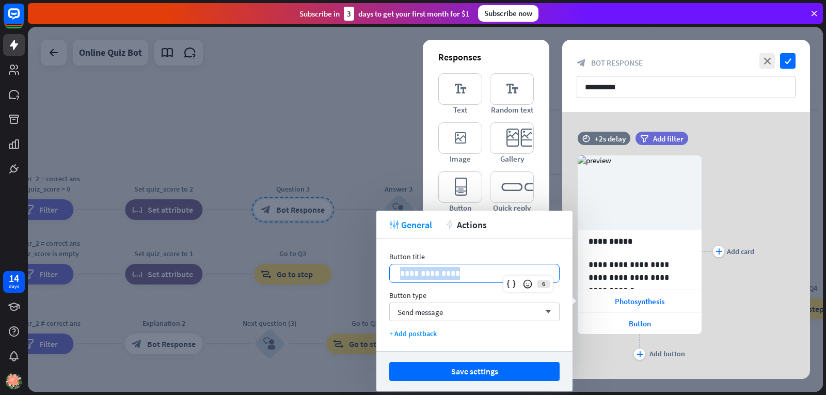
drag, startPoint x: 462, startPoint y: 275, endPoint x: 383, endPoint y: 265, distance: 79.6
click at [383, 265] on div "**********" at bounding box center [474, 295] width 196 height 112
copy p "**********"
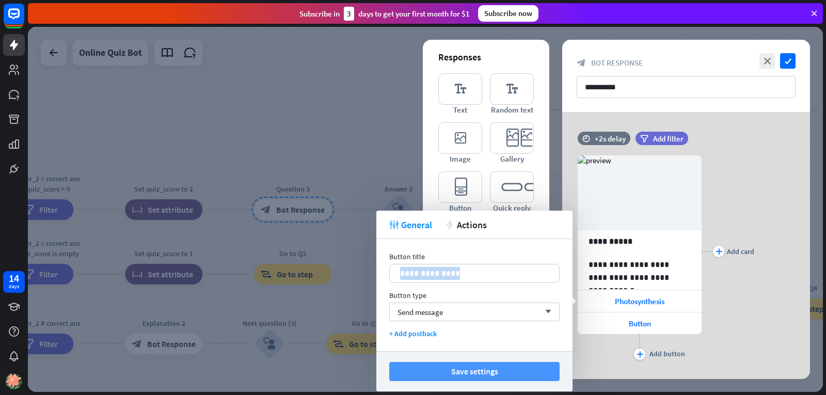
click at [400, 367] on button "Save settings" at bounding box center [474, 371] width 170 height 19
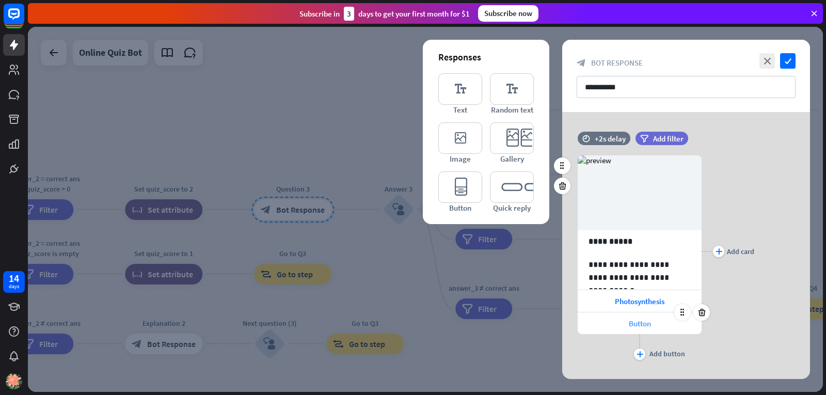
click at [630, 326] on span "Button" at bounding box center [639, 323] width 22 height 10
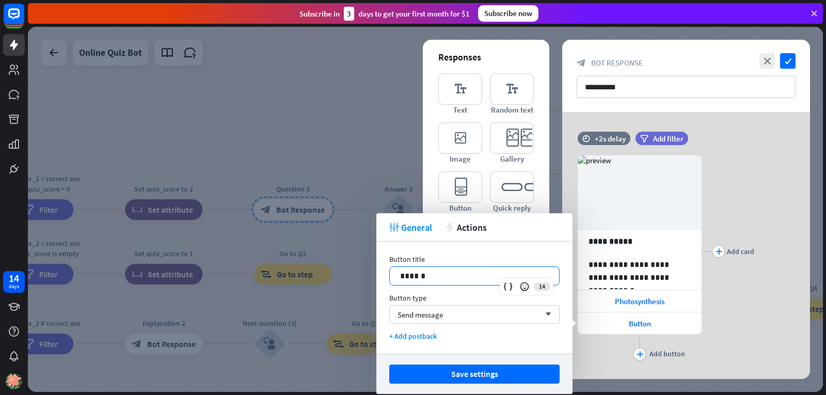
drag, startPoint x: 430, startPoint y: 278, endPoint x: 386, endPoint y: 274, distance: 43.5
click at [386, 274] on div "Button title 14 ****** Button type Send message arrow_down + Add postback" at bounding box center [474, 297] width 196 height 112
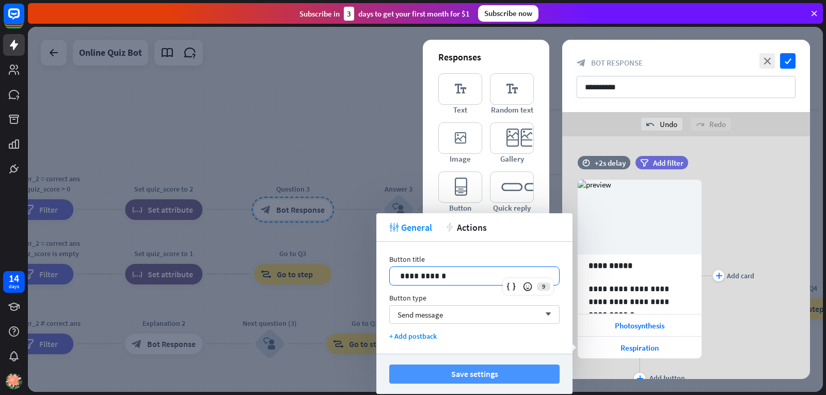
click at [421, 368] on button "Save settings" at bounding box center [474, 373] width 170 height 19
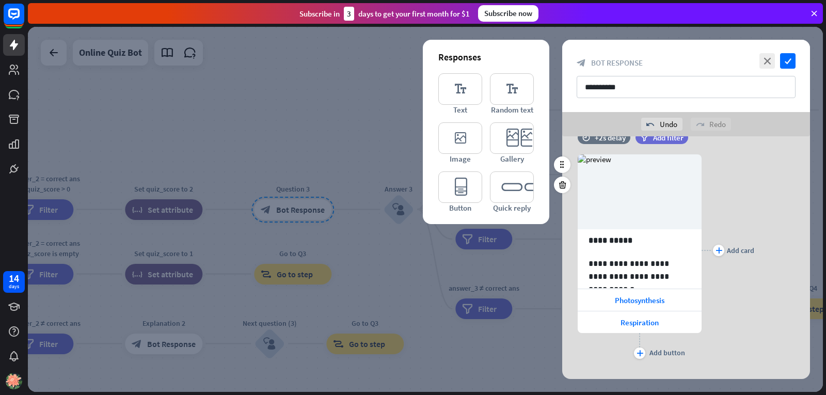
scroll to position [44, 0]
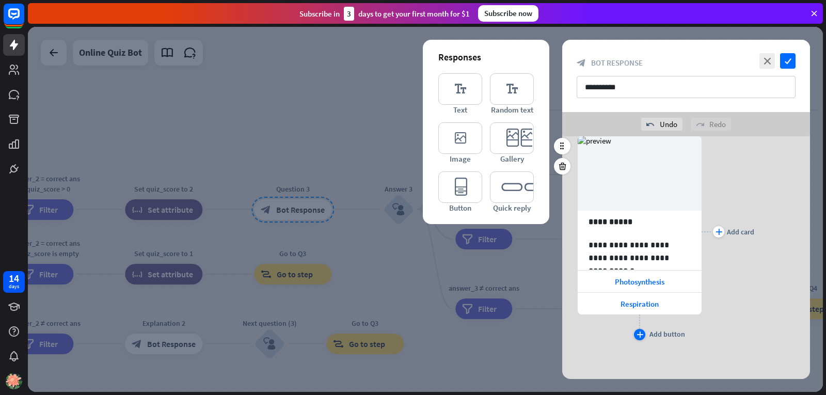
click at [635, 332] on div "plus" at bounding box center [639, 334] width 11 height 11
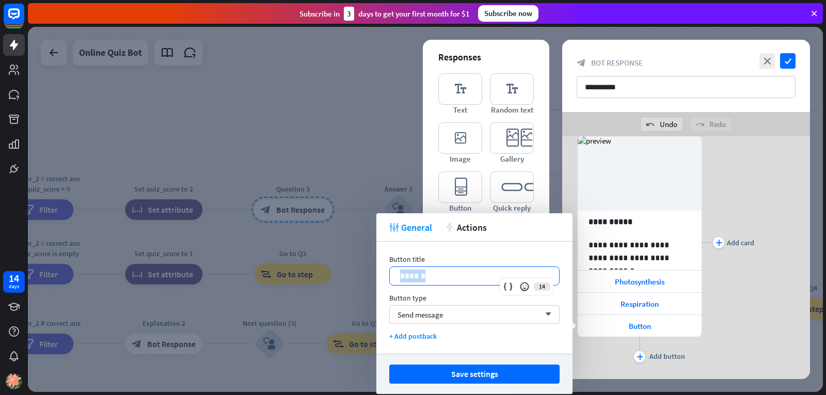
drag, startPoint x: 479, startPoint y: 280, endPoint x: 402, endPoint y: 271, distance: 77.4
click at [402, 271] on p "******" at bounding box center [474, 275] width 149 height 13
paste div
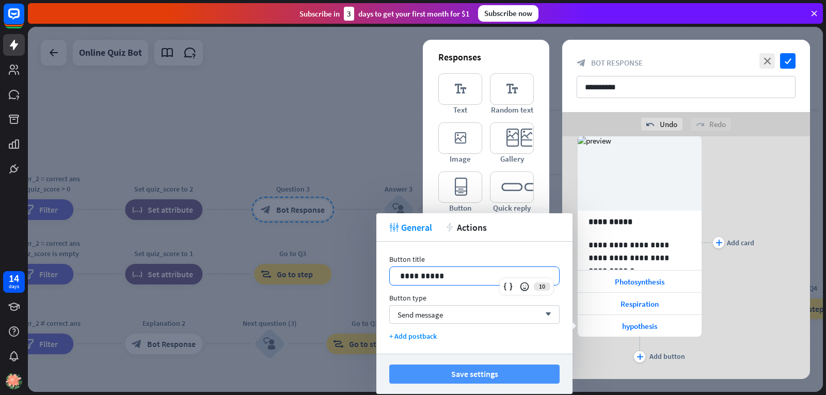
click at [510, 381] on button "Save settings" at bounding box center [474, 373] width 170 height 19
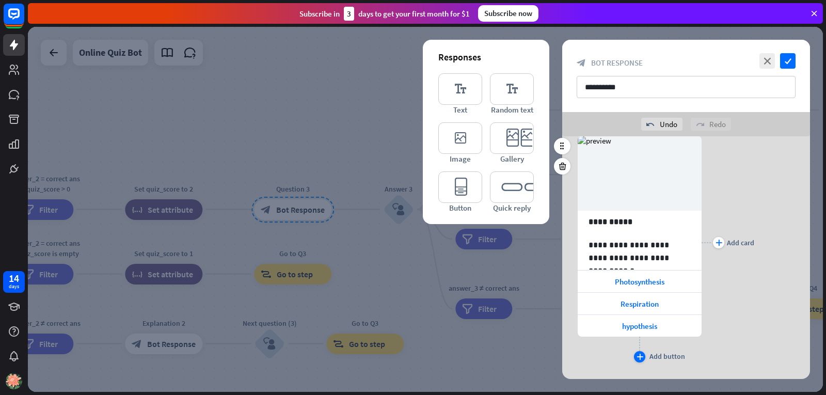
click at [638, 354] on icon "plus" at bounding box center [639, 356] width 7 height 6
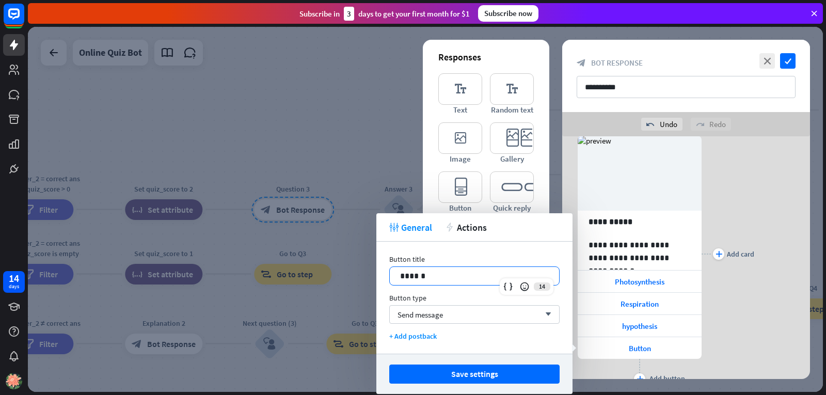
click at [449, 271] on p "******" at bounding box center [474, 275] width 149 height 13
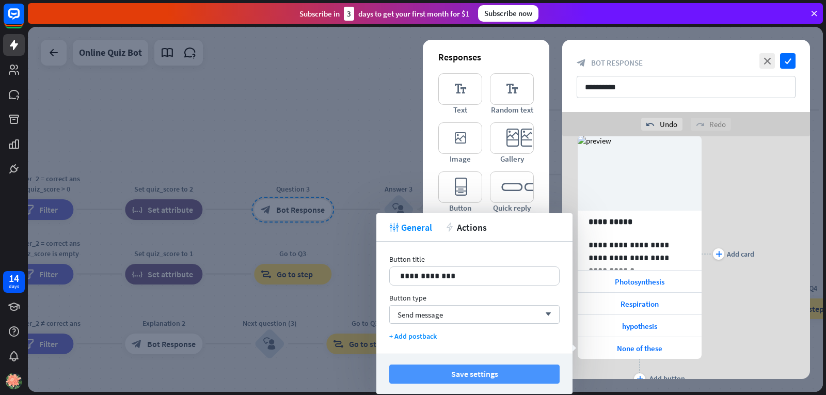
click at [431, 372] on button "Save settings" at bounding box center [474, 373] width 170 height 19
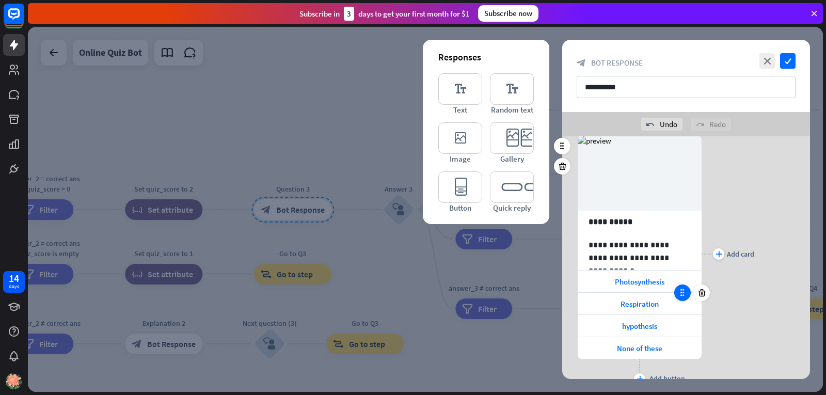
click at [678, 291] on icon at bounding box center [681, 292] width 9 height 9
click at [659, 284] on span "Photosynthesis" at bounding box center [640, 282] width 50 height 10
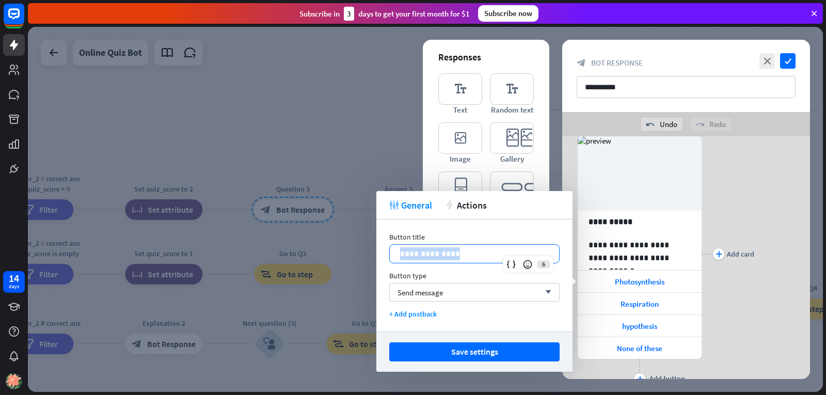
drag, startPoint x: 417, startPoint y: 256, endPoint x: 385, endPoint y: 258, distance: 32.6
click at [385, 258] on div "**********" at bounding box center [474, 275] width 196 height 112
copy p "**********"
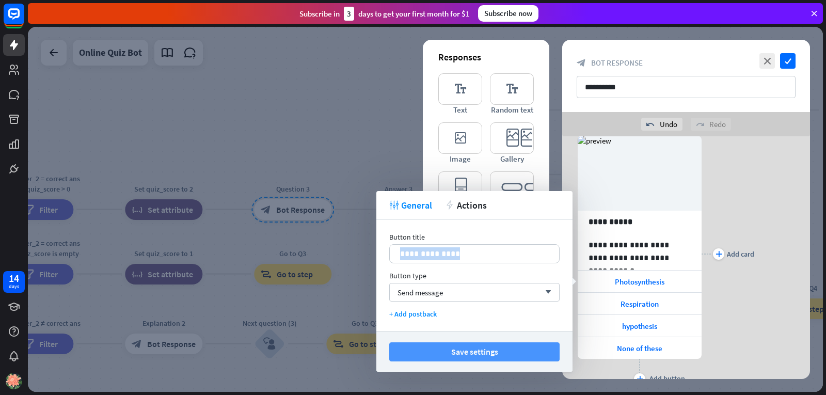
click at [413, 353] on button "Save settings" at bounding box center [474, 351] width 170 height 19
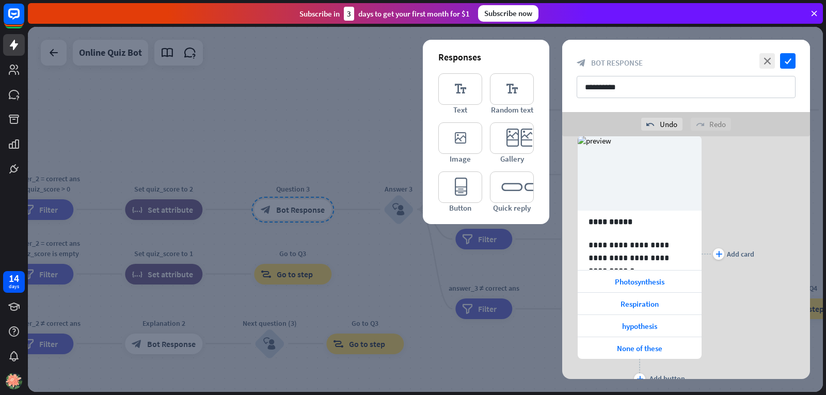
click at [430, 361] on div at bounding box center [425, 209] width 795 height 365
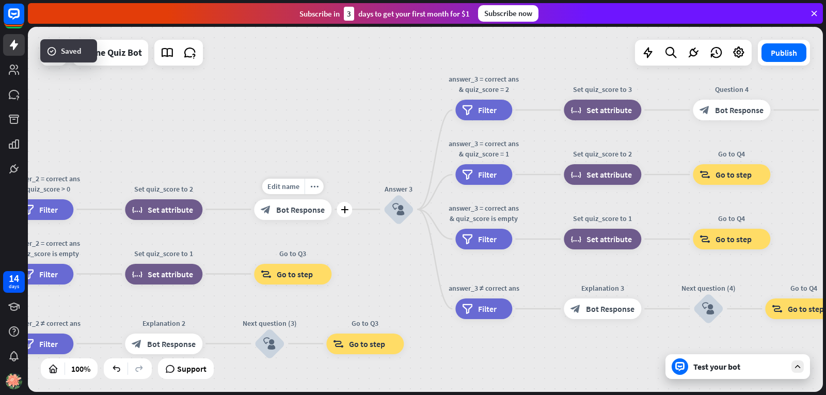
click at [286, 211] on span "Bot Response" at bounding box center [300, 209] width 48 height 10
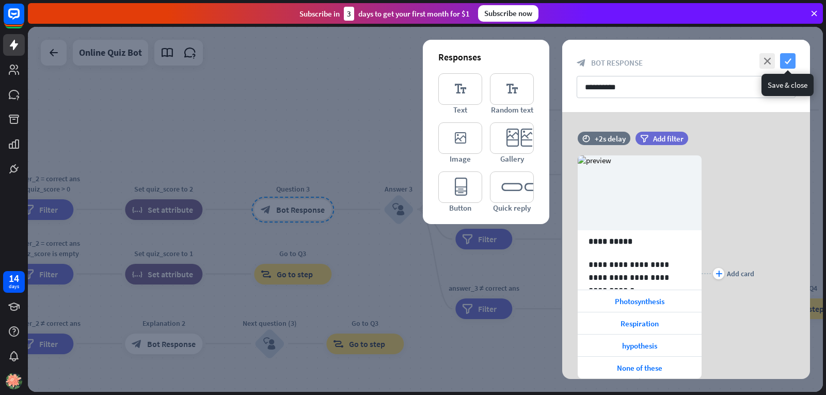
click at [785, 57] on icon "check" at bounding box center [787, 60] width 15 height 15
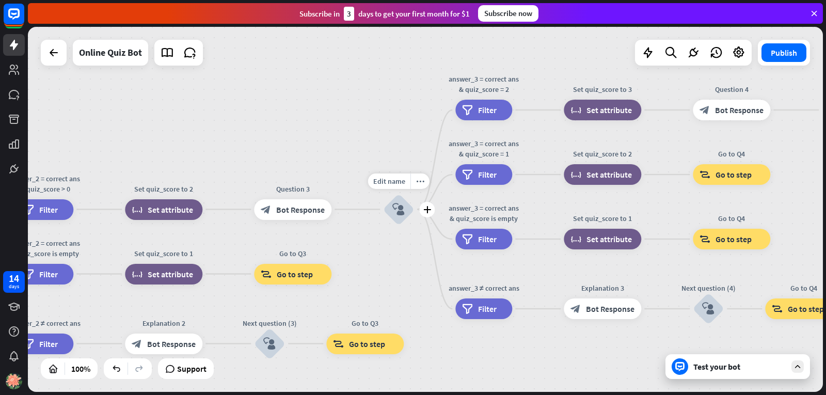
click at [402, 209] on icon "block_user_input" at bounding box center [398, 209] width 12 height 12
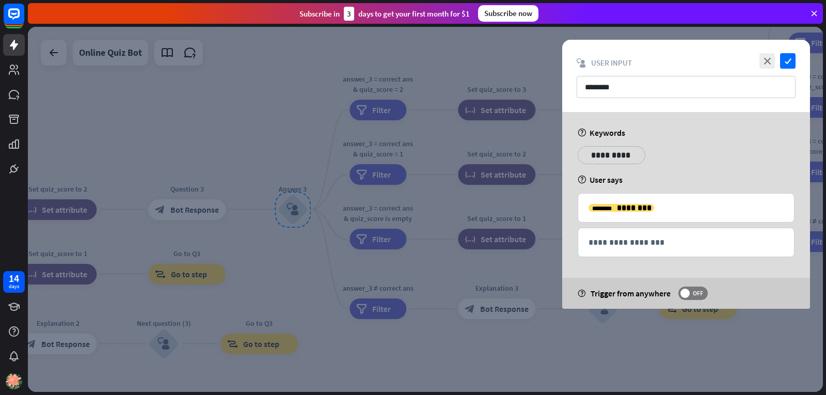
click at [537, 347] on div at bounding box center [425, 209] width 795 height 365
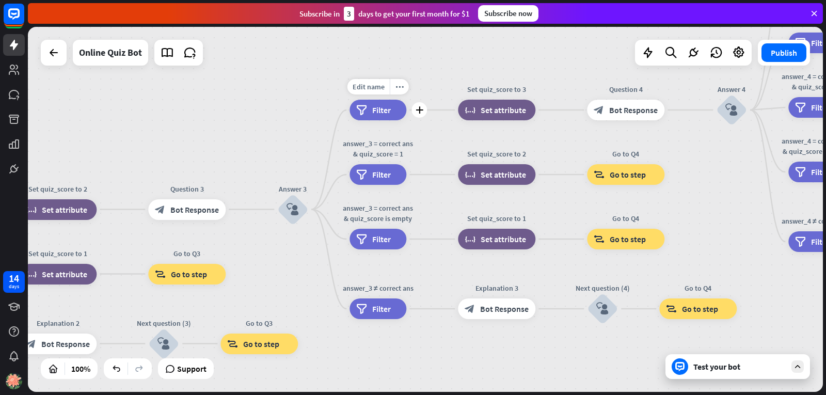
click at [381, 113] on span "Filter" at bounding box center [381, 110] width 19 height 10
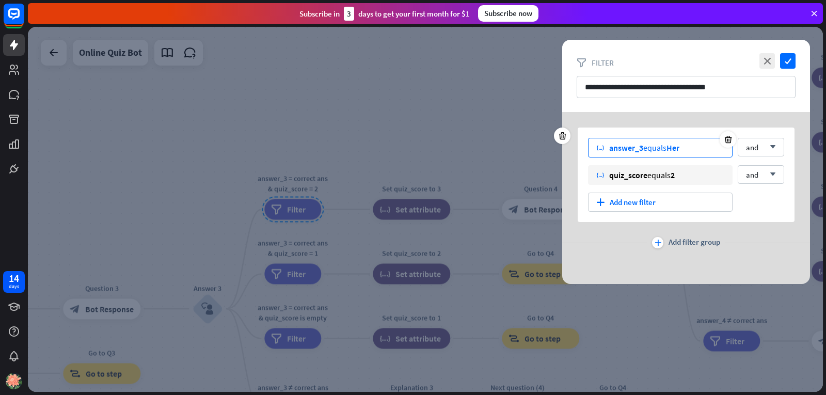
click at [692, 145] on div "variable answer_3 equals Her" at bounding box center [660, 148] width 144 height 20
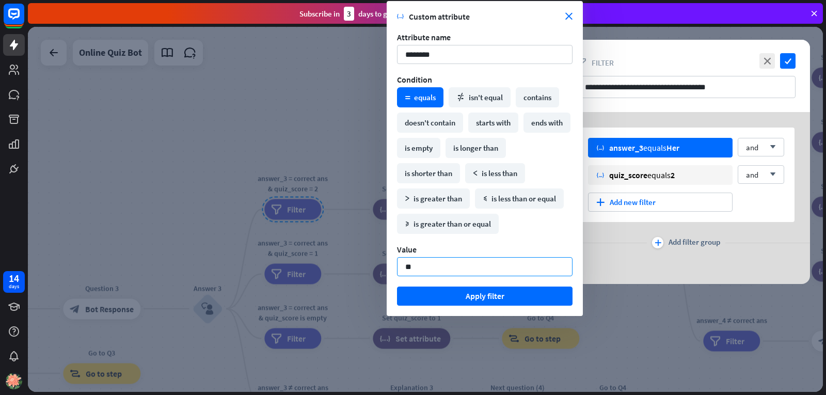
type input "*"
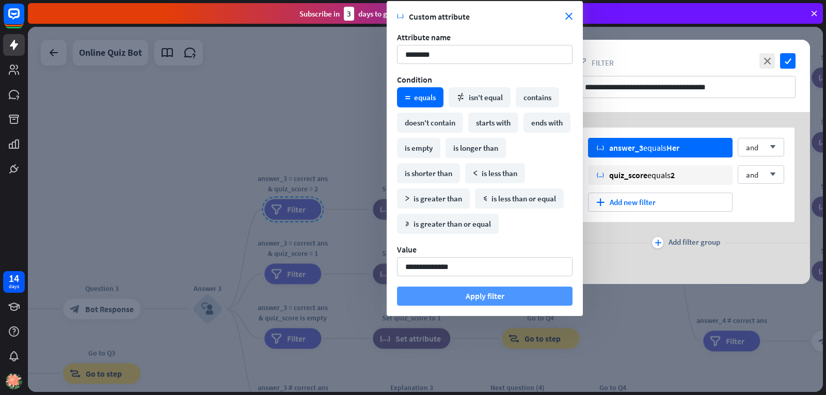
type input "**********"
click at [510, 298] on button "Apply filter" at bounding box center [484, 295] width 175 height 19
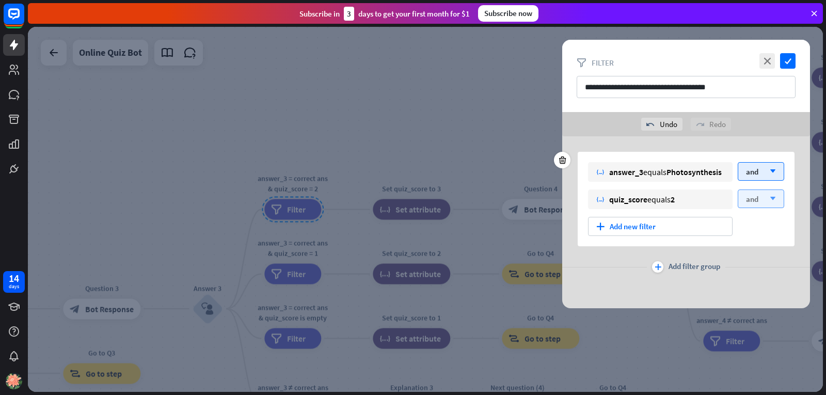
click at [761, 200] on div "and arrow_down" at bounding box center [760, 198] width 46 height 19
click at [787, 61] on icon "check" at bounding box center [787, 60] width 15 height 15
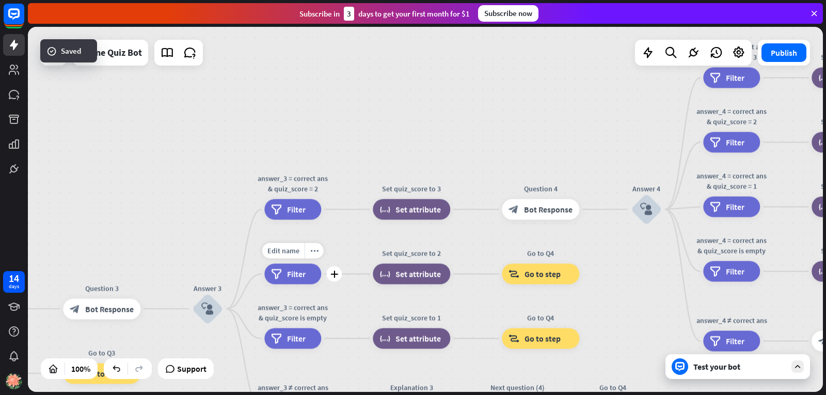
click at [295, 276] on span "Filter" at bounding box center [296, 274] width 19 height 10
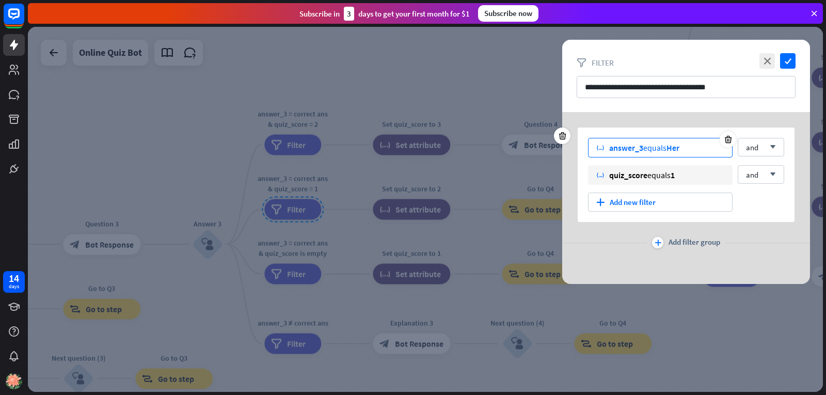
click at [694, 149] on div "variable answer_3 equals Her" at bounding box center [660, 148] width 144 height 20
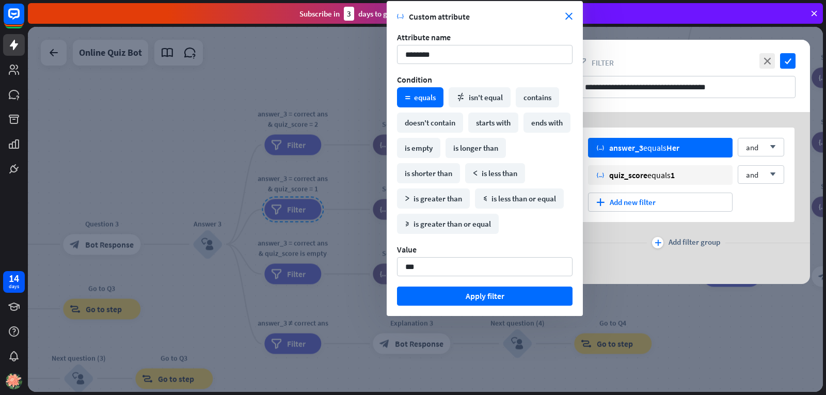
drag, startPoint x: 440, startPoint y: 273, endPoint x: 371, endPoint y: 280, distance: 68.4
click at [371, 280] on body "14 days close Product Help First steps Get started with ChatBot Help Center Fol…" at bounding box center [413, 197] width 826 height 395
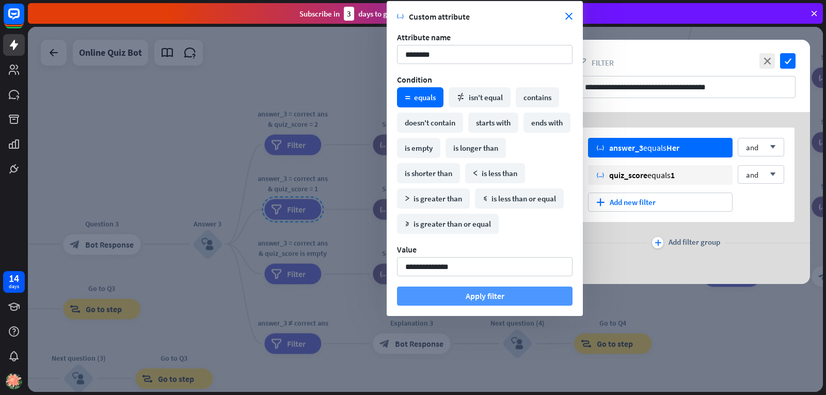
type input "**********"
click at [450, 297] on button "Apply filter" at bounding box center [484, 295] width 175 height 19
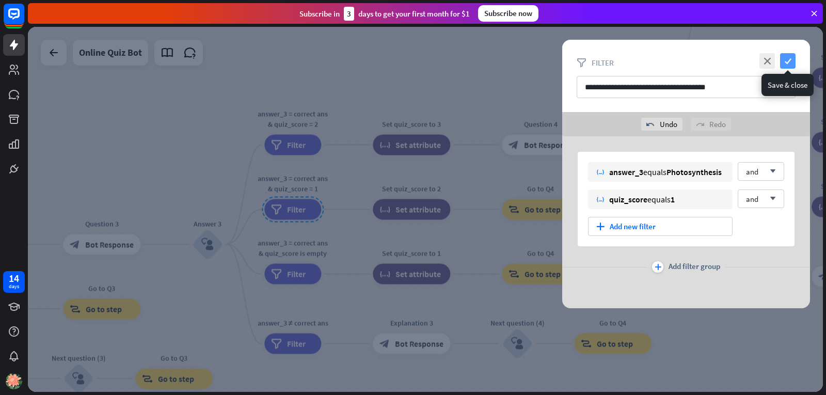
click at [788, 58] on icon "check" at bounding box center [787, 60] width 15 height 15
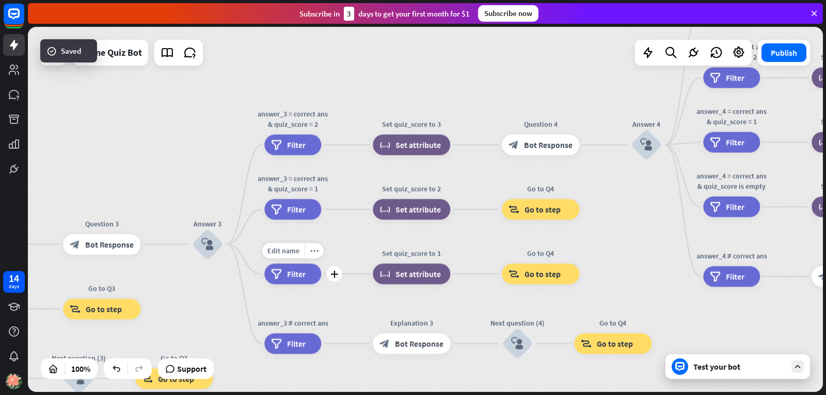
click at [281, 284] on div "Edit name more_horiz plus answer_3 = correct ans & quiz_score is empty filter F…" at bounding box center [292, 274] width 57 height 21
click at [286, 277] on div "filter Filter" at bounding box center [292, 274] width 57 height 21
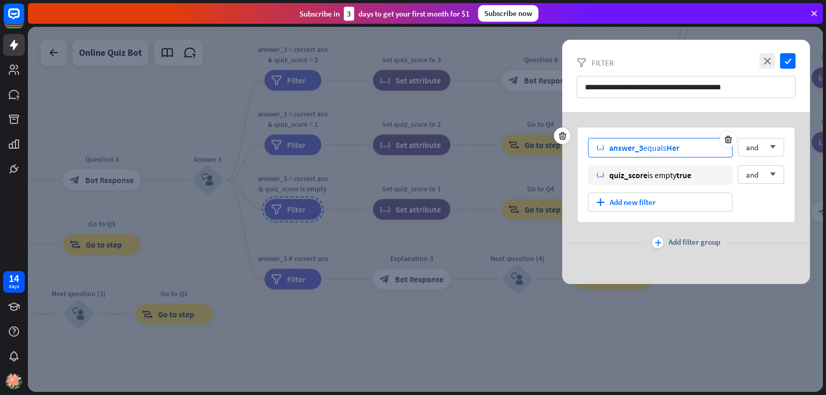
click at [721, 147] on div at bounding box center [727, 139] width 17 height 17
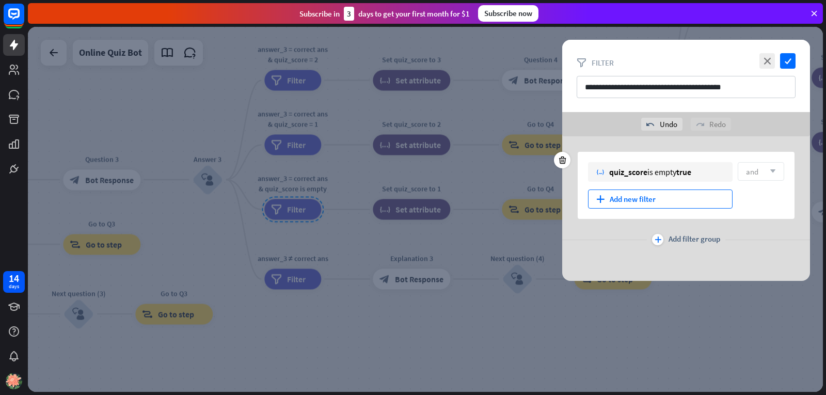
click at [673, 198] on div "plus Add new filter" at bounding box center [660, 198] width 144 height 19
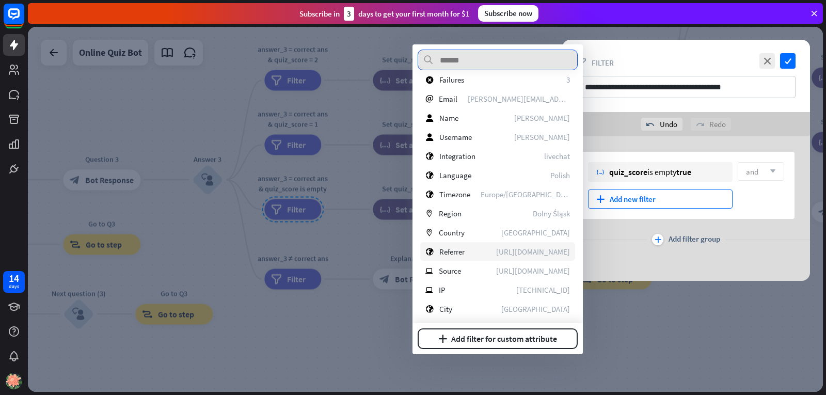
scroll to position [284, 0]
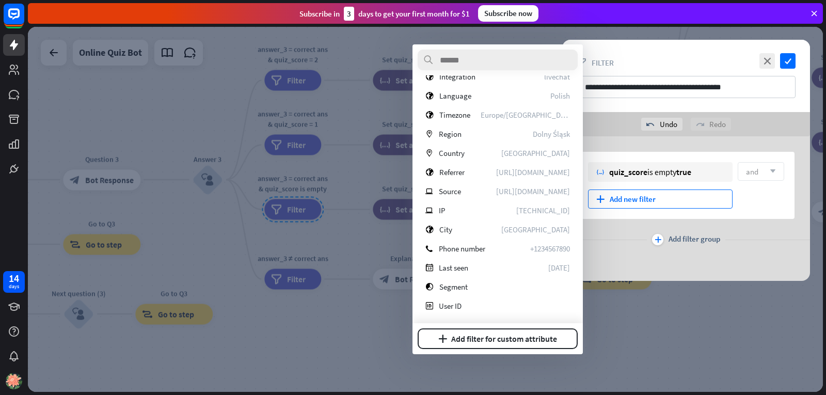
click at [698, 321] on div at bounding box center [425, 209] width 795 height 365
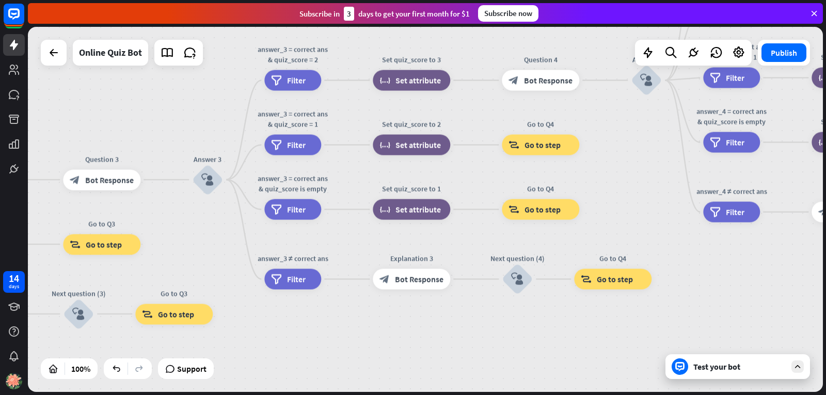
click at [714, 368] on div "Test your bot" at bounding box center [739, 366] width 93 height 10
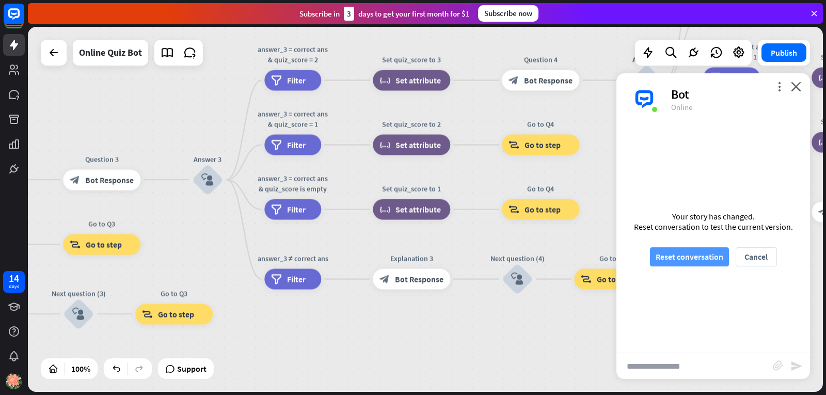
click at [694, 256] on button "Reset conversation" at bounding box center [689, 256] width 79 height 19
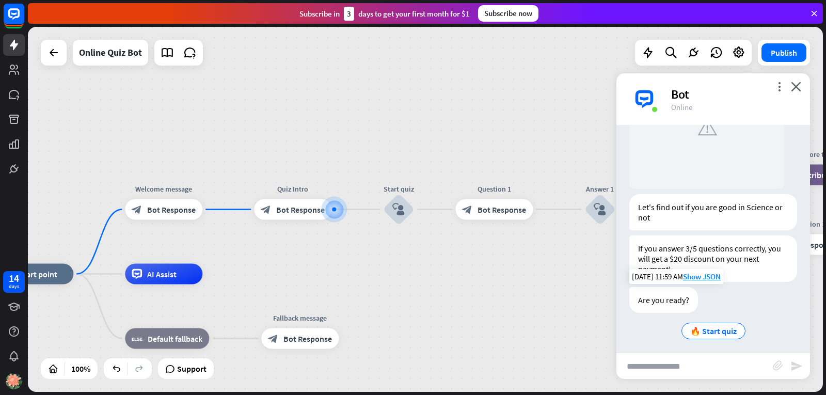
scroll to position [125, 0]
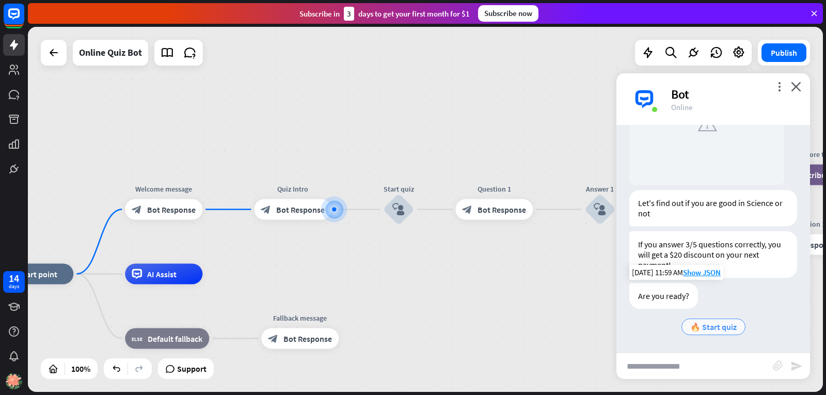
click at [709, 329] on span "🔥 Start quiz" at bounding box center [713, 326] width 46 height 10
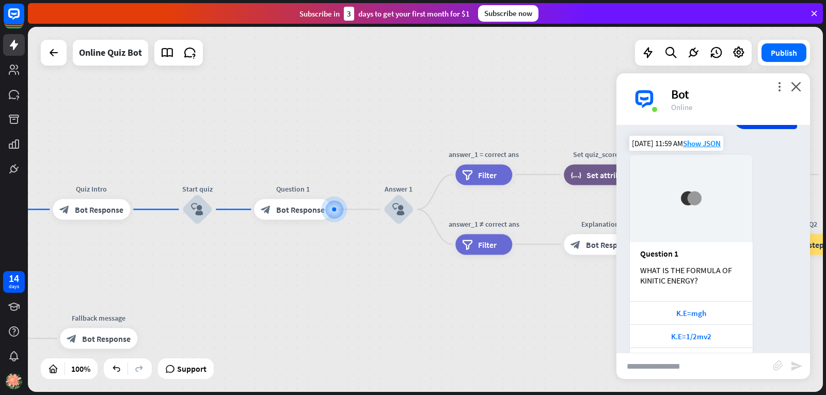
scroll to position [412, 0]
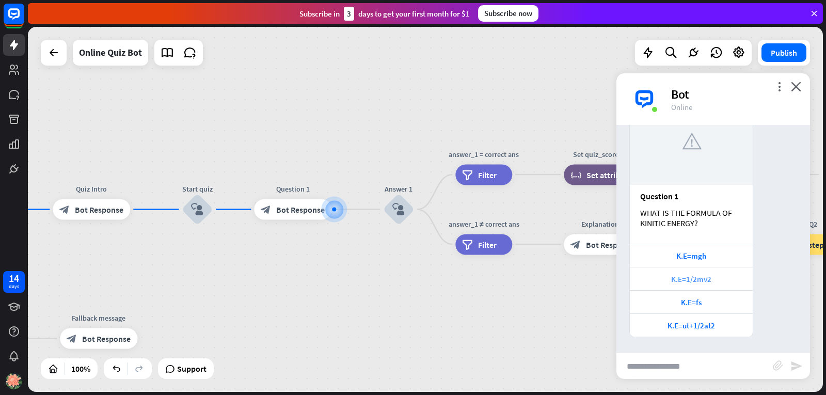
click at [690, 286] on div "K.E=1/2mv2" at bounding box center [690, 278] width 123 height 23
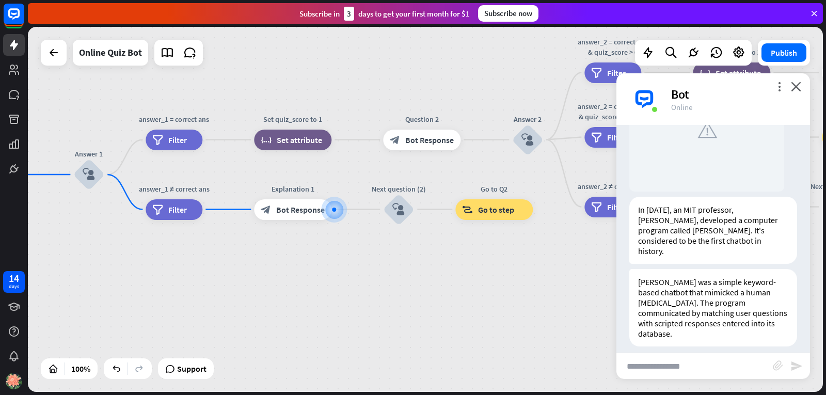
scroll to position [774, 0]
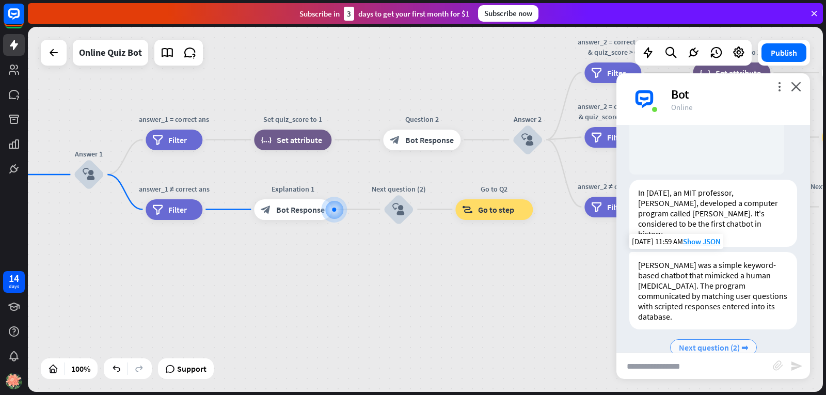
click at [678, 342] on span "Next question (2) ➡" at bounding box center [712, 347] width 69 height 10
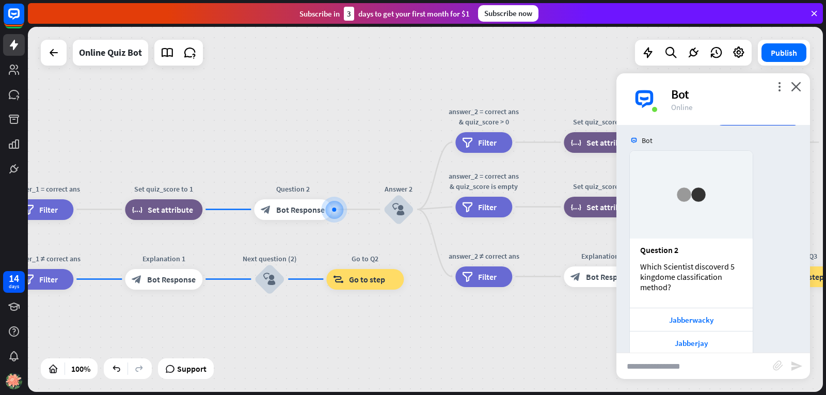
scroll to position [1072, 0]
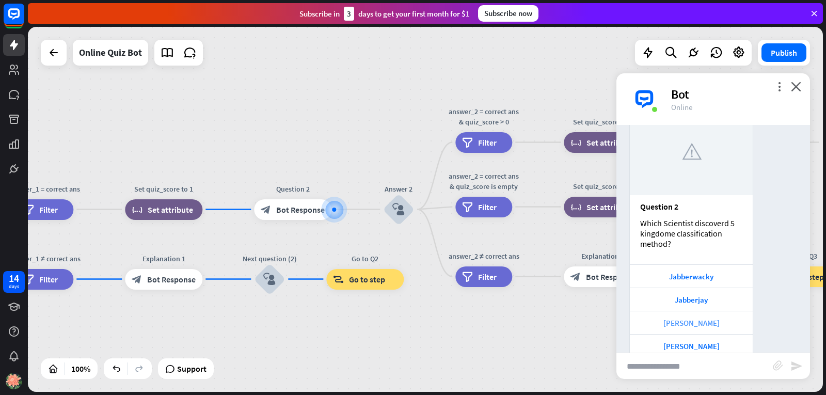
click at [649, 318] on div "[PERSON_NAME]" at bounding box center [691, 323] width 112 height 10
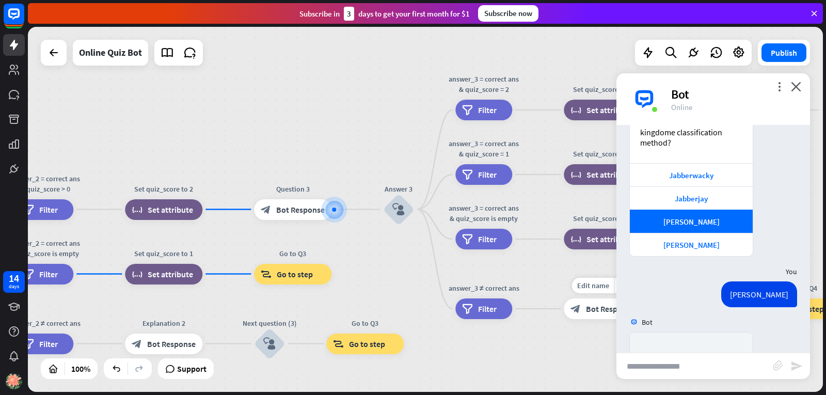
scroll to position [1387, 0]
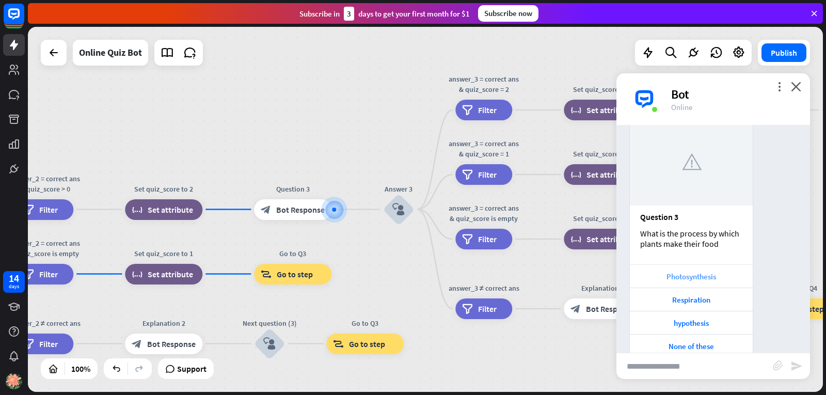
click at [691, 264] on div "Photosynthesis" at bounding box center [690, 275] width 123 height 23
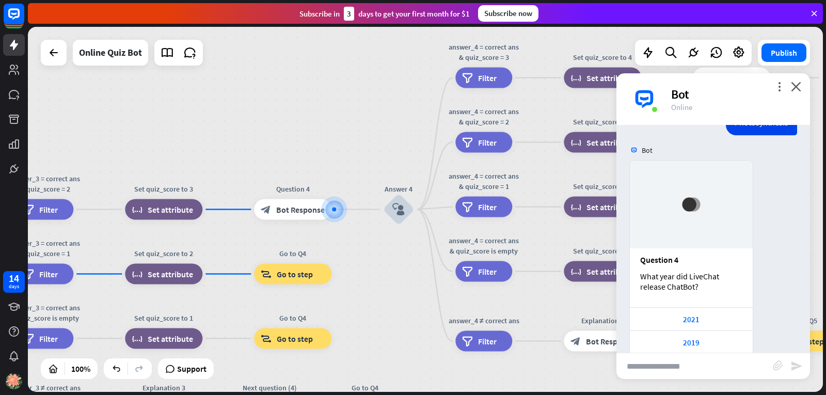
scroll to position [1703, 0]
